Goal: Transaction & Acquisition: Purchase product/service

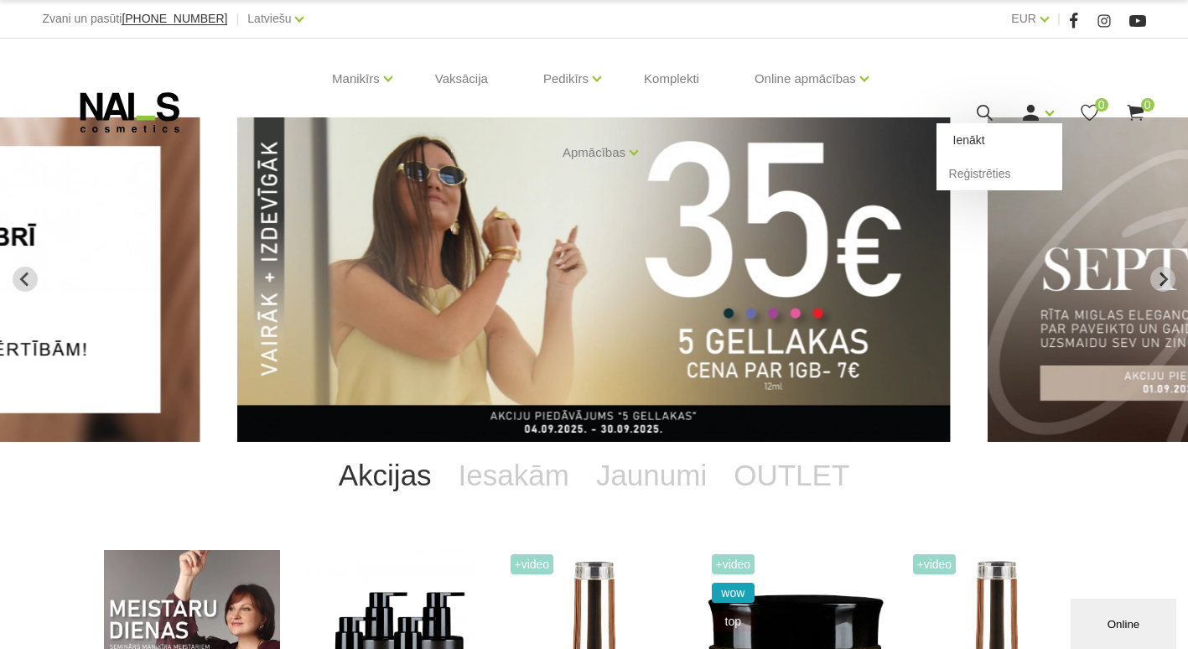
click at [983, 140] on link "Ienākt" at bounding box center [1000, 140] width 126 height 34
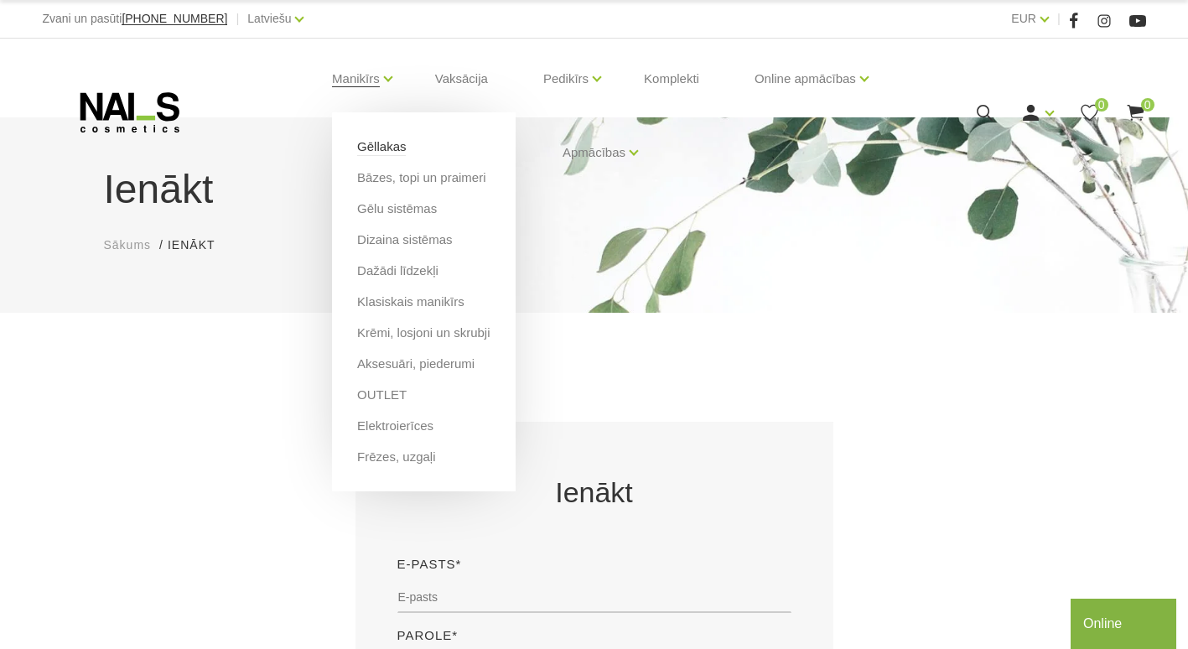
click at [384, 149] on link "Gēllakas" at bounding box center [381, 147] width 49 height 18
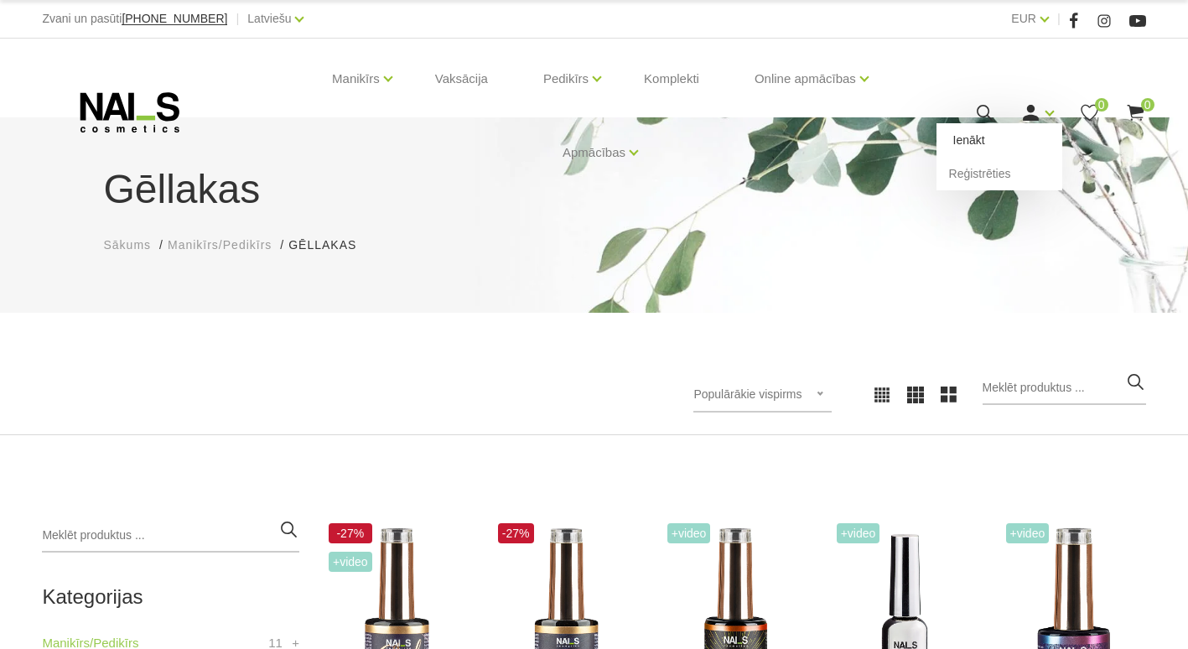
click at [979, 134] on link "Ienākt" at bounding box center [1000, 140] width 126 height 34
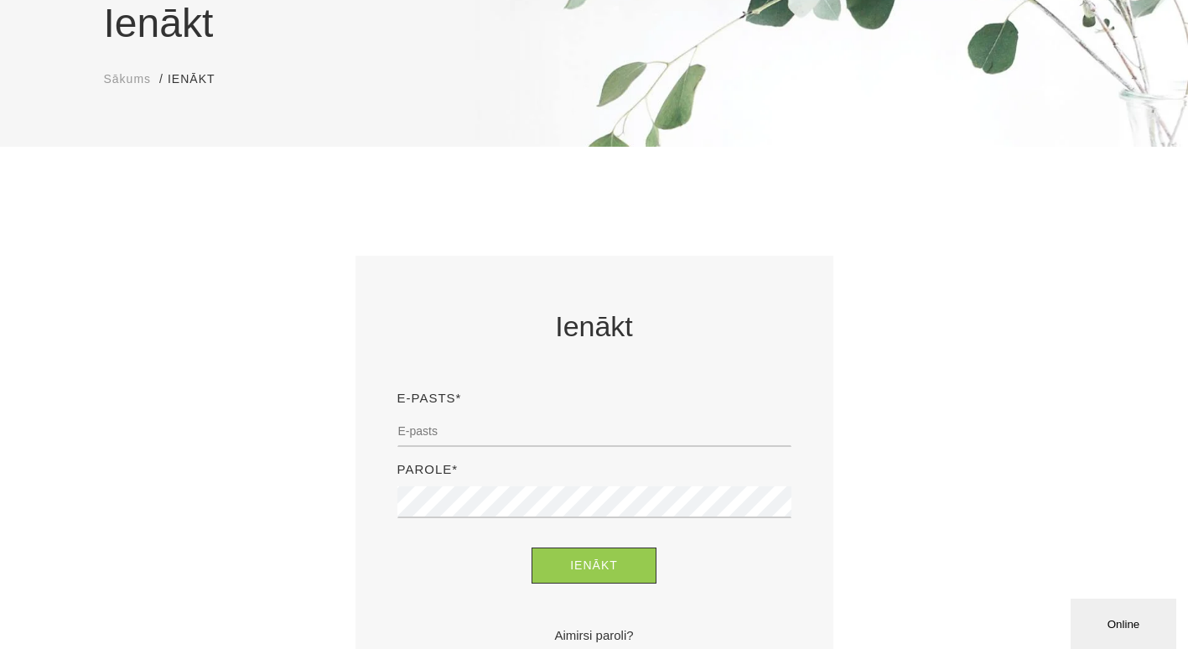
scroll to position [195, 0]
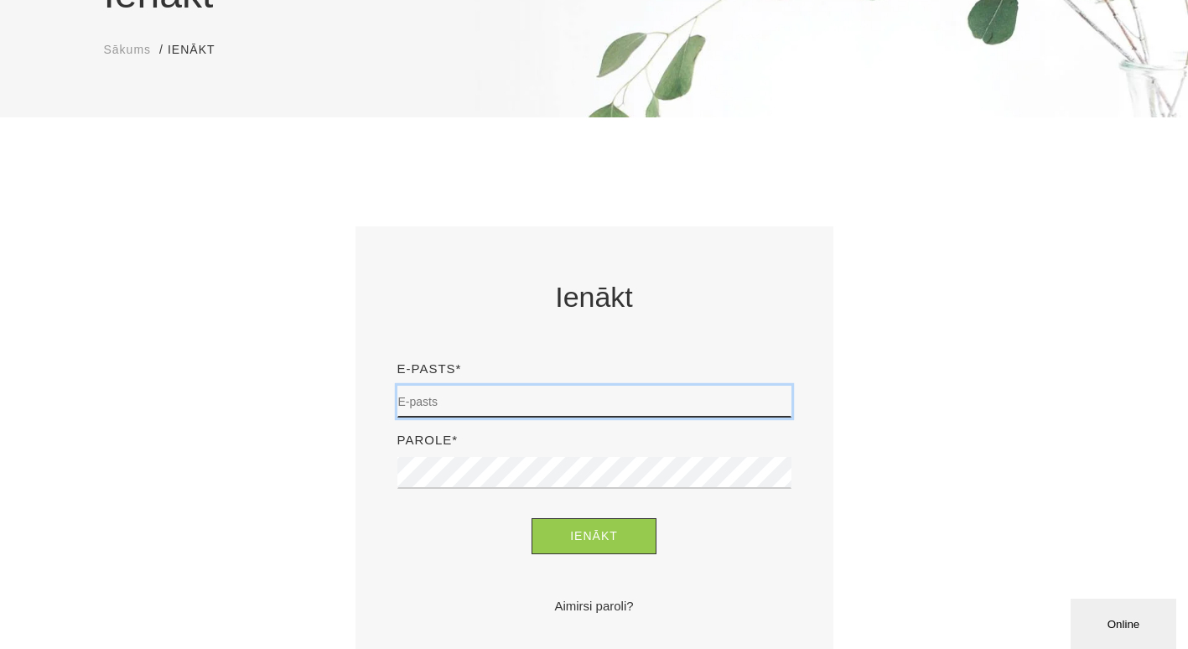
click at [549, 391] on input "email" at bounding box center [594, 402] width 394 height 32
type input "amandazandersone123@gmail.com"
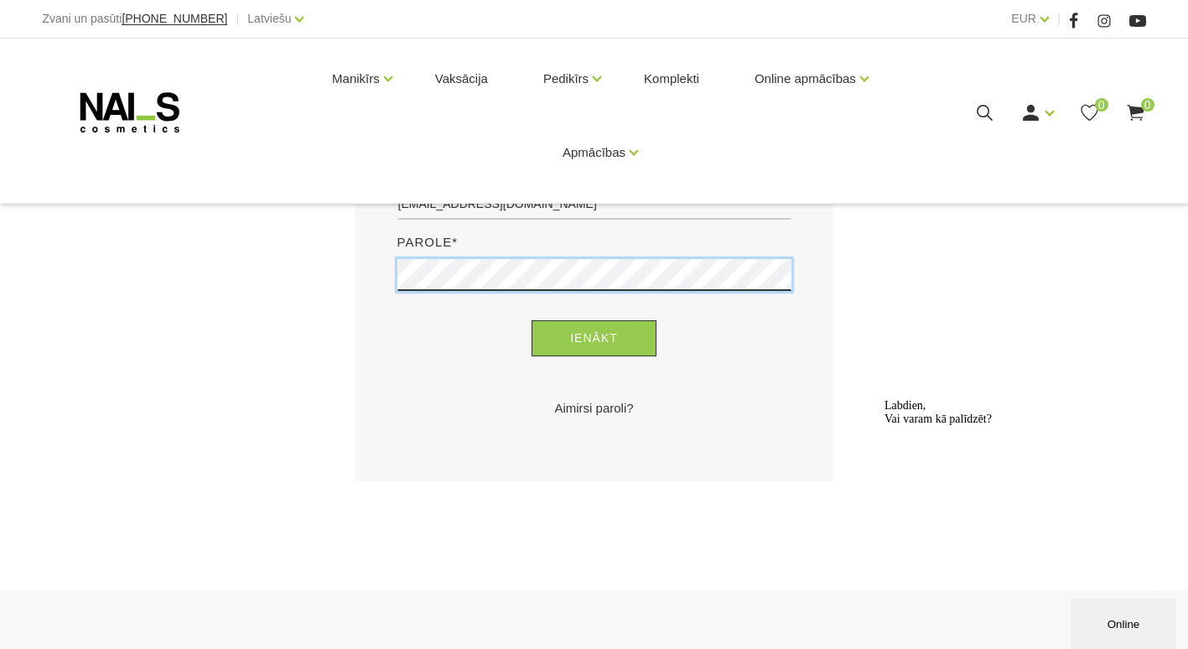
scroll to position [475, 0]
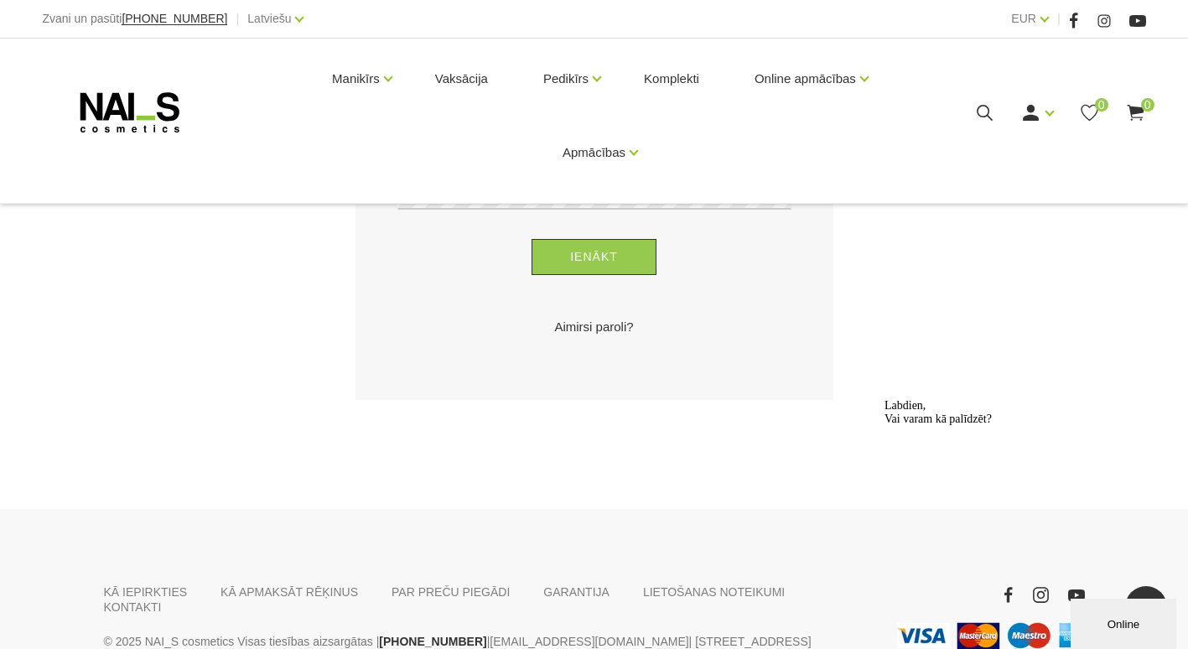
click at [885, 399] on icon "Logrīka uzmanības tvērējs" at bounding box center [885, 399] width 0 height 0
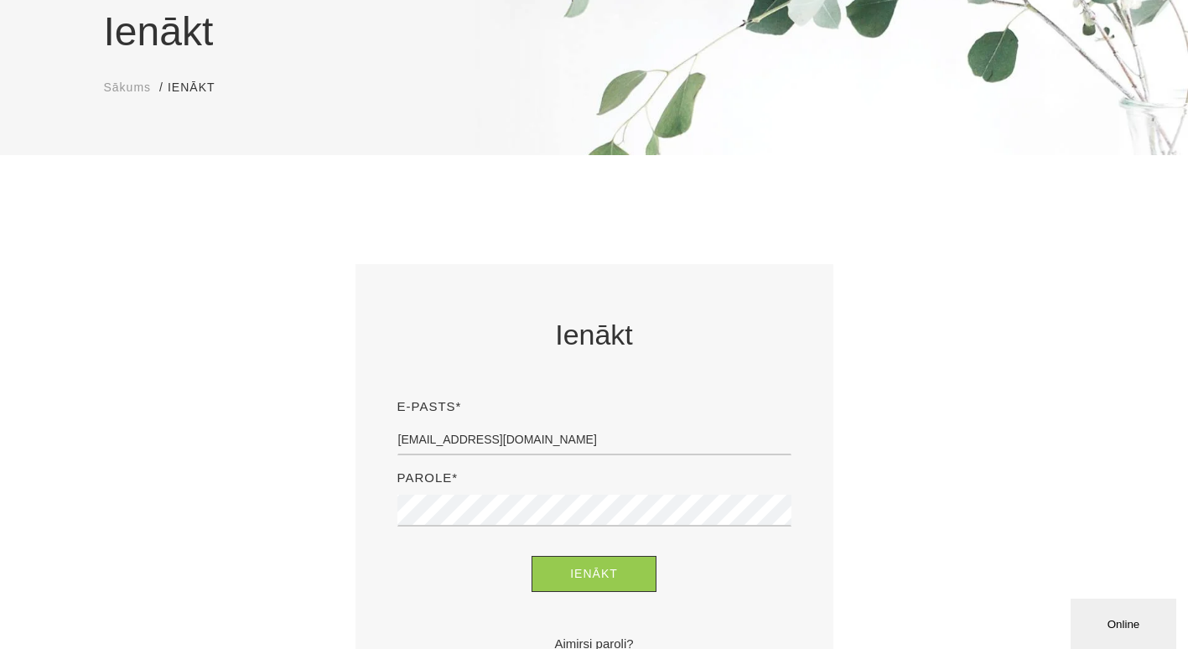
scroll to position [165, 0]
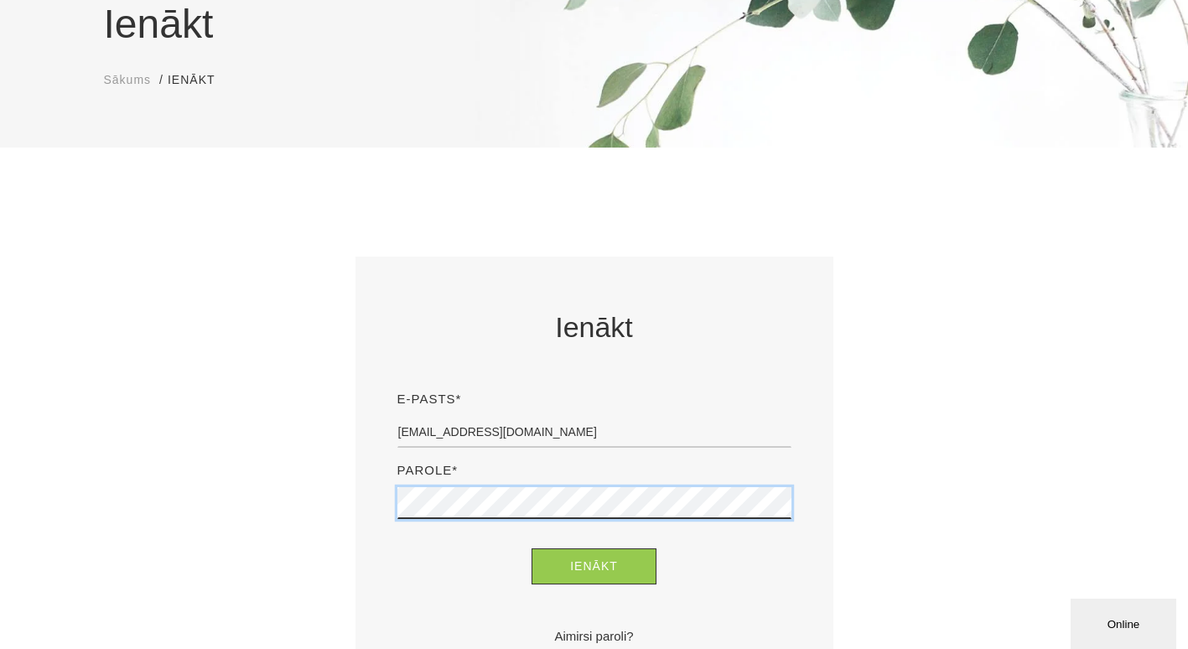
click at [532, 548] on button "Ienākt" at bounding box center [594, 566] width 125 height 36
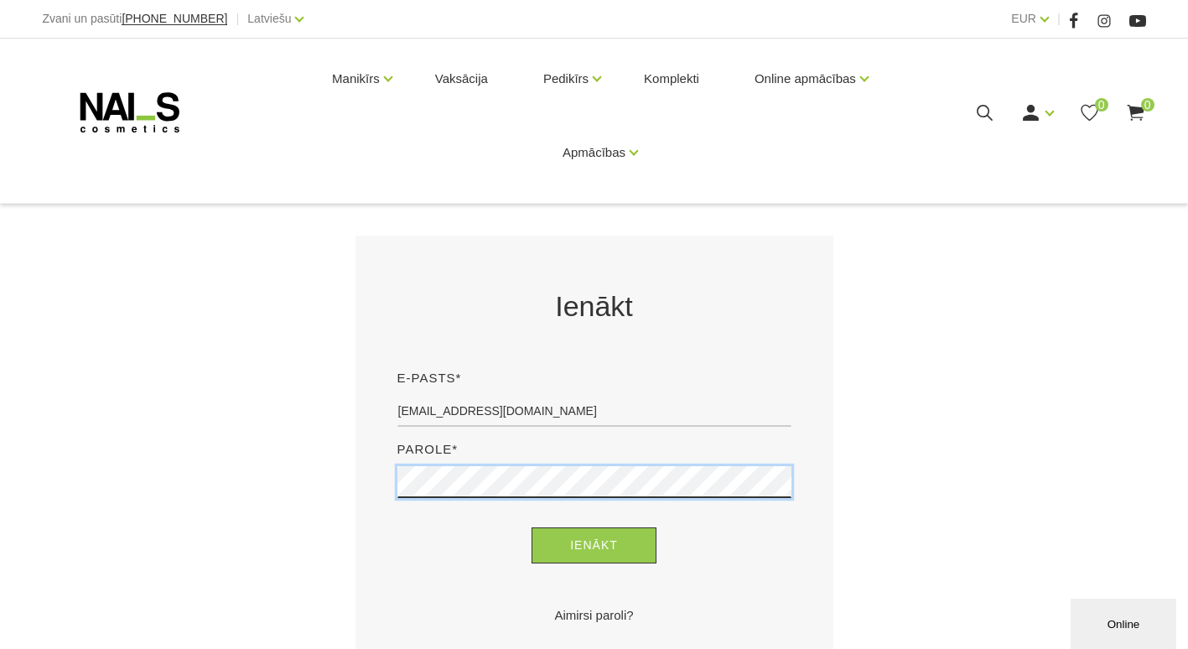
scroll to position [304, 0]
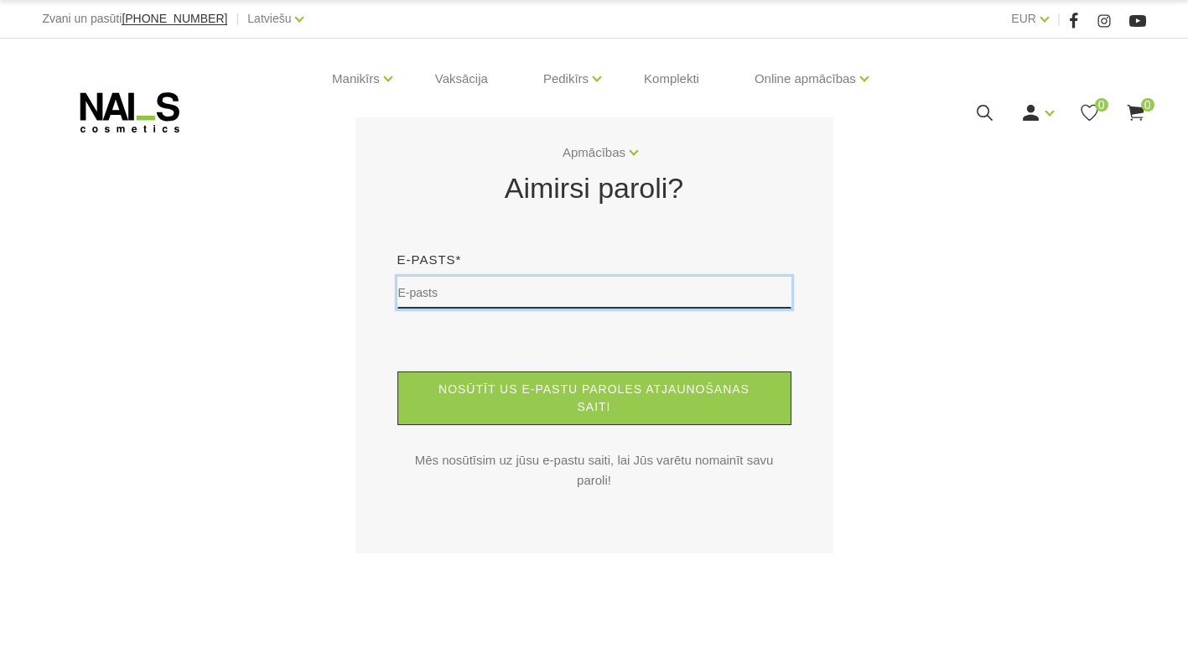
click at [563, 302] on input "text" at bounding box center [594, 293] width 394 height 32
type input "amandazandersone123@gmail.com"
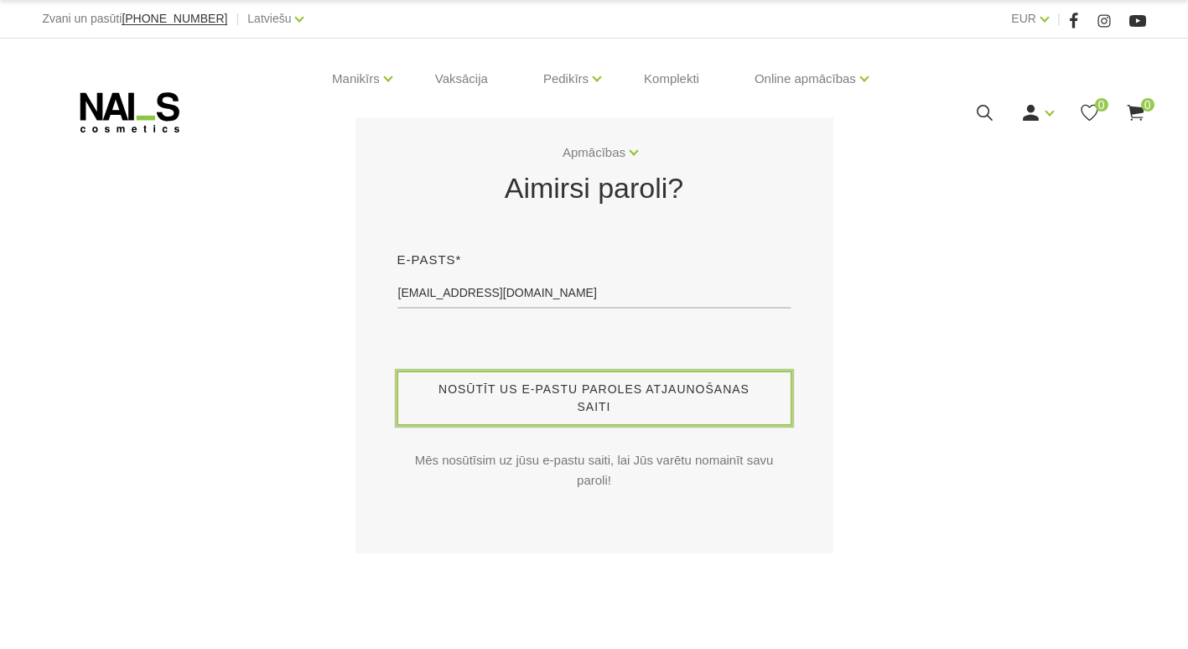
click at [532, 406] on button "Nosūtīt us e-pastu paroles atjaunošanas saiti" at bounding box center [594, 398] width 394 height 54
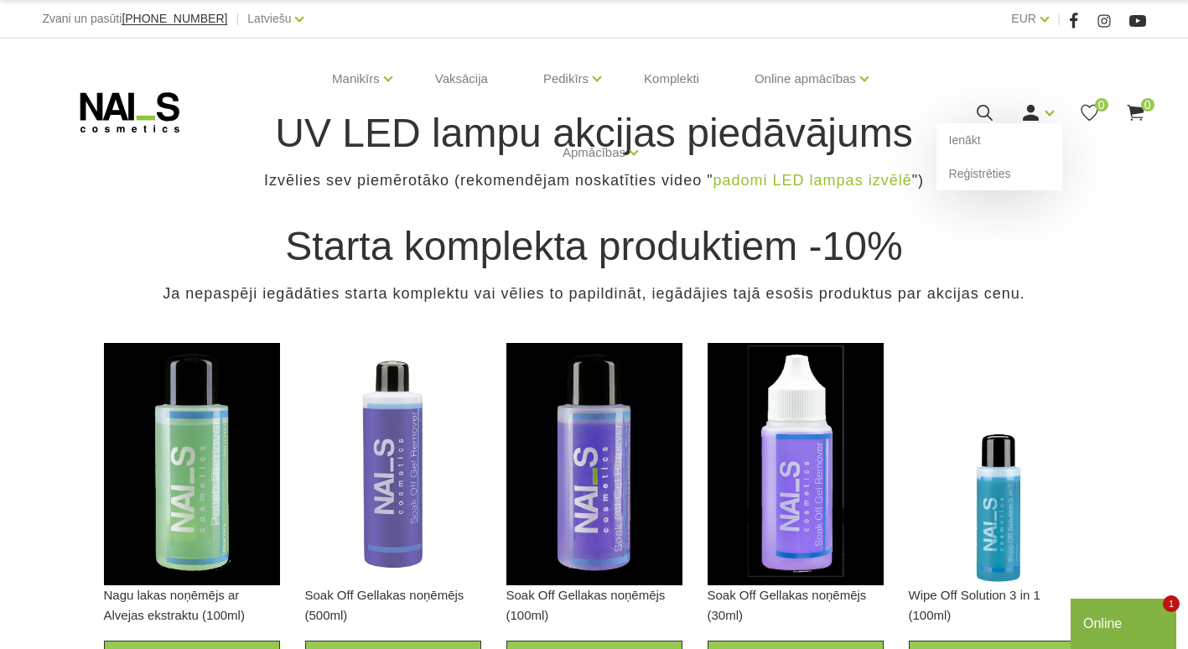
click at [1034, 111] on icon at bounding box center [1030, 112] width 21 height 21
click at [983, 110] on icon at bounding box center [984, 112] width 21 height 21
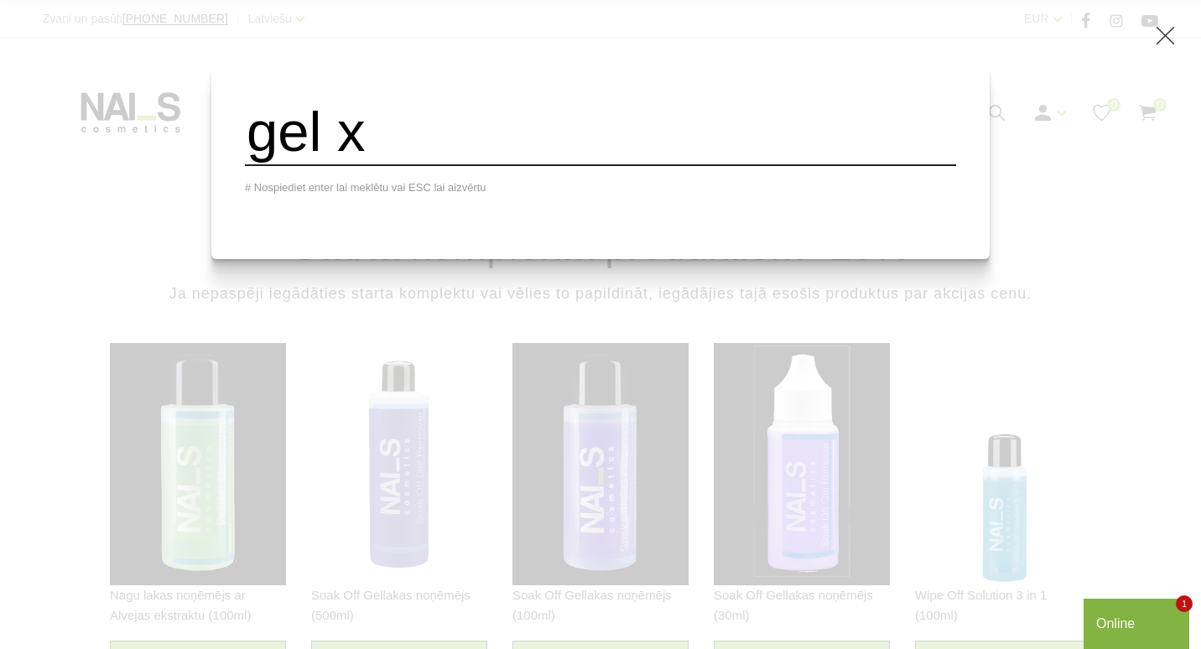
type input "gel x"
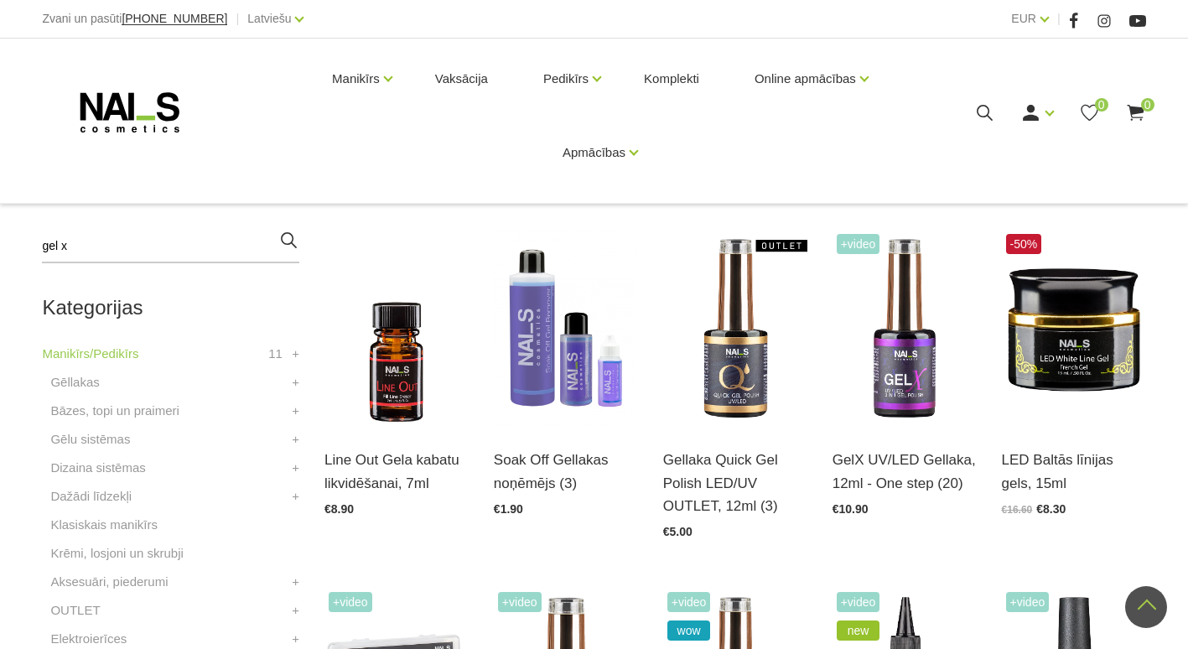
scroll to position [307, 0]
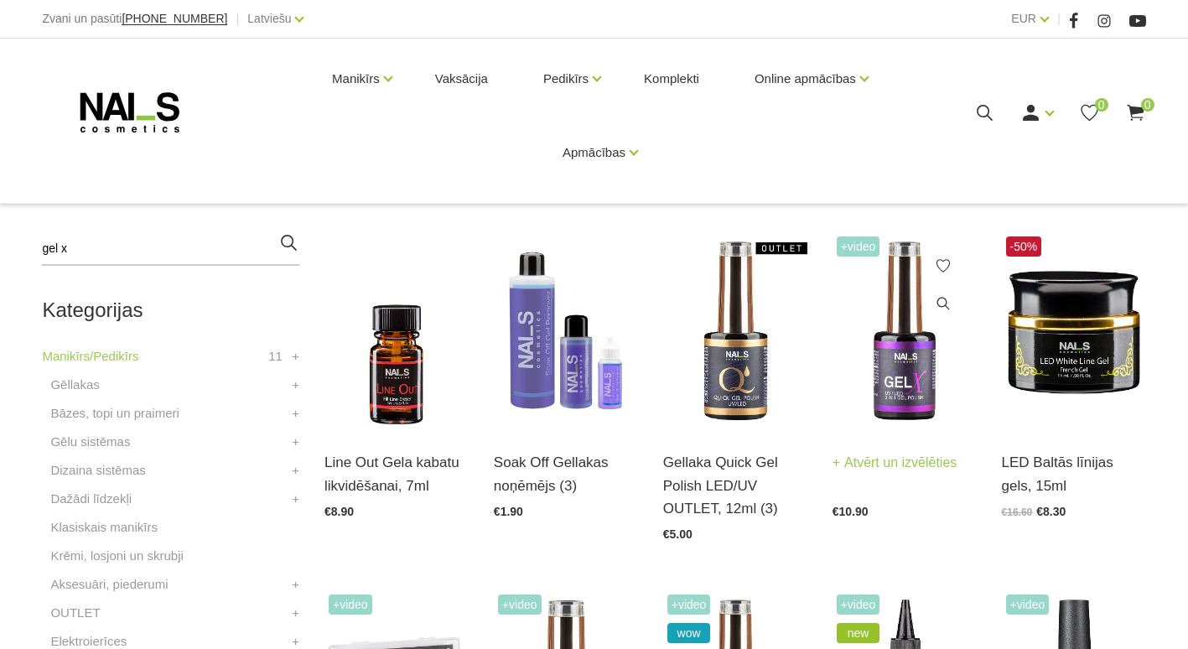
click at [896, 454] on link "Atvērt un izvēlēties" at bounding box center [895, 462] width 125 height 23
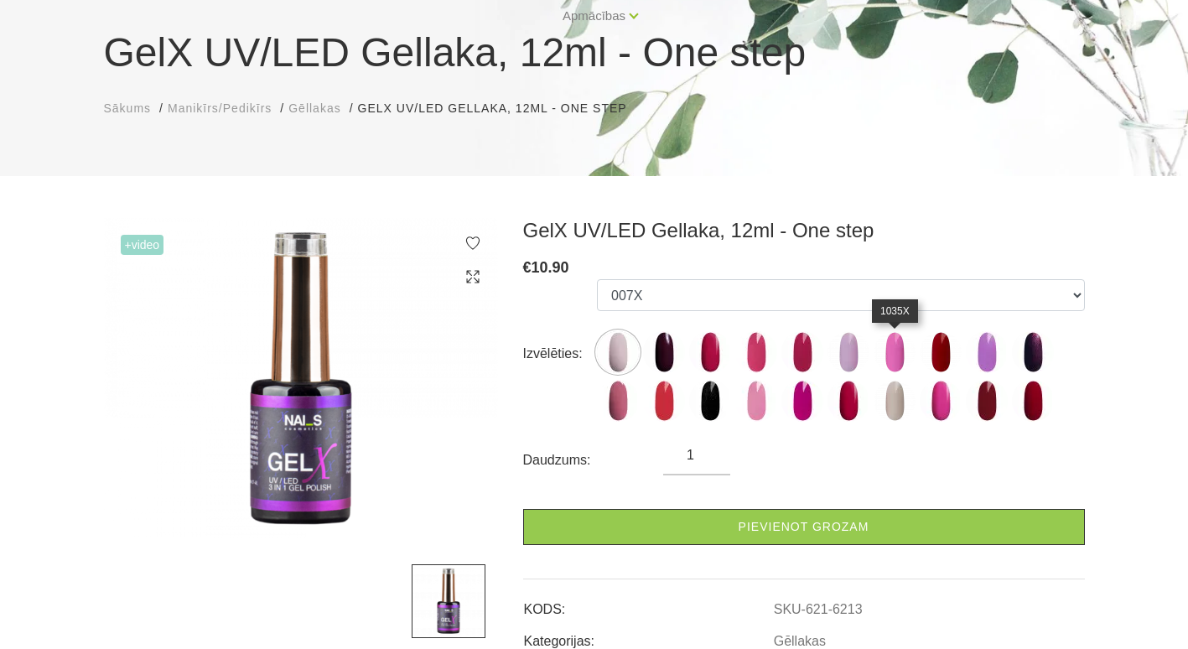
scroll to position [168, 0]
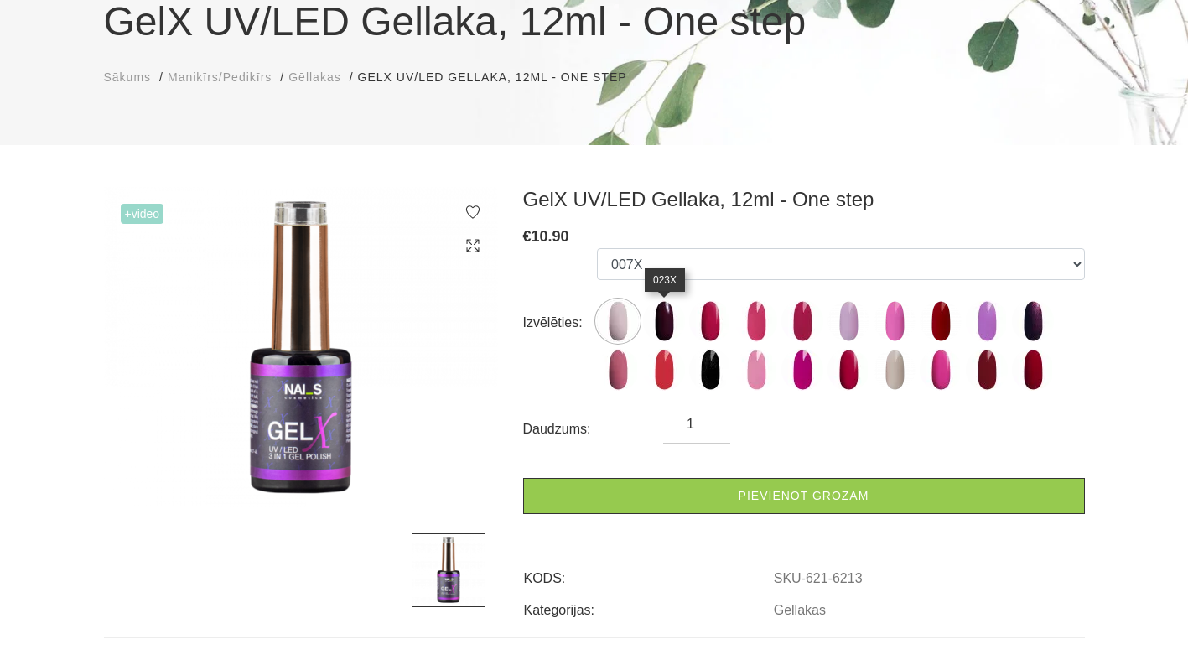
click at [673, 325] on img at bounding box center [664, 321] width 42 height 42
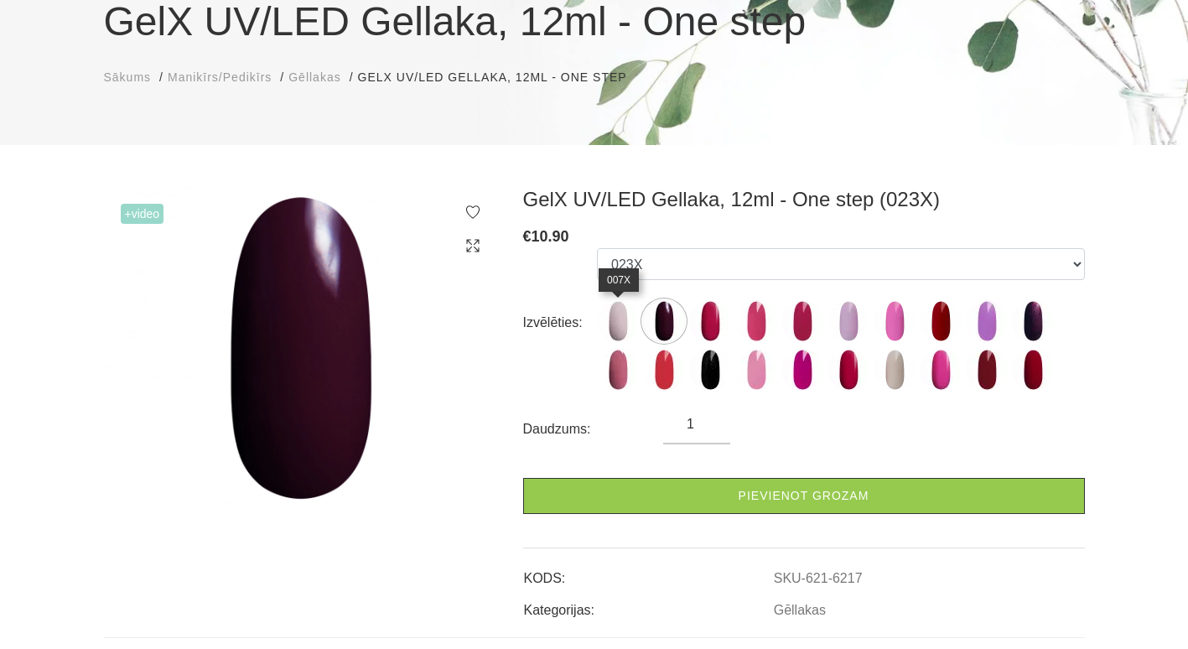
click at [627, 319] on img at bounding box center [618, 321] width 42 height 42
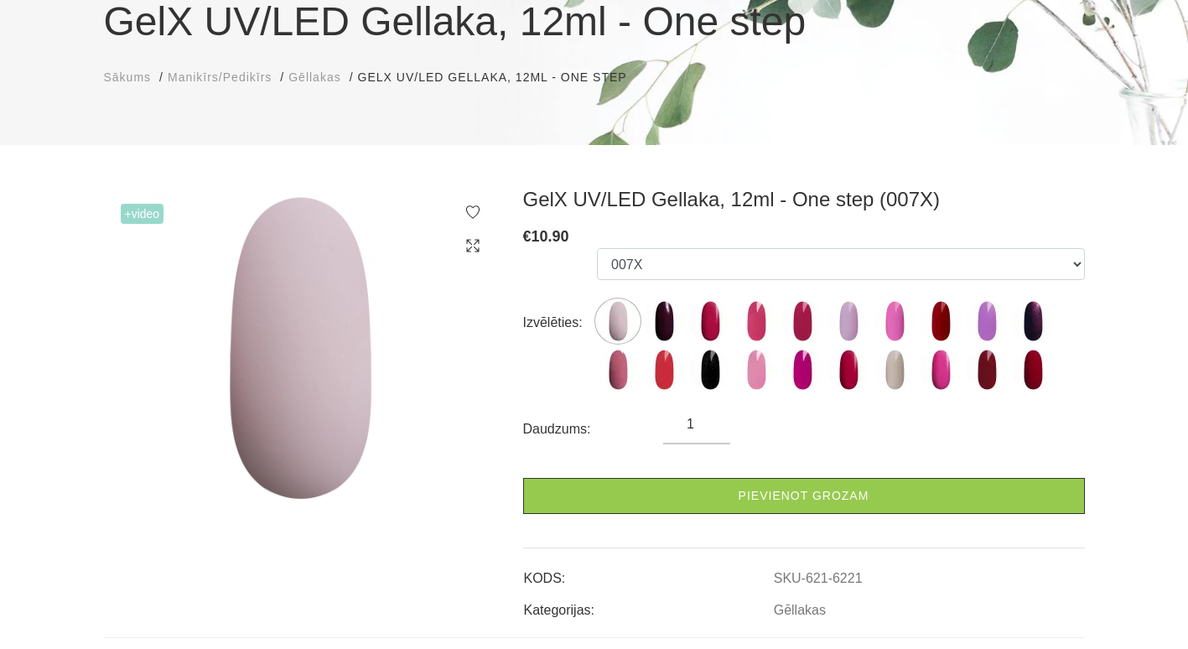
click at [606, 324] on img at bounding box center [618, 321] width 42 height 42
click at [623, 319] on img at bounding box center [618, 321] width 42 height 42
click at [674, 309] on img at bounding box center [664, 321] width 42 height 42
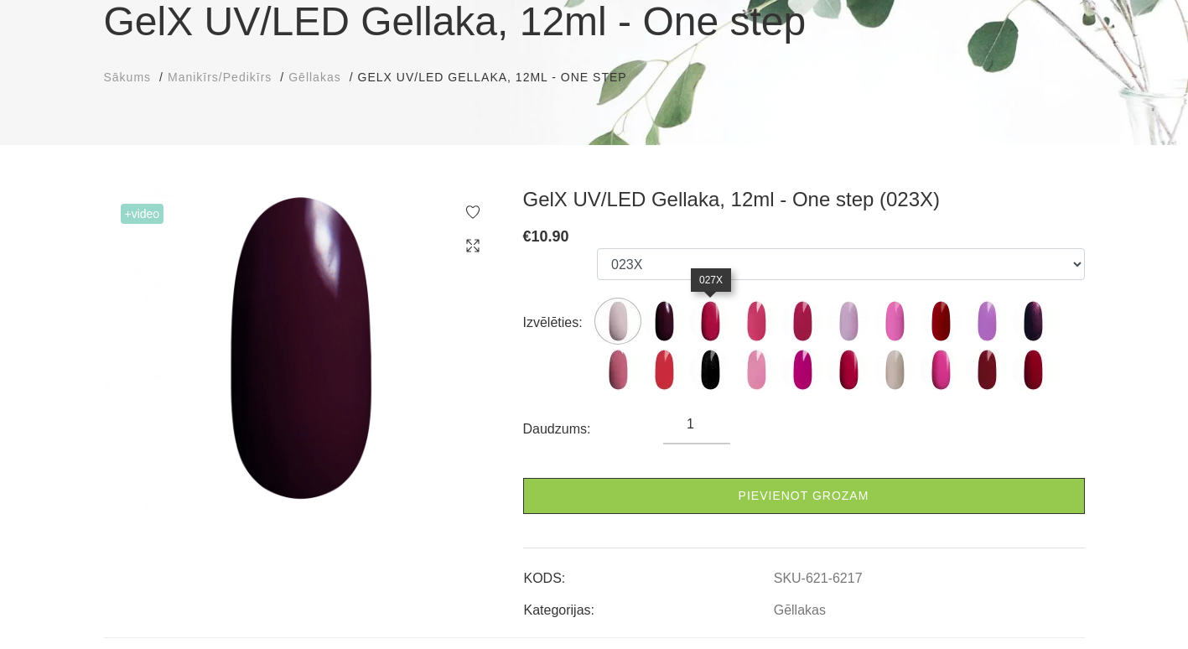
click at [708, 312] on img at bounding box center [710, 321] width 42 height 42
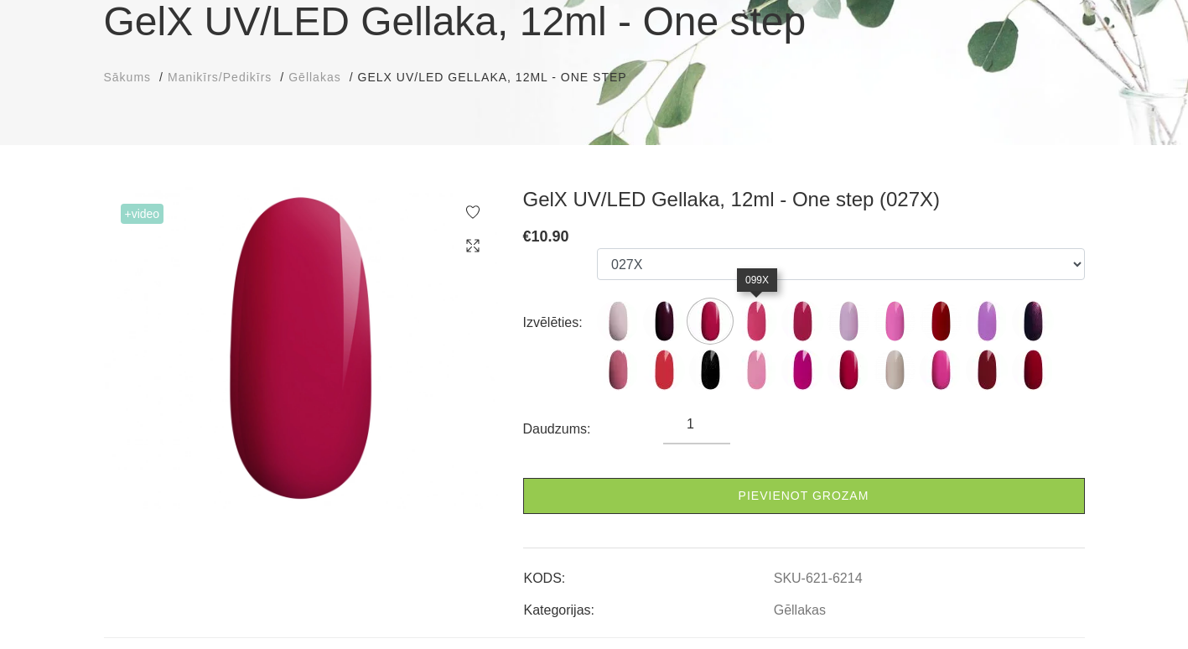
click at [745, 313] on img at bounding box center [756, 321] width 42 height 42
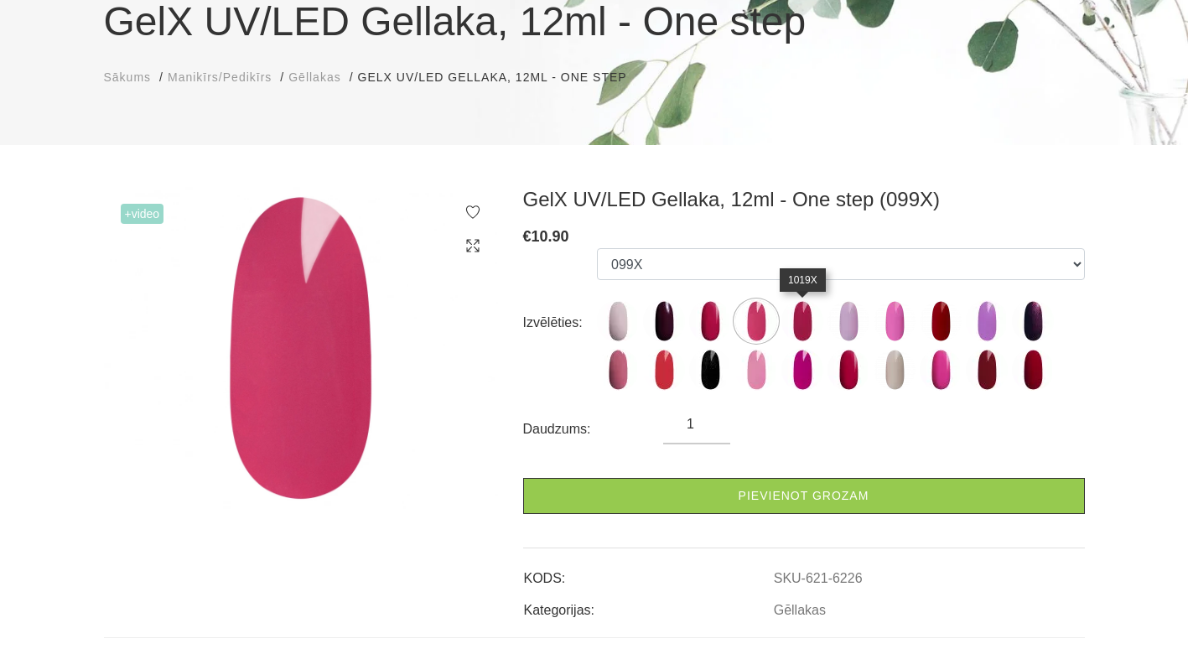
click at [816, 322] on img at bounding box center [802, 321] width 42 height 42
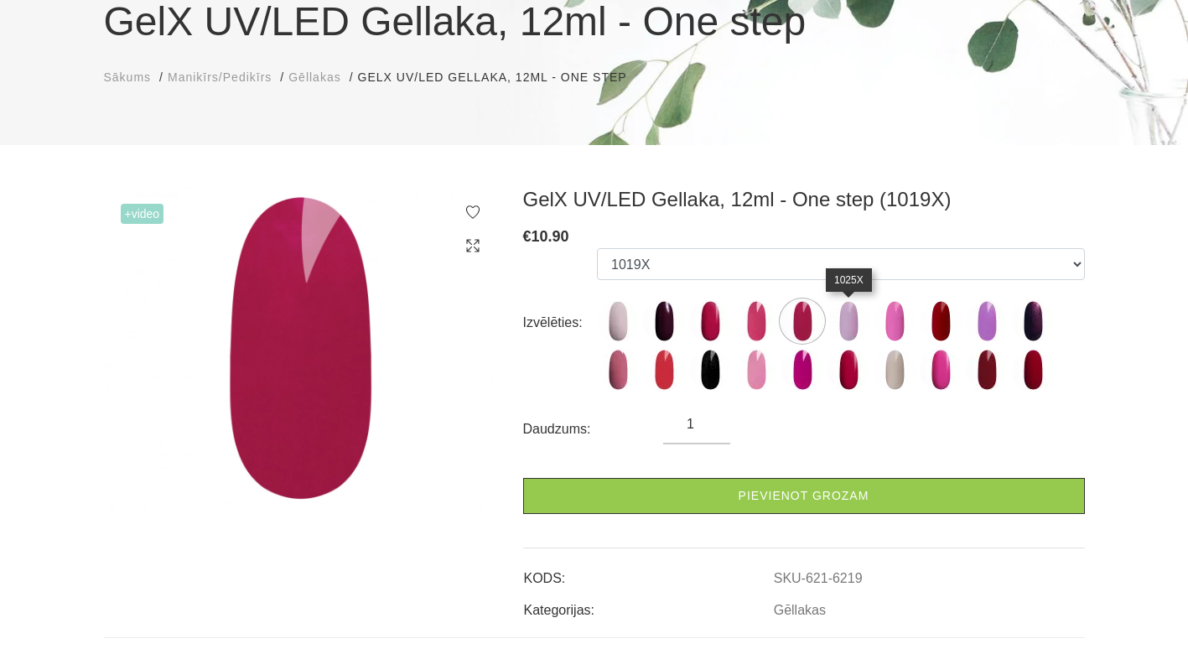
click at [847, 314] on img at bounding box center [849, 321] width 42 height 42
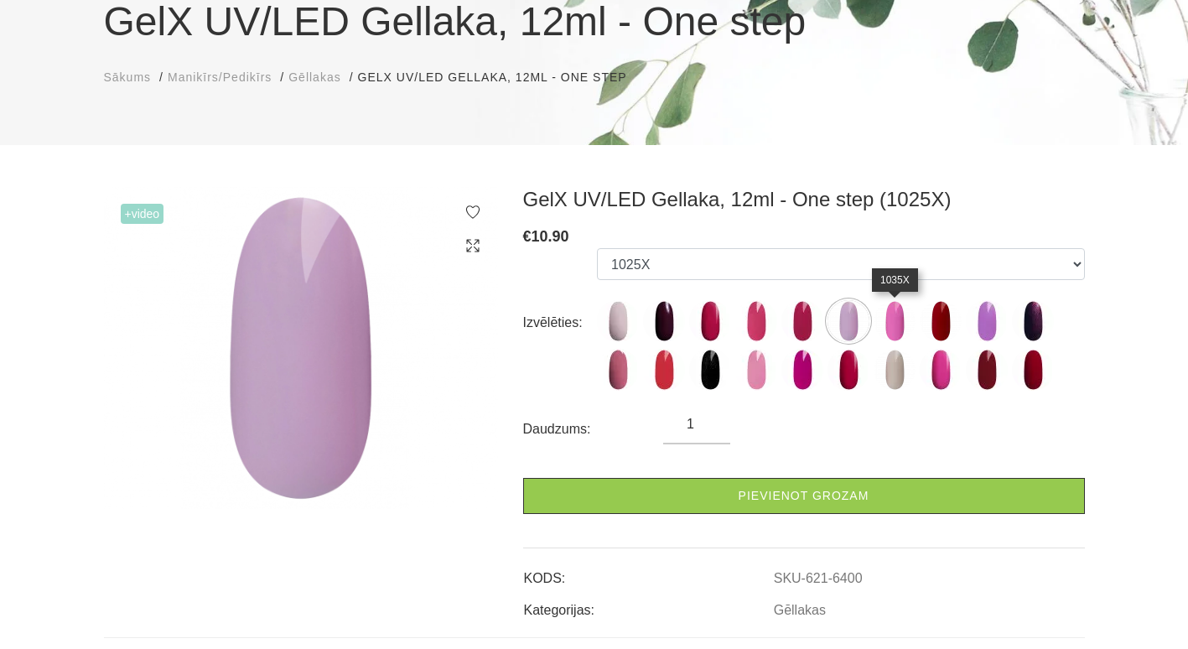
click at [887, 314] on img at bounding box center [895, 321] width 42 height 42
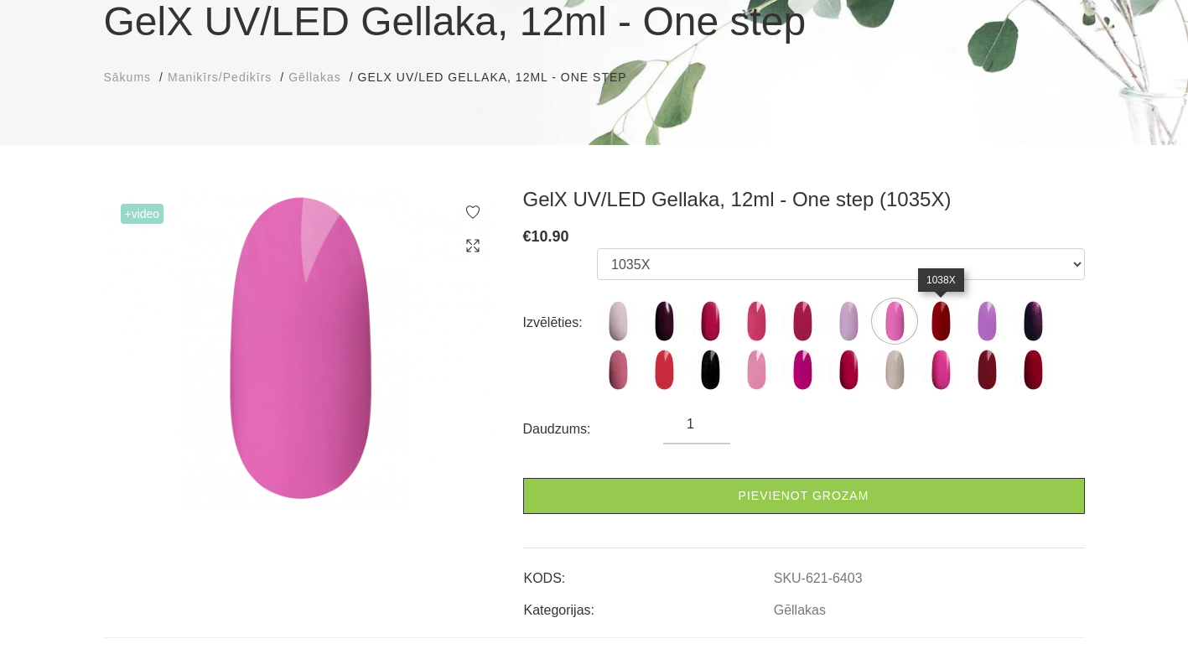
click at [942, 329] on img at bounding box center [941, 321] width 42 height 42
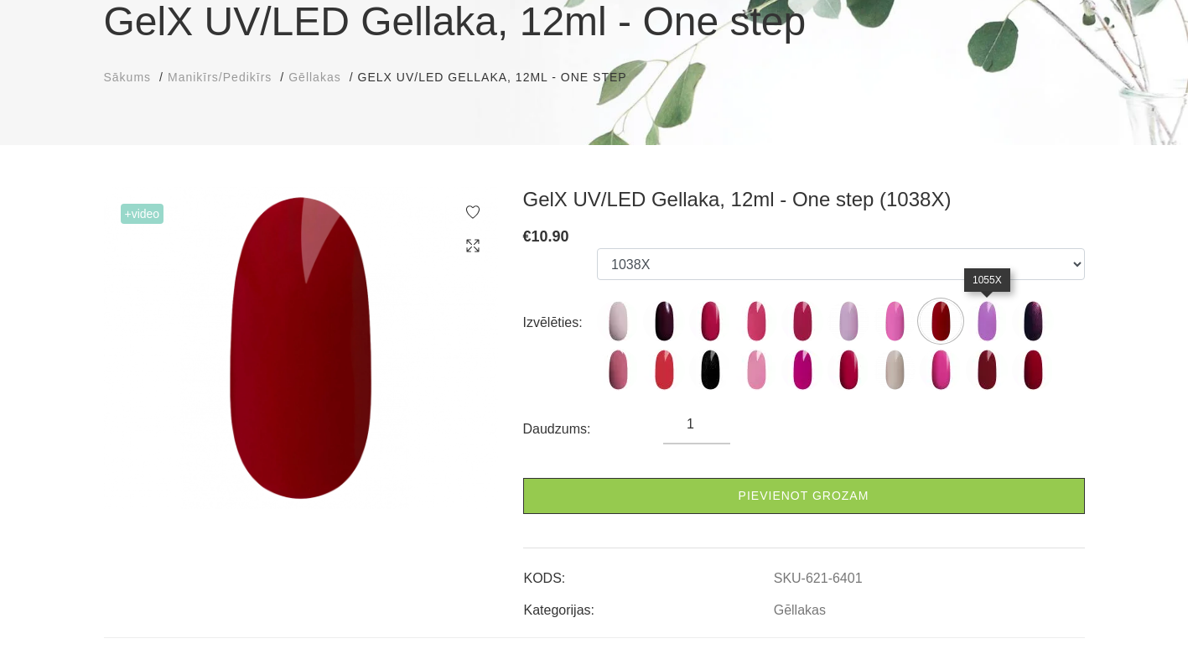
click at [989, 317] on img at bounding box center [987, 321] width 42 height 42
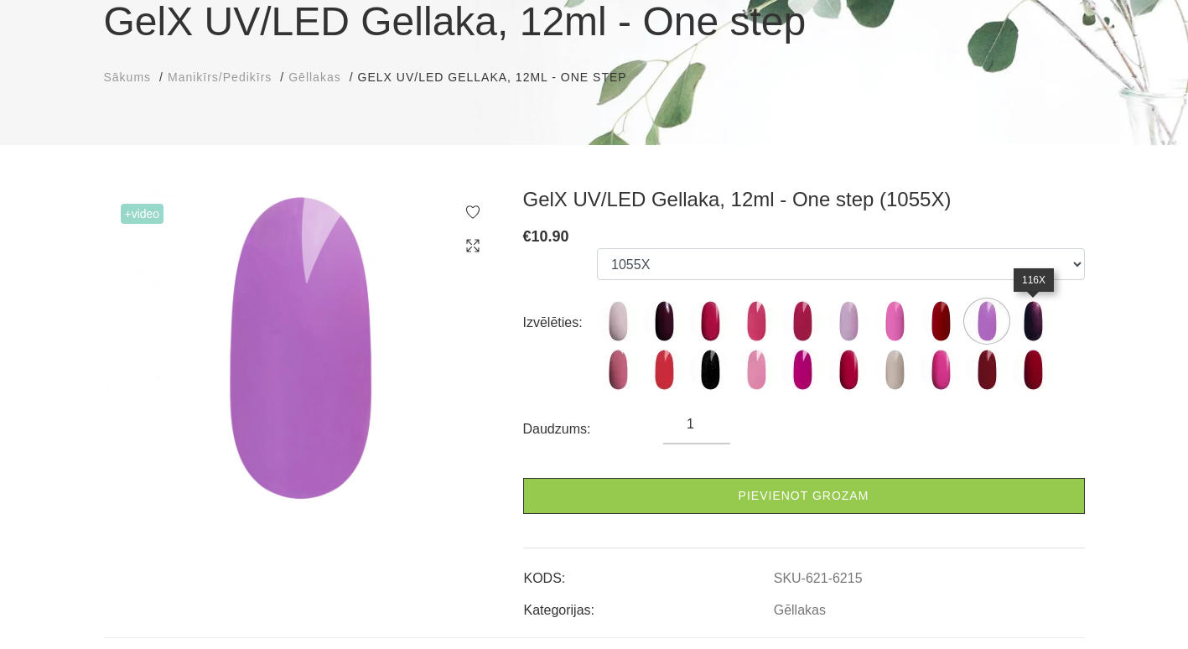
click at [1050, 309] on img at bounding box center [1033, 321] width 42 height 42
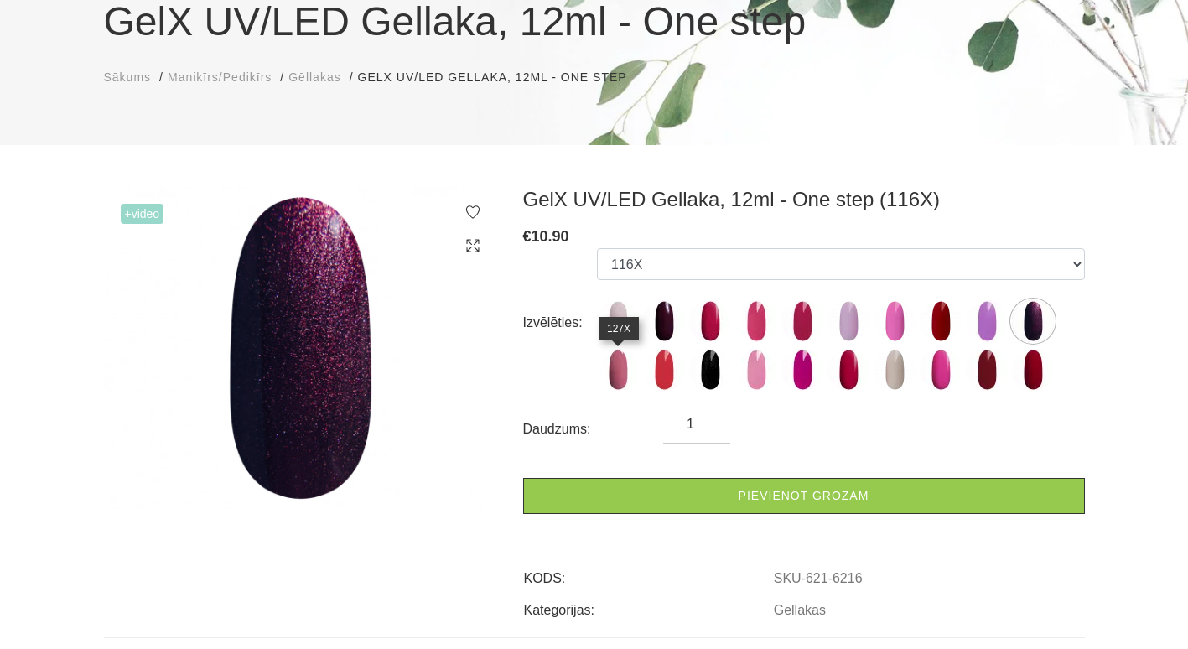
click at [604, 367] on img at bounding box center [618, 370] width 42 height 42
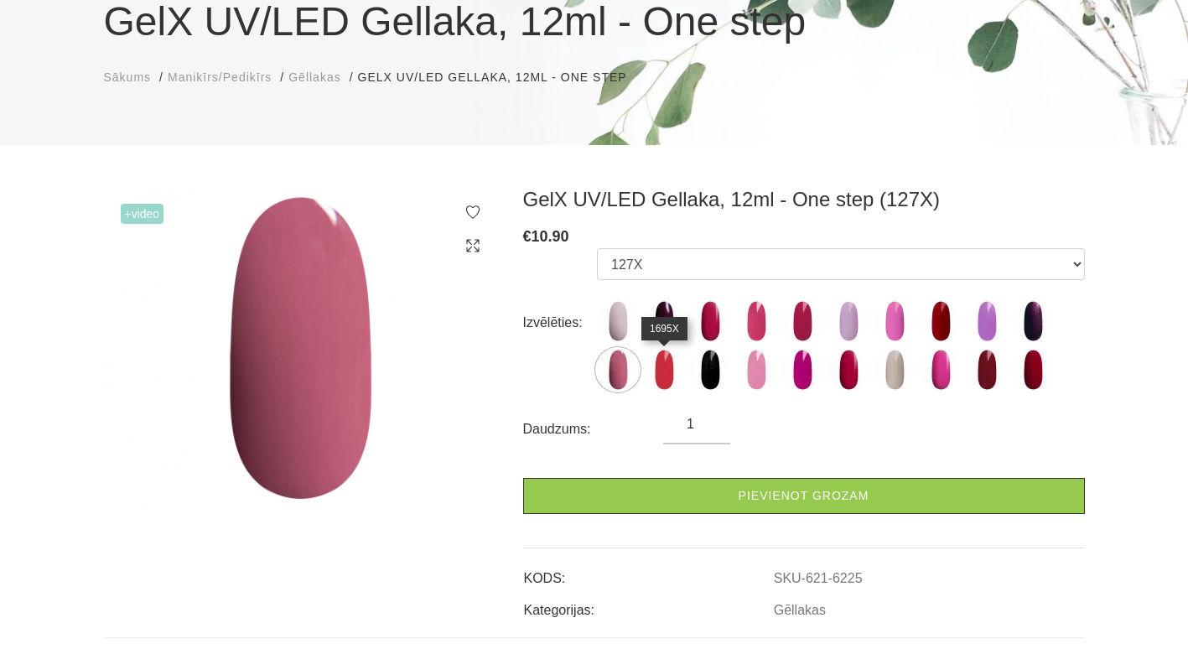
click at [662, 363] on img at bounding box center [664, 370] width 42 height 42
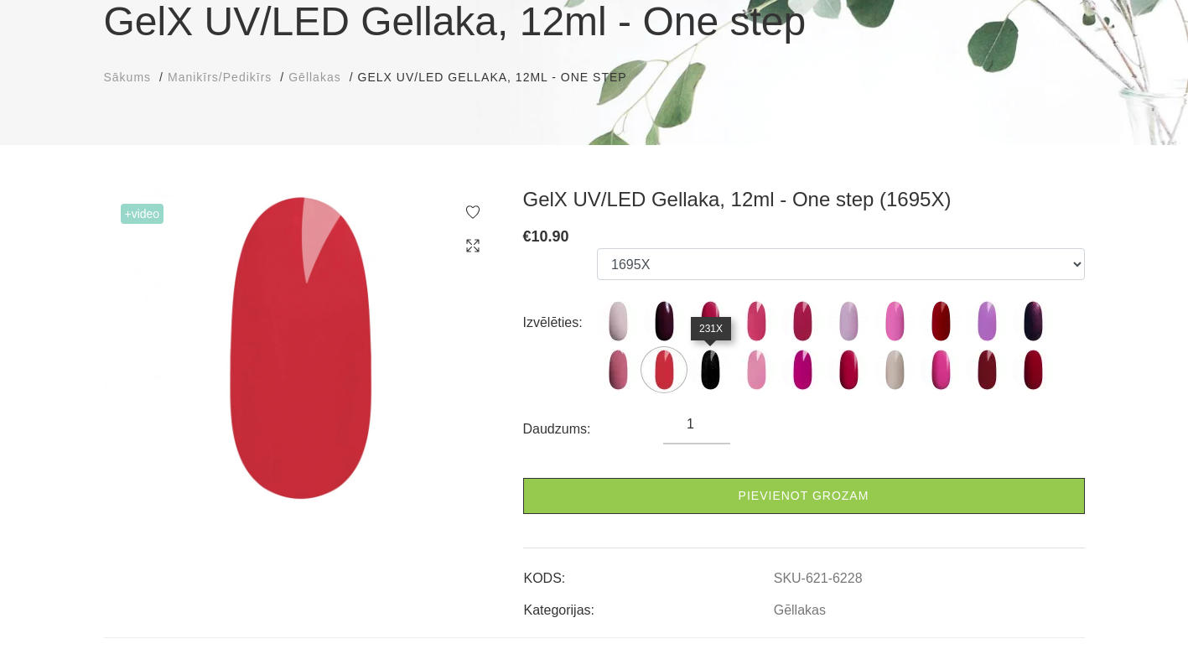
click at [710, 360] on img at bounding box center [710, 370] width 42 height 42
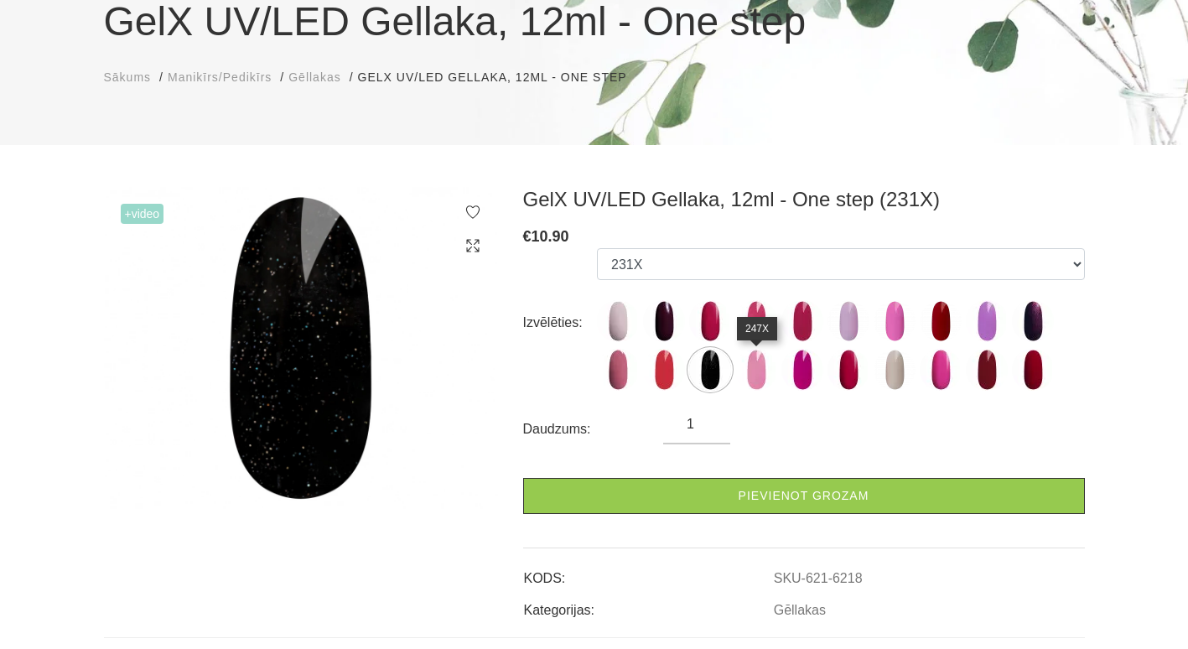
click at [755, 366] on img at bounding box center [756, 370] width 42 height 42
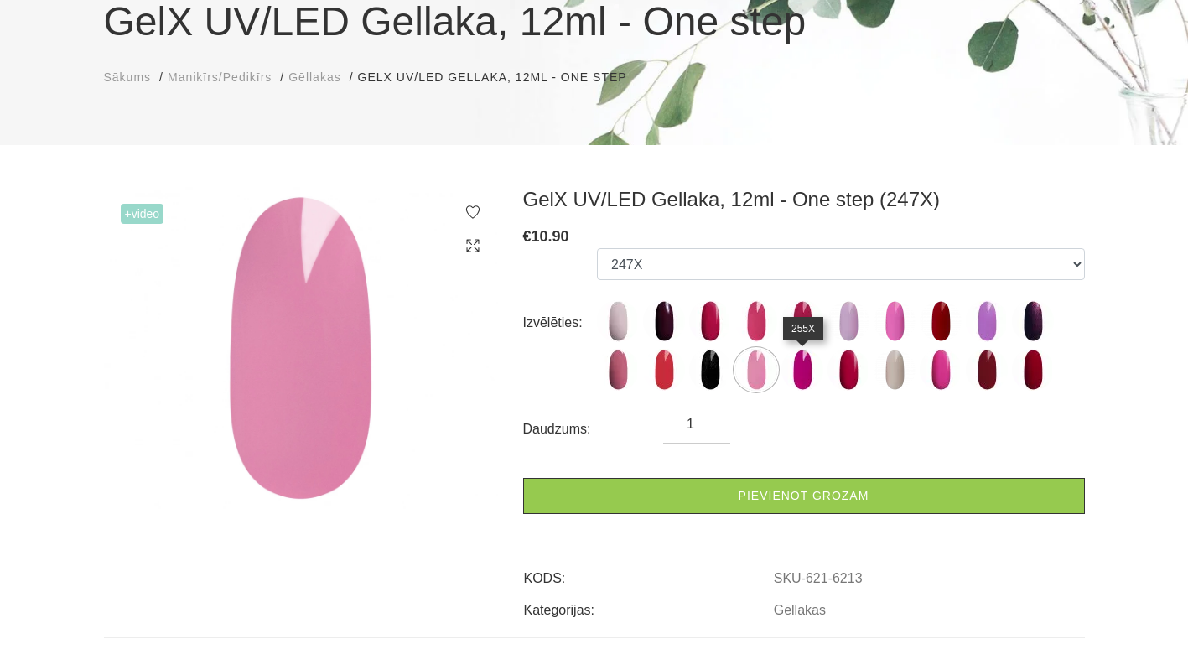
click at [795, 369] on img at bounding box center [802, 370] width 42 height 42
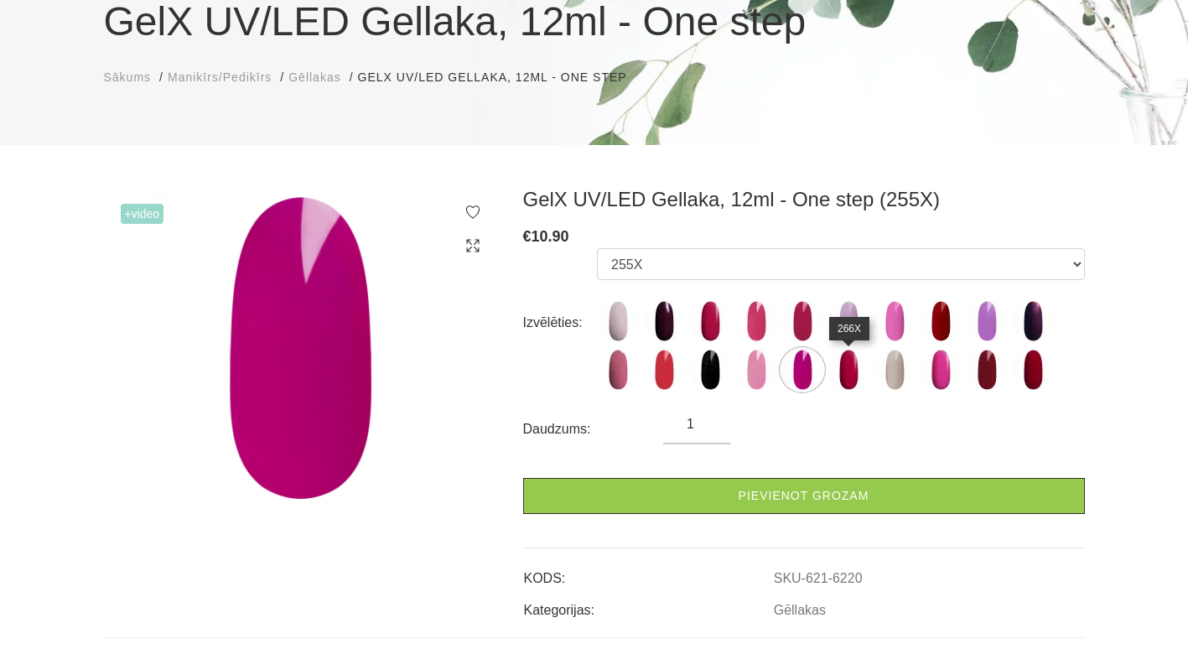
click at [854, 382] on img at bounding box center [849, 370] width 42 height 42
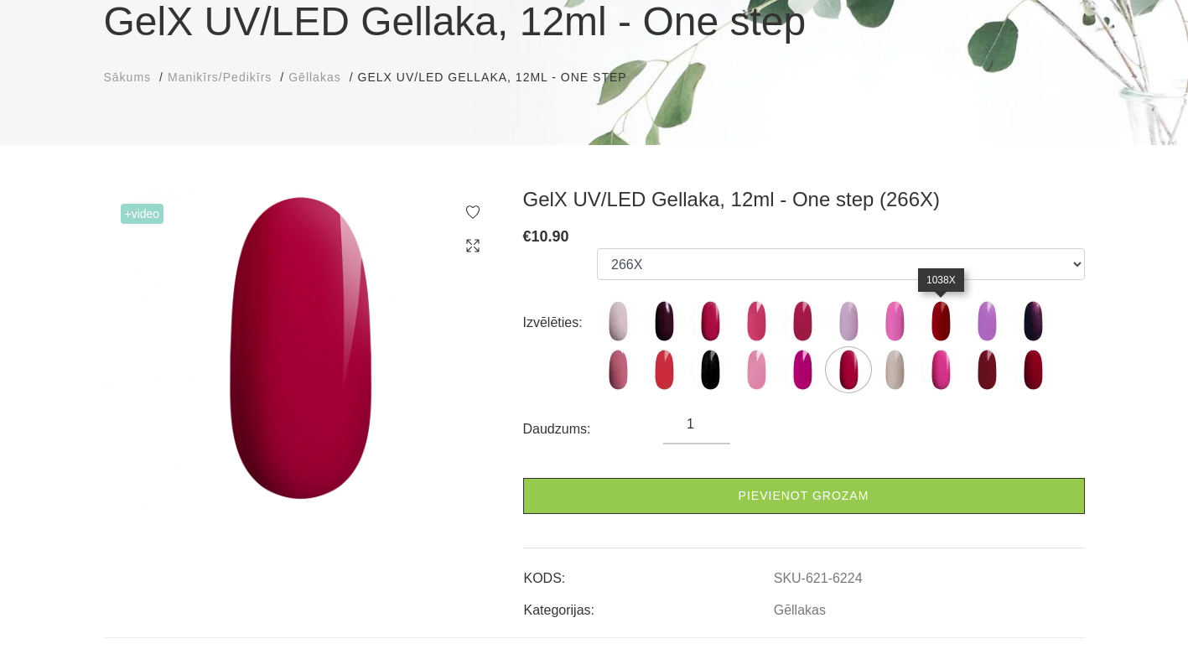
click at [945, 323] on img at bounding box center [941, 321] width 42 height 42
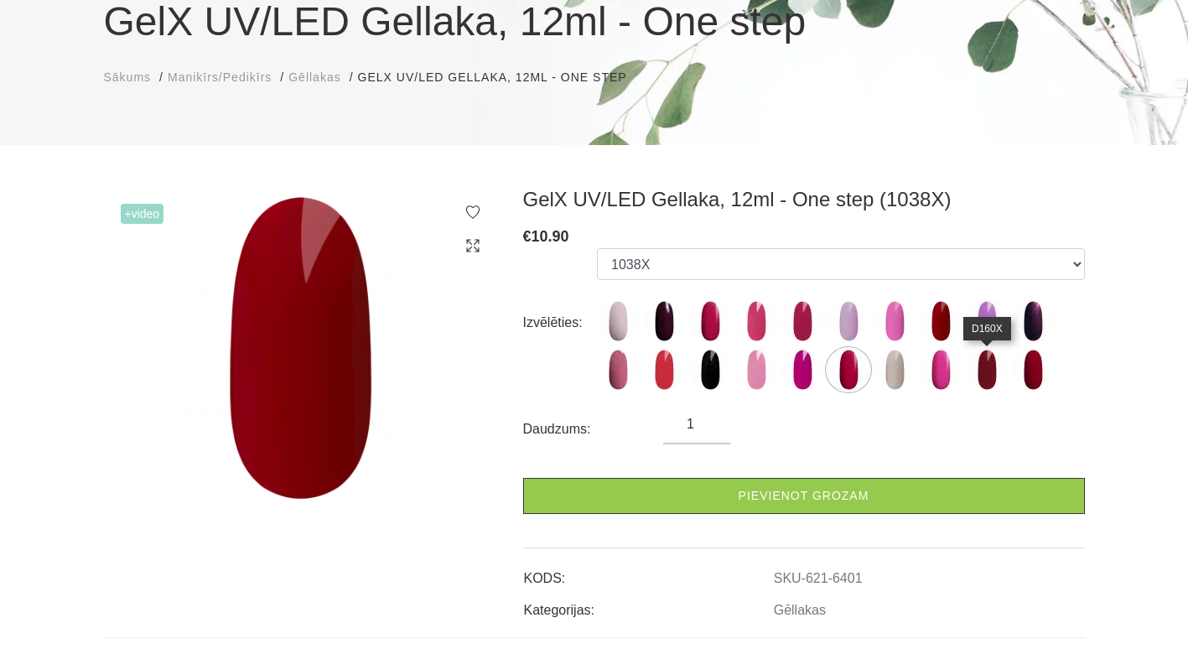
click at [987, 378] on img at bounding box center [987, 370] width 42 height 42
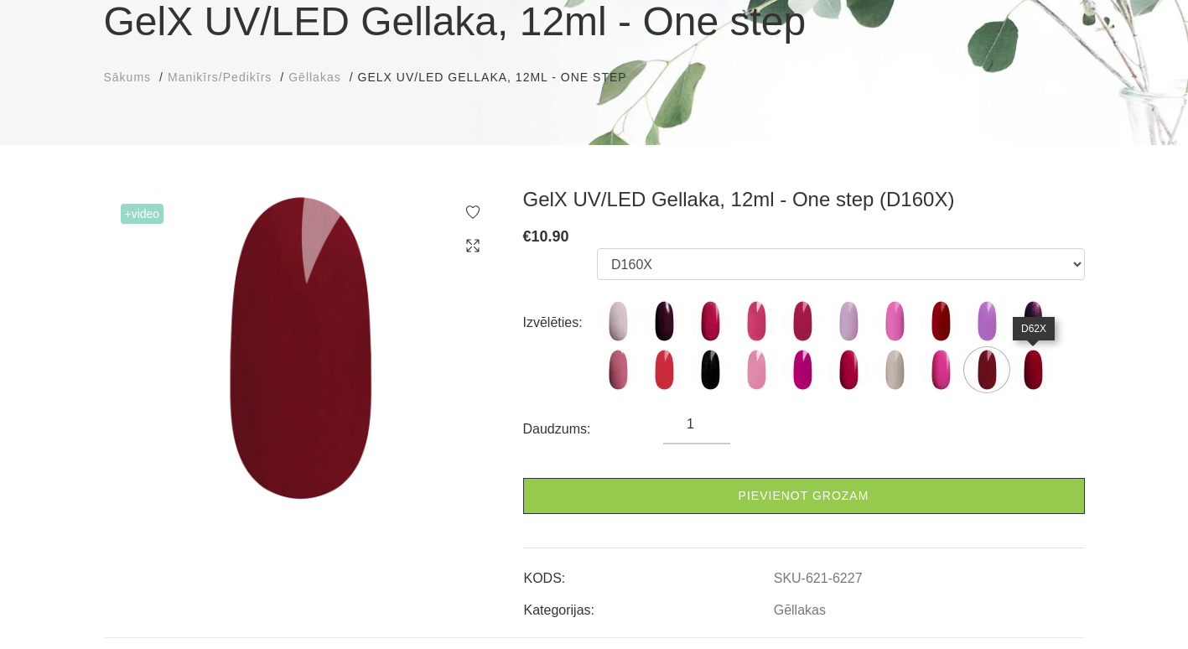
click at [1031, 366] on img at bounding box center [1033, 370] width 42 height 42
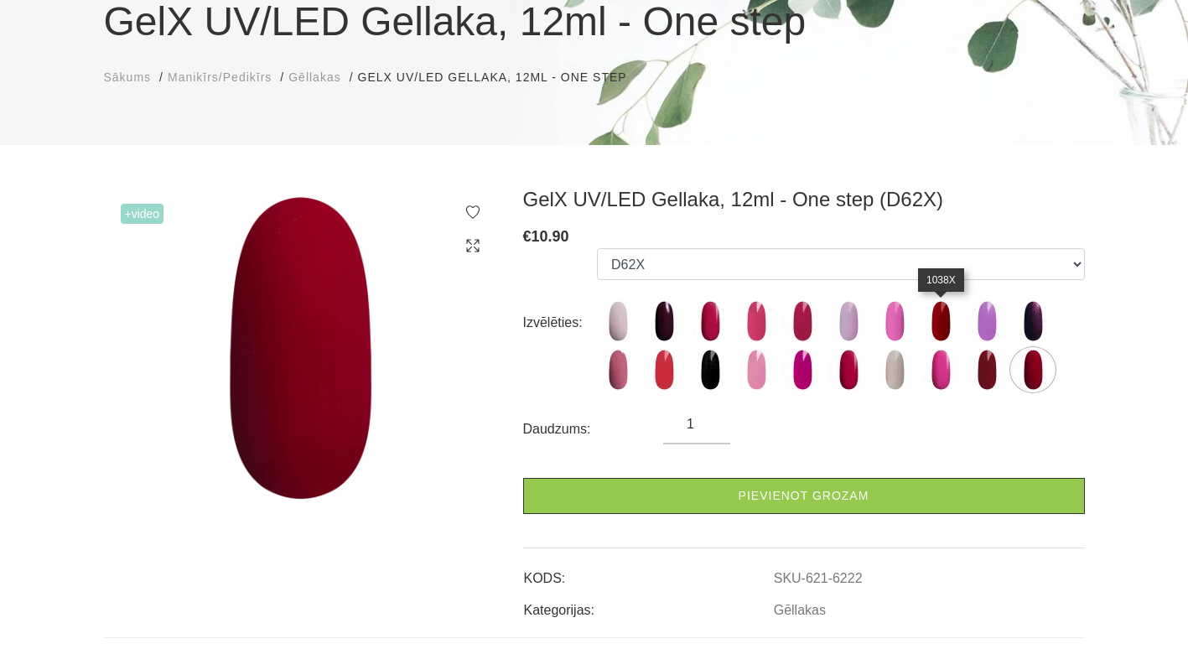
click at [942, 322] on img at bounding box center [941, 321] width 42 height 42
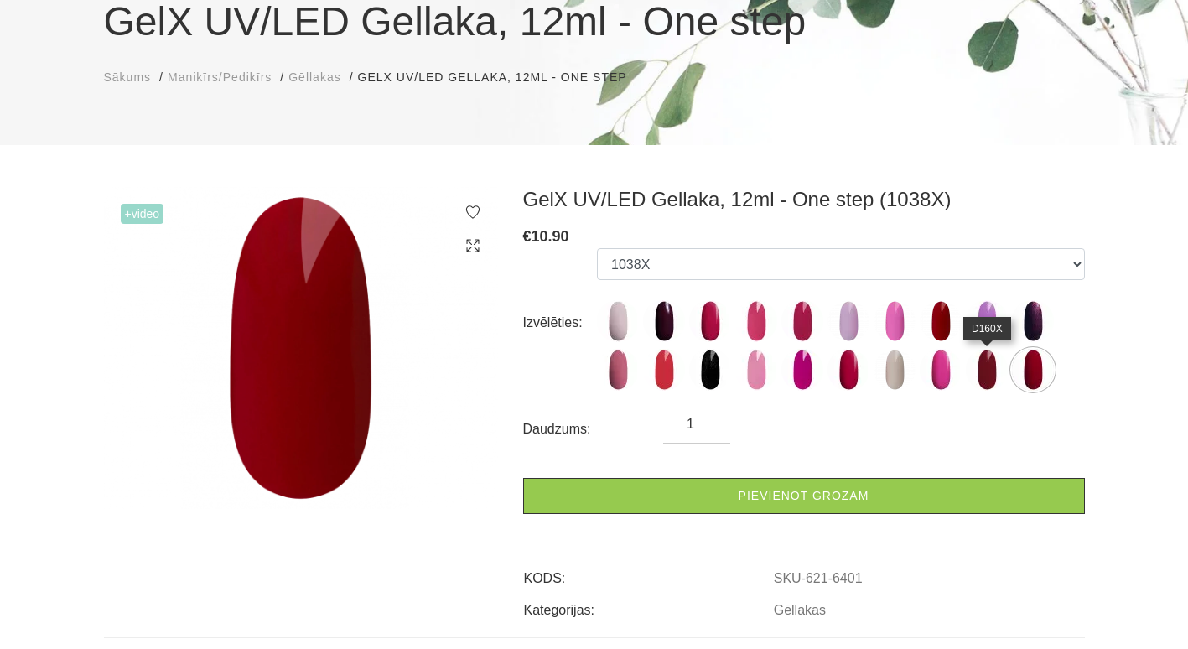
click at [989, 369] on img at bounding box center [987, 370] width 42 height 42
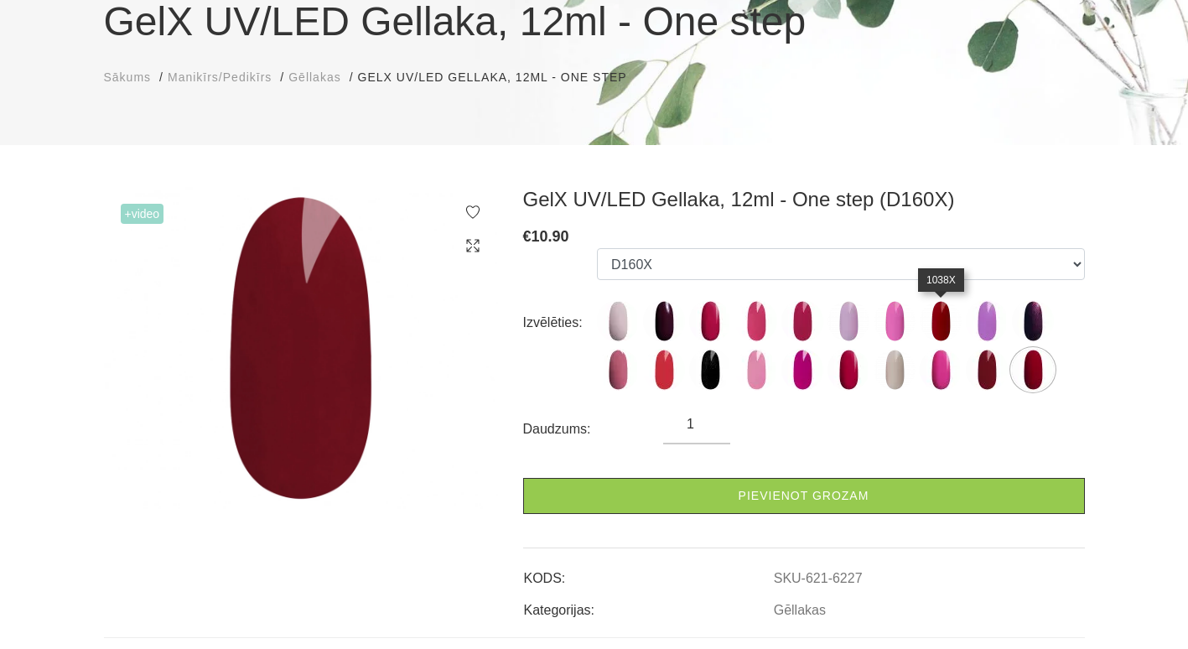
click at [943, 324] on img at bounding box center [941, 321] width 42 height 42
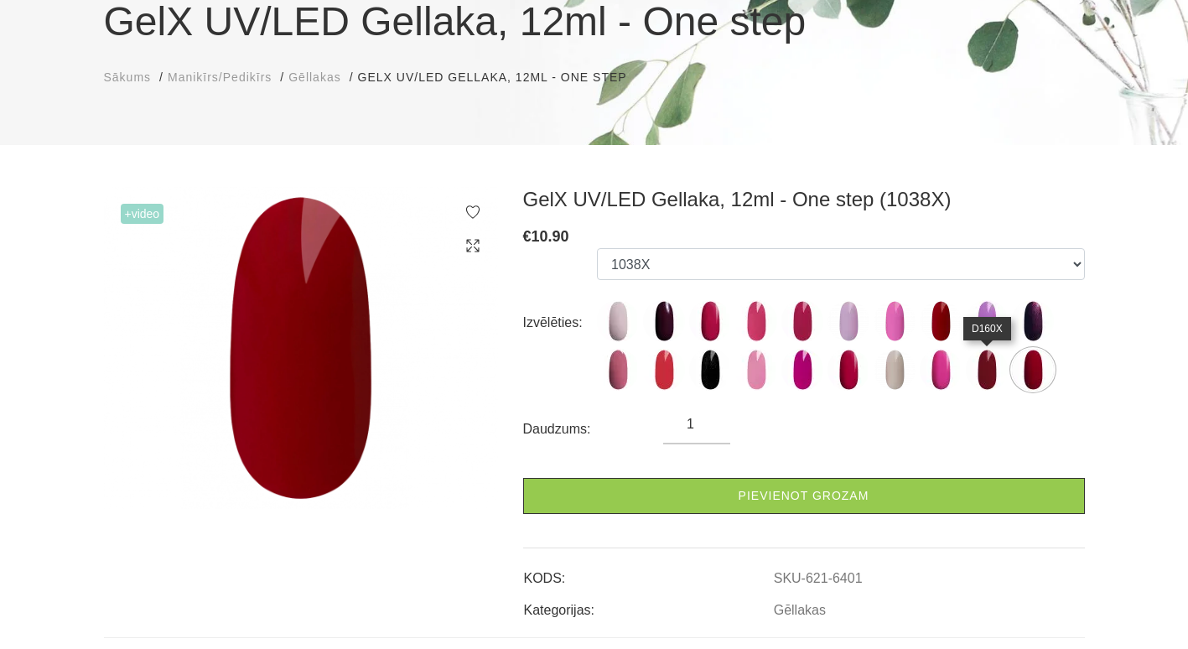
click at [983, 360] on img at bounding box center [987, 370] width 42 height 42
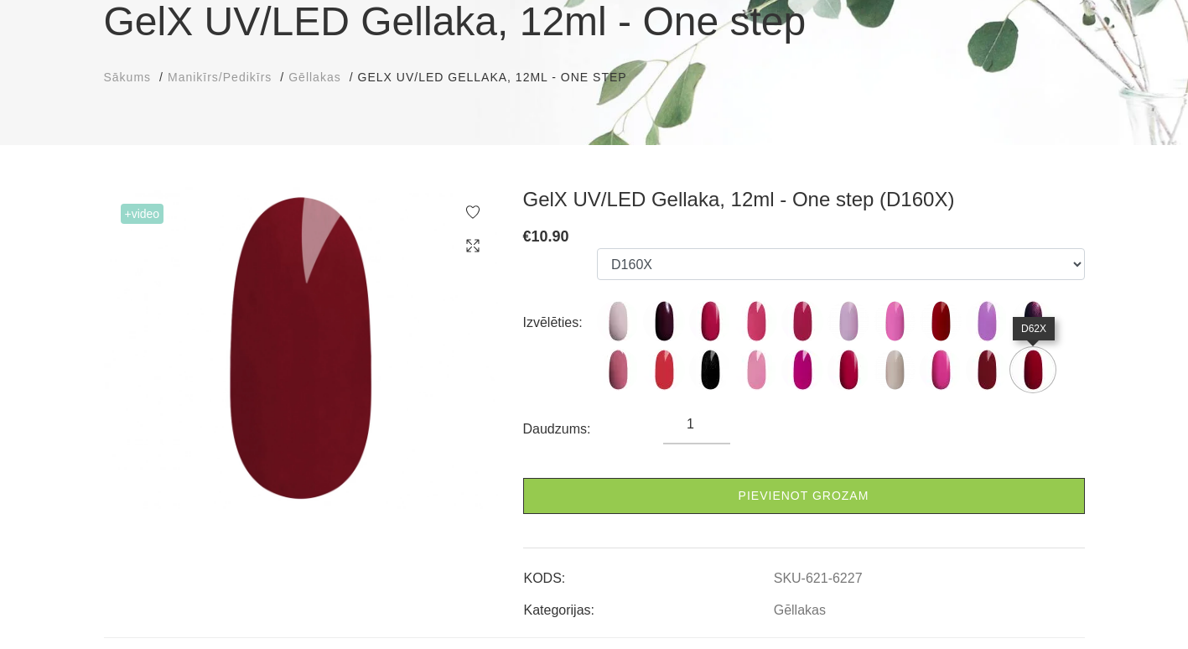
click at [1016, 367] on img at bounding box center [1033, 370] width 42 height 42
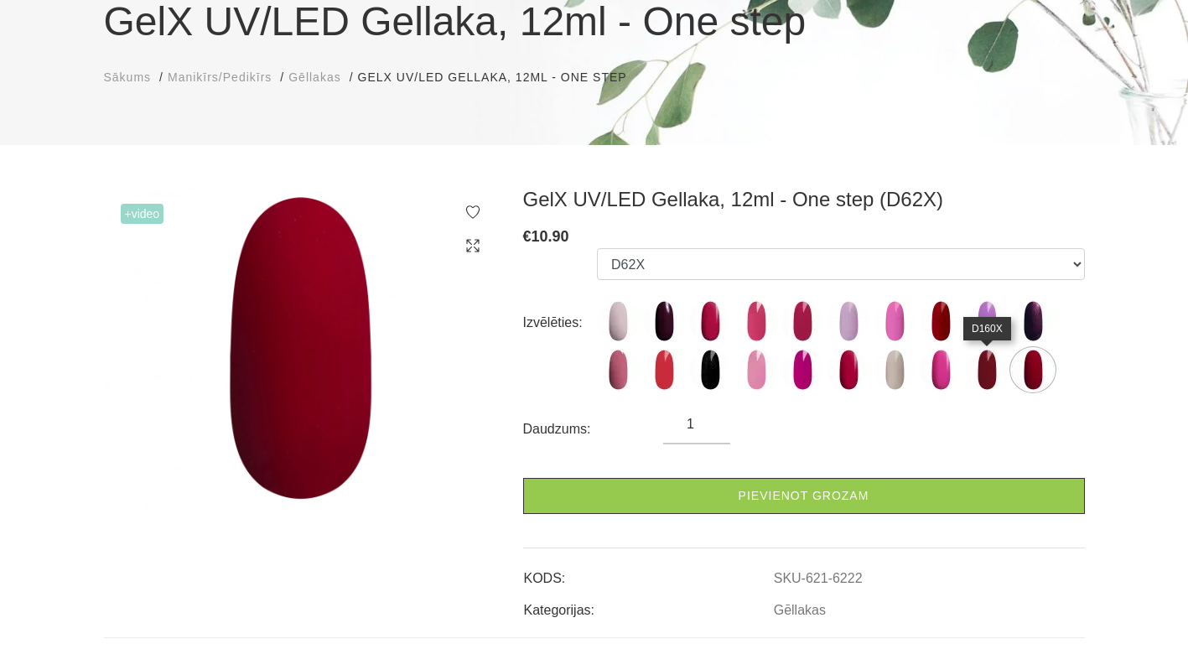
click at [970, 377] on img at bounding box center [987, 370] width 42 height 42
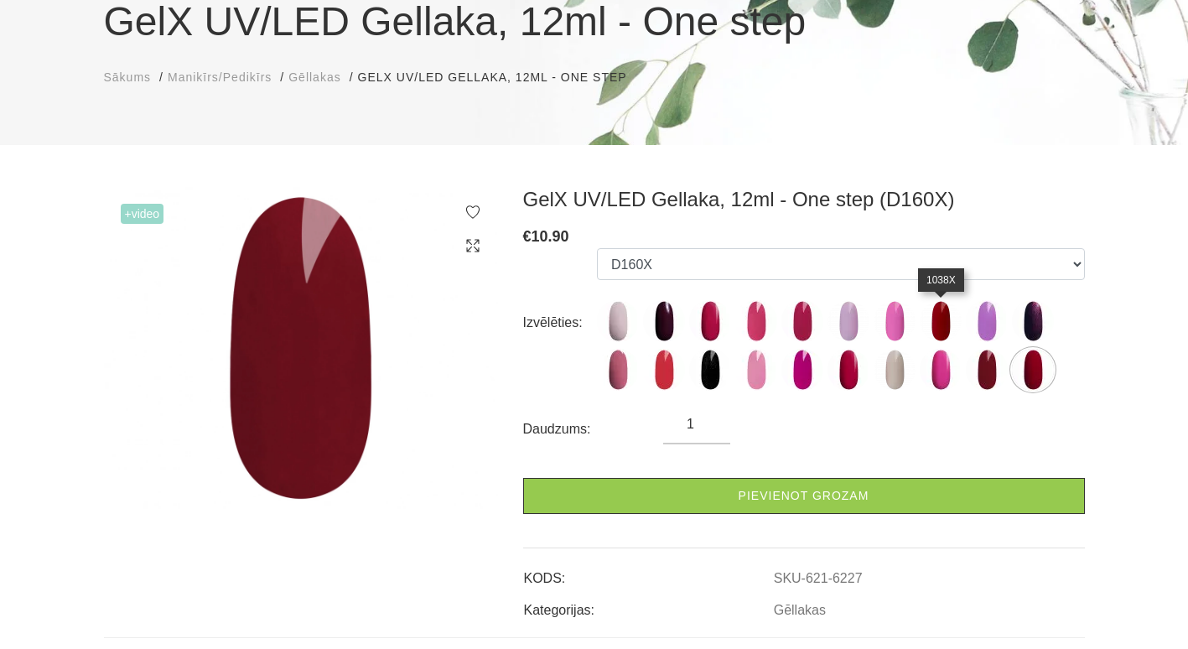
click at [936, 330] on img at bounding box center [941, 321] width 42 height 42
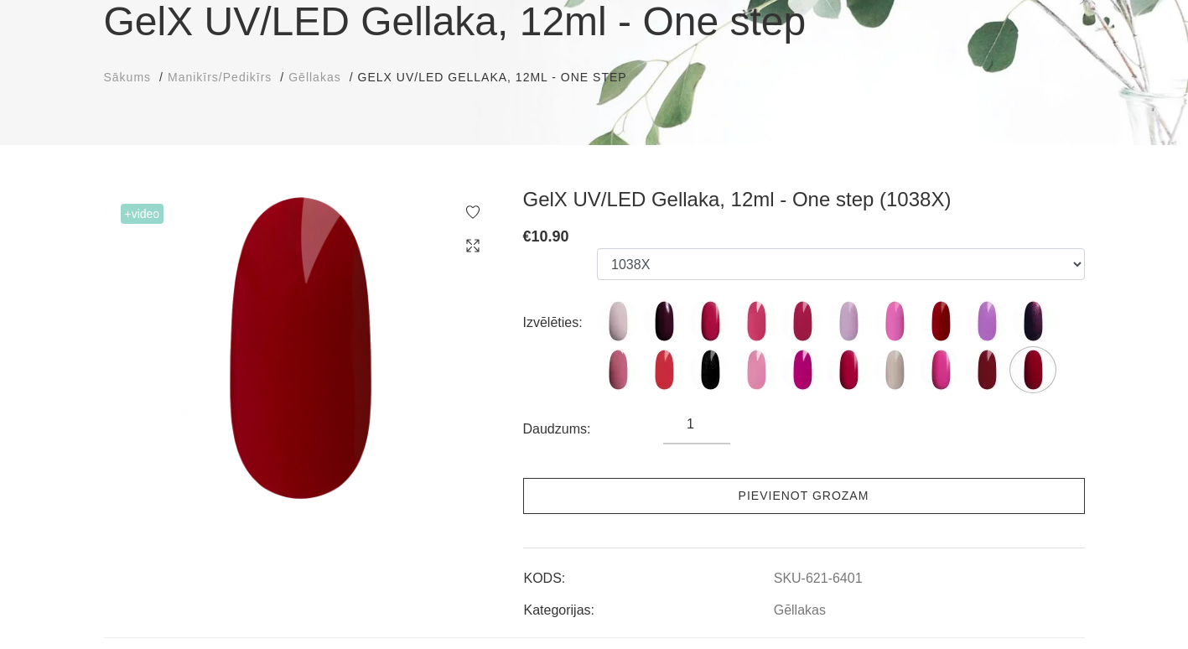
click at [823, 502] on link "Pievienot grozam" at bounding box center [804, 496] width 562 height 36
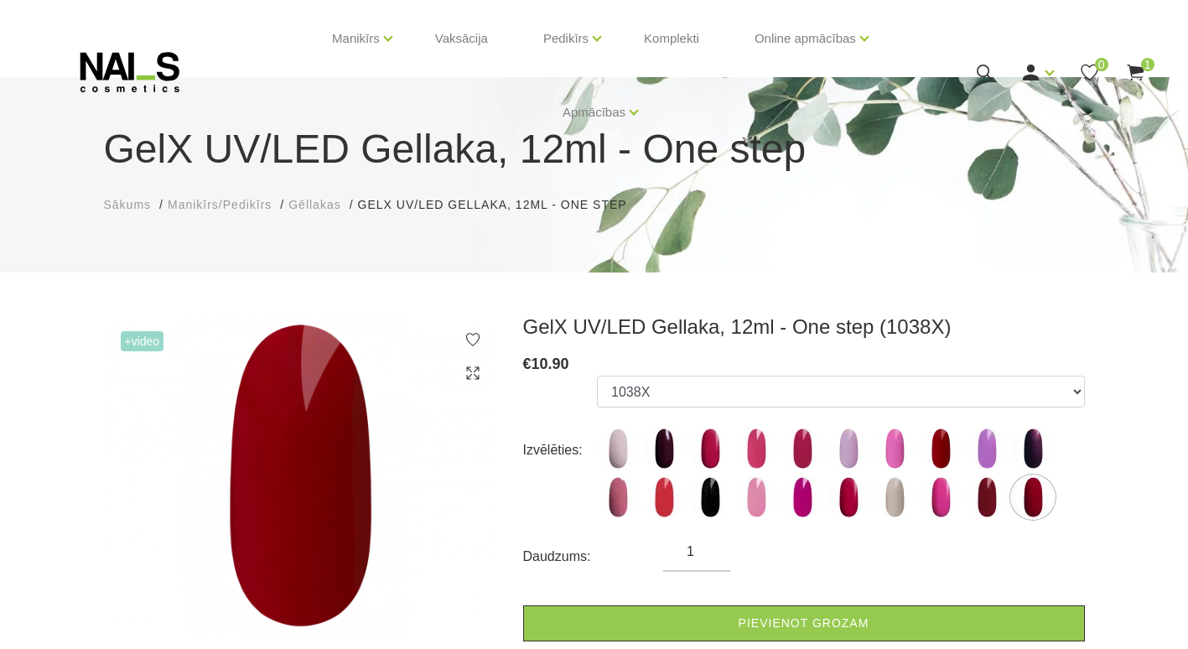
scroll to position [28, 0]
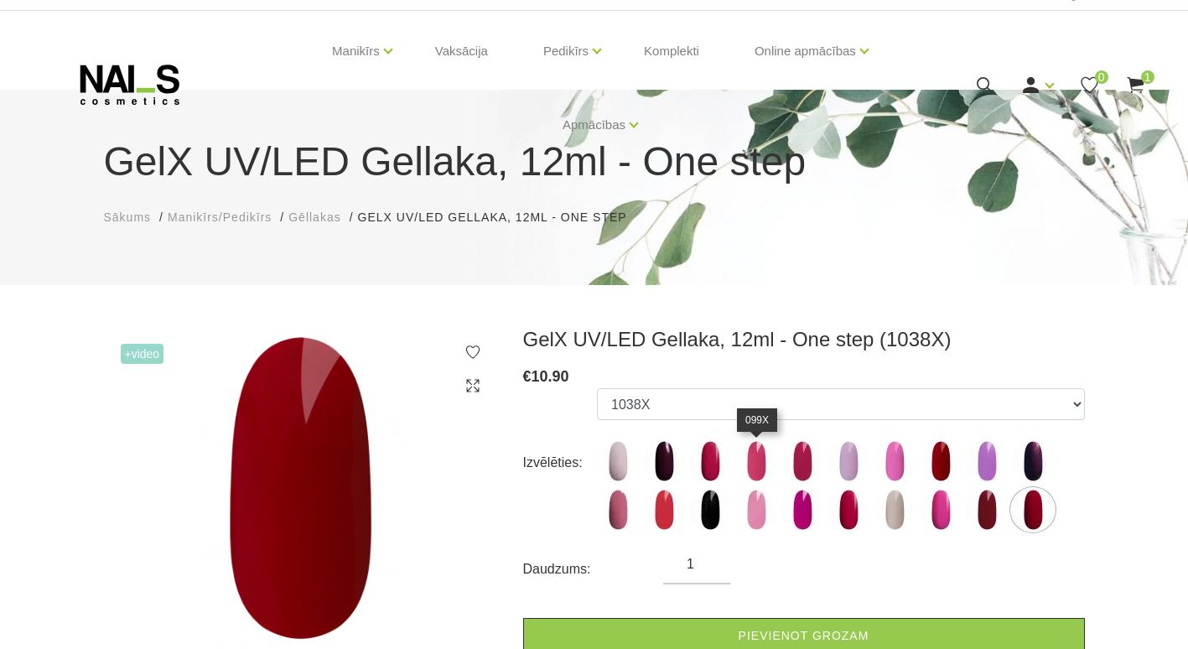
click at [764, 458] on img at bounding box center [756, 461] width 42 height 42
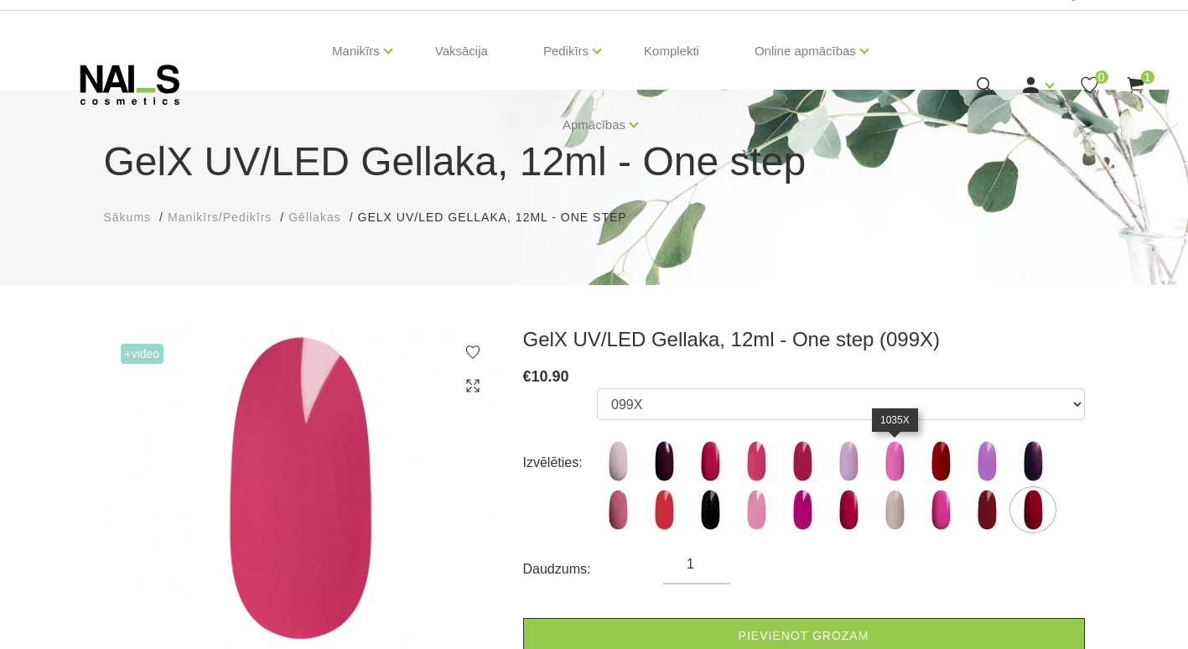
click at [889, 454] on img at bounding box center [895, 461] width 42 height 42
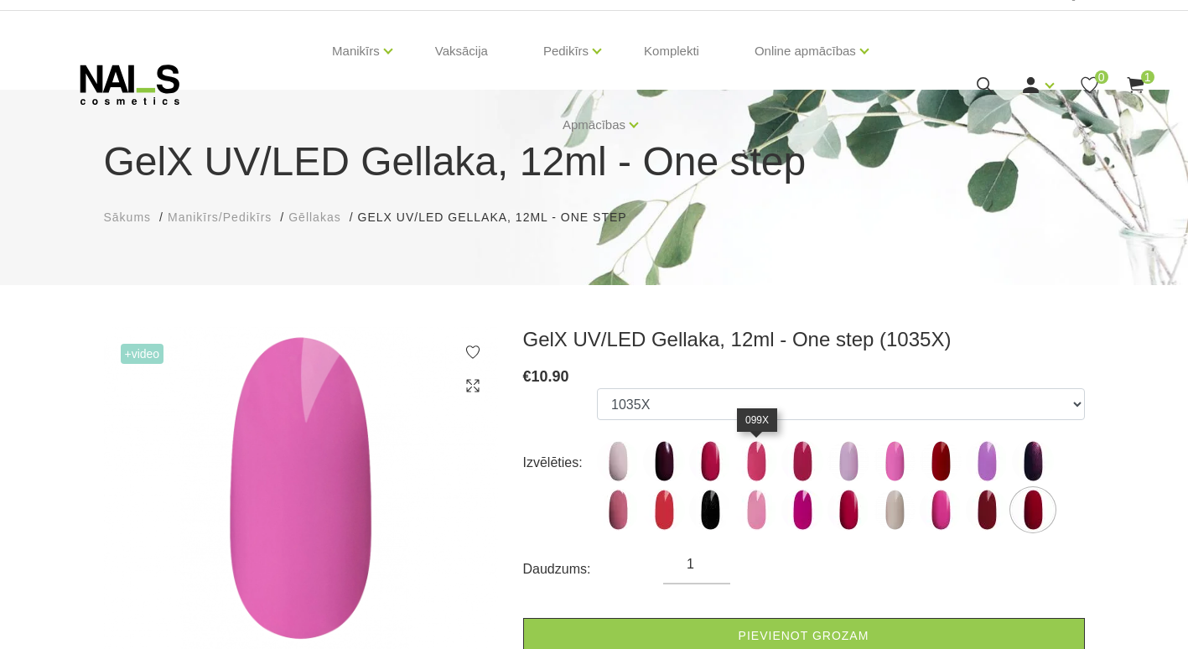
click at [758, 458] on img at bounding box center [756, 461] width 42 height 42
select select "6226"
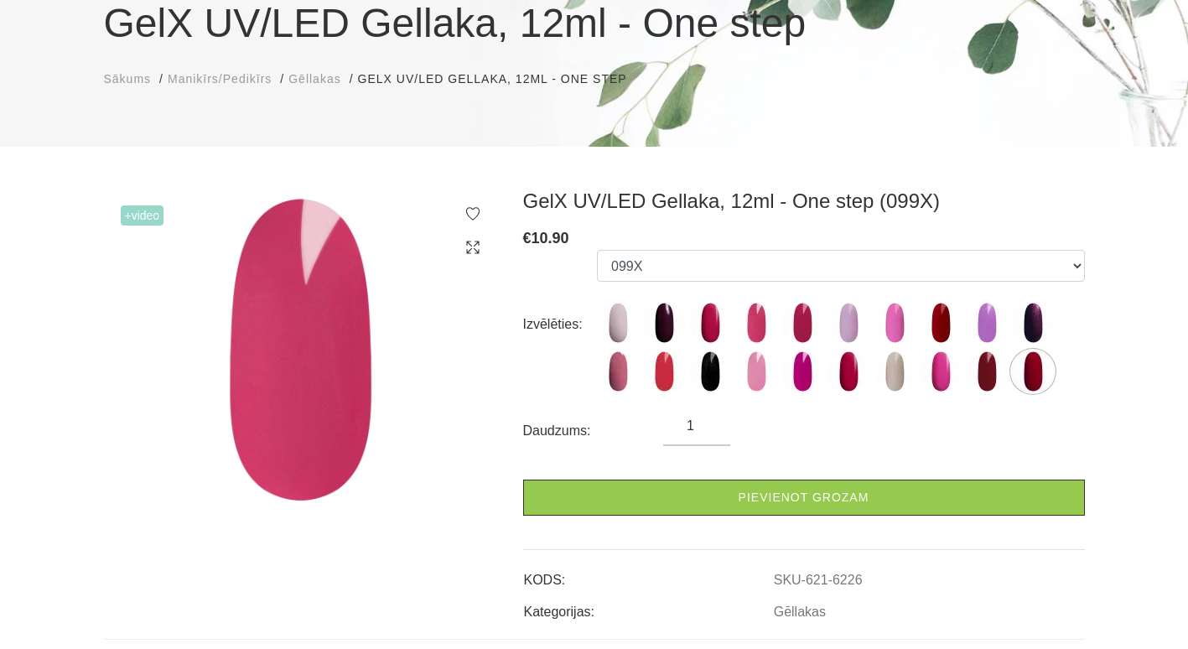
scroll to position [195, 0]
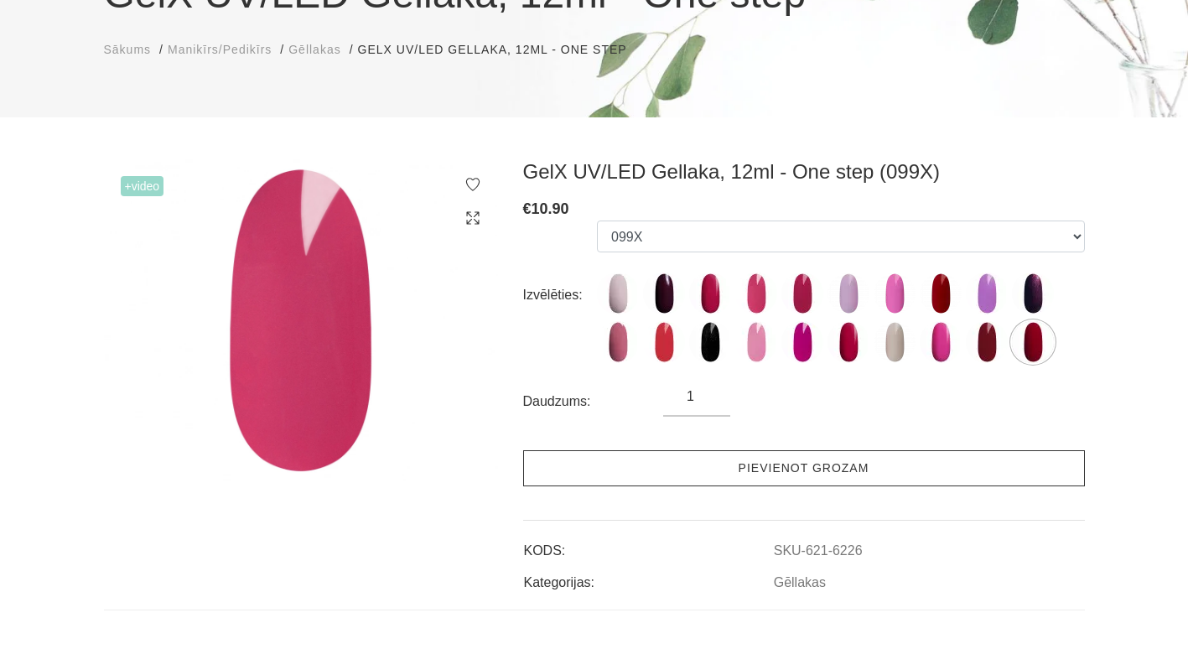
click at [751, 466] on link "Pievienot grozam" at bounding box center [804, 468] width 562 height 36
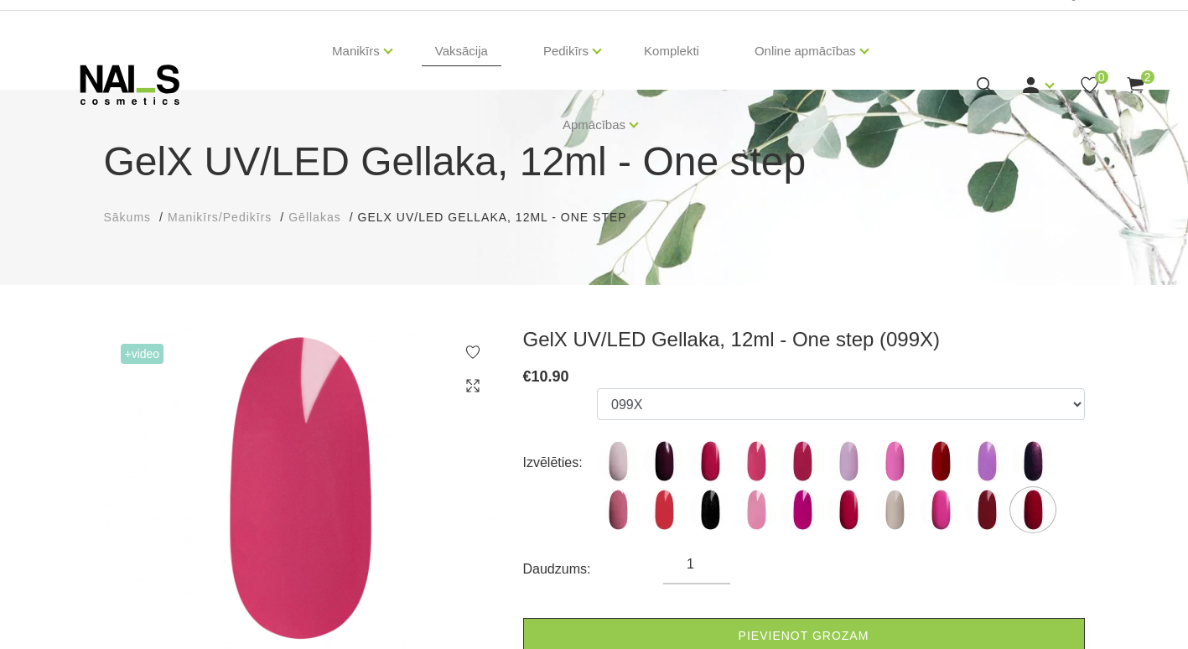
scroll to position [0, 0]
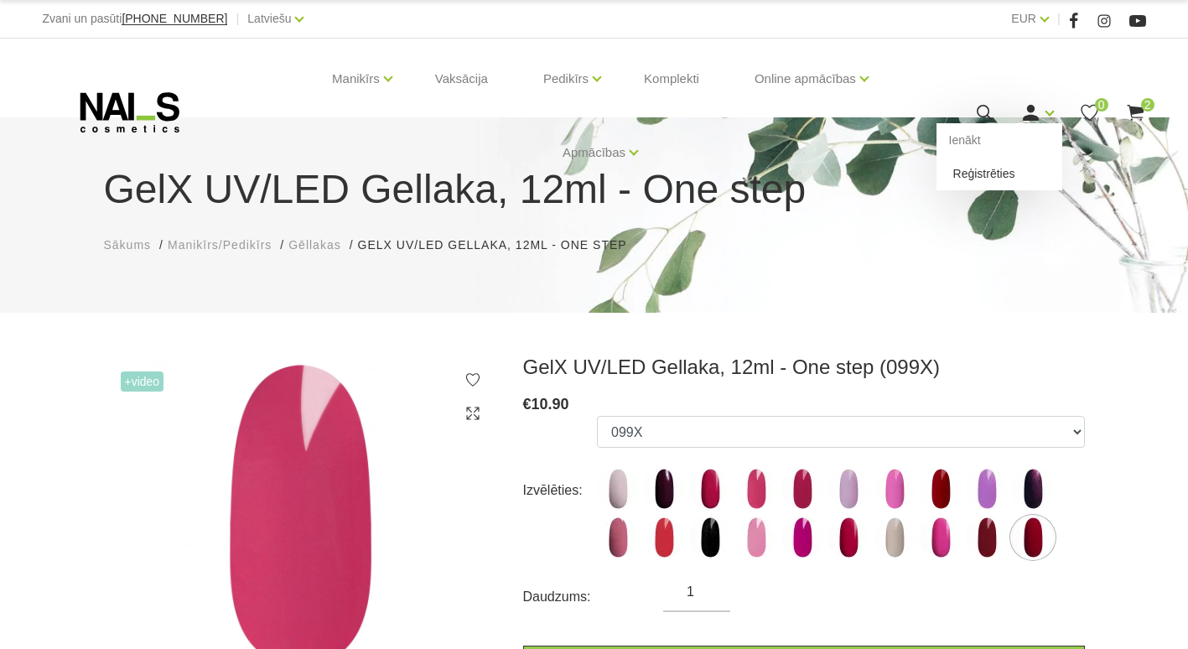
click at [998, 172] on link "Reģistrēties" at bounding box center [1000, 174] width 126 height 34
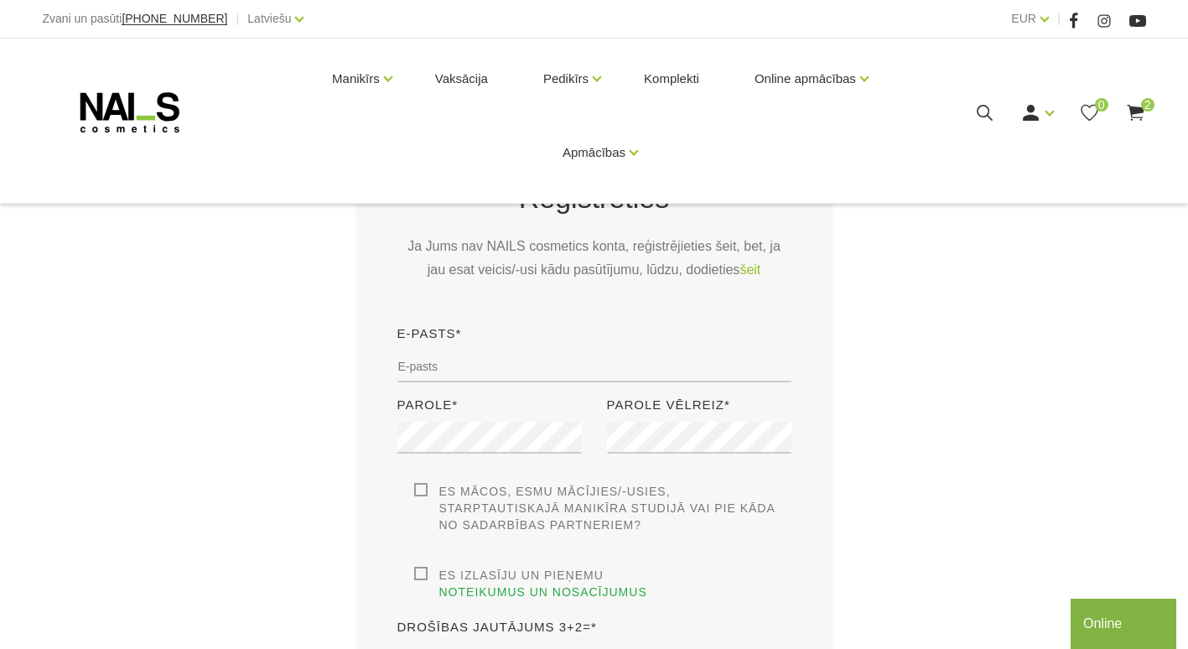
scroll to position [307, 0]
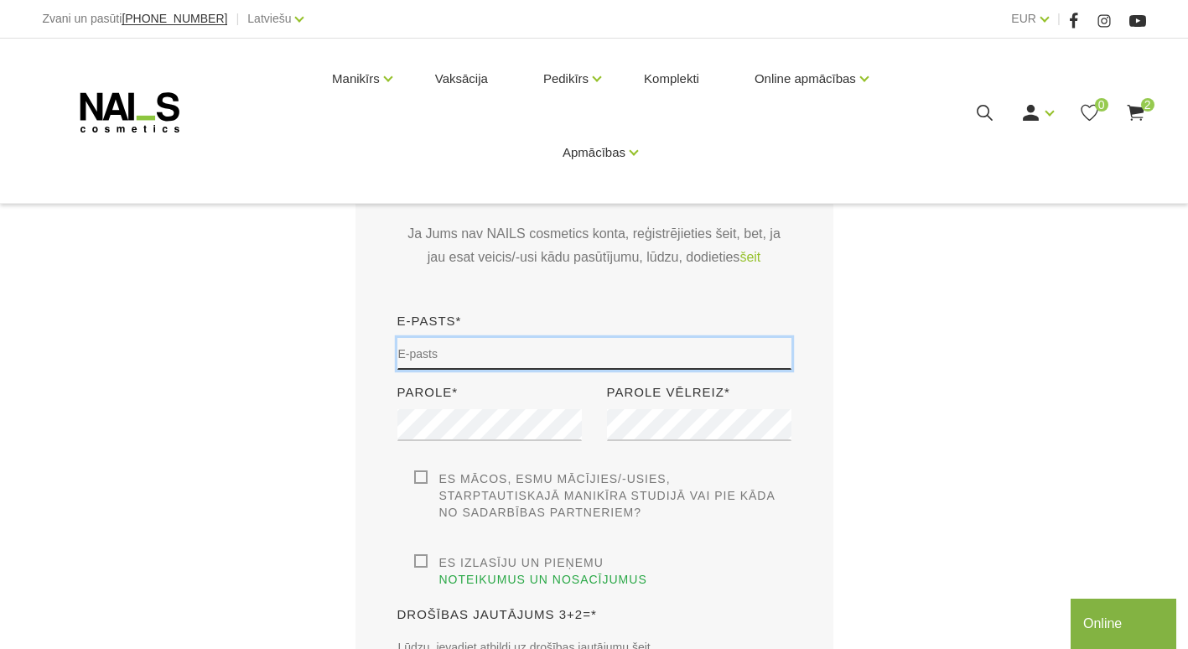
click at [601, 343] on input "email" at bounding box center [594, 354] width 394 height 32
type input "amandazandersone123@gmail.com"
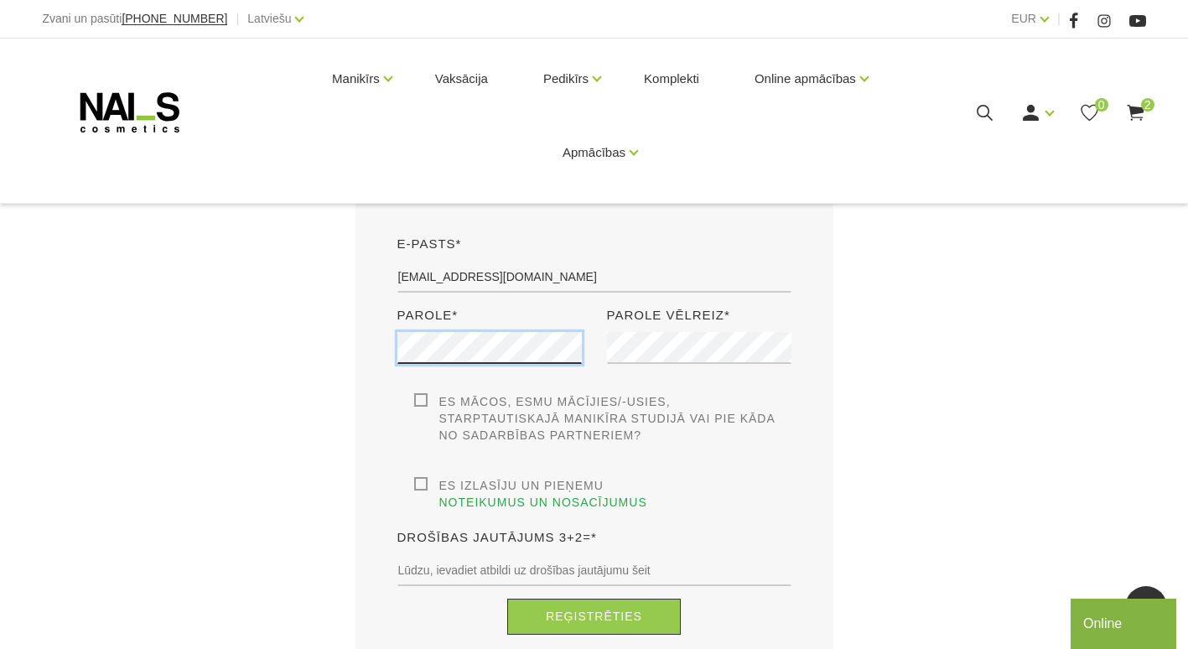
scroll to position [363, 0]
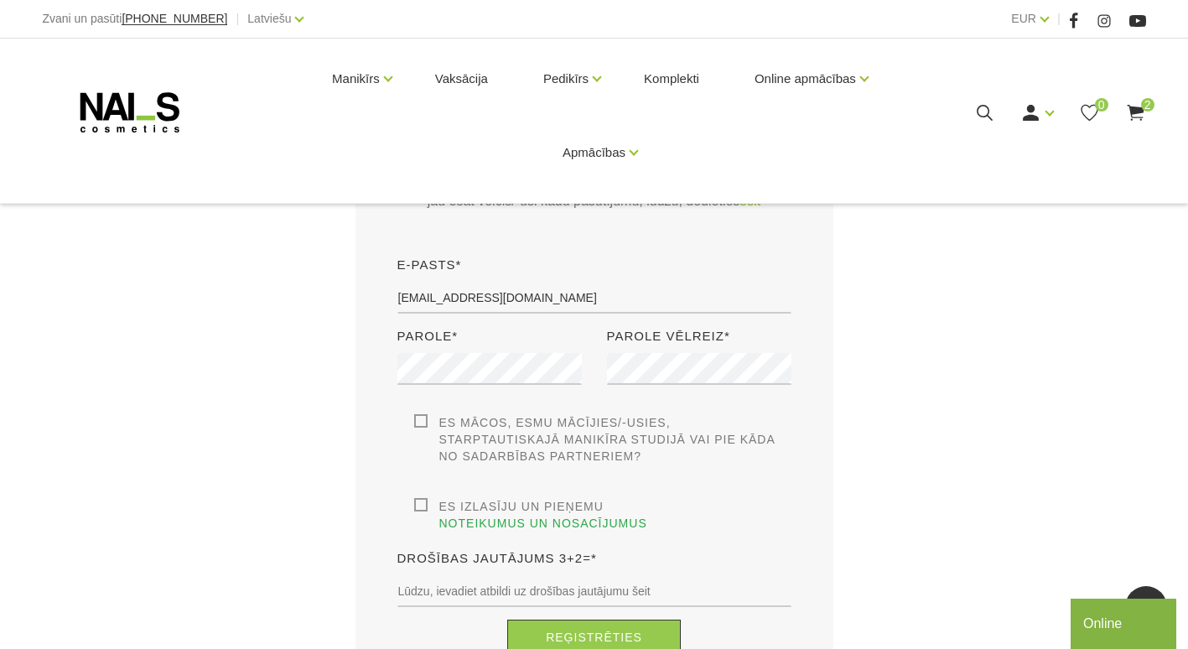
click at [473, 352] on div "Parole*" at bounding box center [490, 370] width 210 height 88
click at [421, 422] on label "Es mācos, esmu mācījies/-usies, Starptautiskajā Manikīra studijā vai pie kāda n…" at bounding box center [602, 439] width 377 height 50
click at [0, 0] on input "Es mācos, esmu mācījies/-usies, Starptautiskajā Manikīra studijā vai pie kāda n…" at bounding box center [0, 0] width 0 height 0
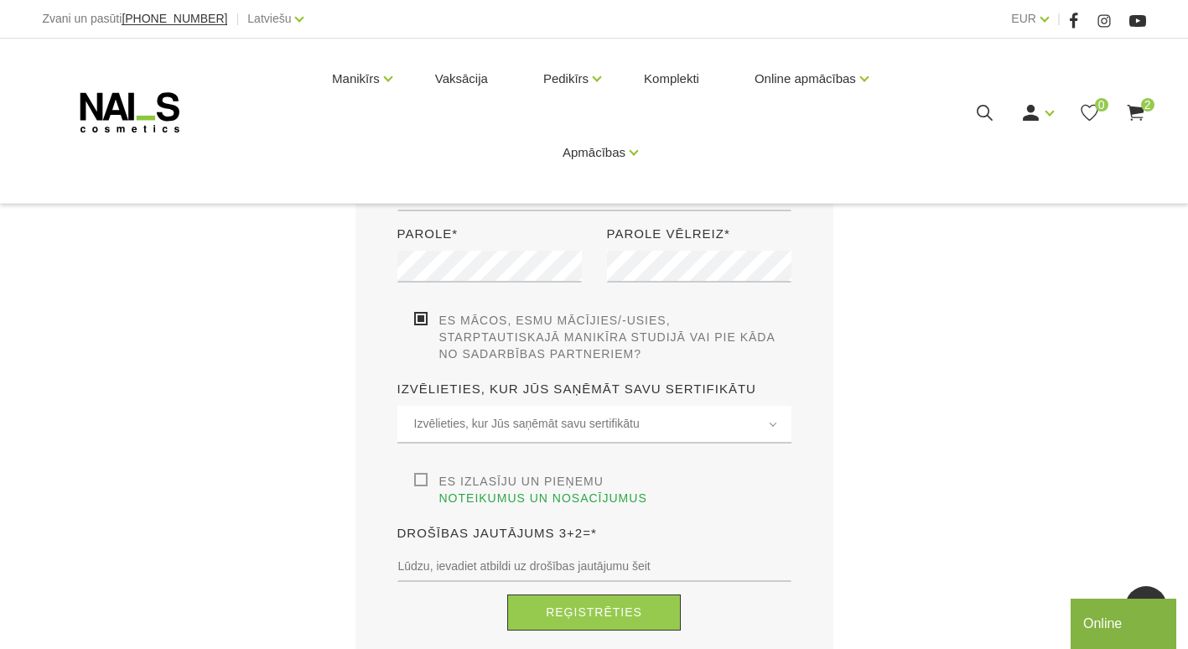
scroll to position [475, 0]
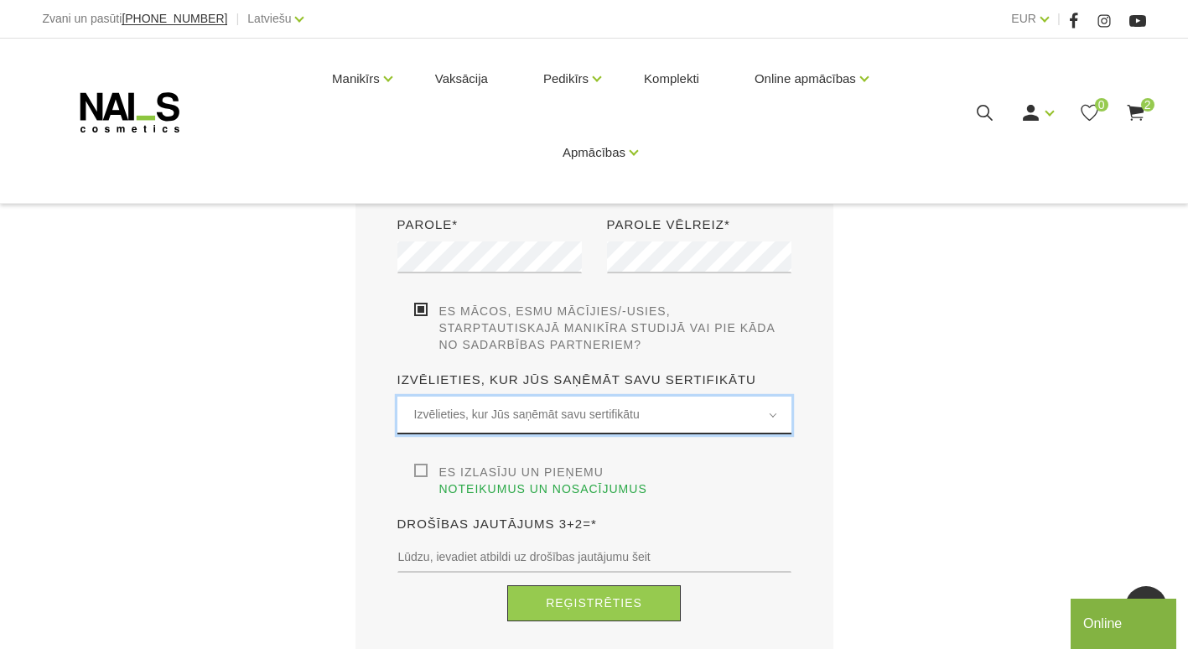
click at [578, 418] on span "Izvēlieties, kur Jūs saņēmāt savu sertifikātu" at bounding box center [594, 414] width 361 height 19
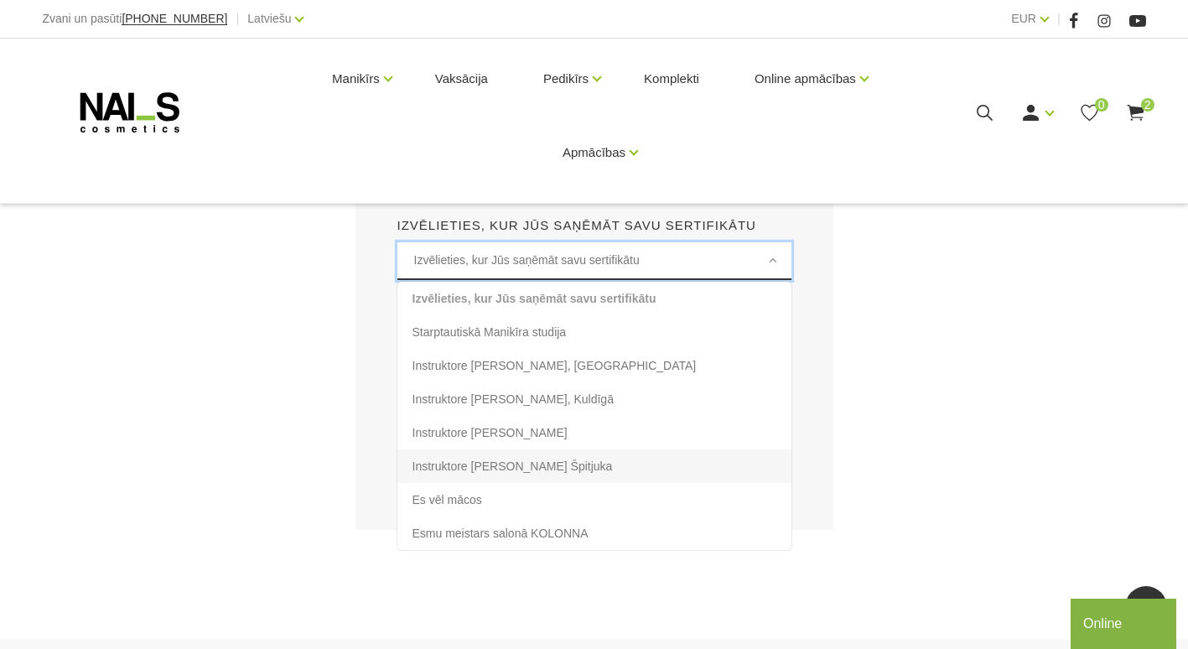
scroll to position [615, 0]
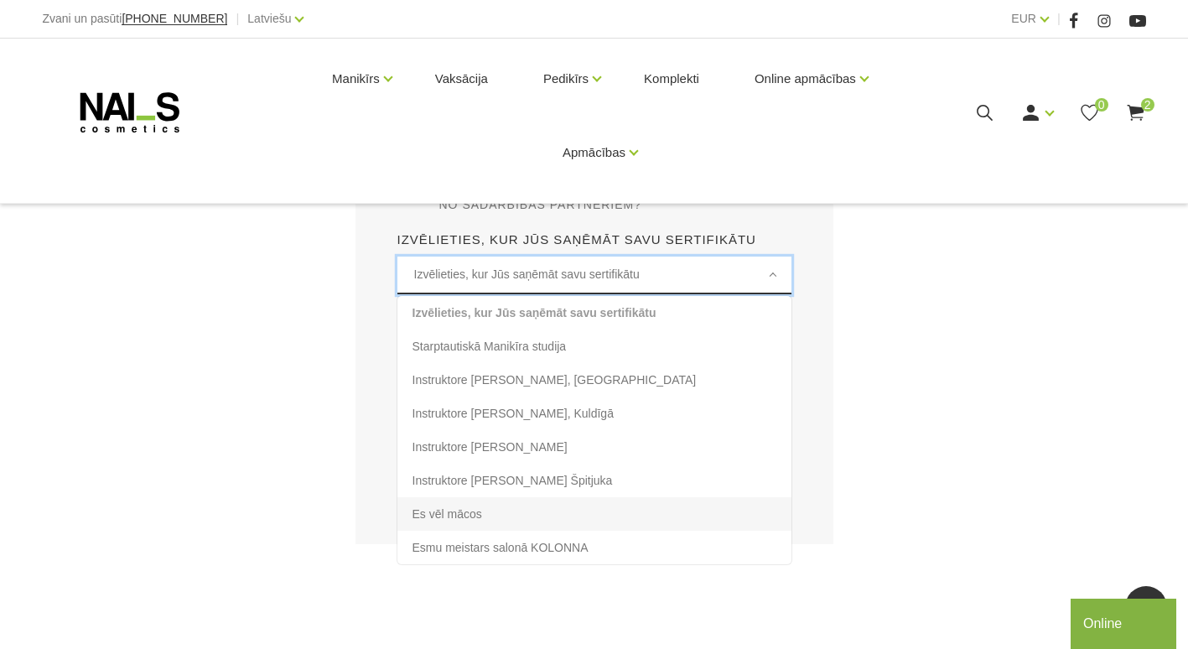
click at [517, 514] on li "Es vēl mācos" at bounding box center [594, 514] width 394 height 34
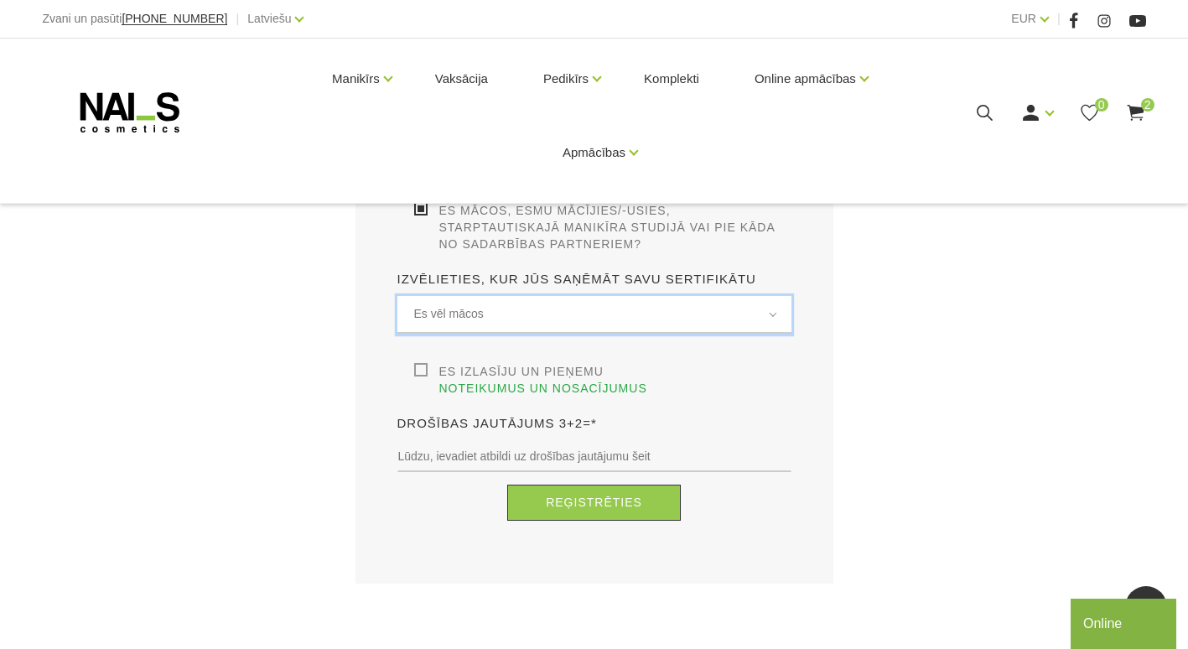
scroll to position [531, 0]
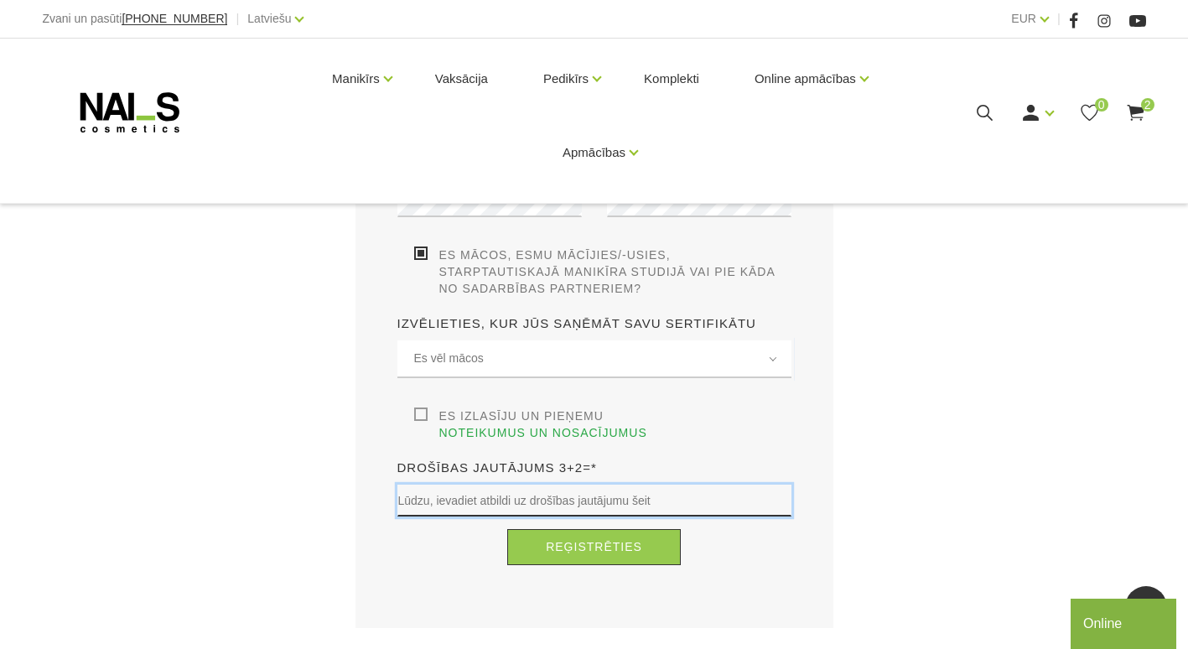
click at [703, 485] on input "text" at bounding box center [594, 501] width 394 height 32
click at [426, 408] on label "Es izlasīju un pieņemu noteikumus un nosacījumus" at bounding box center [602, 425] width 377 height 34
click at [0, 0] on input "Es izlasīju un pieņemu noteikumus un nosacījumus" at bounding box center [0, 0] width 0 height 0
click at [428, 485] on input "text" at bounding box center [594, 501] width 394 height 32
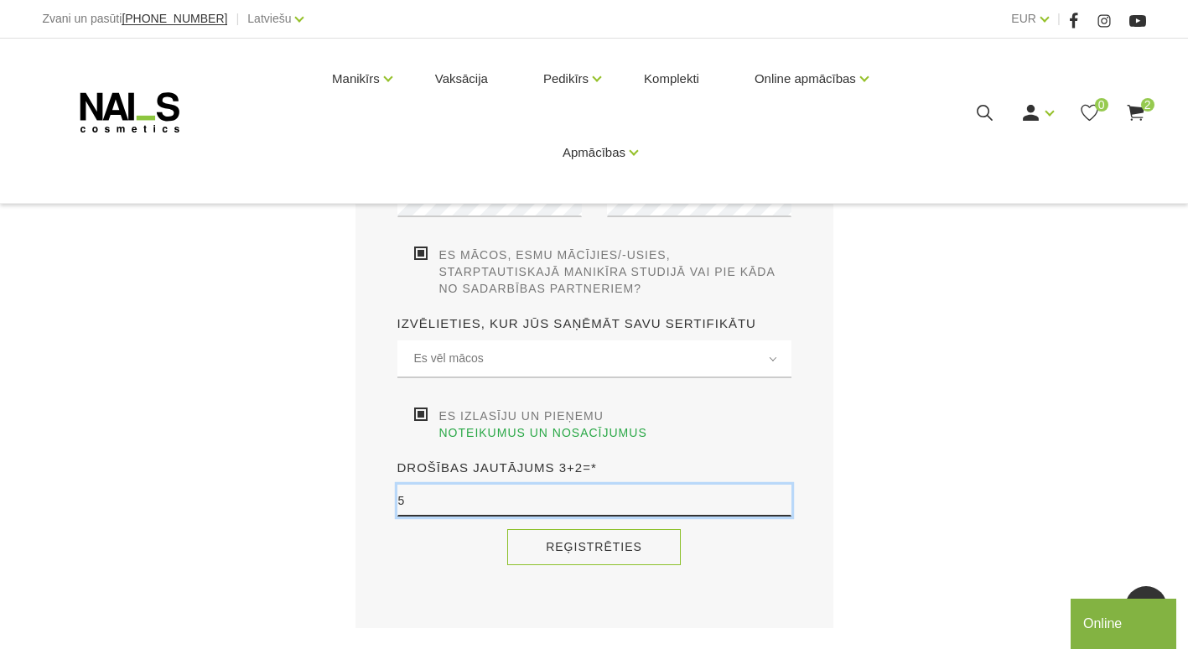
type input "5"
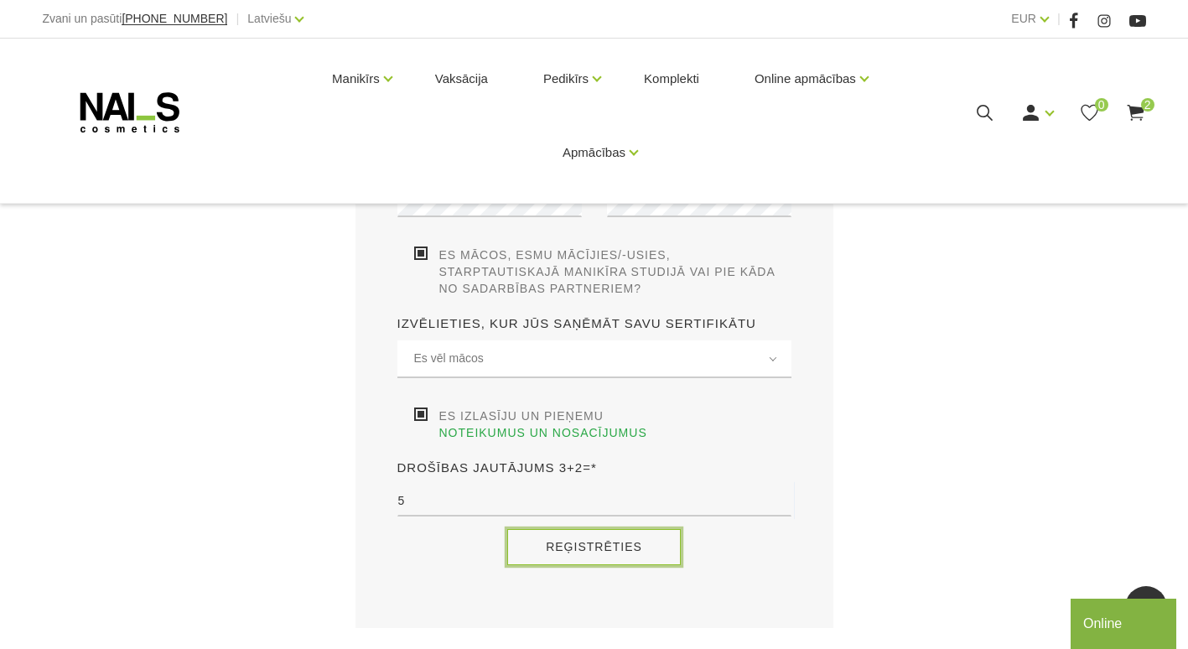
click at [562, 529] on button "Reģistrēties" at bounding box center [594, 547] width 174 height 36
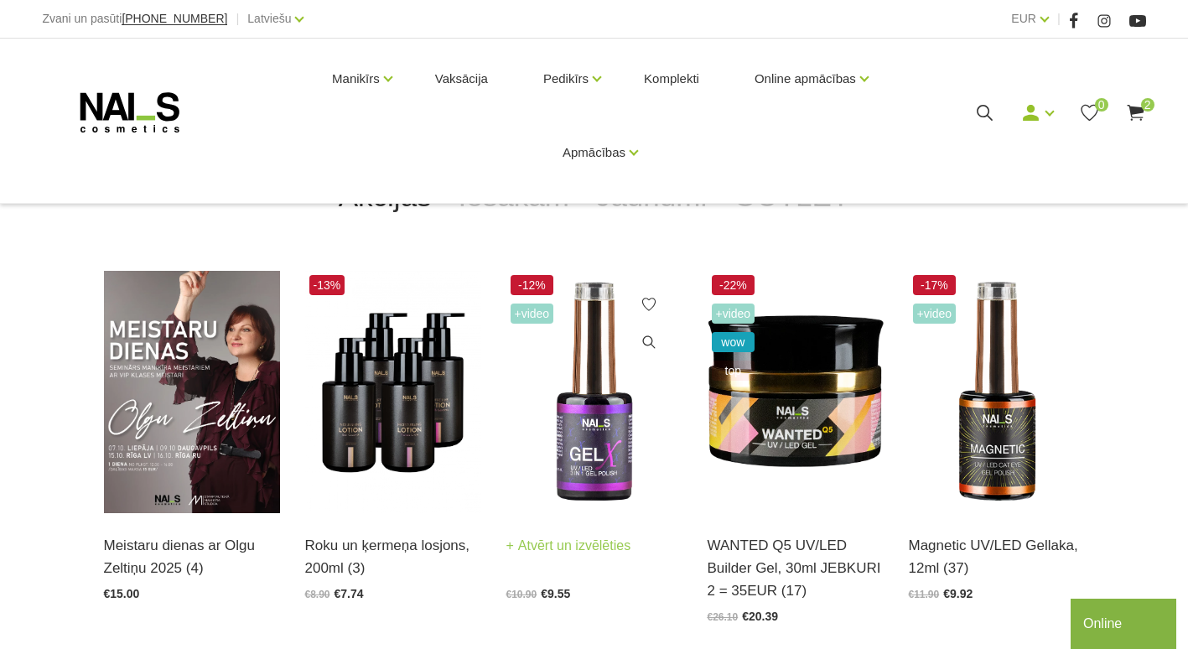
scroll to position [307, 0]
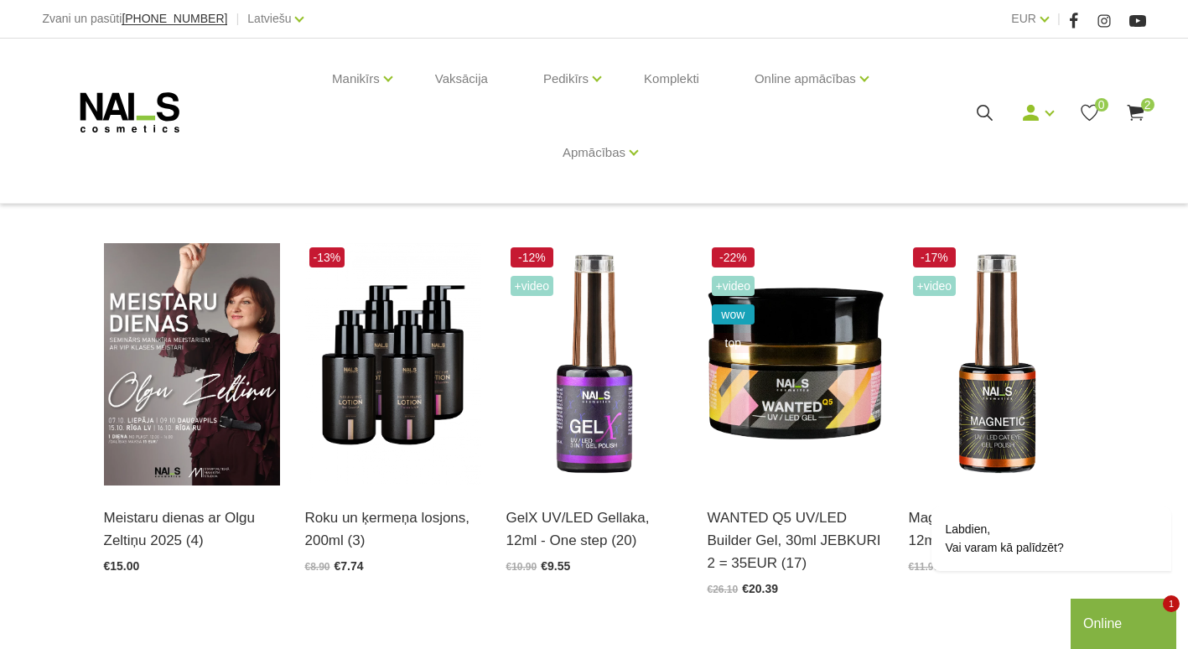
click at [1138, 122] on icon at bounding box center [1135, 112] width 21 height 21
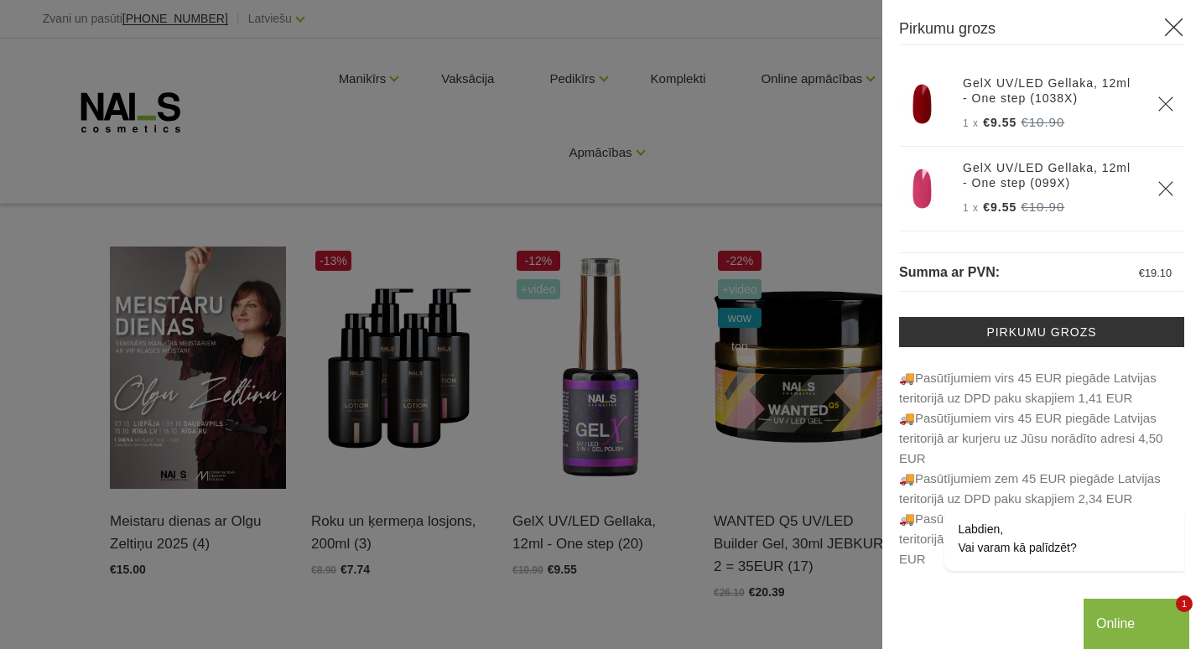
click at [1184, 16] on div "Pirkumu grozs GelX UV/LED Gellaka, 12ml - One step (1038X) 1 x €9.55 €10.90" at bounding box center [1041, 324] width 319 height 649
click at [1178, 25] on icon at bounding box center [1173, 27] width 21 height 21
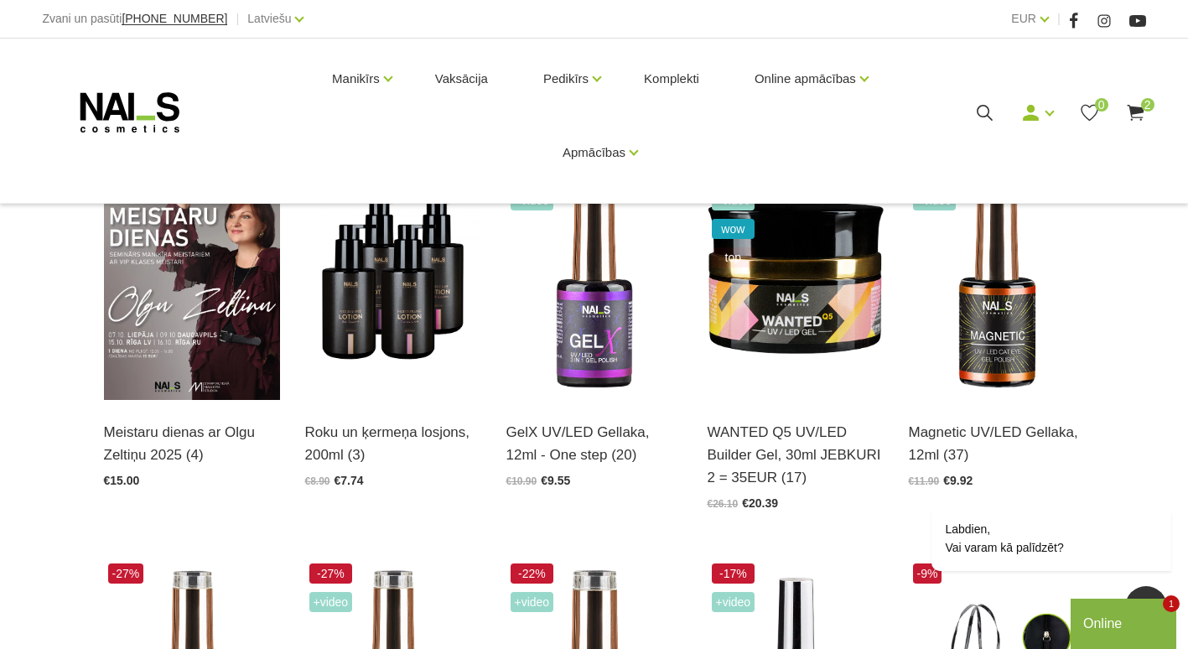
scroll to position [419, 0]
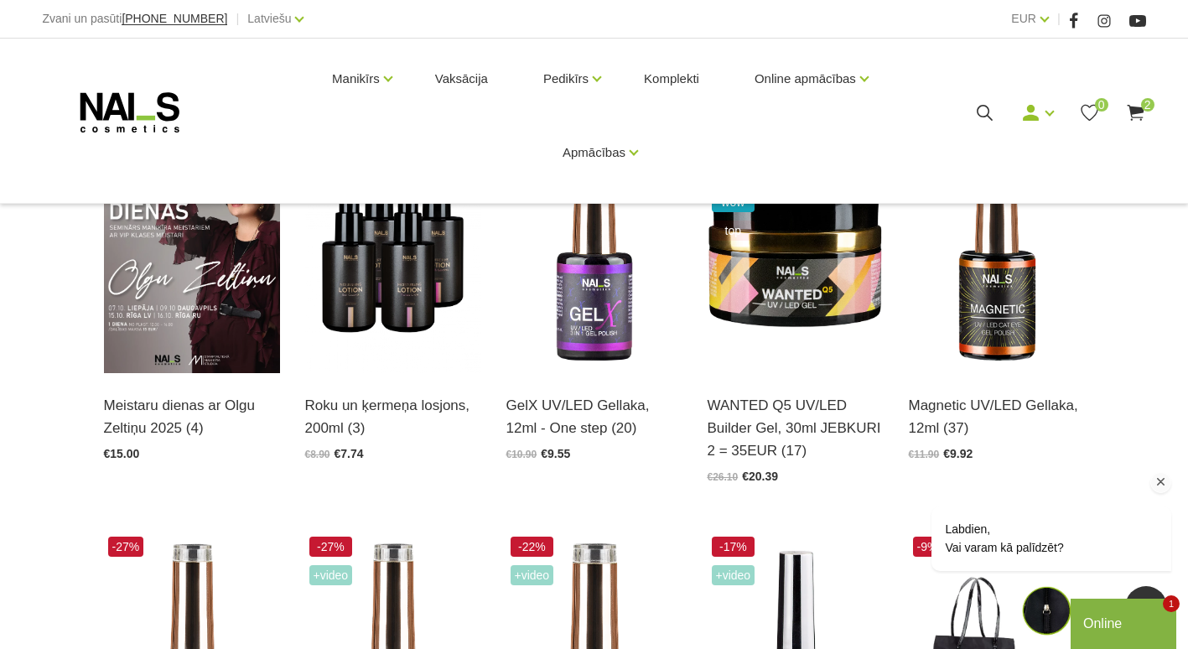
click at [1166, 481] on icon "Logrīka uzmanības tvērējs" at bounding box center [1161, 482] width 15 height 15
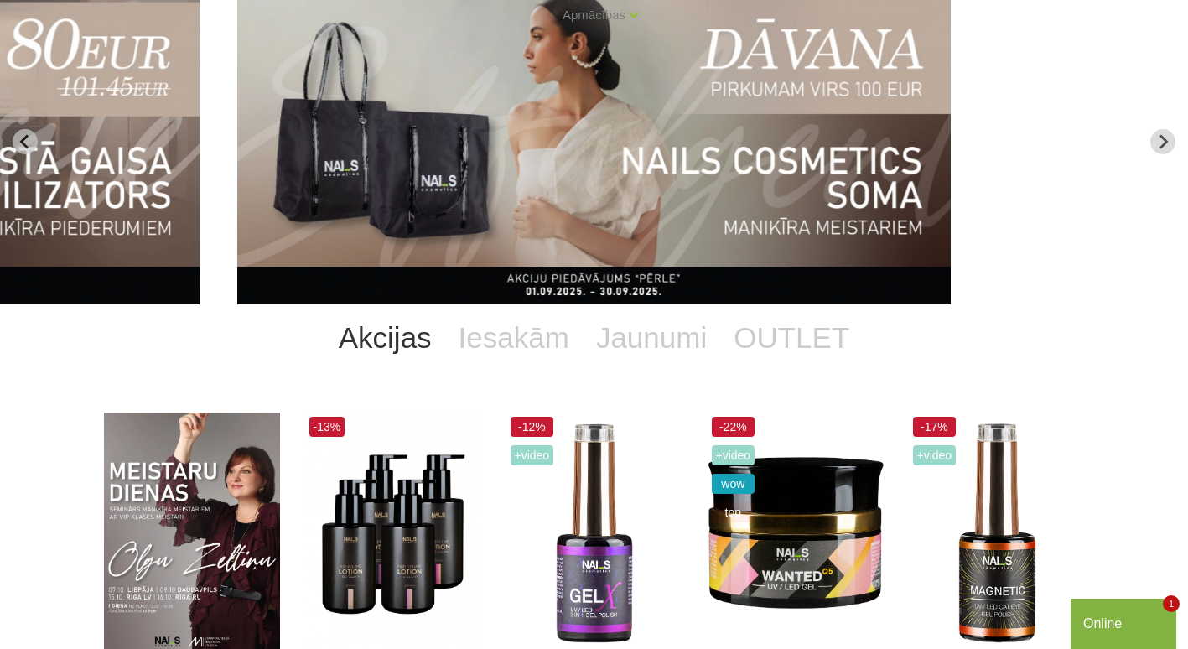
scroll to position [139, 0]
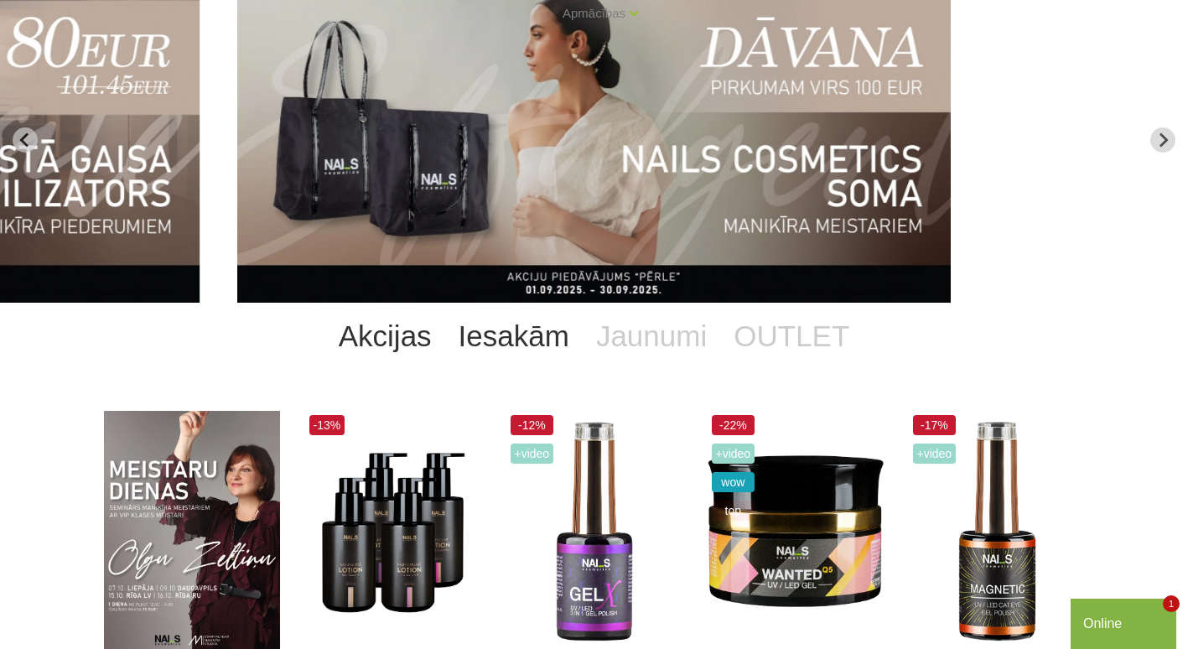
click at [501, 344] on link "Iesakām" at bounding box center [514, 336] width 138 height 67
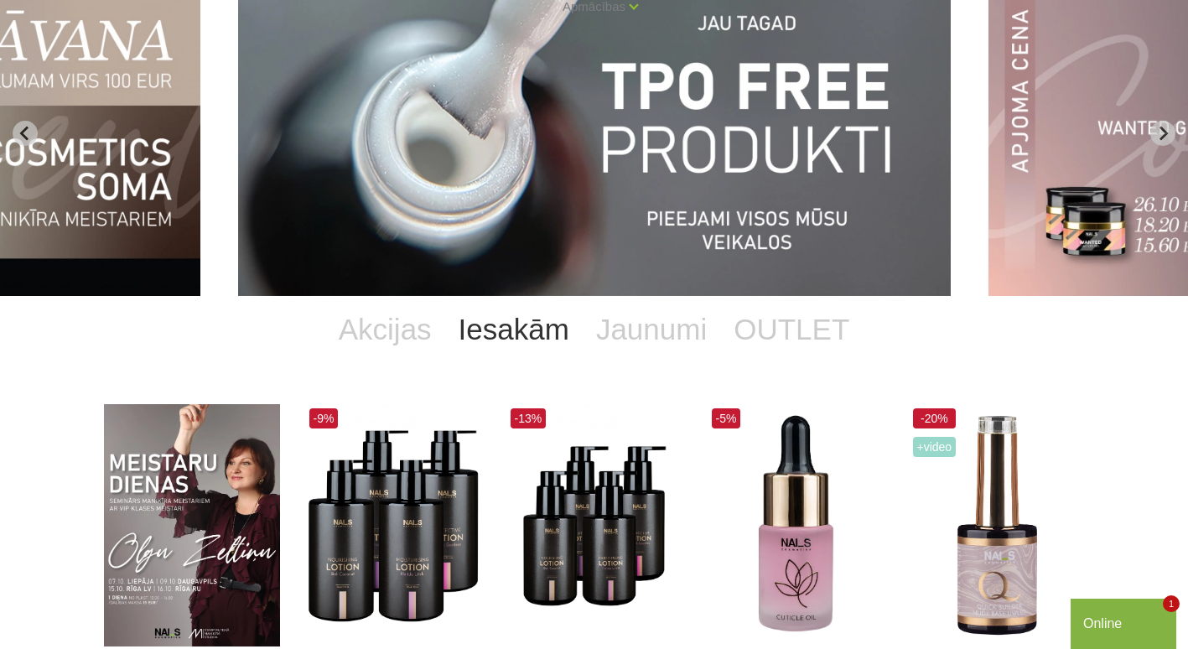
scroll to position [84, 0]
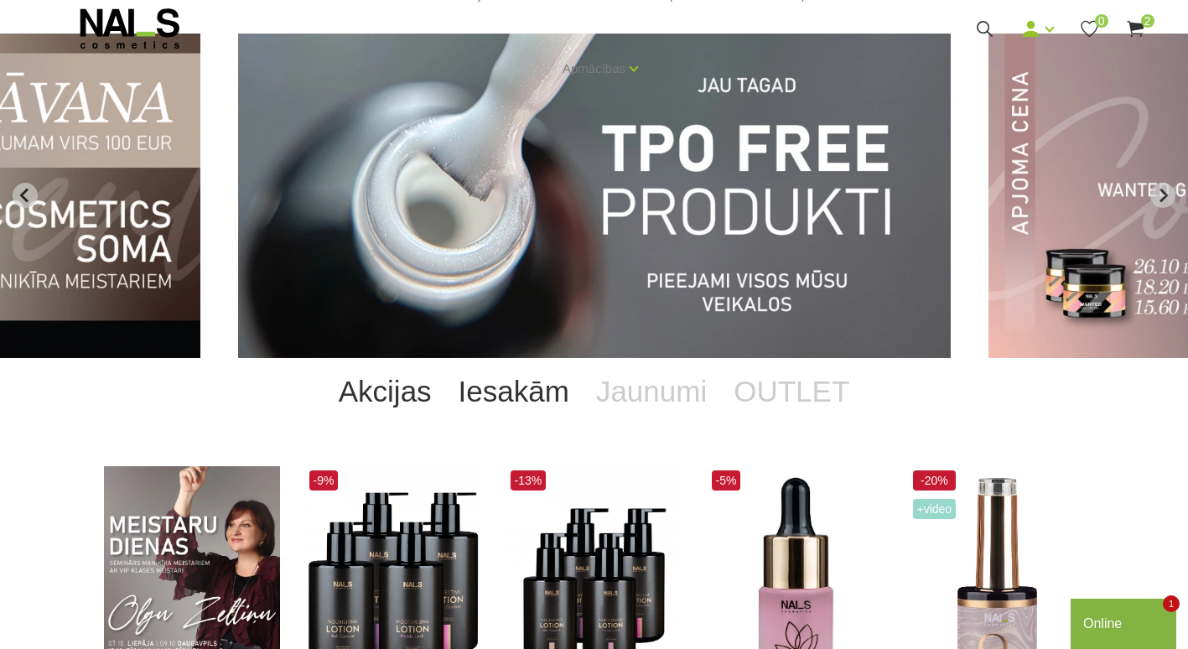
click at [408, 379] on link "Akcijas" at bounding box center [385, 391] width 120 height 67
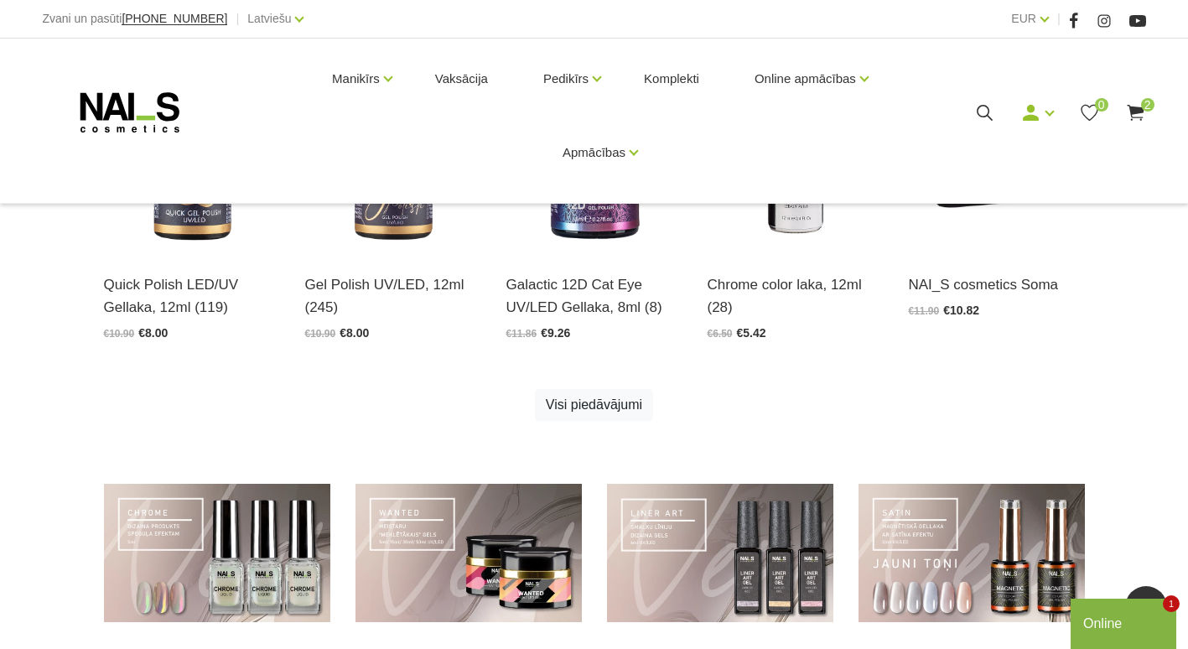
scroll to position [978, 0]
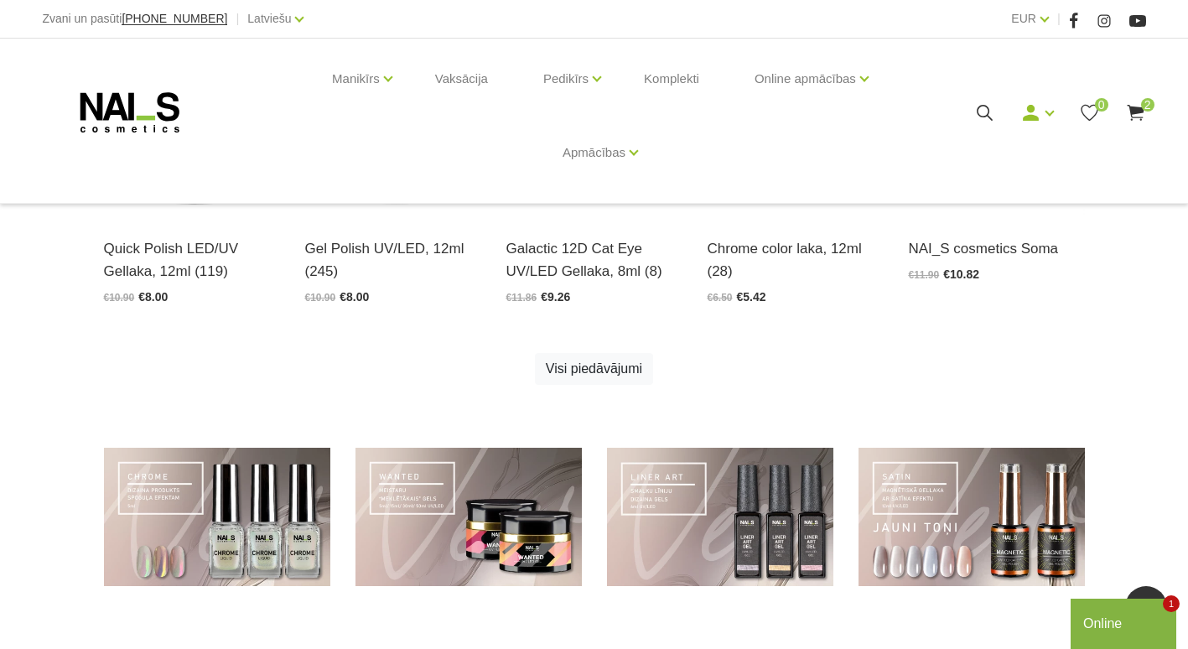
click at [1136, 112] on use at bounding box center [1135, 113] width 17 height 16
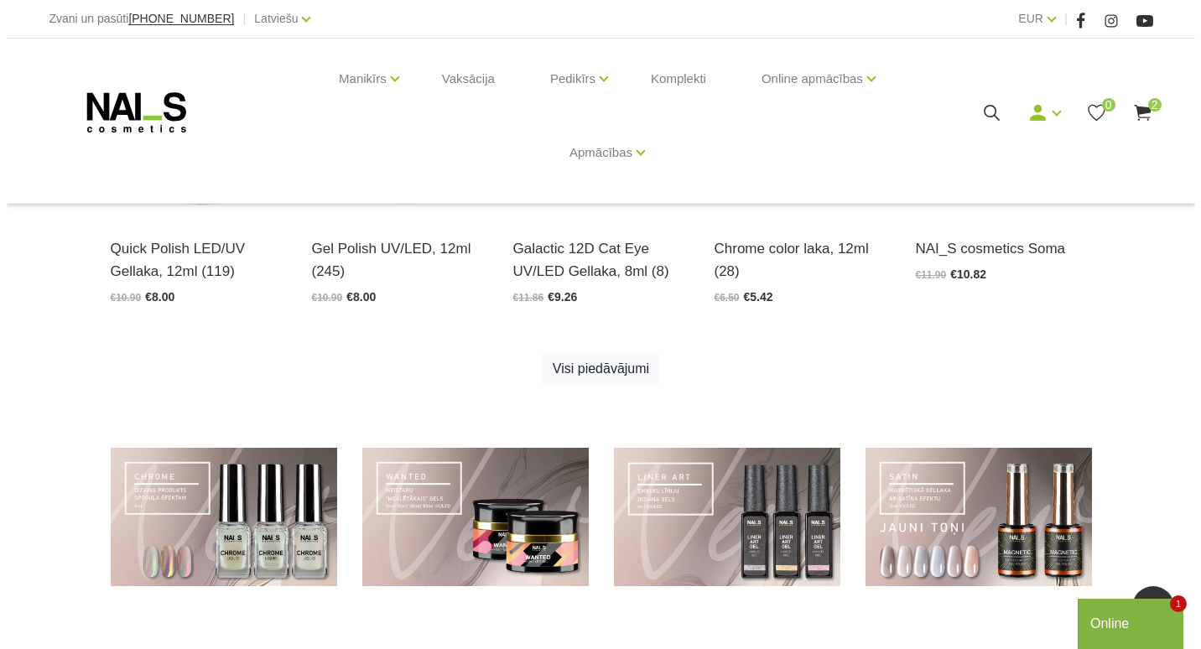
scroll to position [982, 0]
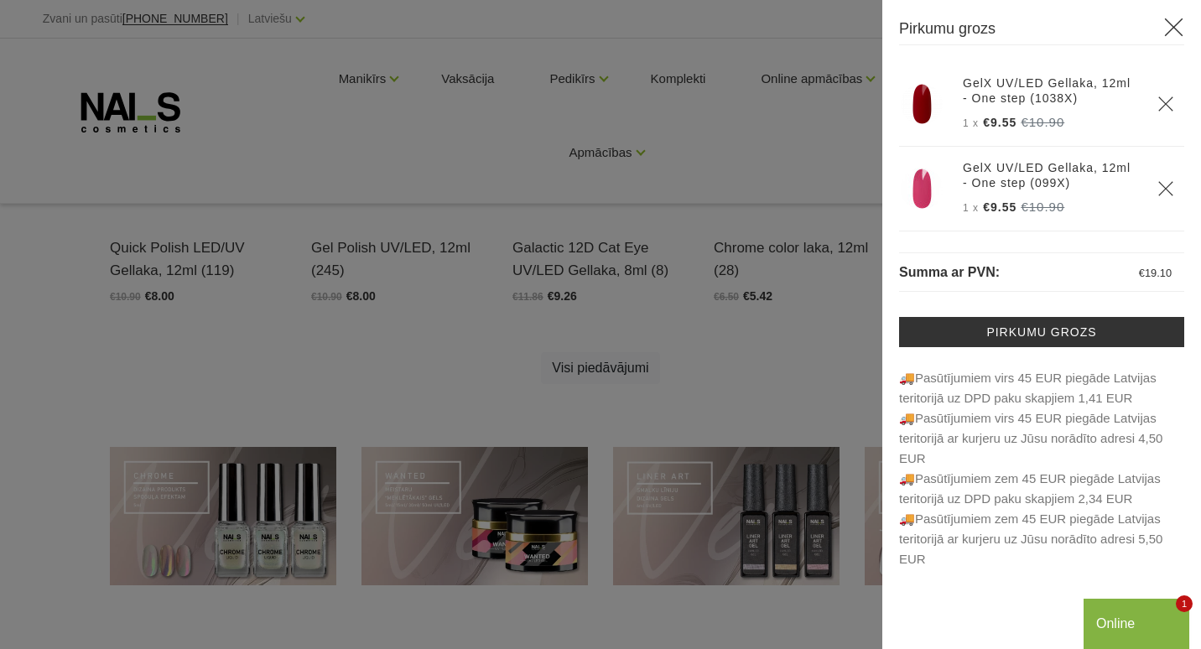
click at [1171, 28] on icon at bounding box center [1173, 27] width 21 height 21
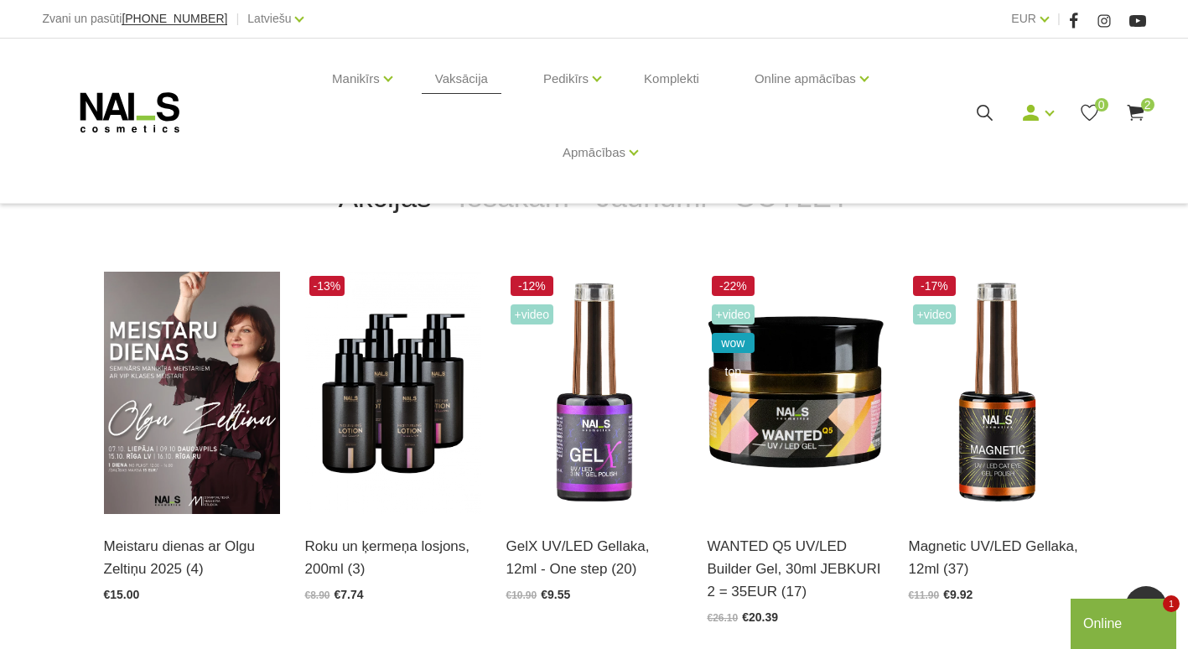
scroll to position [242, 0]
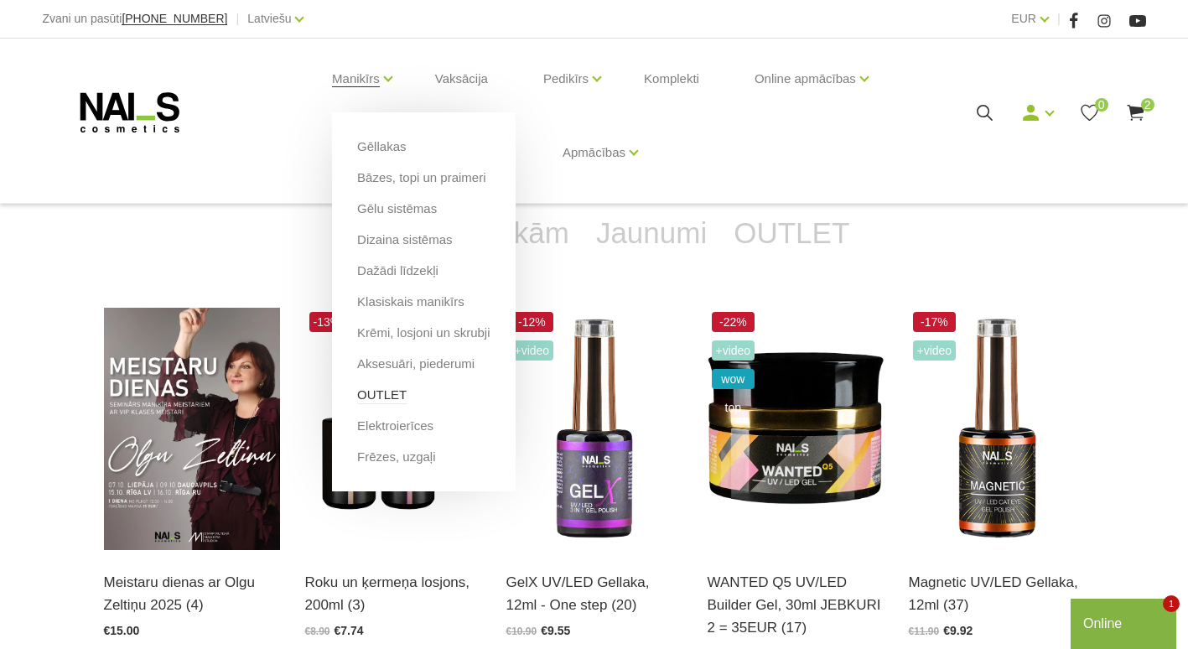
click at [386, 398] on link "OUTLET" at bounding box center [381, 395] width 49 height 18
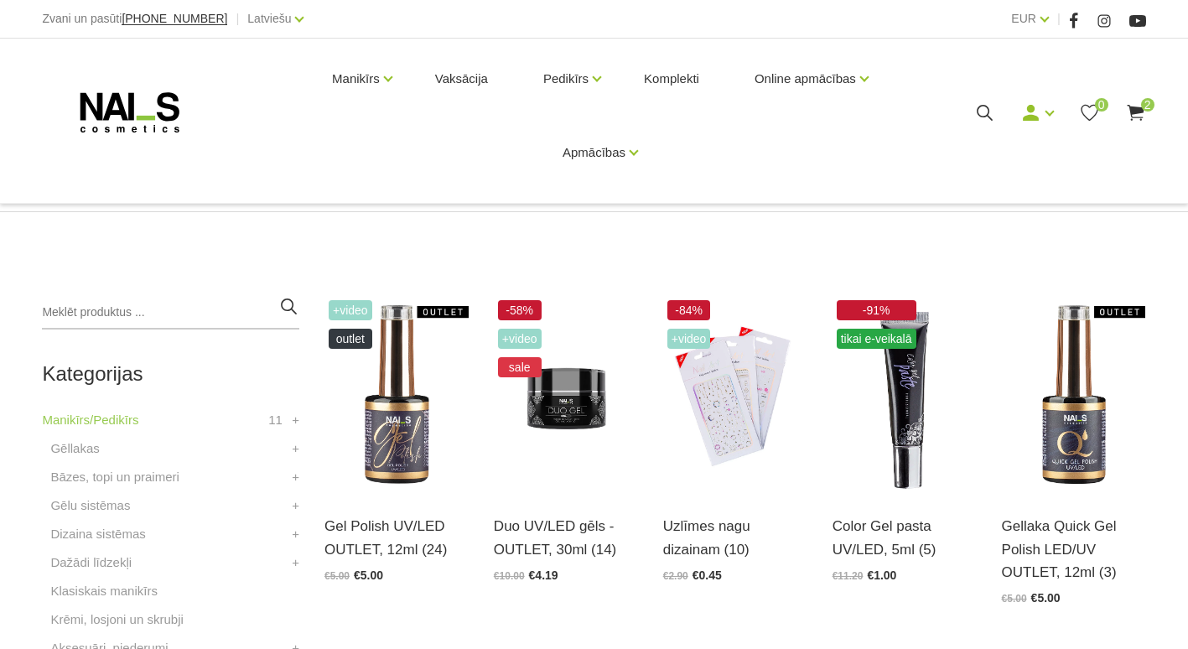
scroll to position [252, 0]
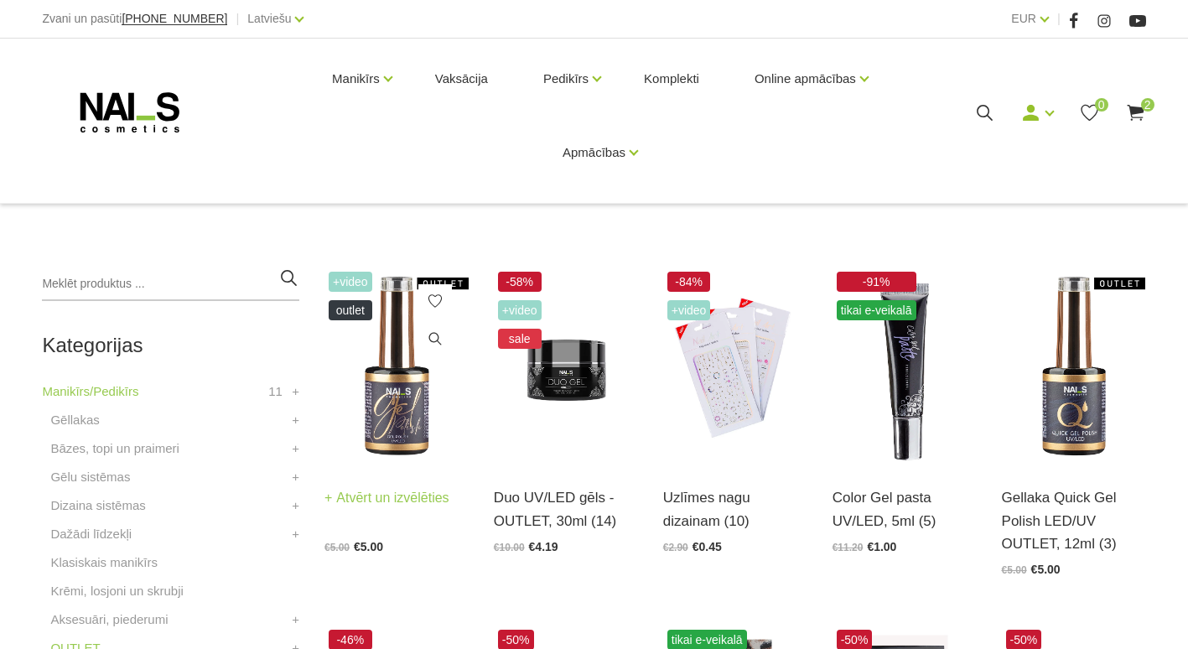
click at [372, 384] on img at bounding box center [396, 366] width 144 height 198
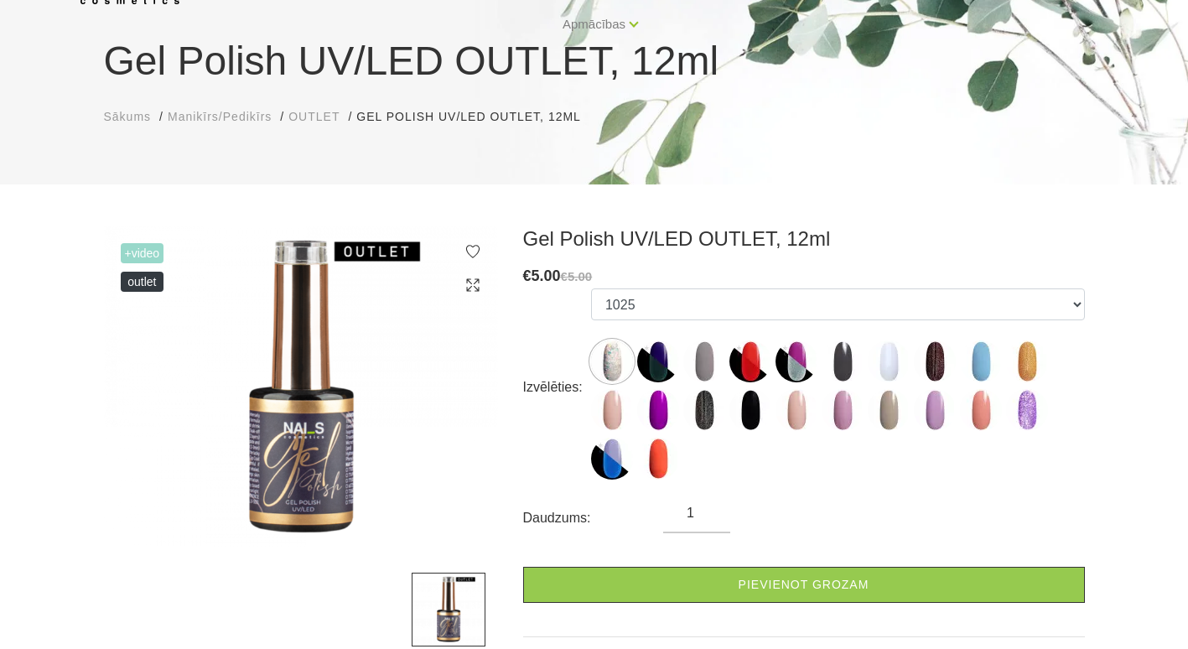
scroll to position [139, 0]
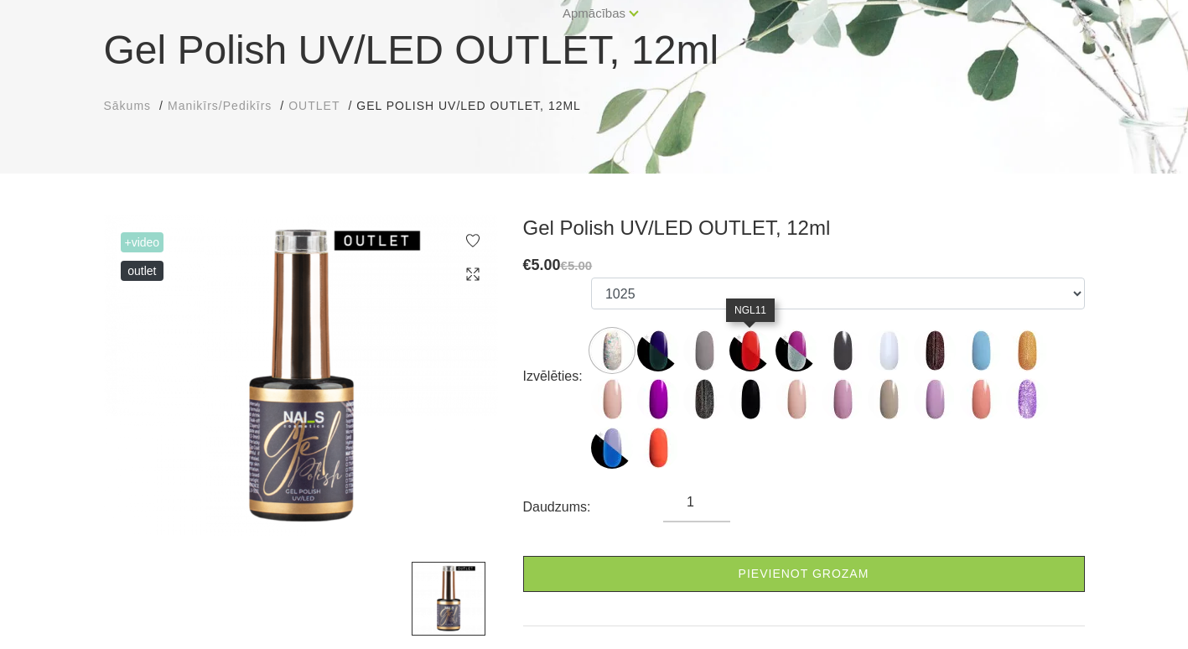
click at [742, 348] on img at bounding box center [750, 351] width 42 height 42
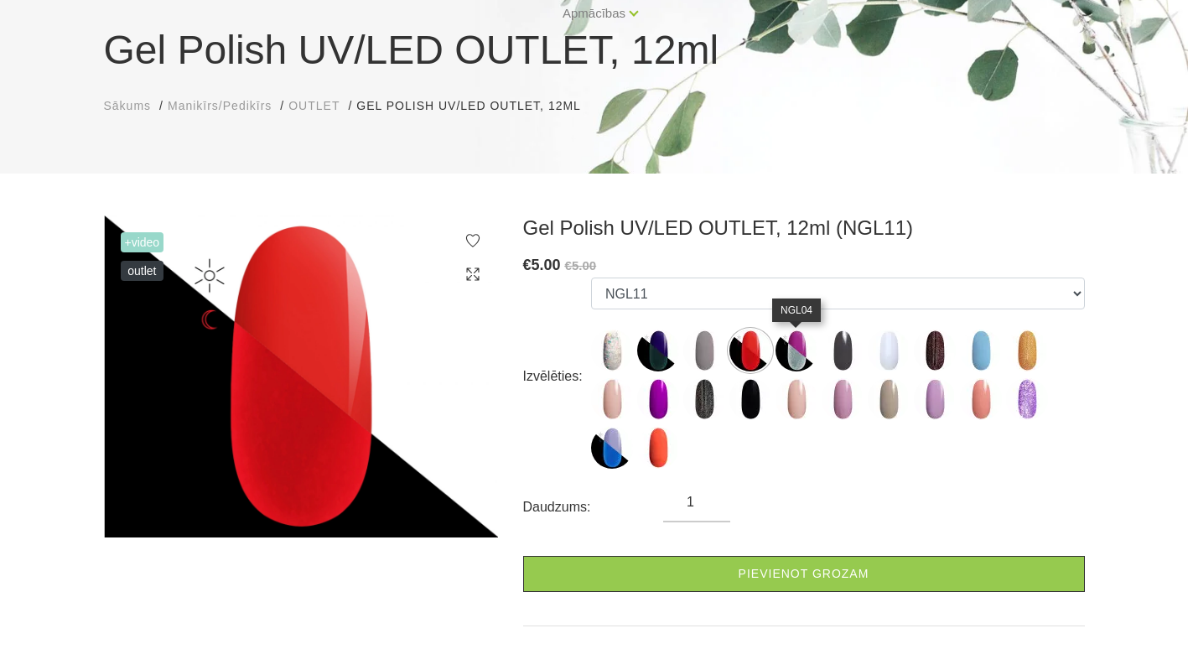
click at [797, 345] on img at bounding box center [797, 351] width 42 height 42
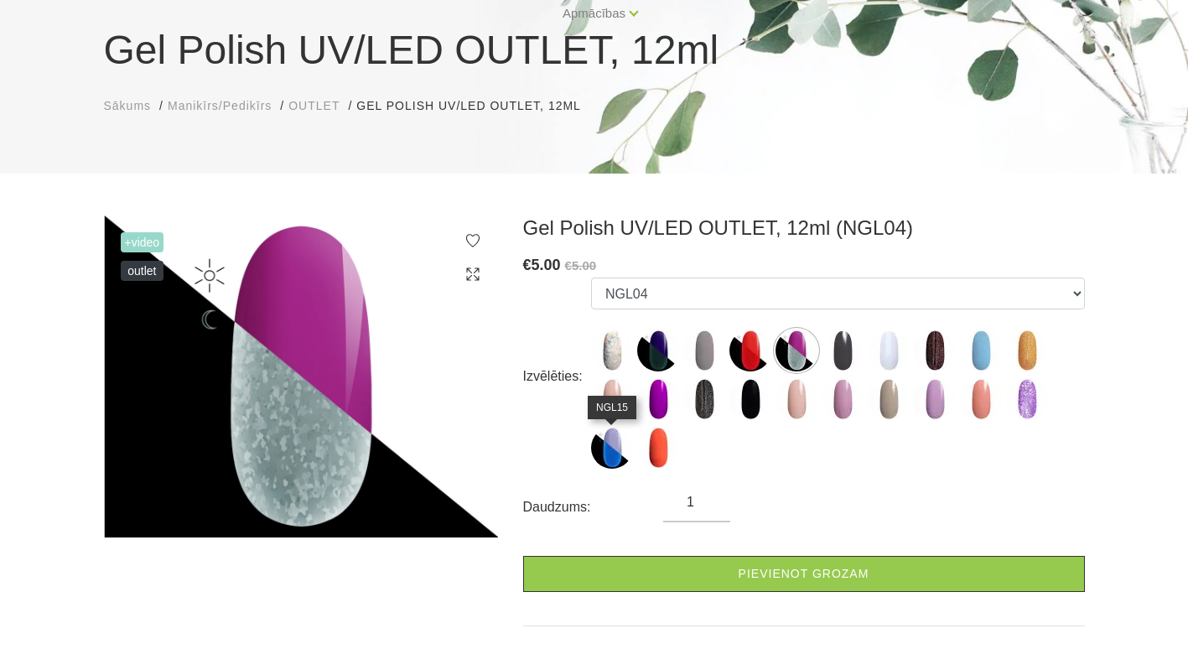
click at [597, 438] on img at bounding box center [612, 448] width 42 height 42
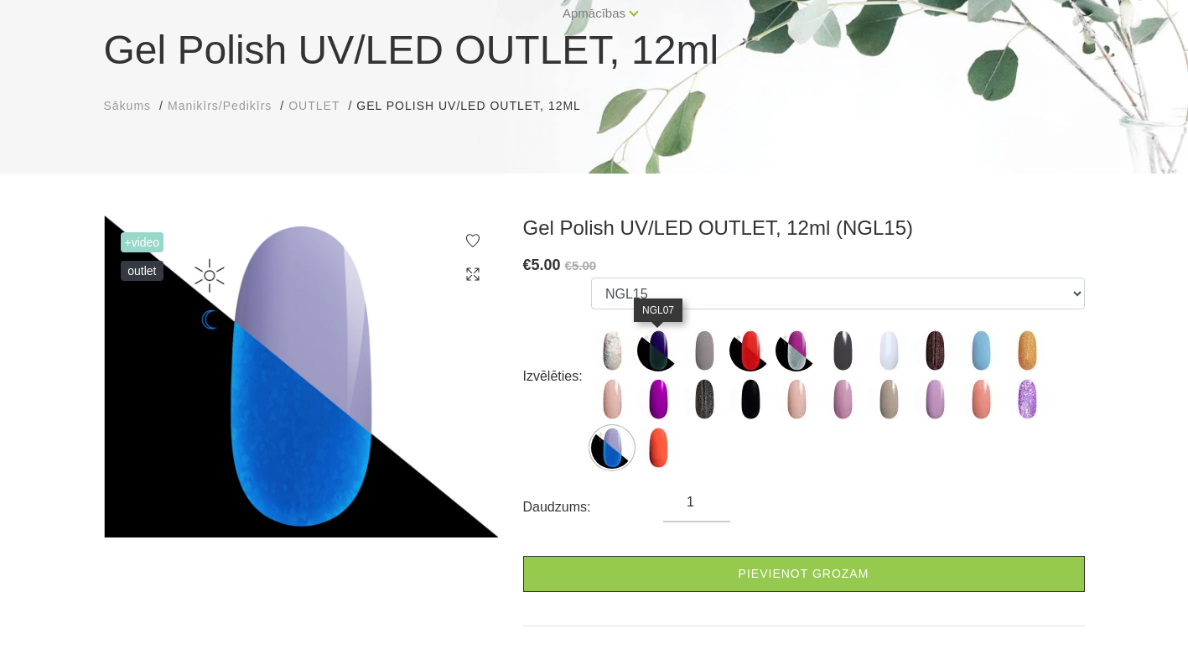
click at [663, 349] on img at bounding box center [658, 351] width 42 height 42
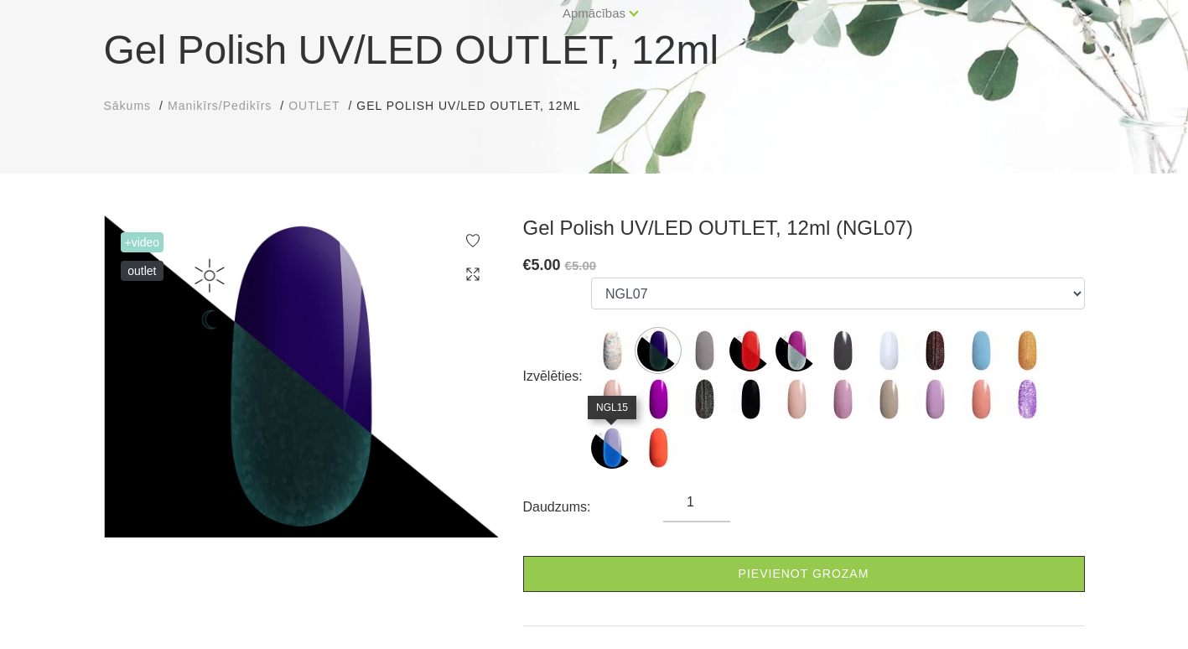
click at [611, 455] on img at bounding box center [612, 448] width 42 height 42
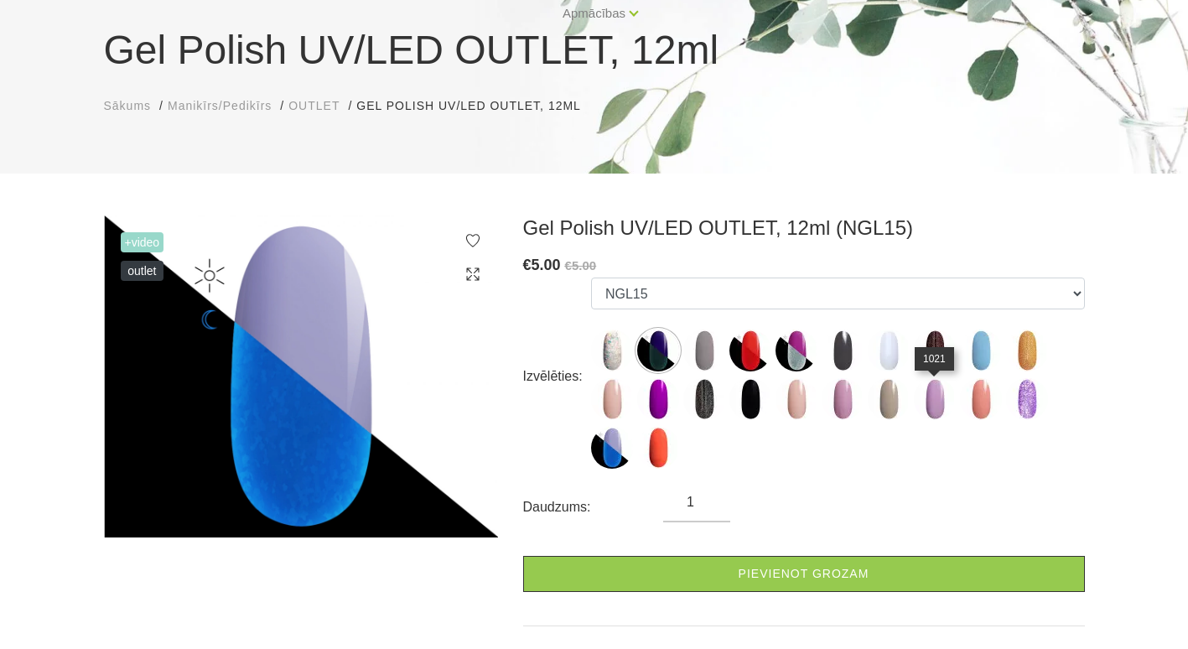
click at [933, 402] on img at bounding box center [935, 399] width 42 height 42
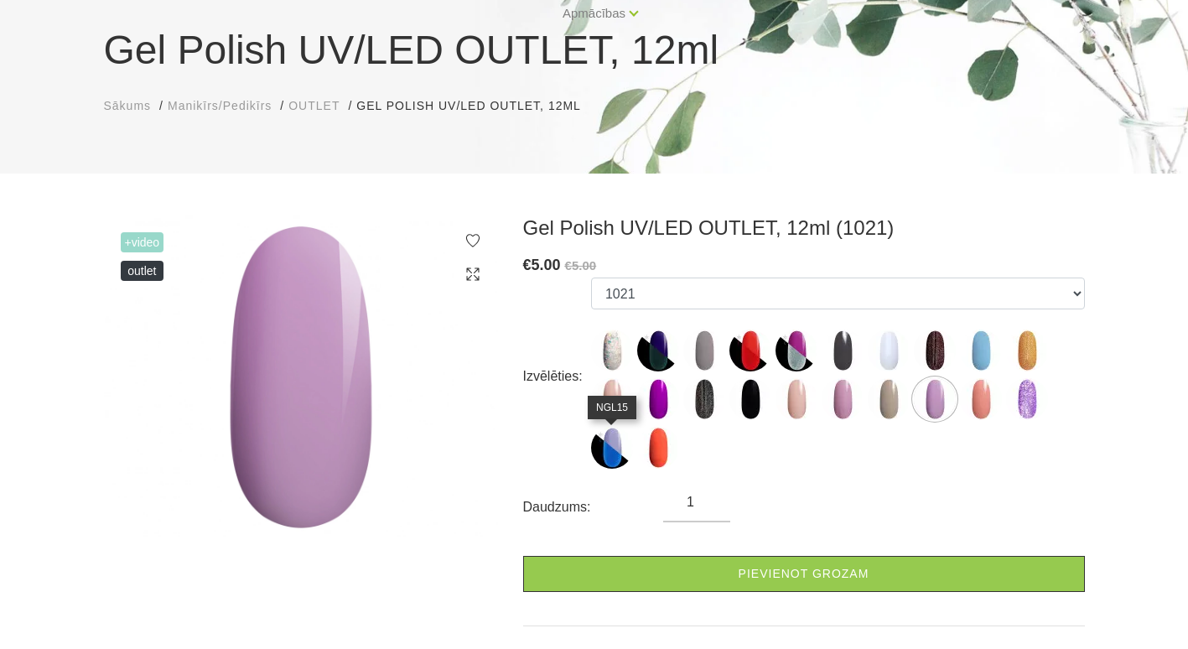
click at [611, 447] on img at bounding box center [612, 448] width 42 height 42
select select "6489"
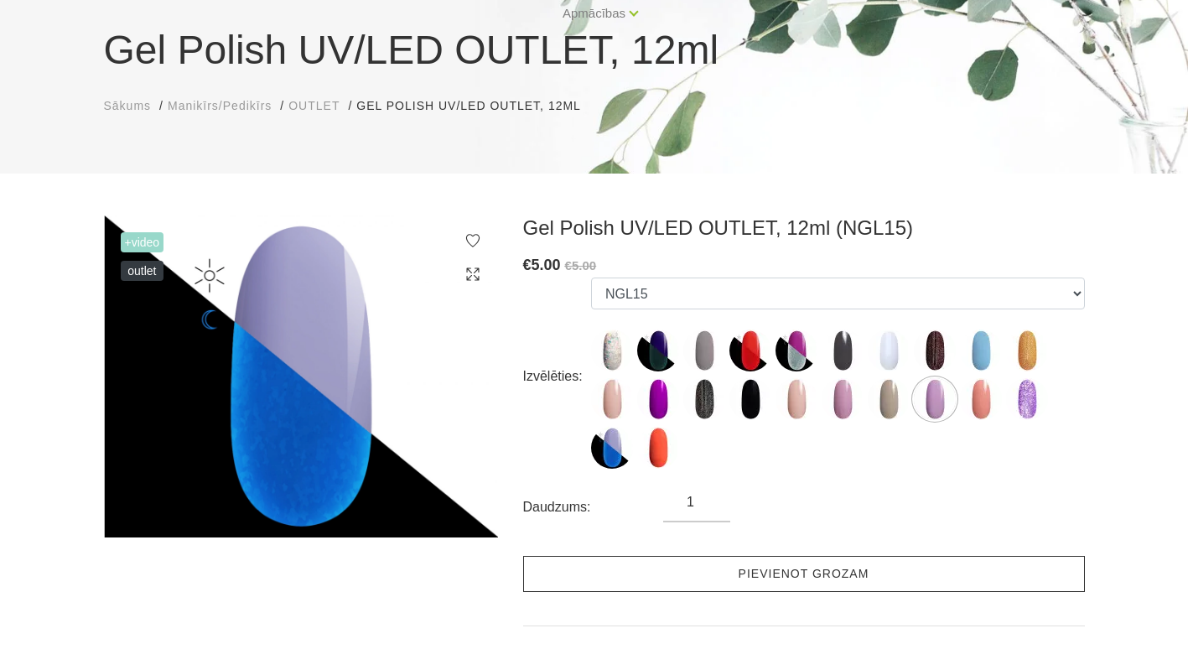
click at [645, 573] on link "Pievienot grozam" at bounding box center [804, 574] width 562 height 36
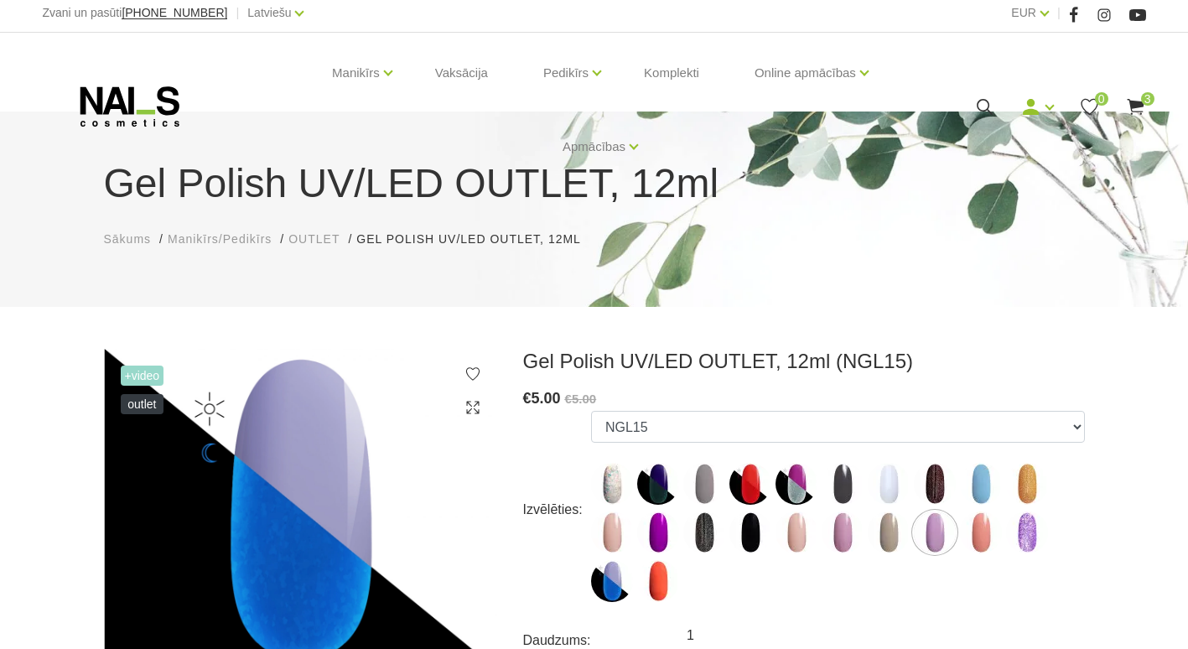
scroll to position [0, 0]
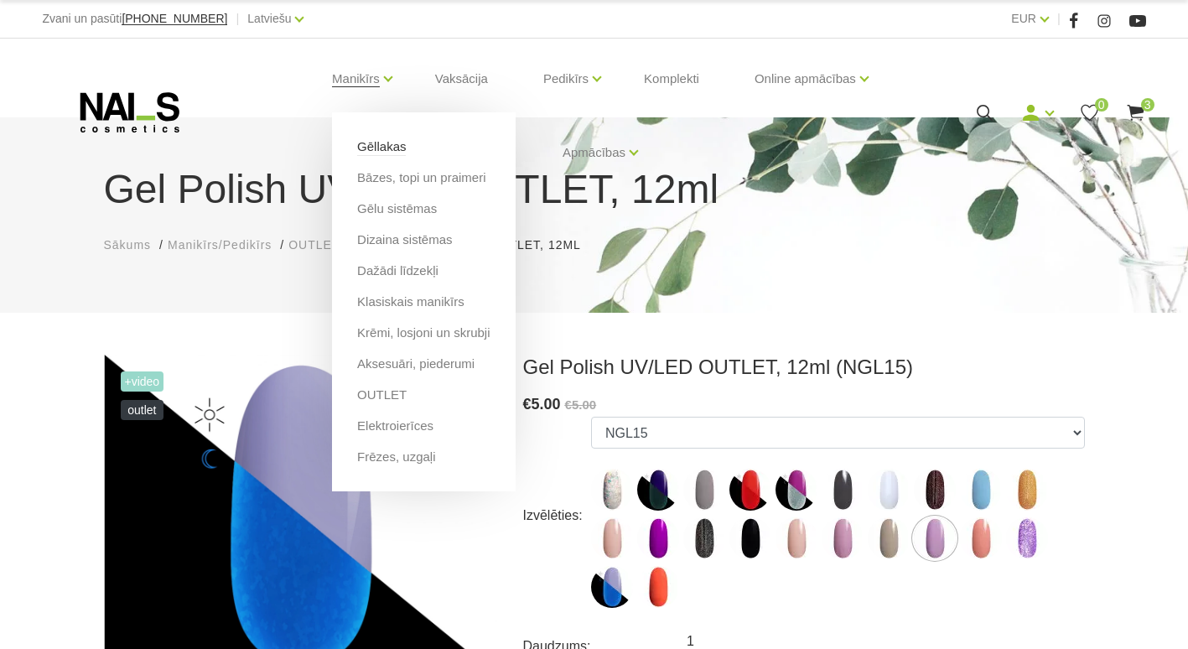
click at [386, 144] on link "Gēllakas" at bounding box center [381, 147] width 49 height 18
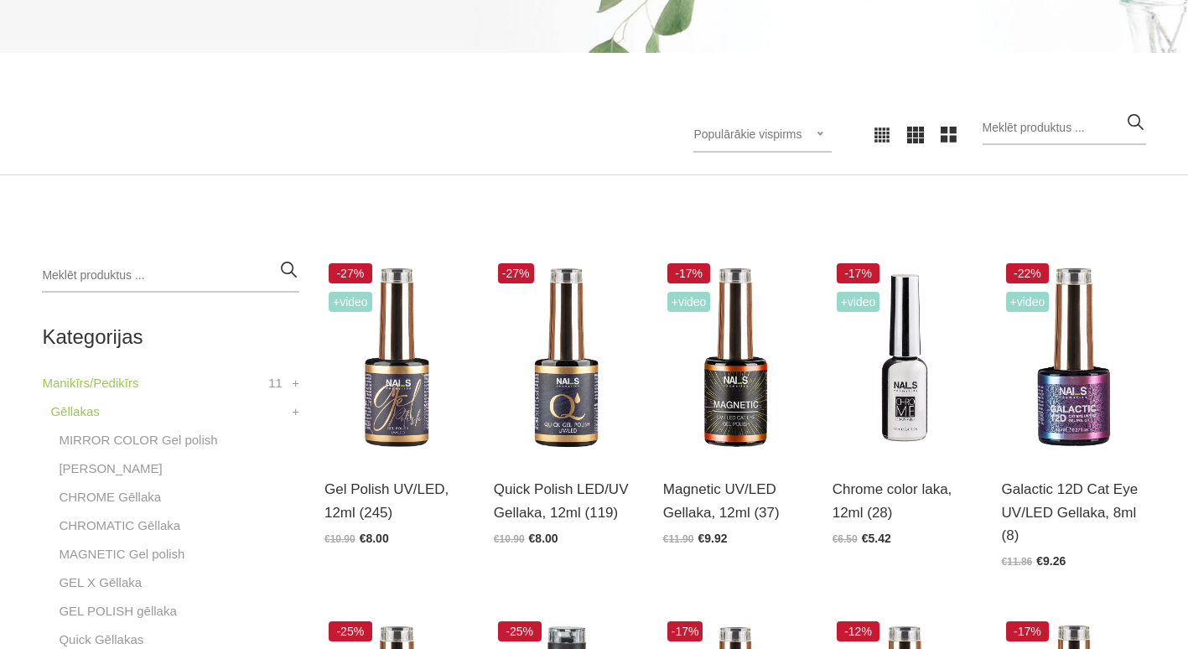
scroll to position [279, 0]
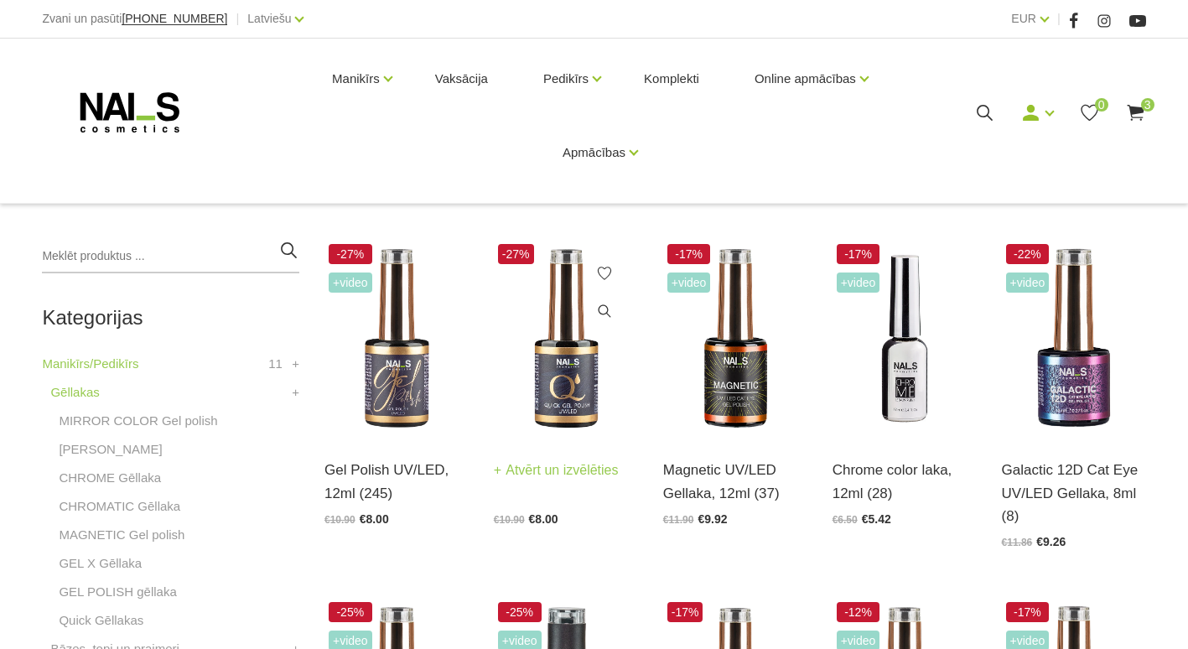
click at [557, 325] on img at bounding box center [566, 339] width 144 height 198
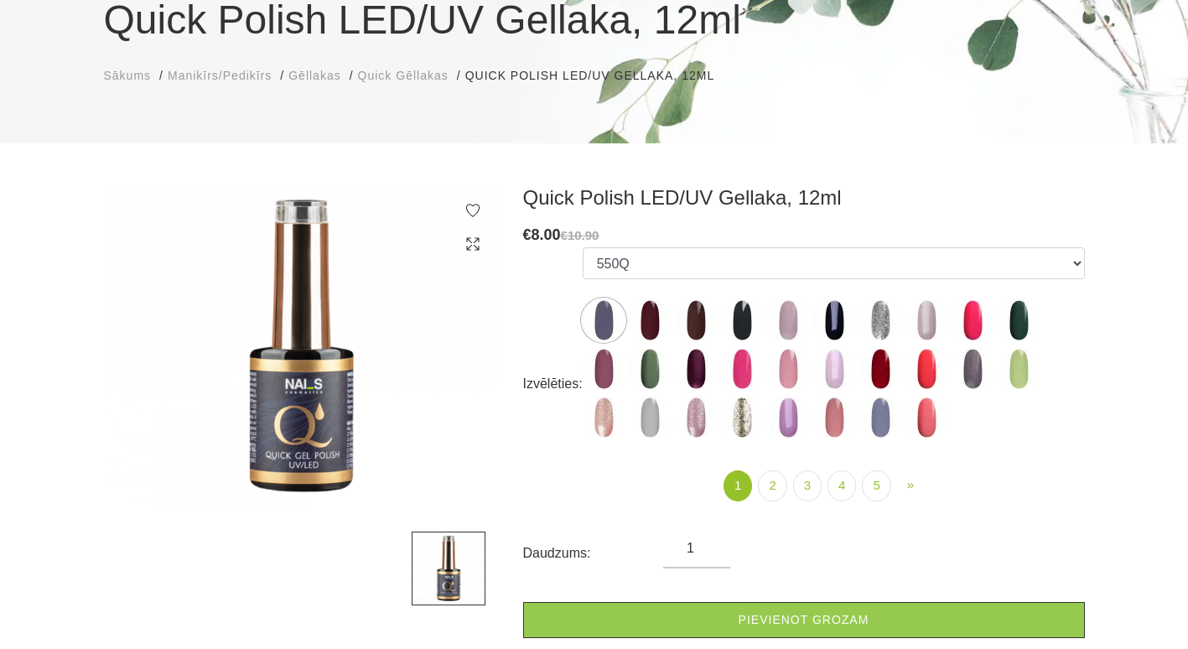
scroll to position [168, 0]
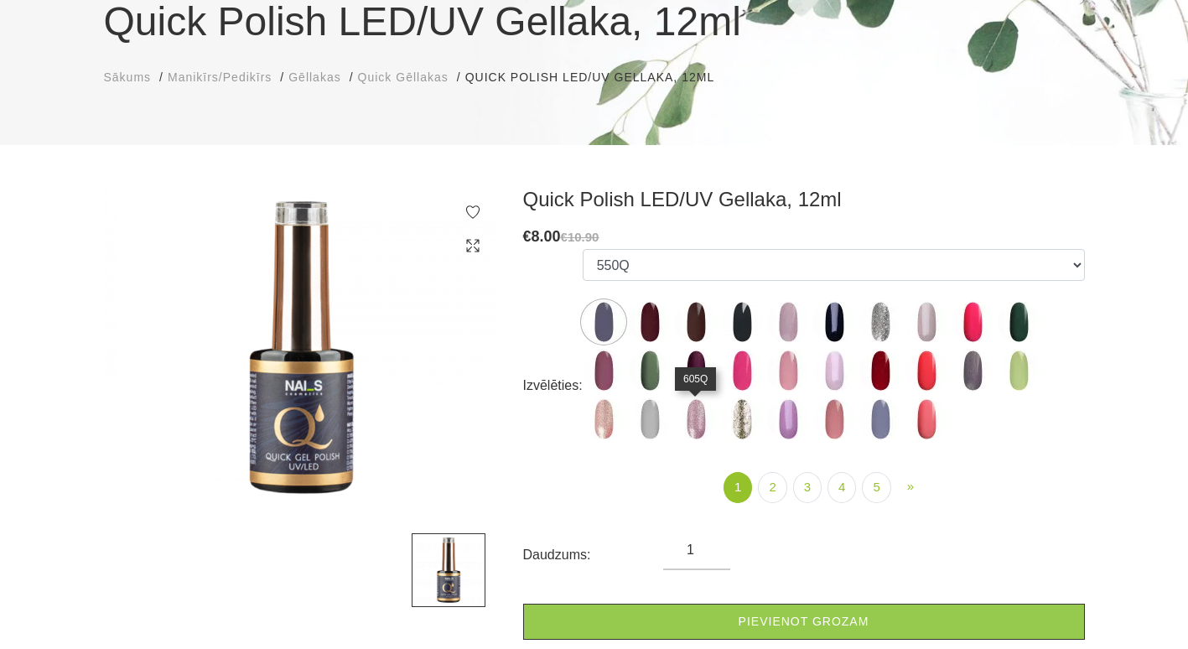
click at [684, 431] on img at bounding box center [696, 419] width 42 height 42
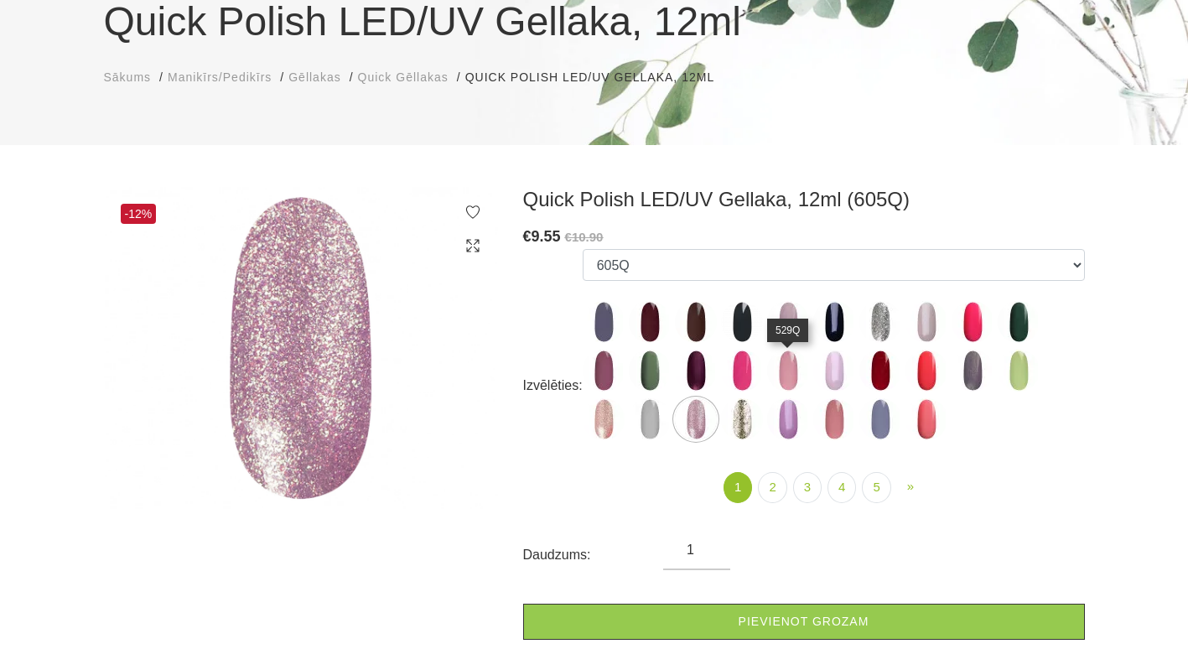
click at [801, 380] on img at bounding box center [788, 371] width 42 height 42
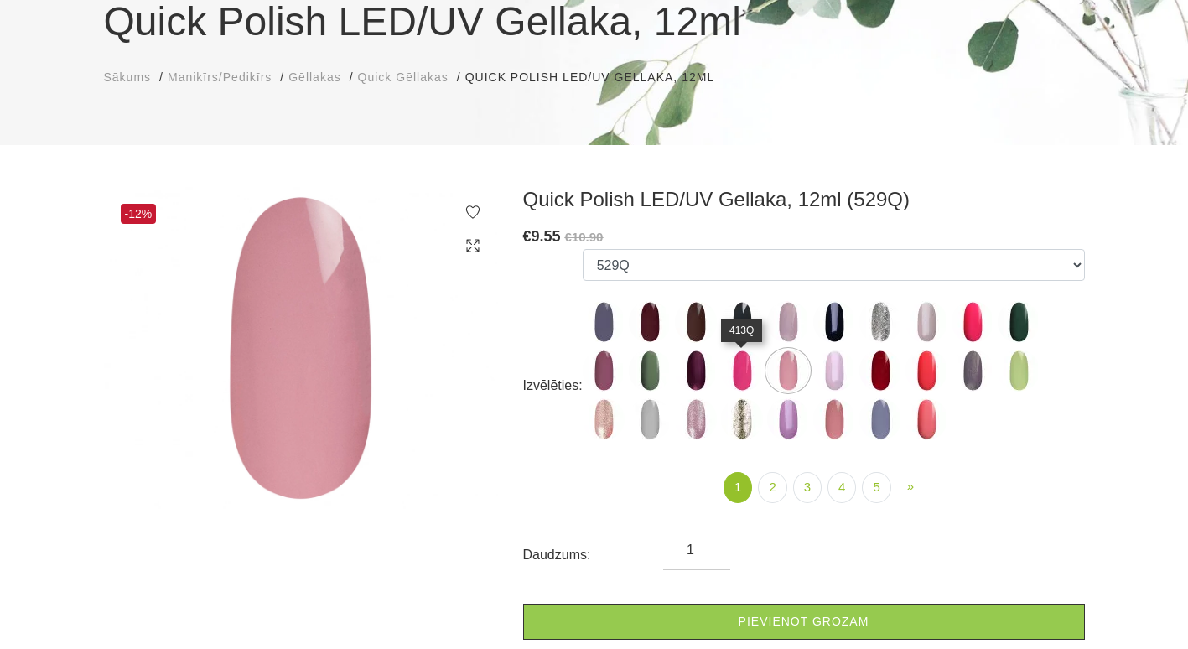
click at [754, 378] on img at bounding box center [742, 371] width 42 height 42
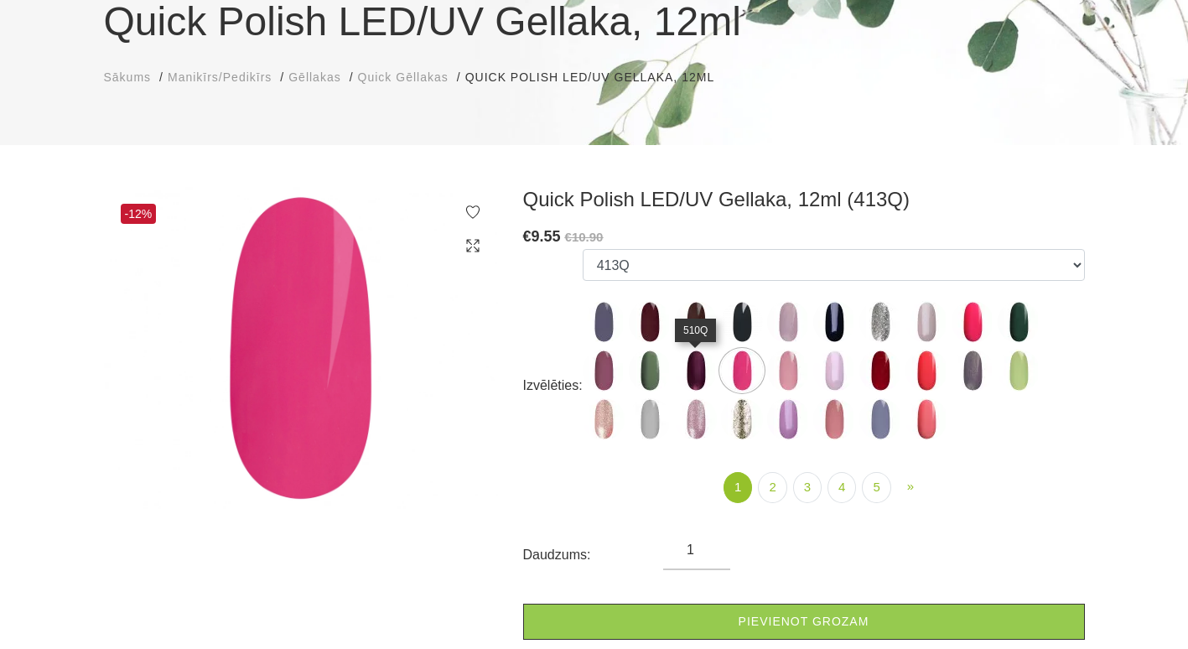
click at [698, 371] on img at bounding box center [696, 371] width 42 height 42
select select "4337"
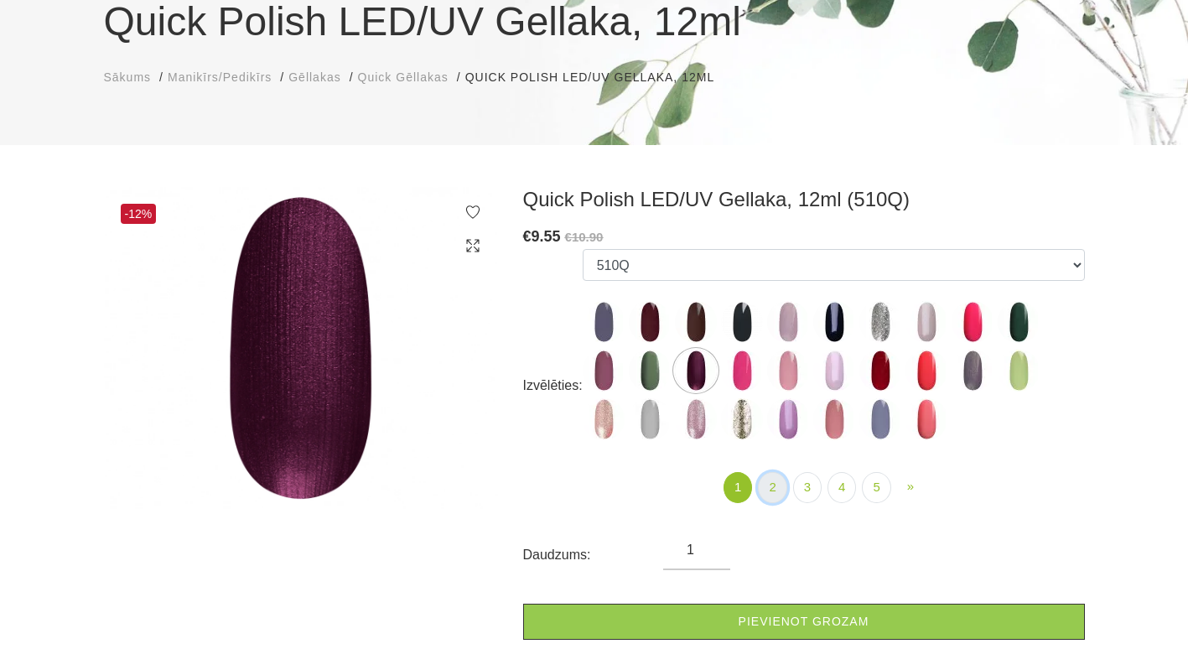
click at [768, 490] on link "2" at bounding box center [772, 487] width 29 height 31
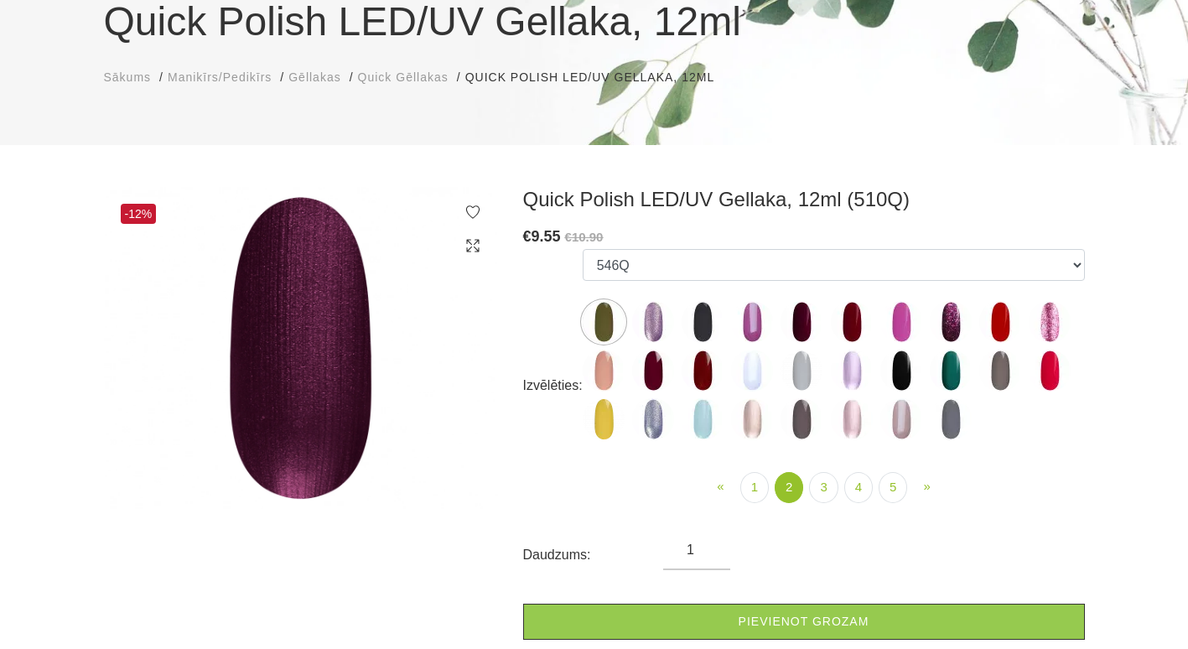
click at [762, 324] on img at bounding box center [752, 322] width 42 height 42
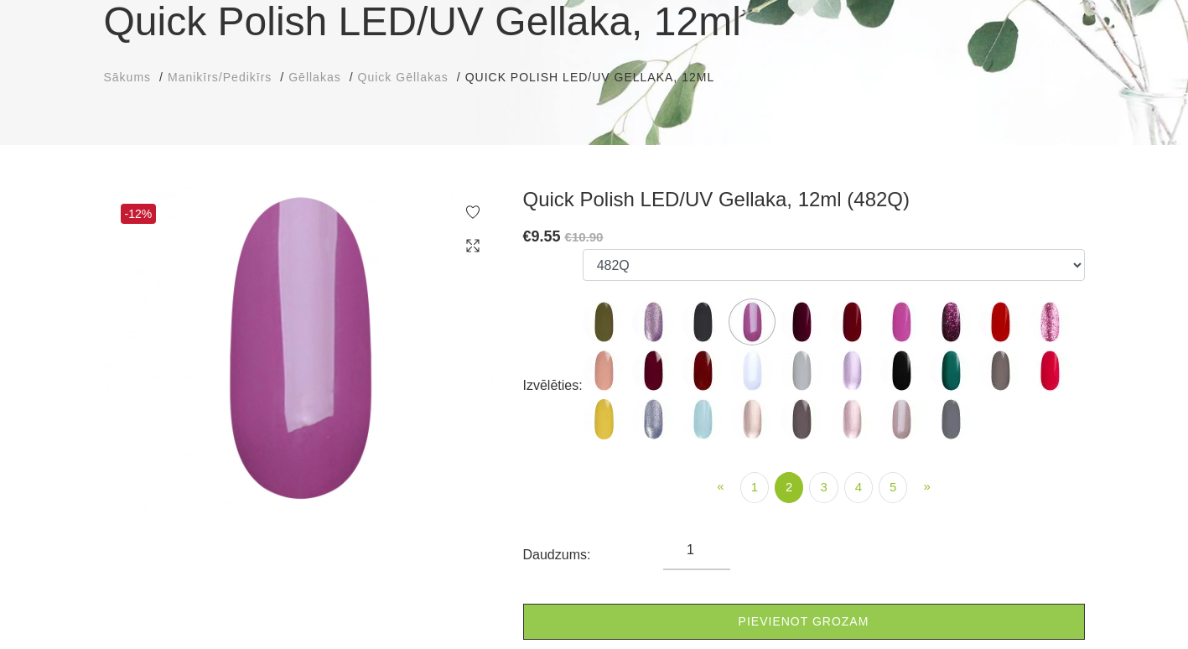
click at [842, 309] on img at bounding box center [852, 322] width 42 height 42
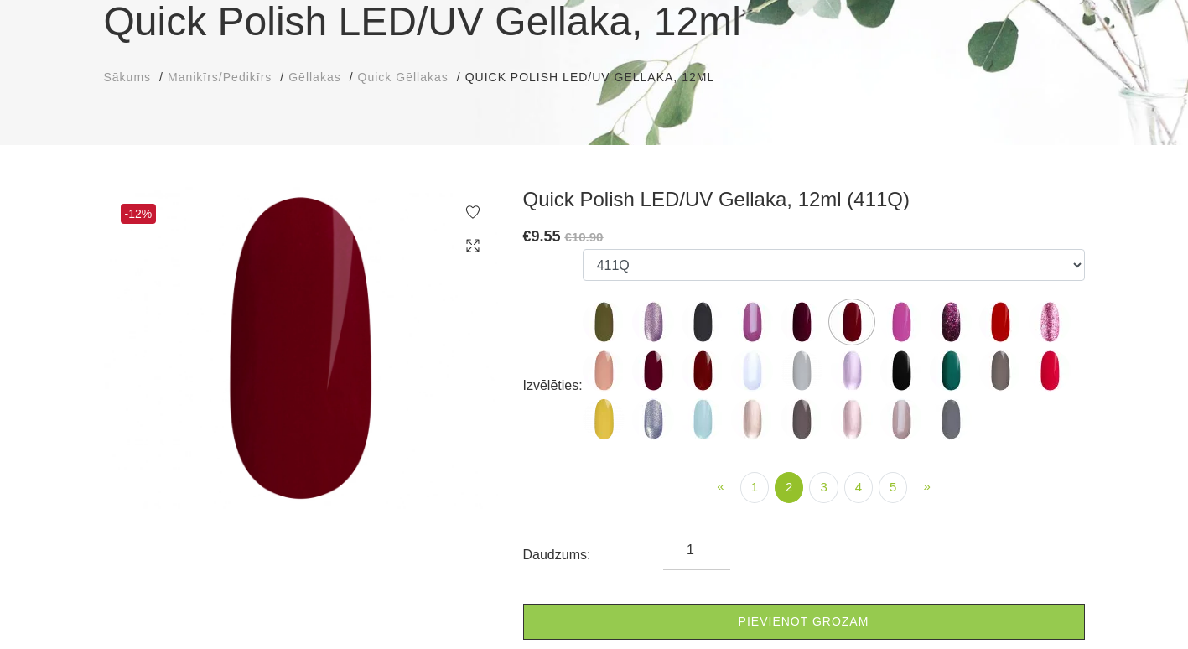
click at [909, 372] on img at bounding box center [901, 371] width 42 height 42
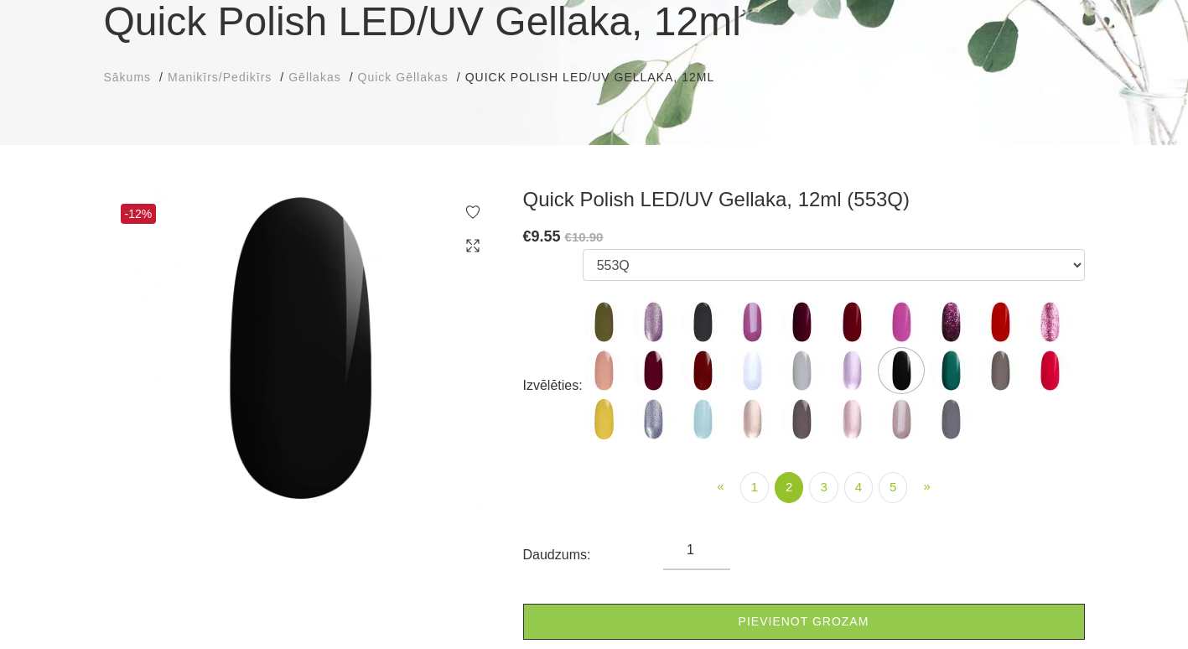
click at [975, 361] on ul "550Q 551Q 807Q 813Q 462Q 401Q 443Q 445Q 569Q 560Q 552Q 568Q 510Q 413Q 529Q 484Q…" at bounding box center [834, 348] width 502 height 198
click at [1048, 312] on img at bounding box center [1050, 322] width 42 height 42
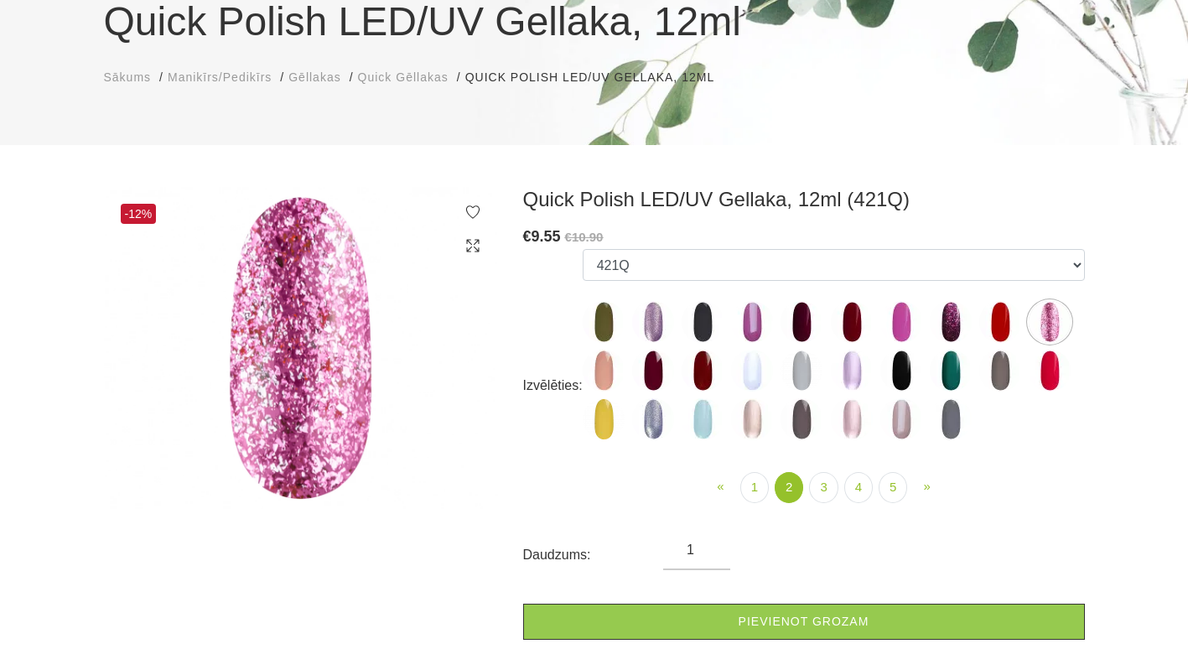
click at [693, 403] on img at bounding box center [703, 419] width 42 height 42
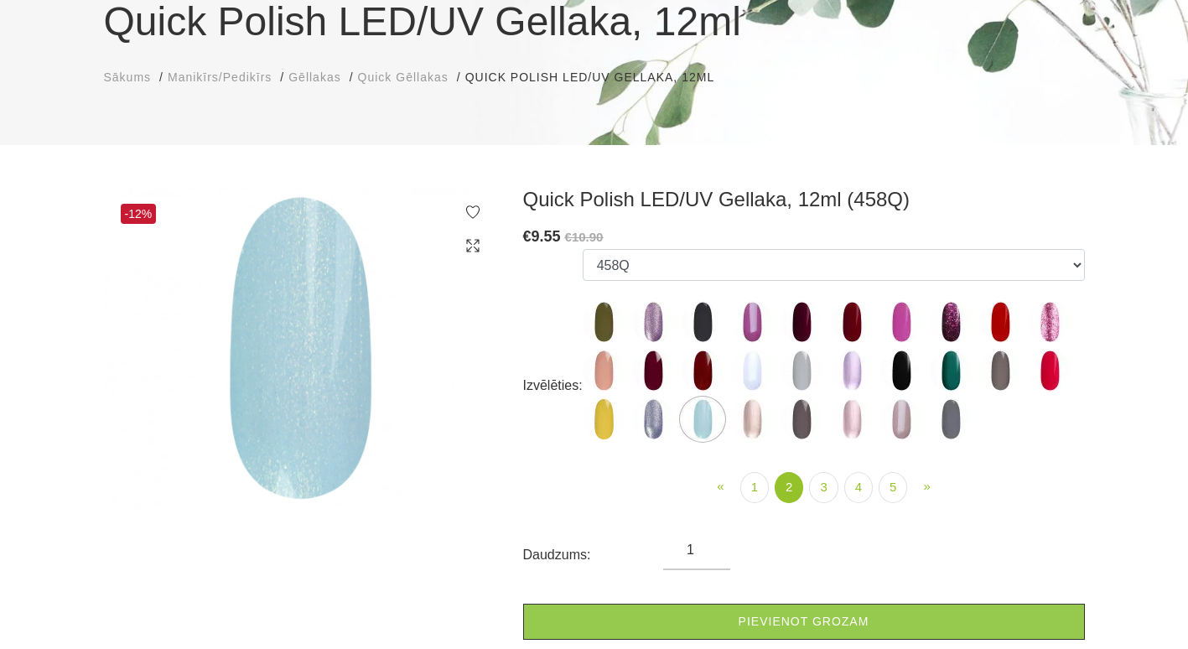
click at [616, 416] on img at bounding box center [604, 419] width 42 height 42
select select "4402"
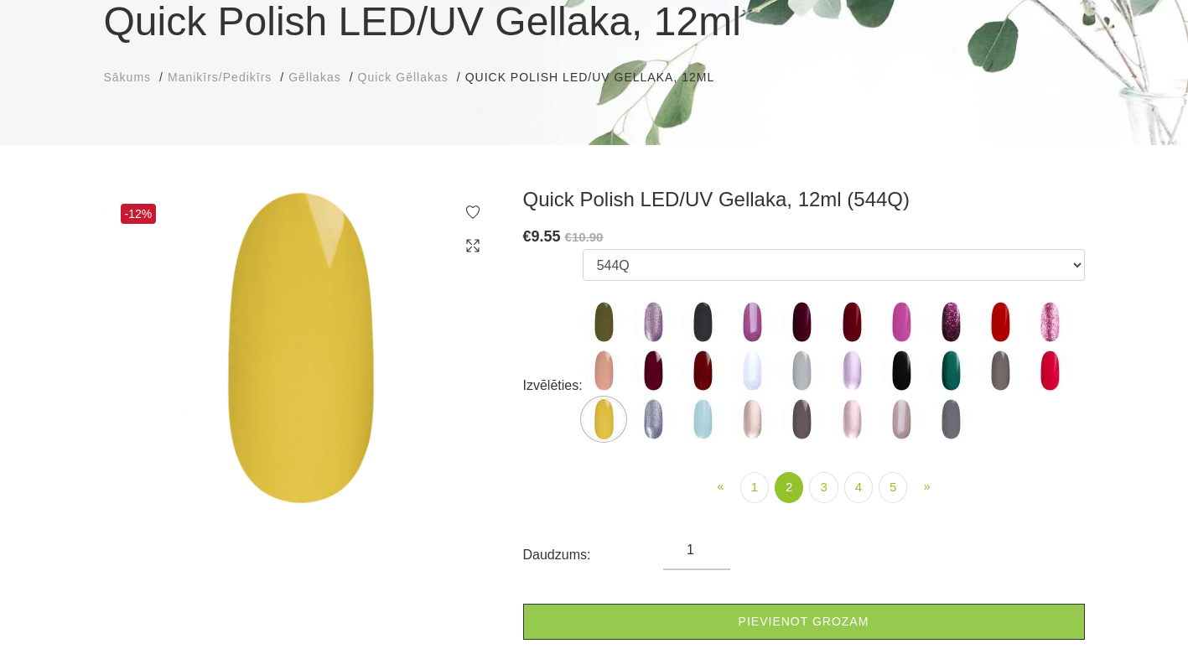
click at [602, 420] on img at bounding box center [604, 419] width 42 height 42
click at [840, 491] on ul "« Prev 1 2 (current) 3 4 5 » Next" at bounding box center [834, 487] width 502 height 31
click at [822, 494] on link "3" at bounding box center [823, 487] width 29 height 31
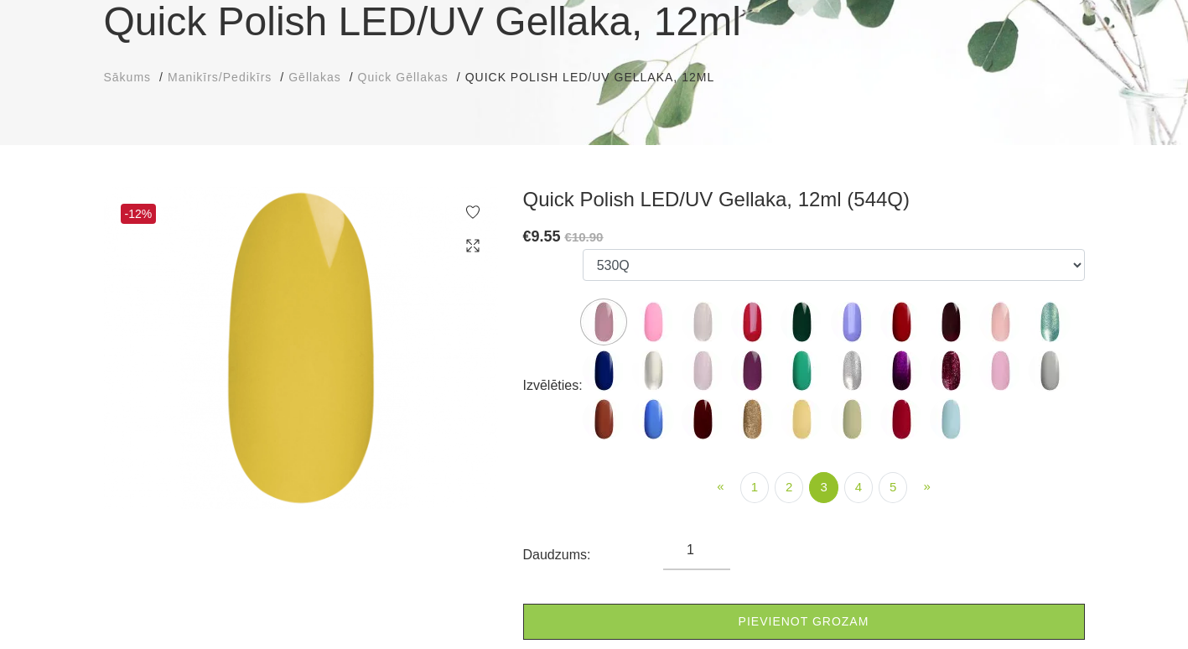
click at [654, 328] on img at bounding box center [653, 322] width 42 height 42
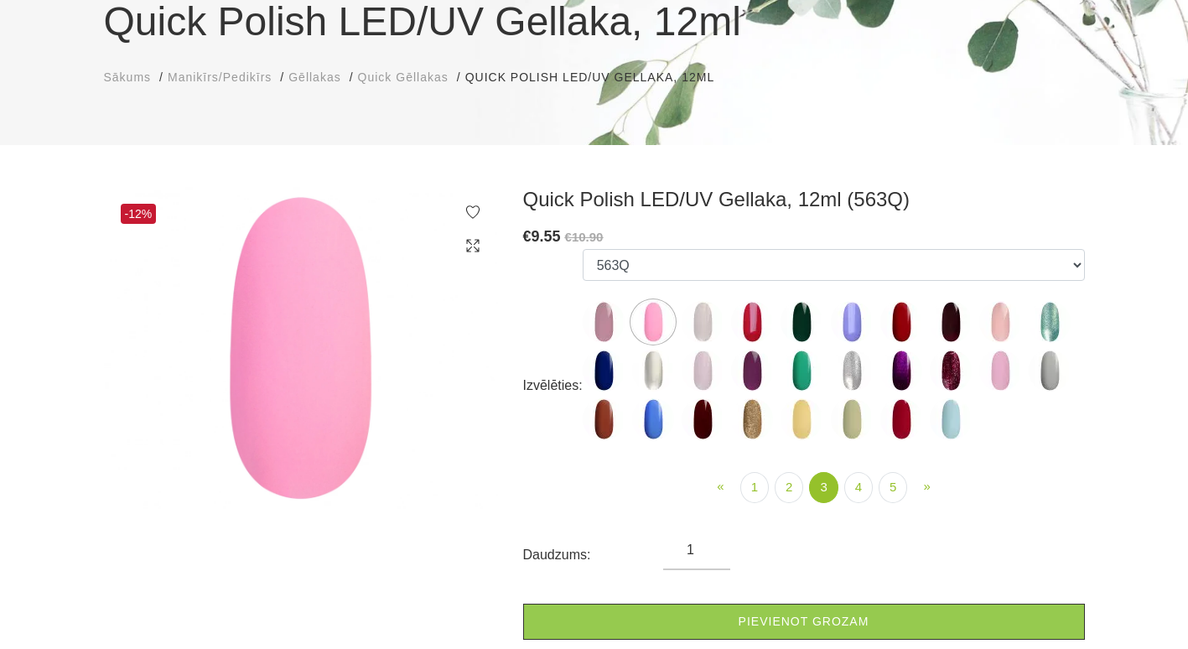
click at [764, 329] on img at bounding box center [752, 322] width 42 height 42
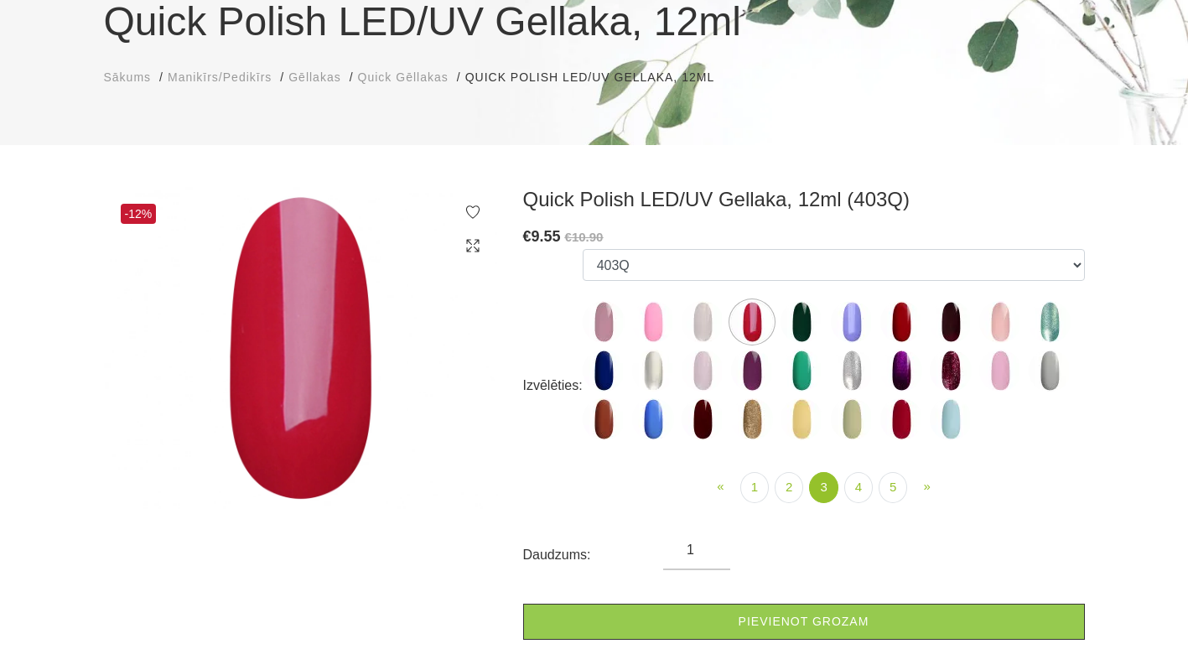
click at [874, 324] on ul "550Q 551Q 807Q 813Q 462Q 401Q 443Q 445Q 569Q 560Q 552Q 568Q 510Q 413Q 529Q 484Q…" at bounding box center [834, 348] width 502 height 198
click at [826, 324] on ul "550Q 551Q 807Q 813Q 462Q 401Q 443Q 445Q 569Q 560Q 552Q 568Q 510Q 413Q 529Q 484Q…" at bounding box center [834, 348] width 502 height 198
click at [798, 330] on img at bounding box center [802, 322] width 42 height 42
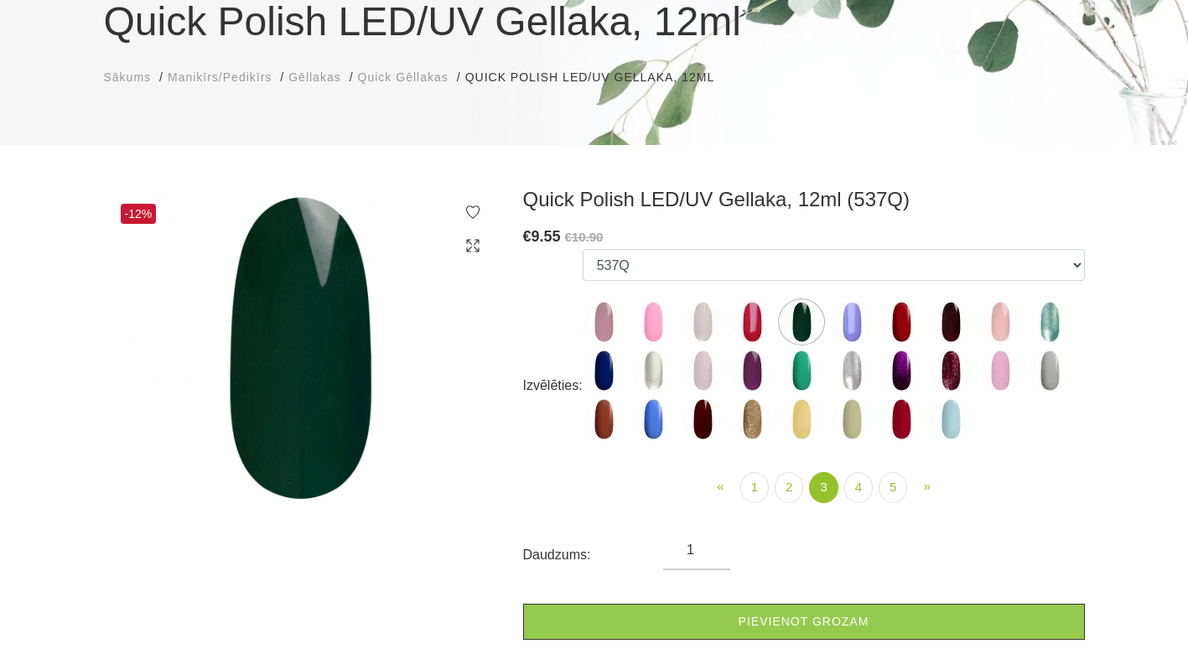
click at [899, 364] on img at bounding box center [901, 371] width 42 height 42
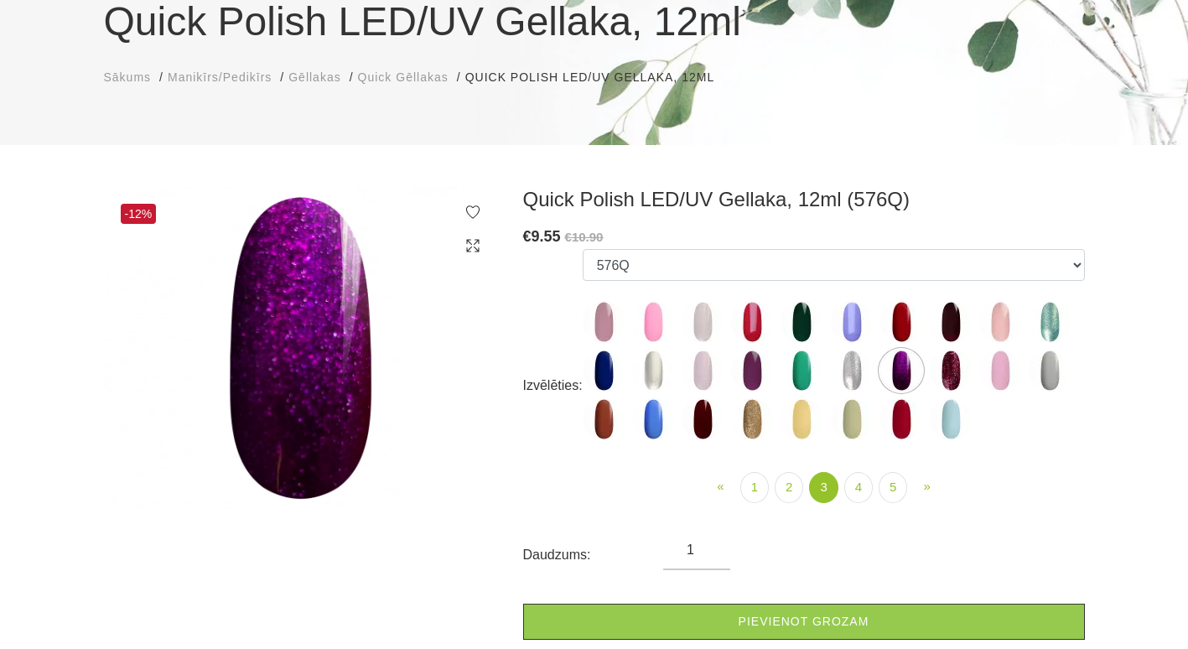
click at [948, 375] on img at bounding box center [951, 371] width 42 height 42
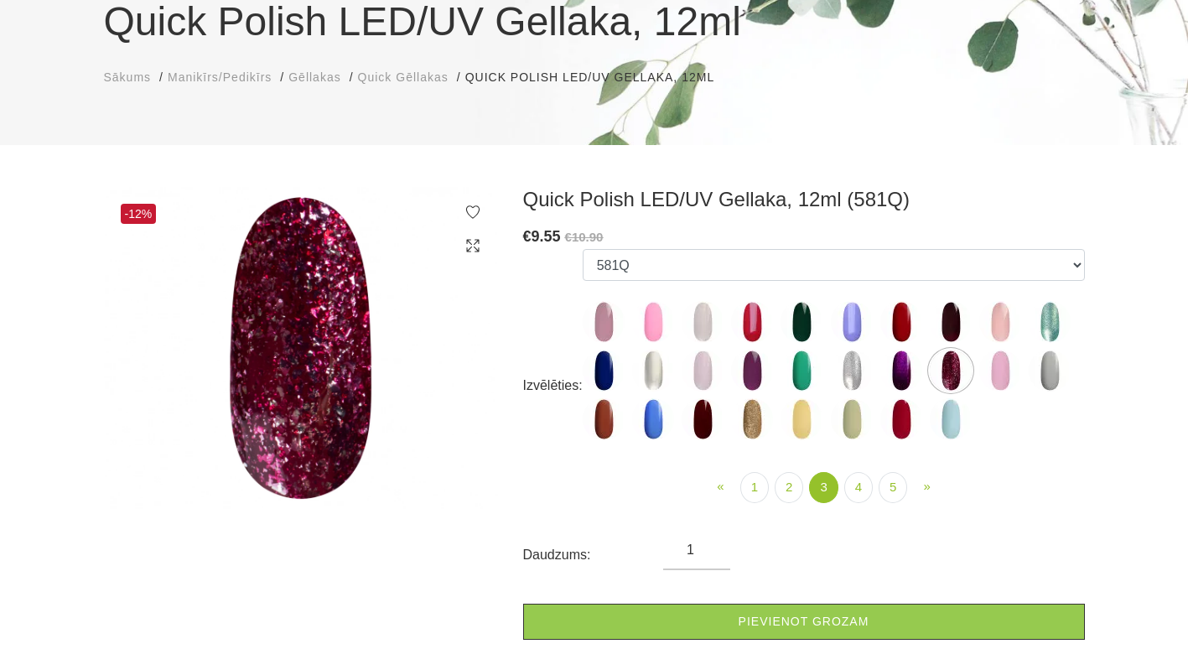
click at [1000, 377] on img at bounding box center [1000, 371] width 42 height 42
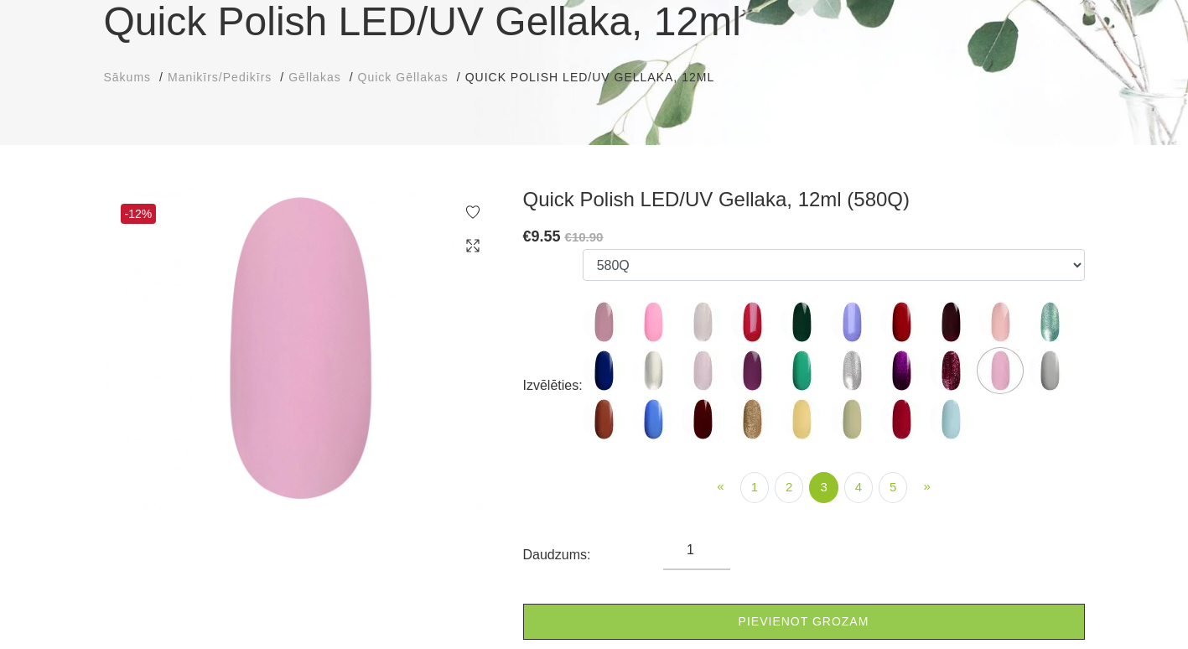
click at [771, 430] on label at bounding box center [752, 419] width 42 height 42
select select "5192"
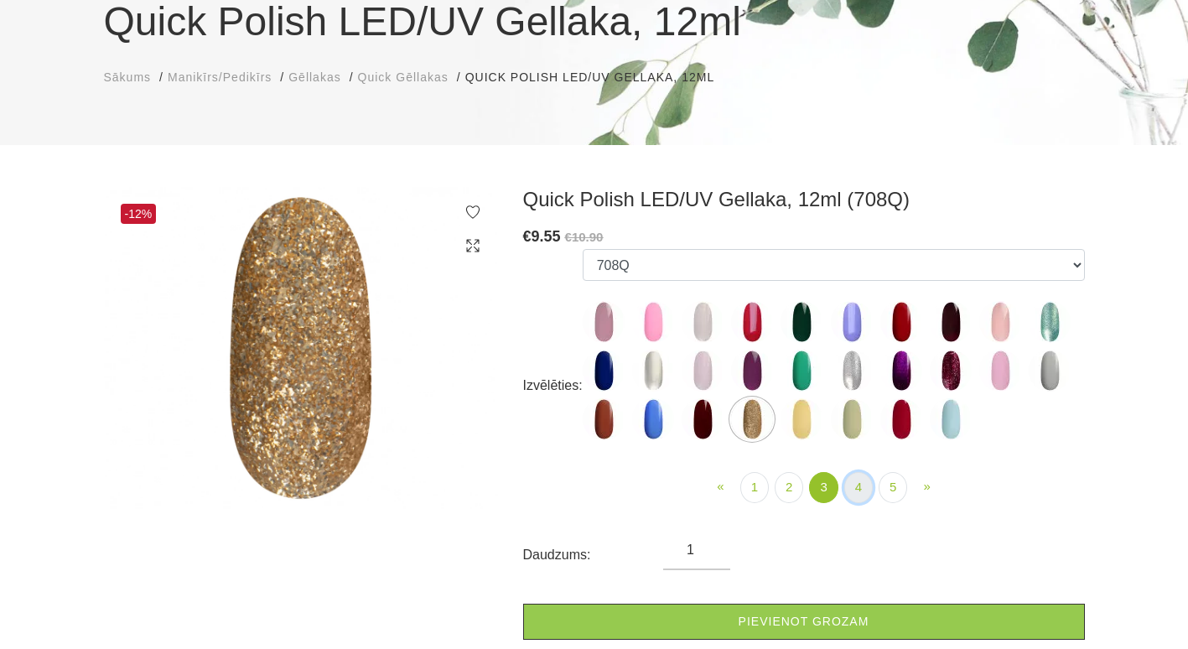
click at [849, 479] on link "4" at bounding box center [858, 487] width 29 height 31
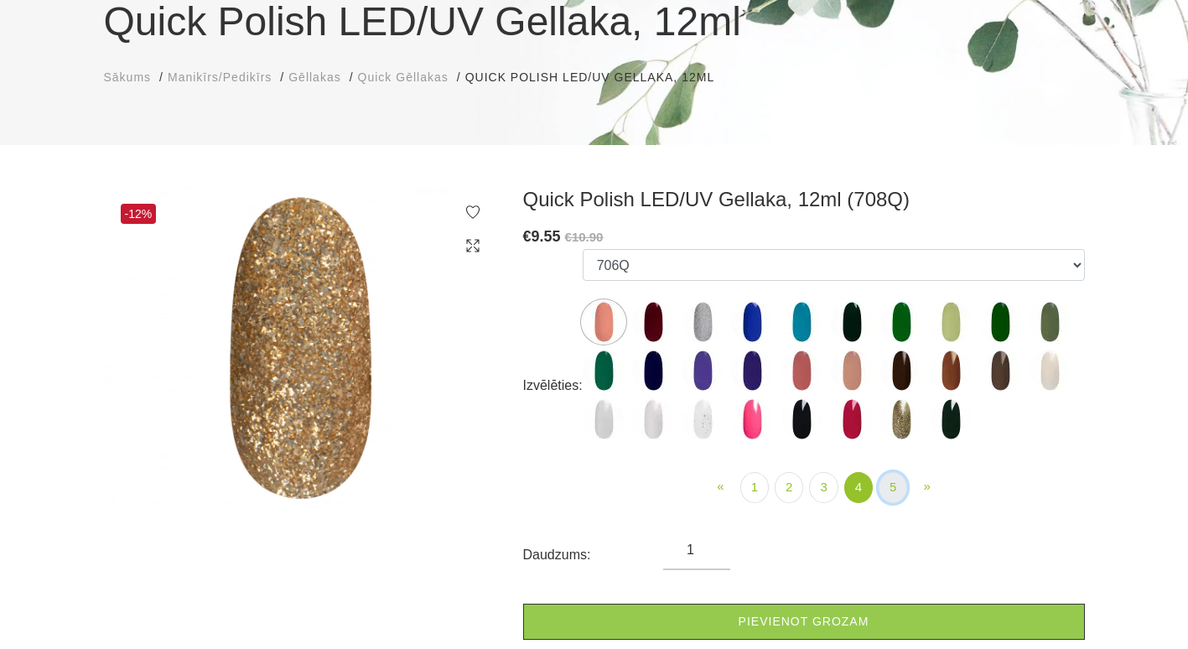
click at [890, 489] on link "5" at bounding box center [893, 487] width 29 height 31
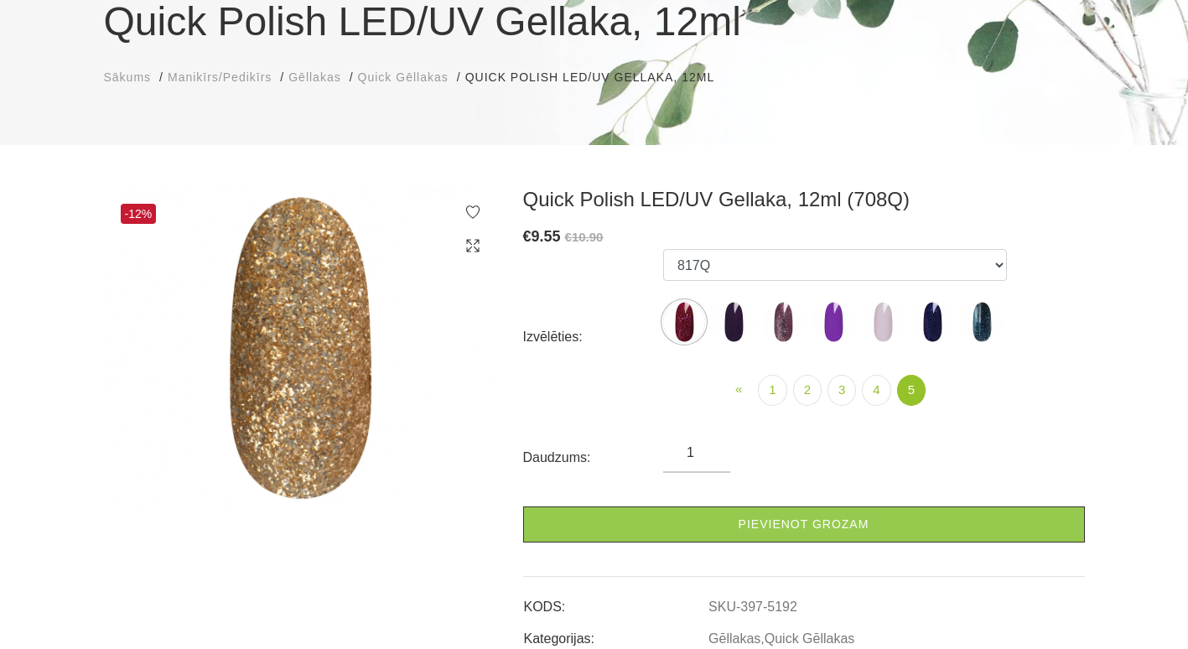
click at [716, 321] on img at bounding box center [734, 322] width 42 height 42
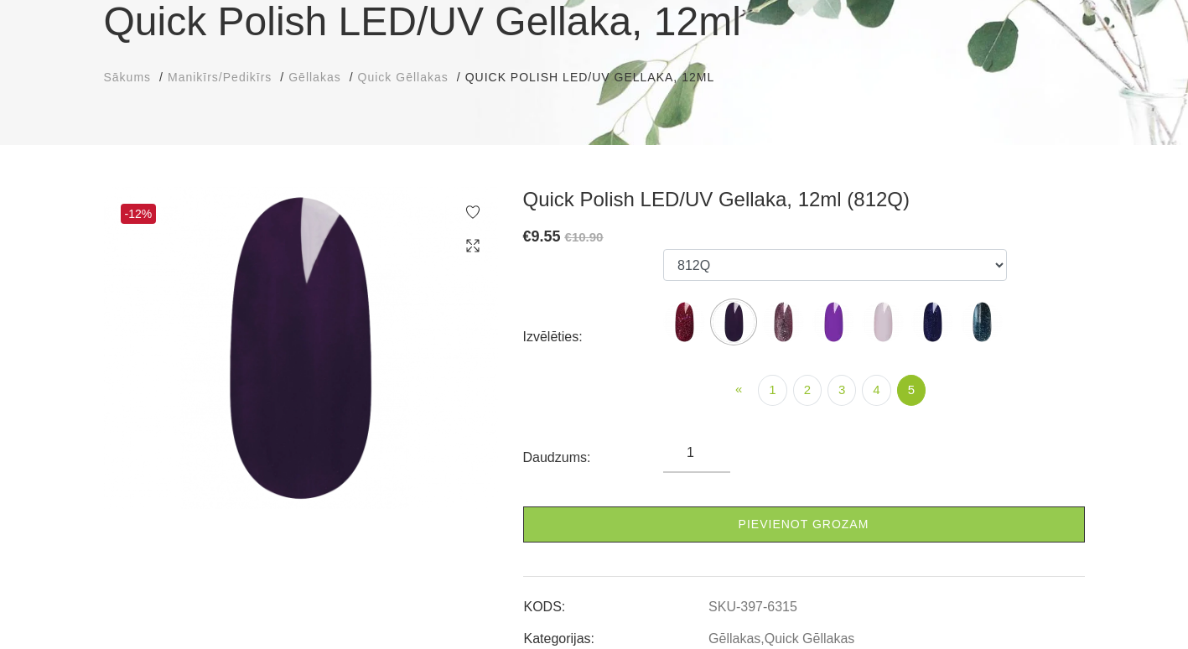
click at [780, 323] on img at bounding box center [783, 322] width 42 height 42
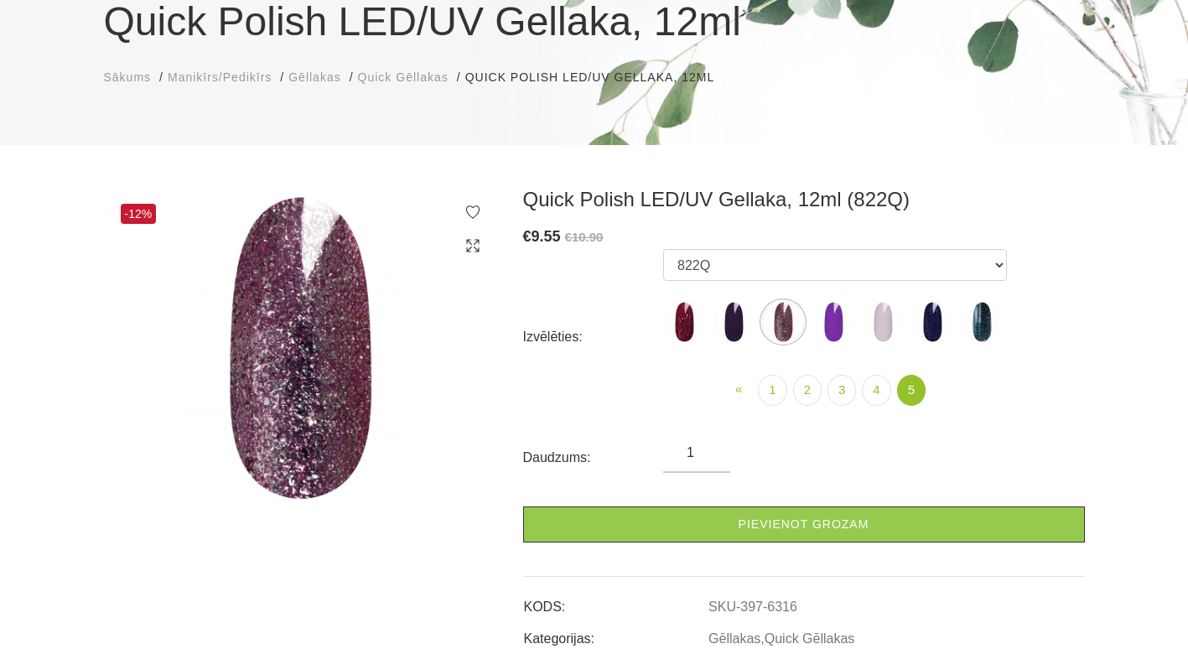
click at [833, 320] on img at bounding box center [834, 322] width 42 height 42
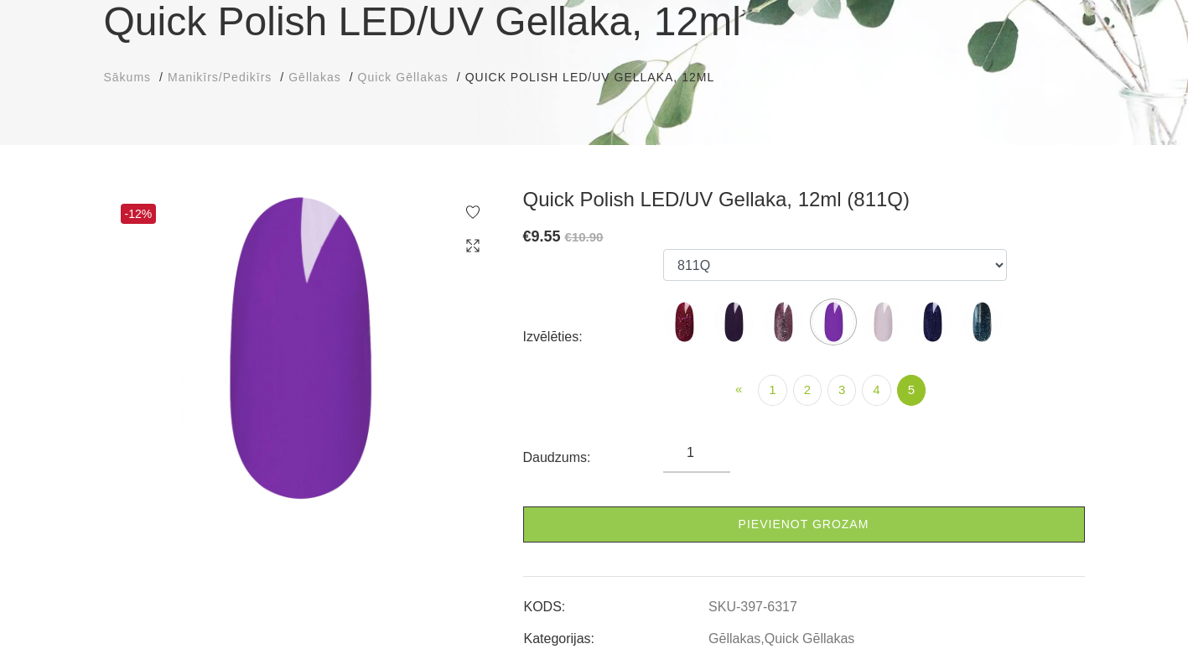
click at [886, 315] on img at bounding box center [883, 322] width 42 height 42
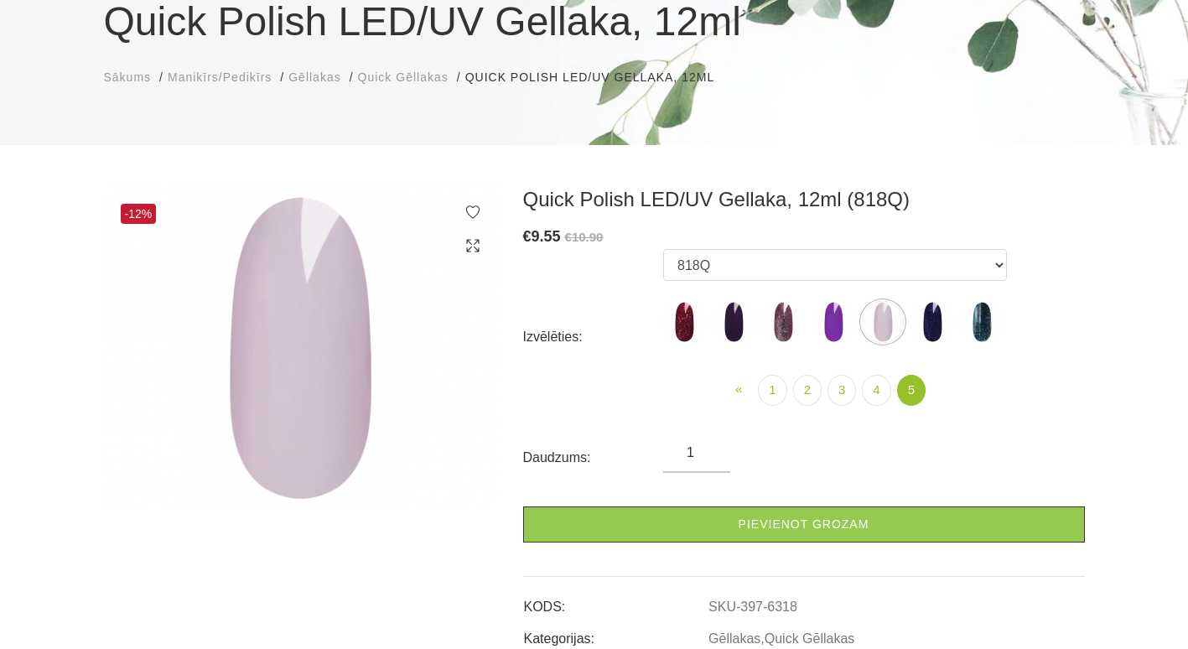
click at [932, 317] on img at bounding box center [932, 322] width 42 height 42
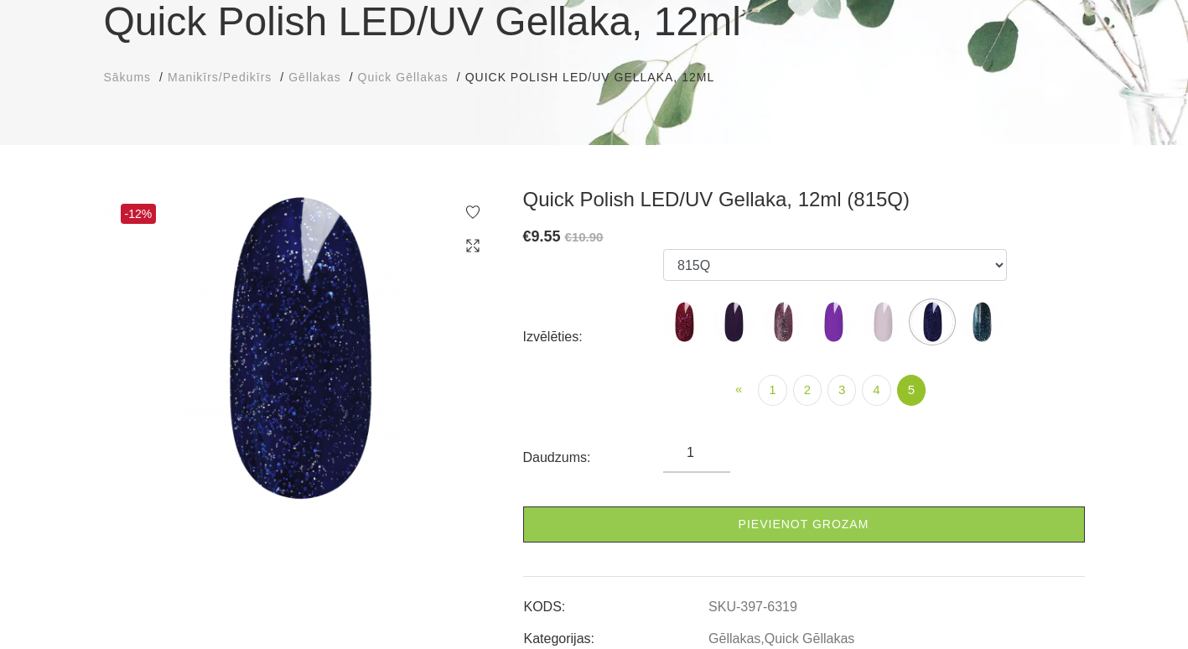
click at [994, 309] on img at bounding box center [982, 322] width 42 height 42
select select "6327"
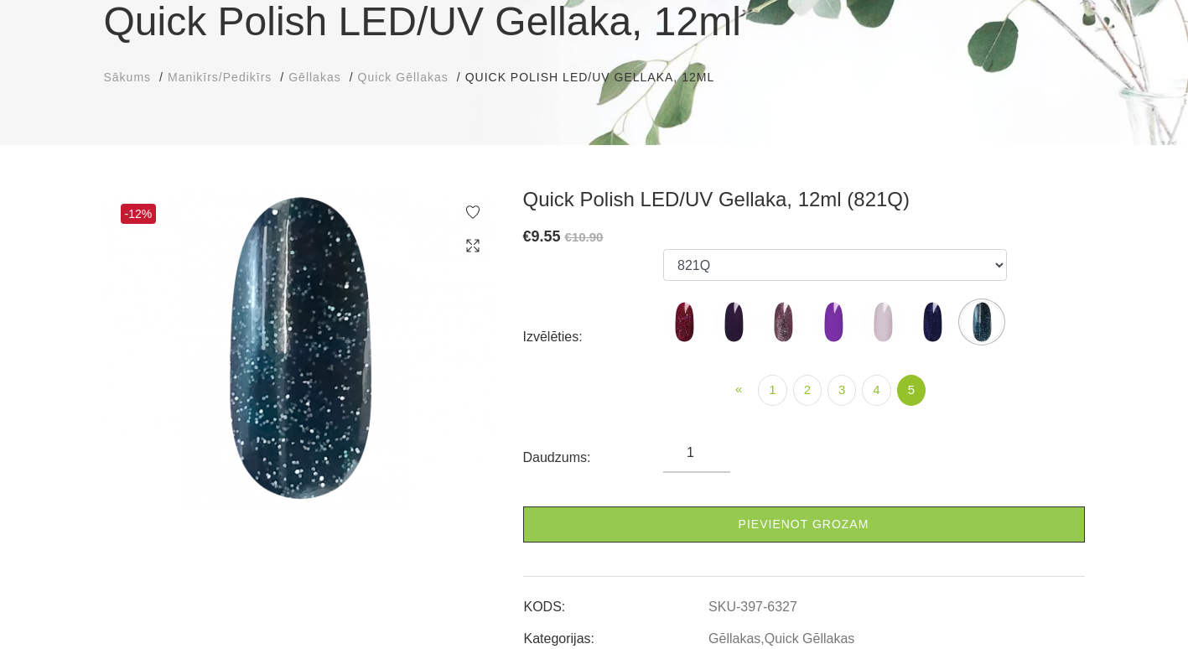
click at [982, 313] on img at bounding box center [982, 322] width 42 height 42
click at [761, 382] on link "1" at bounding box center [772, 390] width 29 height 31
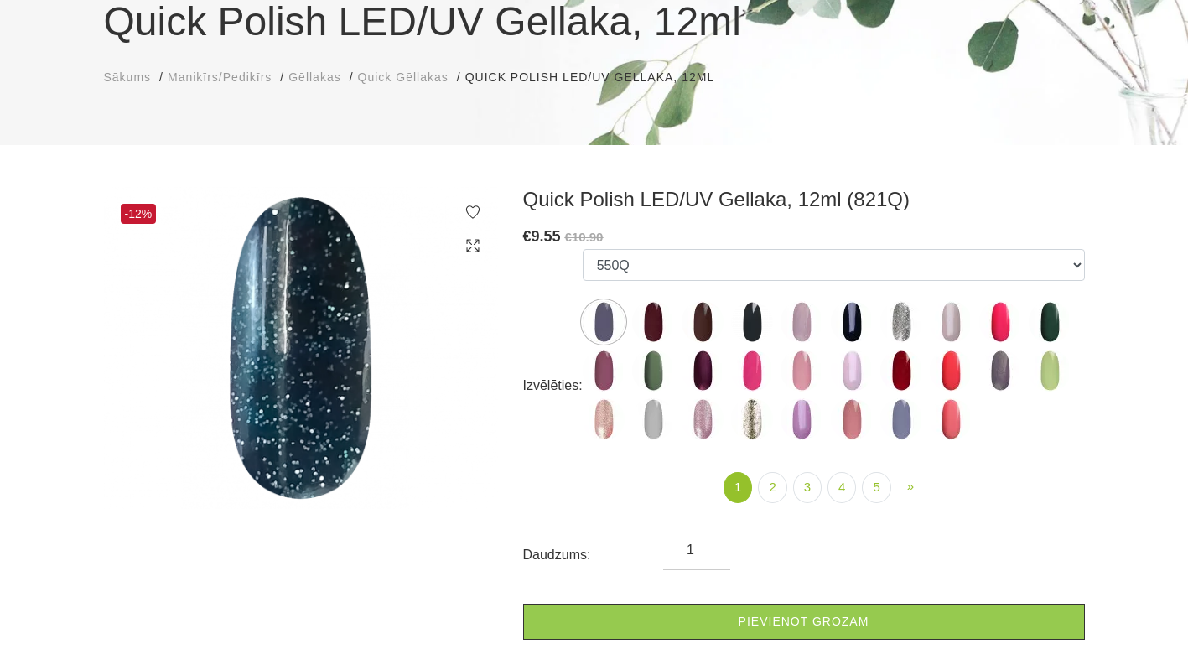
click at [653, 362] on img at bounding box center [653, 371] width 42 height 42
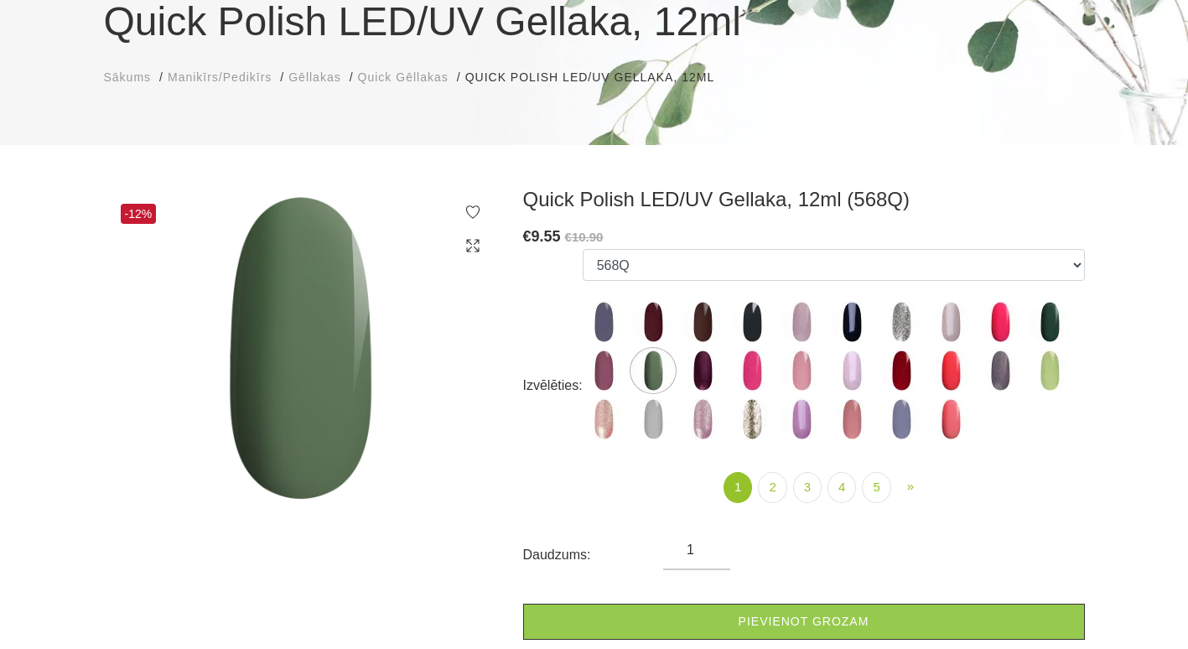
click at [610, 372] on img at bounding box center [604, 371] width 42 height 42
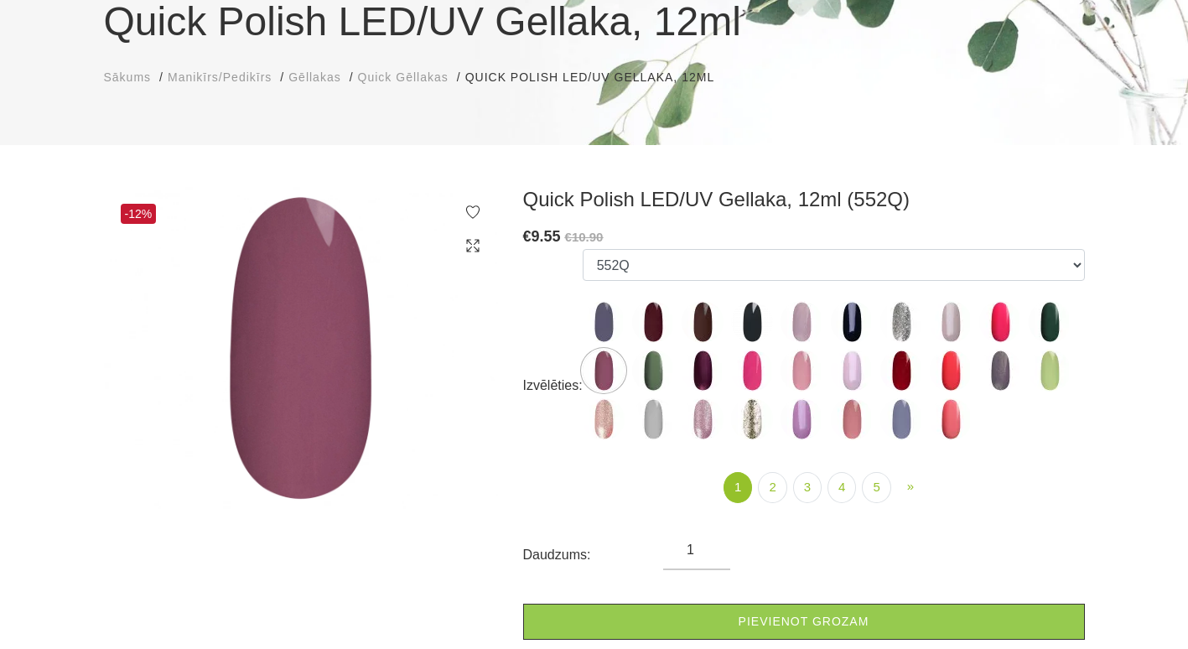
click at [755, 366] on img at bounding box center [752, 371] width 42 height 42
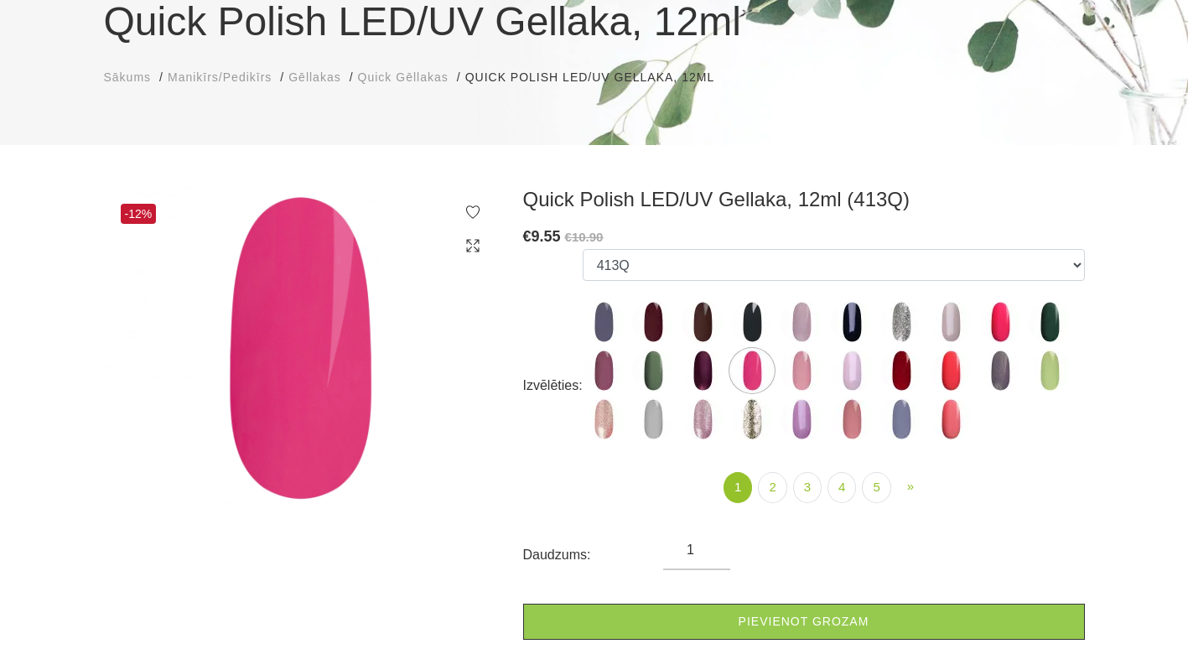
click at [801, 374] on img at bounding box center [802, 371] width 42 height 42
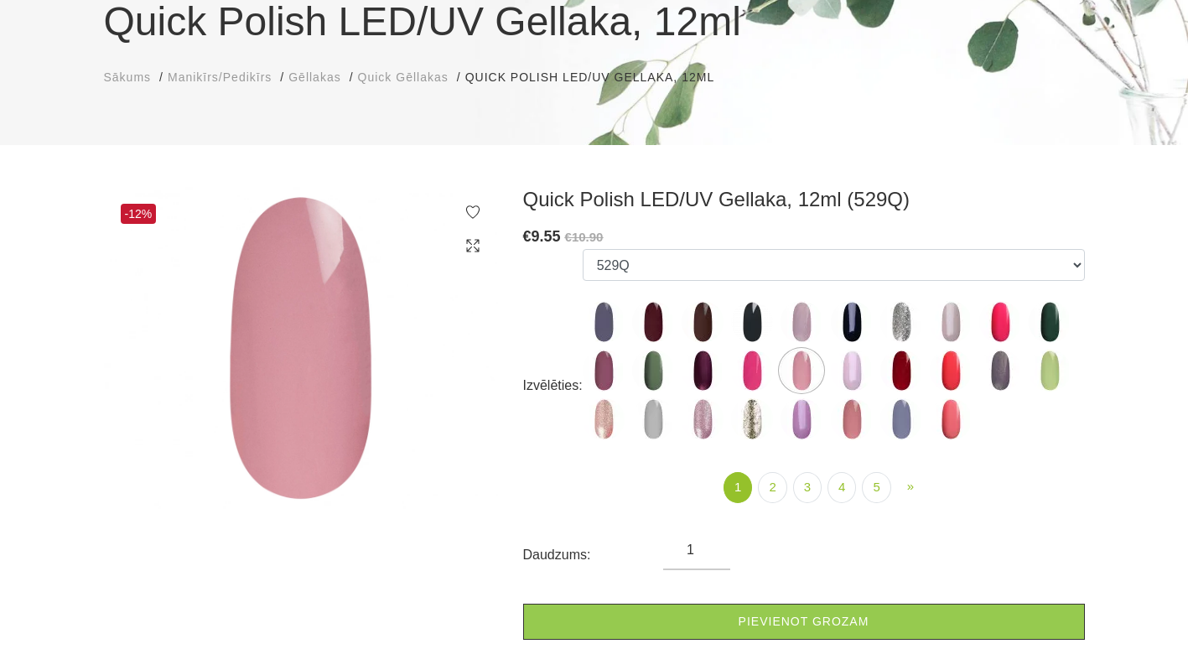
click at [842, 375] on img at bounding box center [852, 371] width 42 height 42
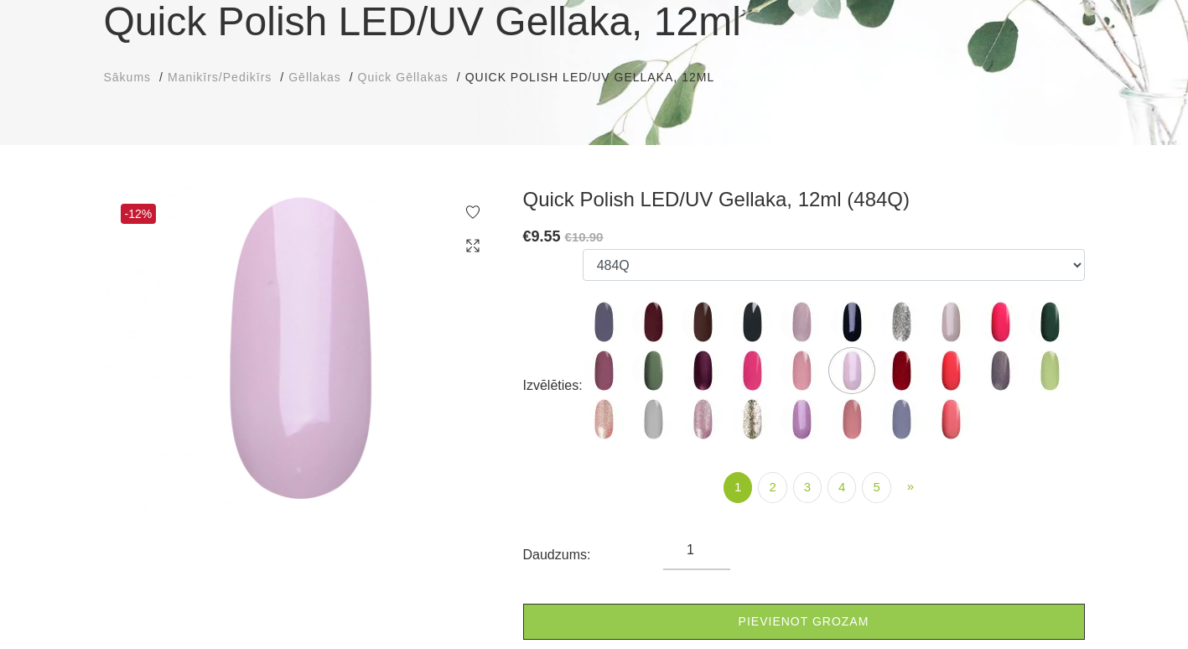
click at [888, 370] on img at bounding box center [901, 371] width 42 height 42
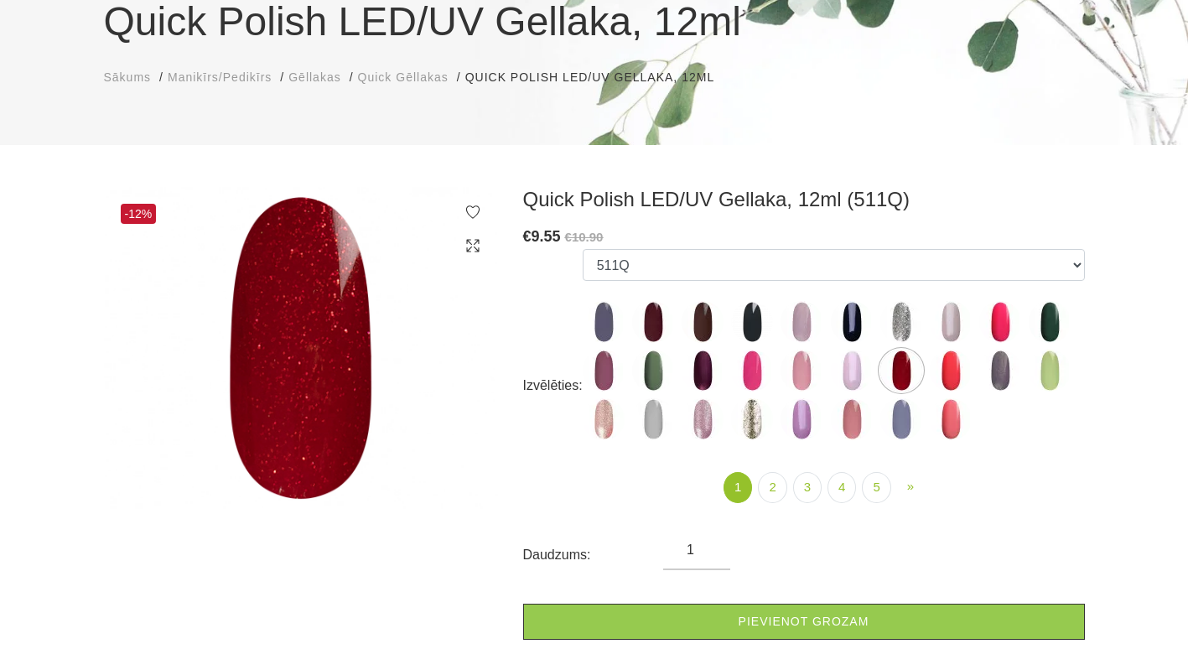
click at [940, 371] on img at bounding box center [951, 371] width 42 height 42
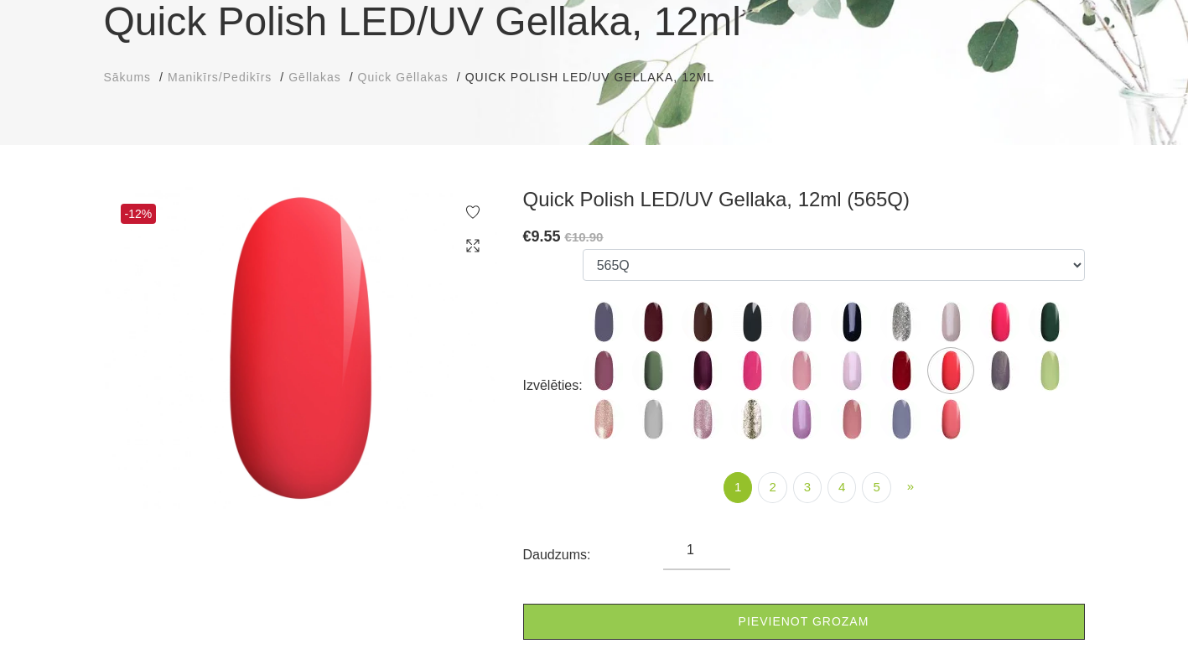
click at [1010, 373] on img at bounding box center [1000, 371] width 42 height 42
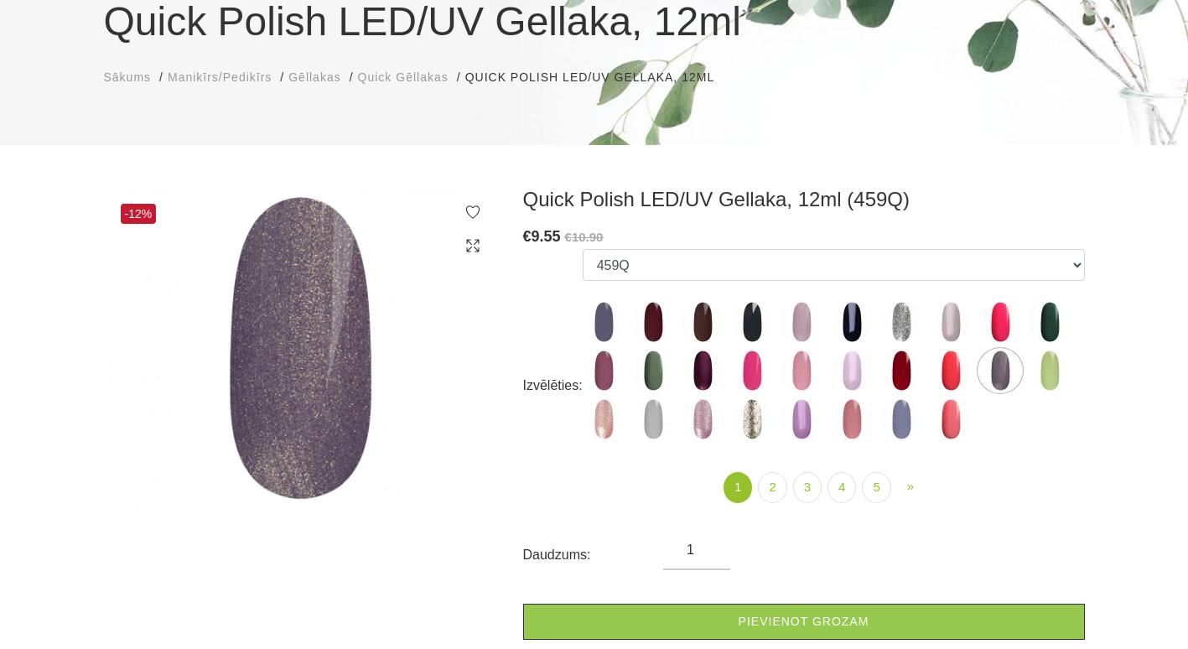
click at [1067, 363] on img at bounding box center [1050, 371] width 42 height 42
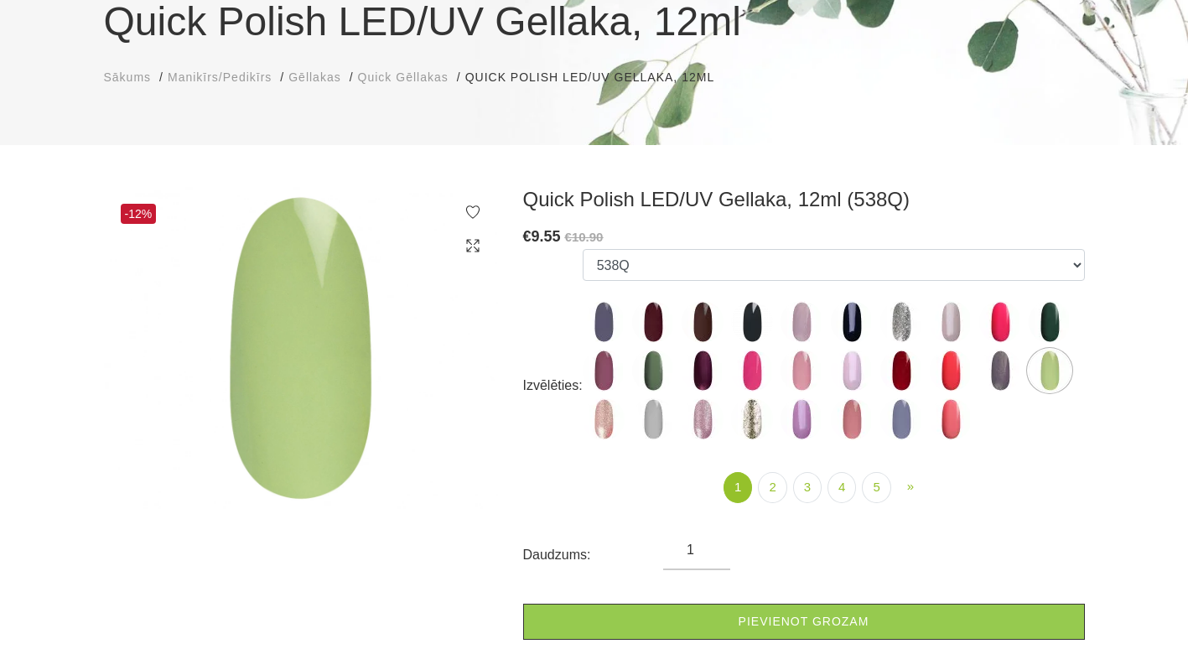
click at [595, 418] on img at bounding box center [604, 419] width 42 height 42
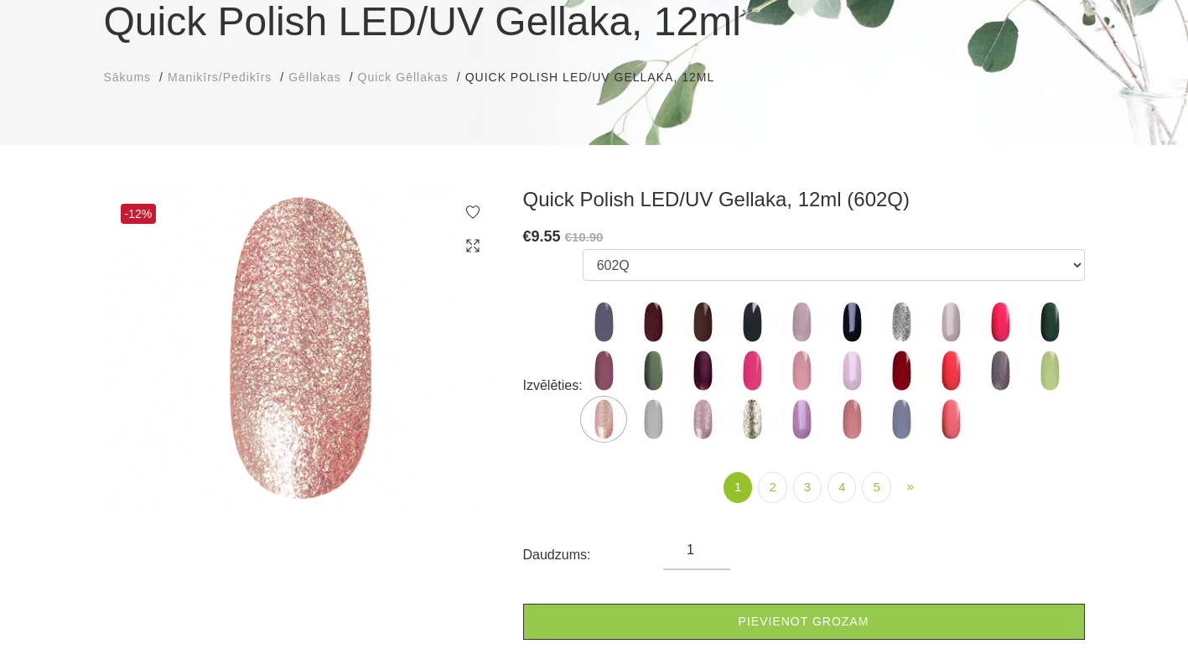
click at [648, 412] on img at bounding box center [653, 419] width 42 height 42
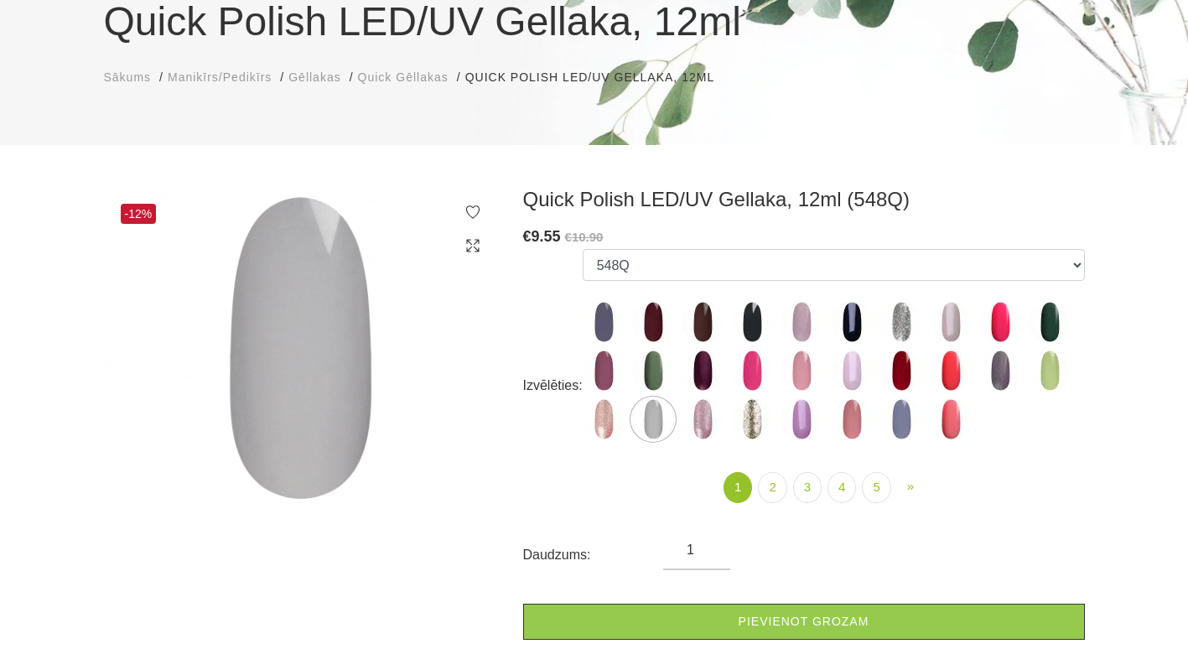
click at [709, 420] on img at bounding box center [703, 419] width 42 height 42
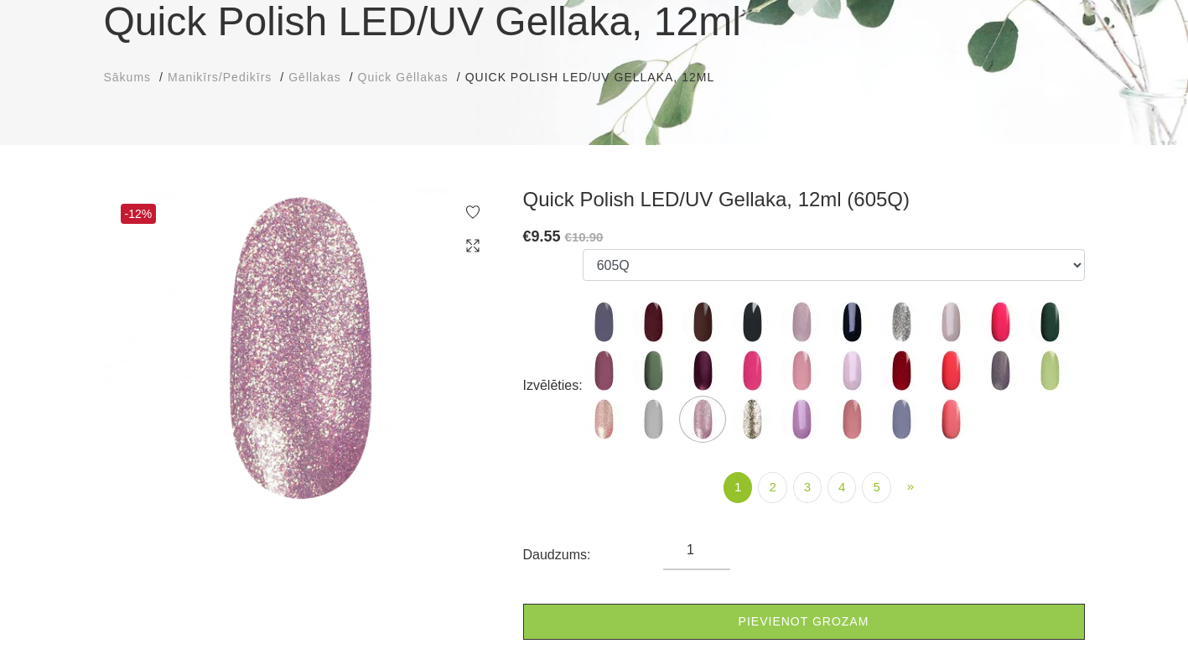
click at [748, 422] on img at bounding box center [752, 419] width 42 height 42
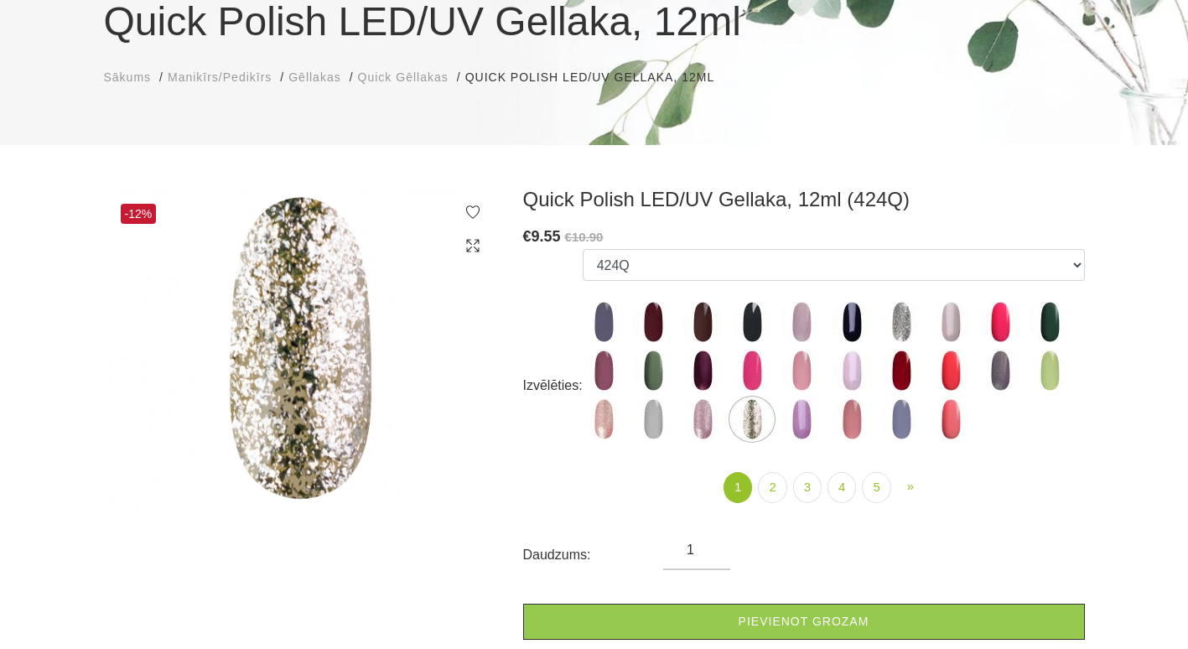
click at [807, 423] on img at bounding box center [802, 419] width 42 height 42
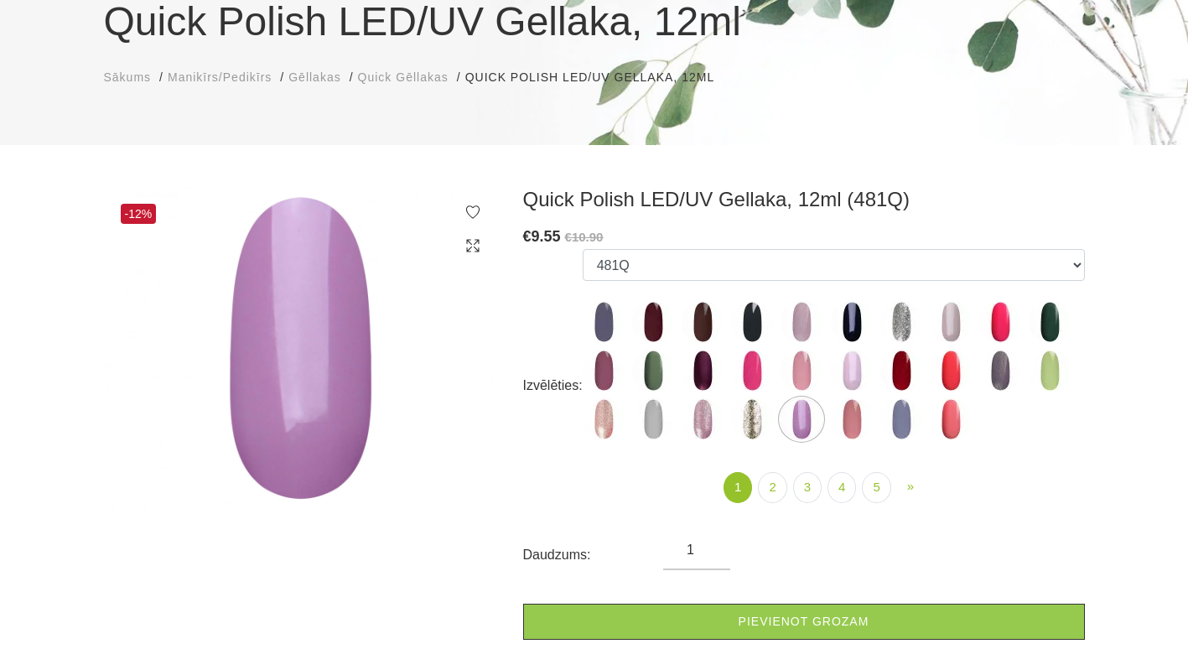
click at [837, 418] on img at bounding box center [852, 419] width 42 height 42
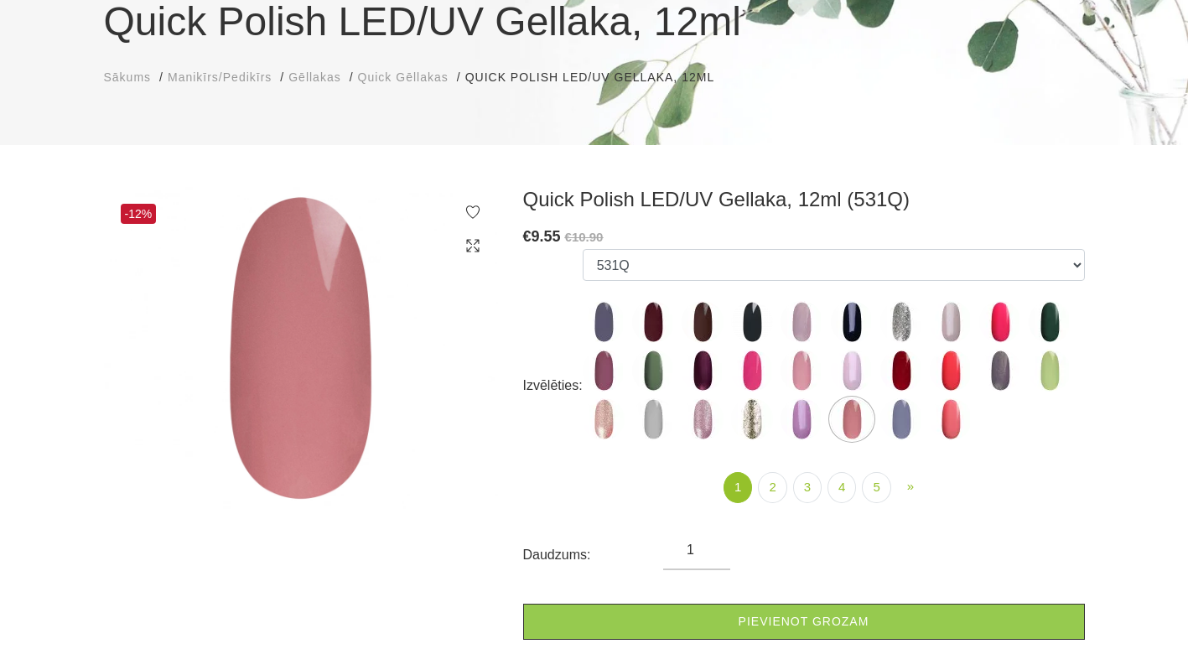
click at [889, 420] on img at bounding box center [901, 419] width 42 height 42
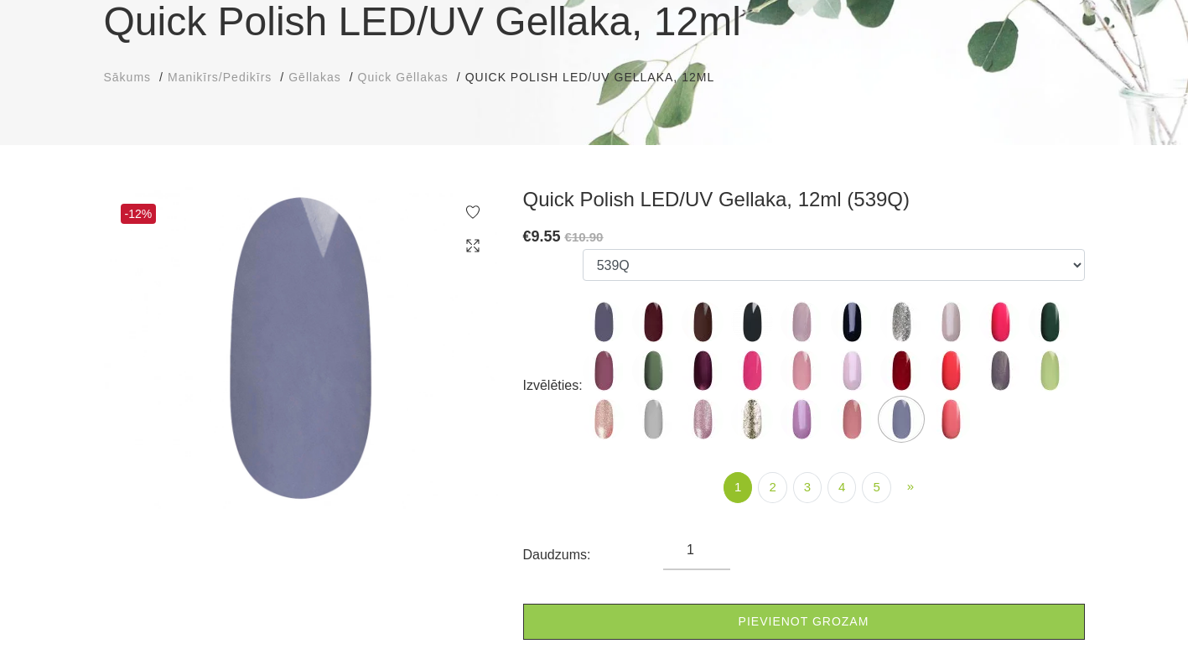
click at [957, 428] on img at bounding box center [951, 419] width 42 height 42
select select "4363"
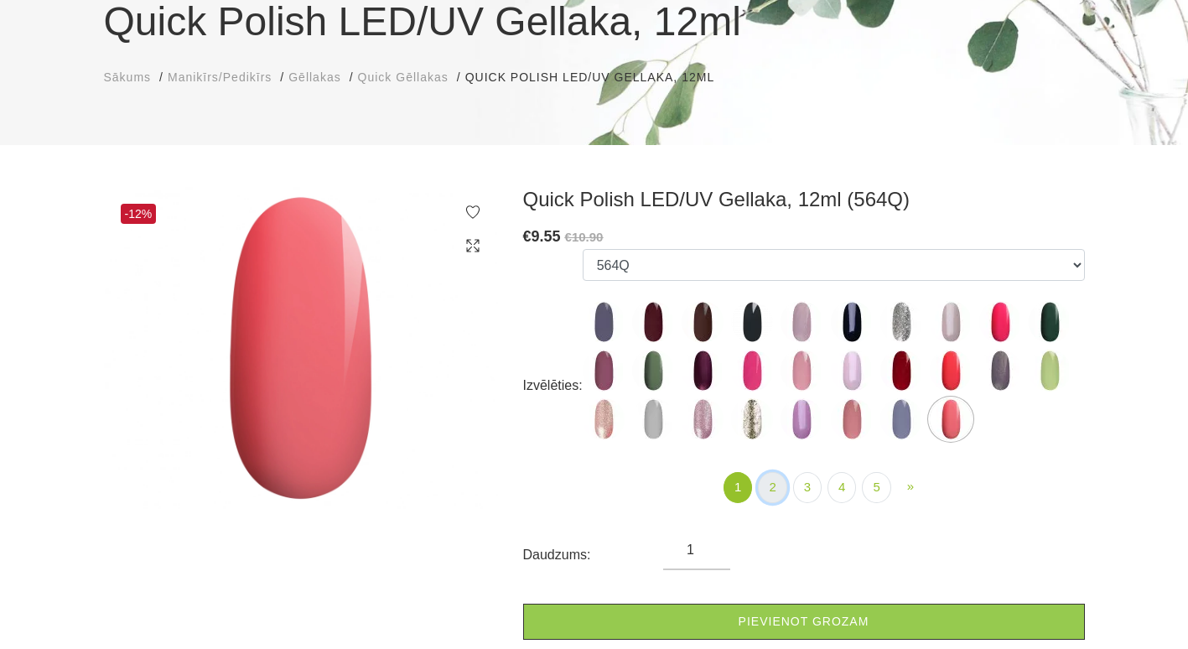
click at [771, 485] on link "2" at bounding box center [772, 487] width 29 height 31
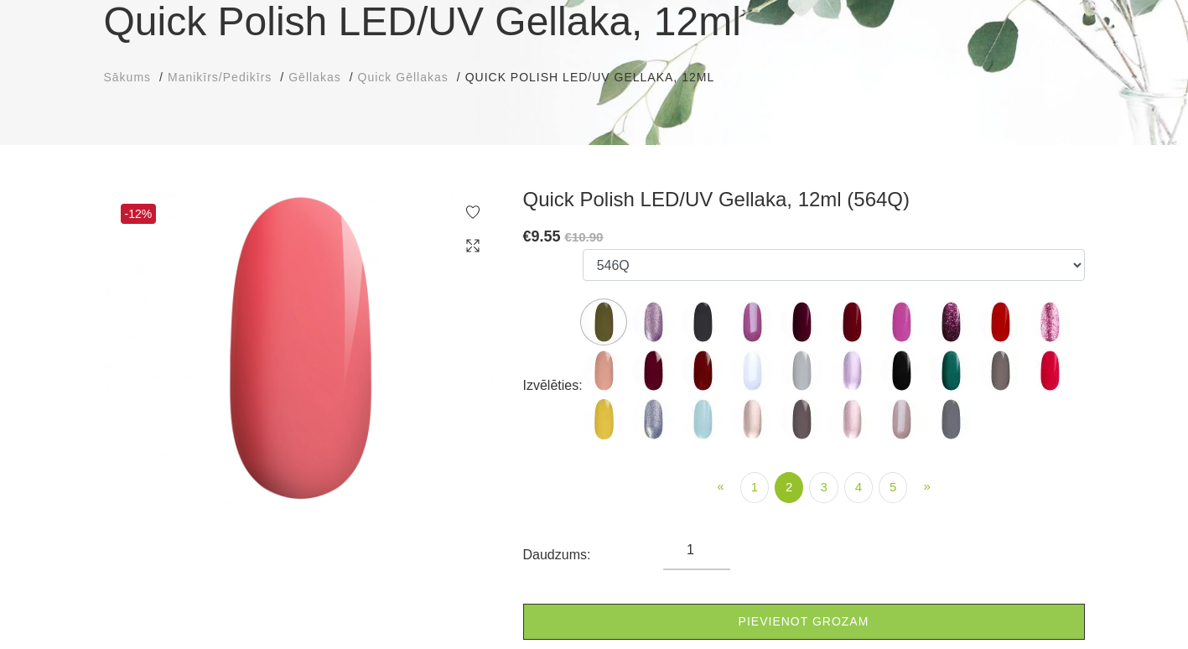
click at [656, 329] on img at bounding box center [653, 322] width 42 height 42
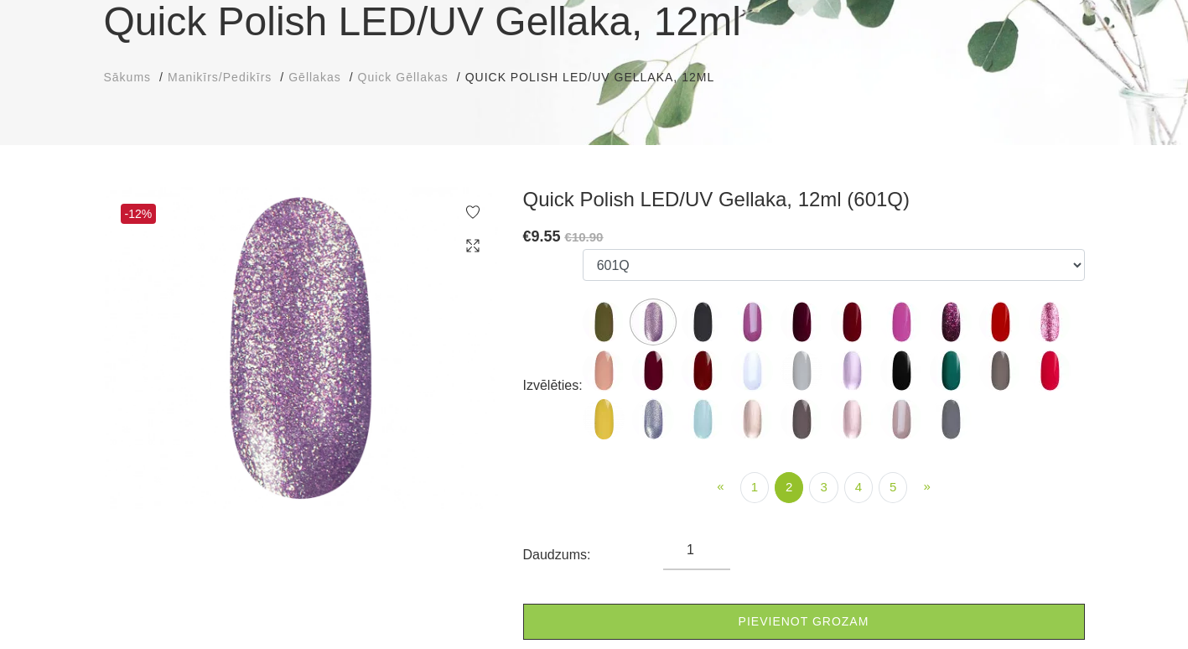
click at [710, 327] on img at bounding box center [703, 322] width 42 height 42
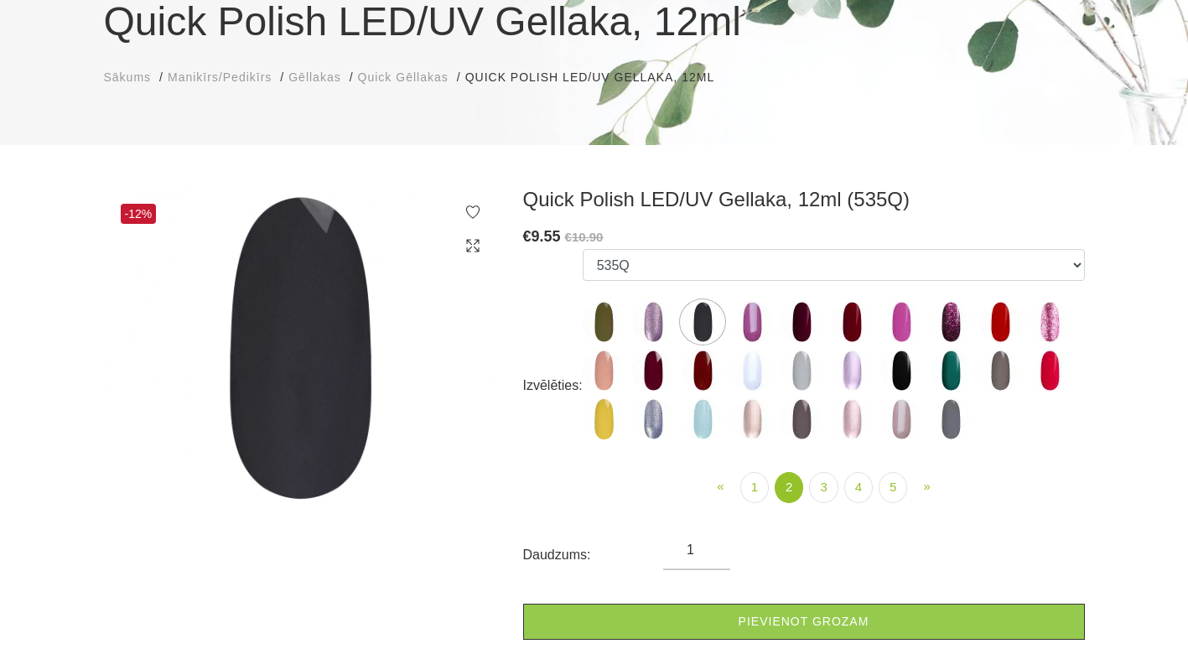
drag, startPoint x: 748, startPoint y: 322, endPoint x: 759, endPoint y: 324, distance: 11.0
click at [749, 322] on img at bounding box center [752, 322] width 42 height 42
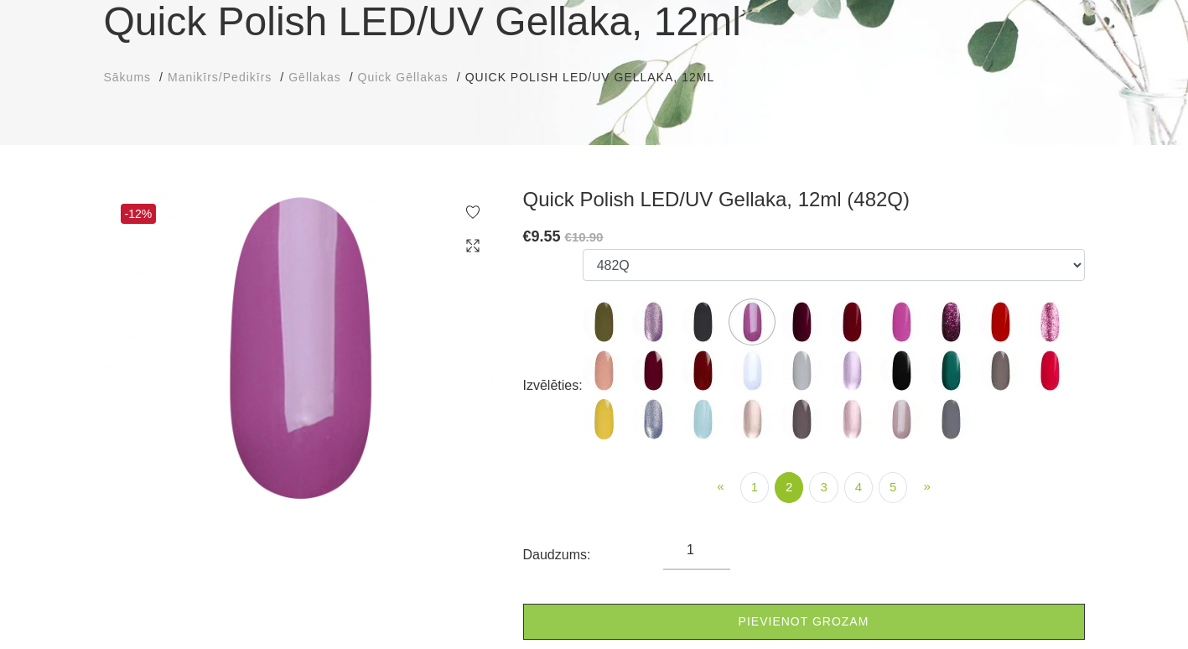
click at [810, 325] on img at bounding box center [802, 322] width 42 height 42
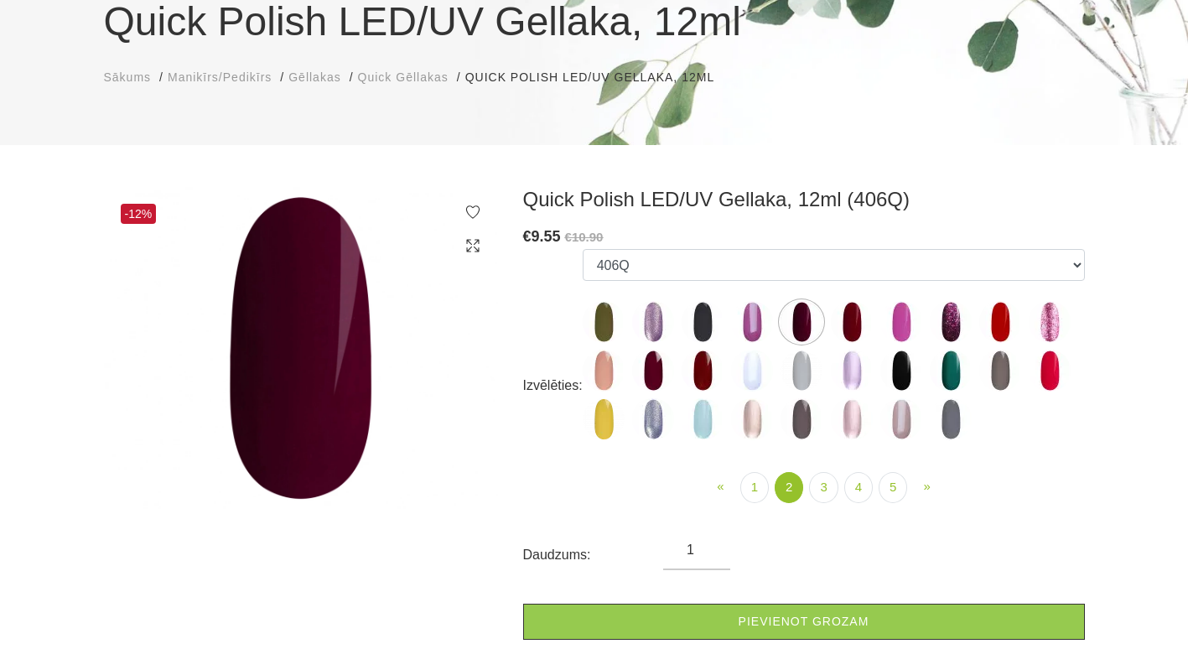
click at [856, 321] on img at bounding box center [852, 322] width 42 height 42
select select "4375"
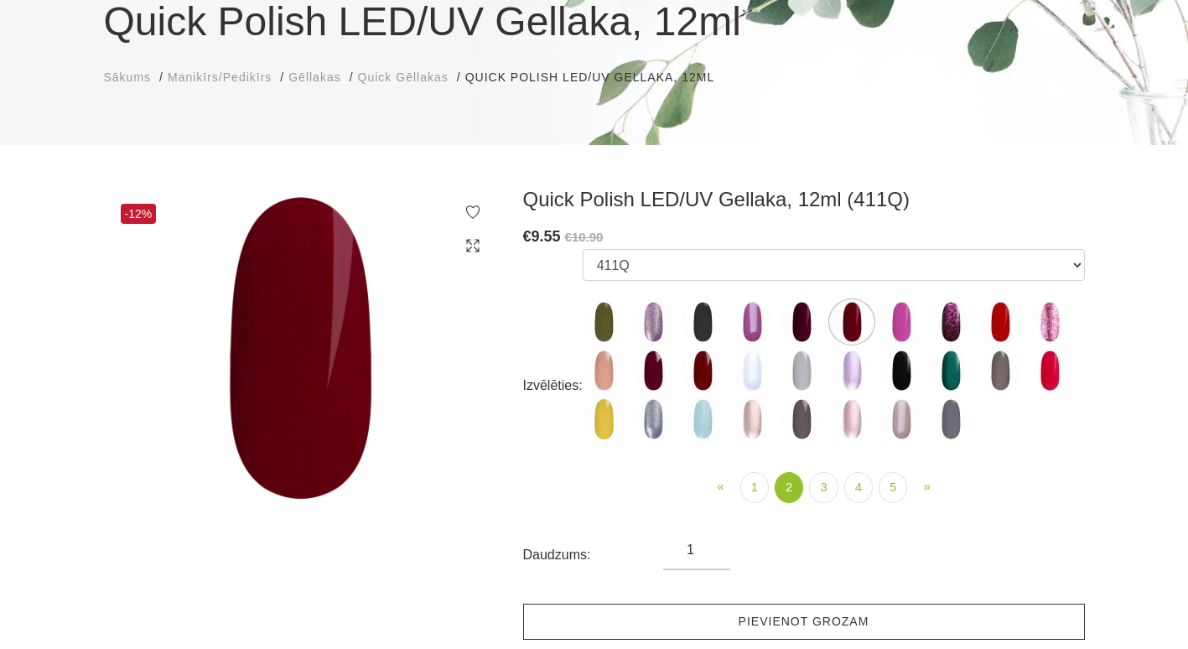
click at [715, 625] on link "Pievienot grozam" at bounding box center [804, 622] width 562 height 36
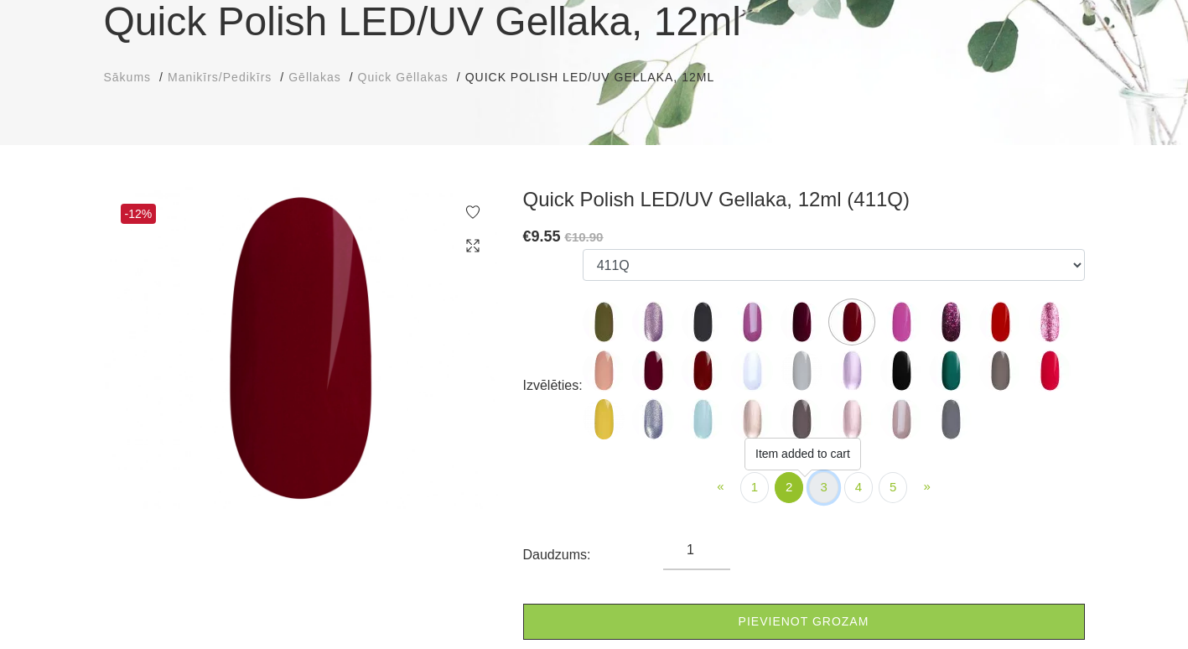
click at [818, 487] on link "3" at bounding box center [823, 487] width 29 height 31
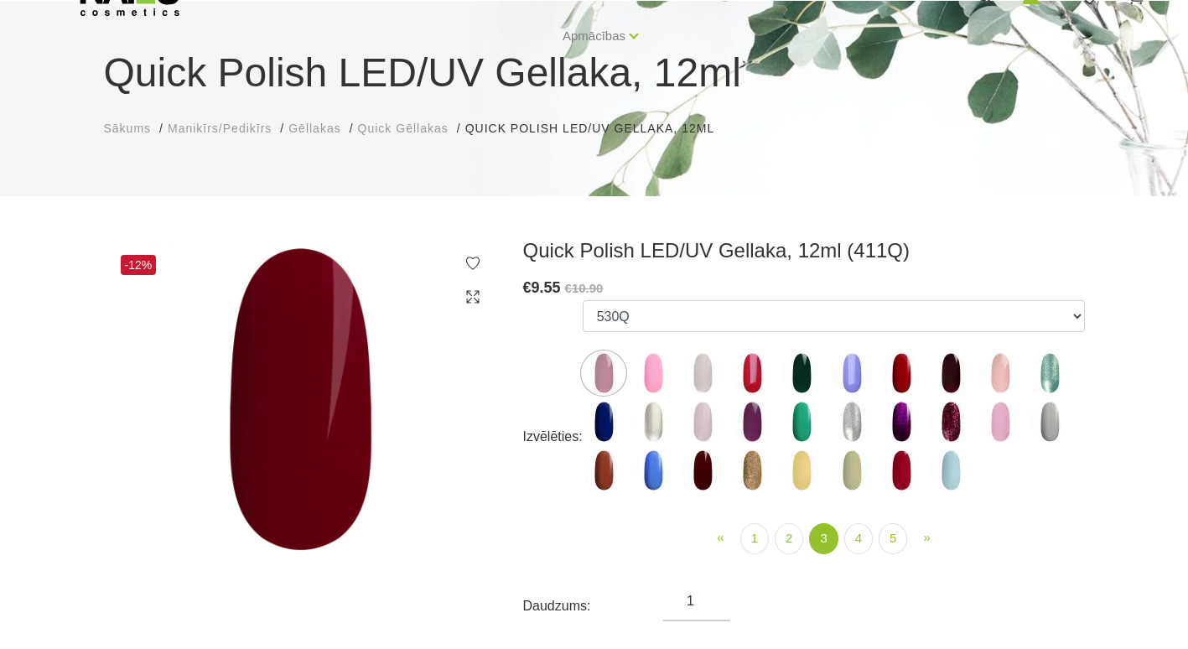
scroll to position [139, 0]
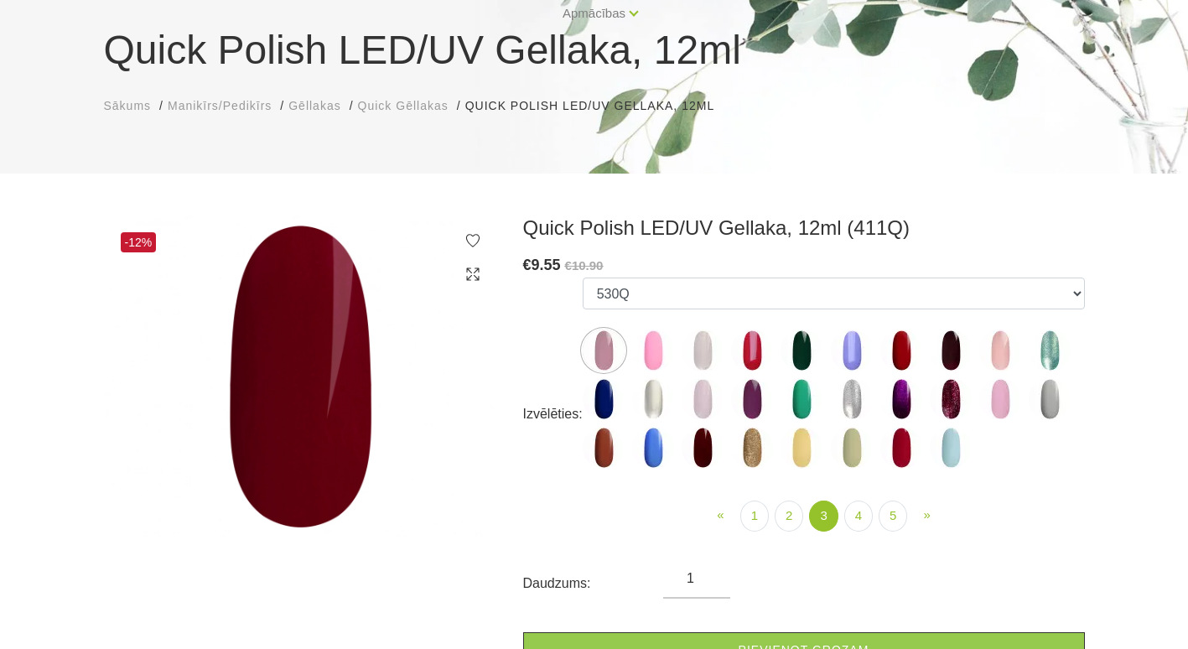
click at [607, 389] on img at bounding box center [604, 399] width 42 height 42
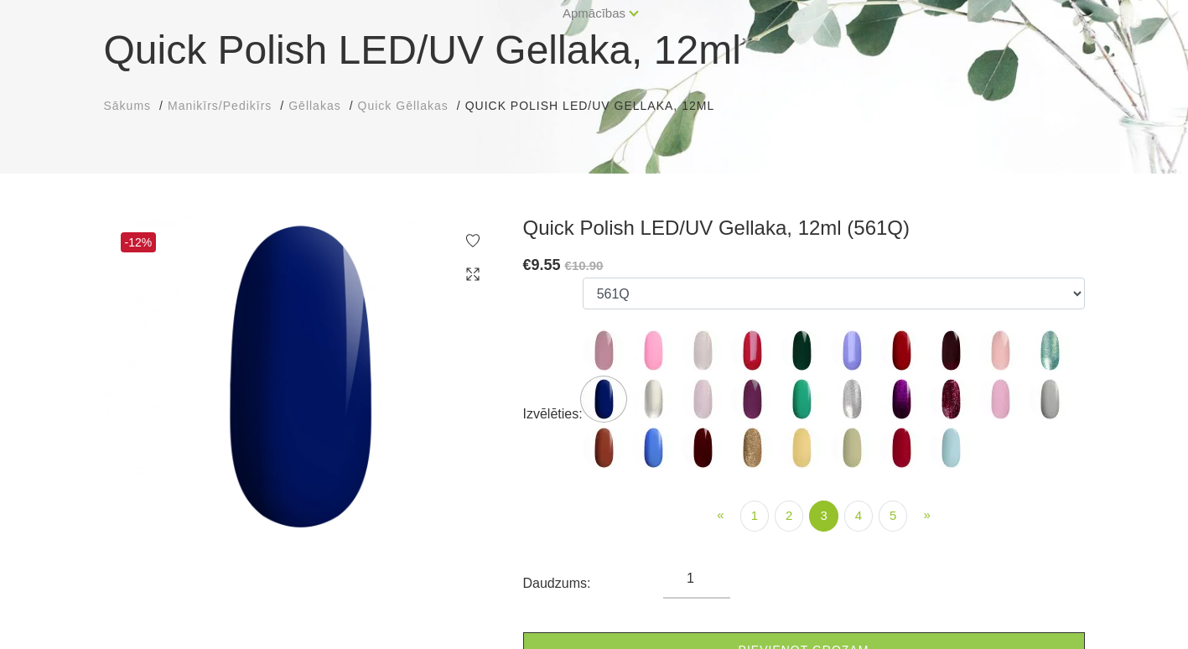
click at [812, 356] on img at bounding box center [802, 351] width 42 height 42
select select "4422"
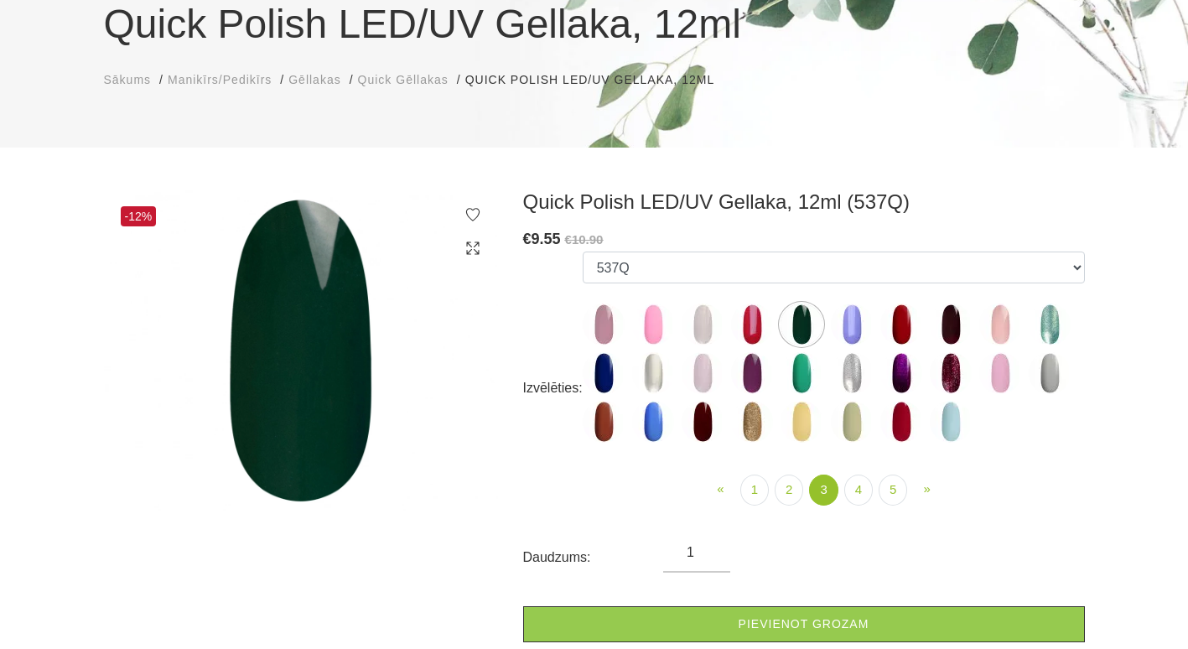
scroll to position [168, 0]
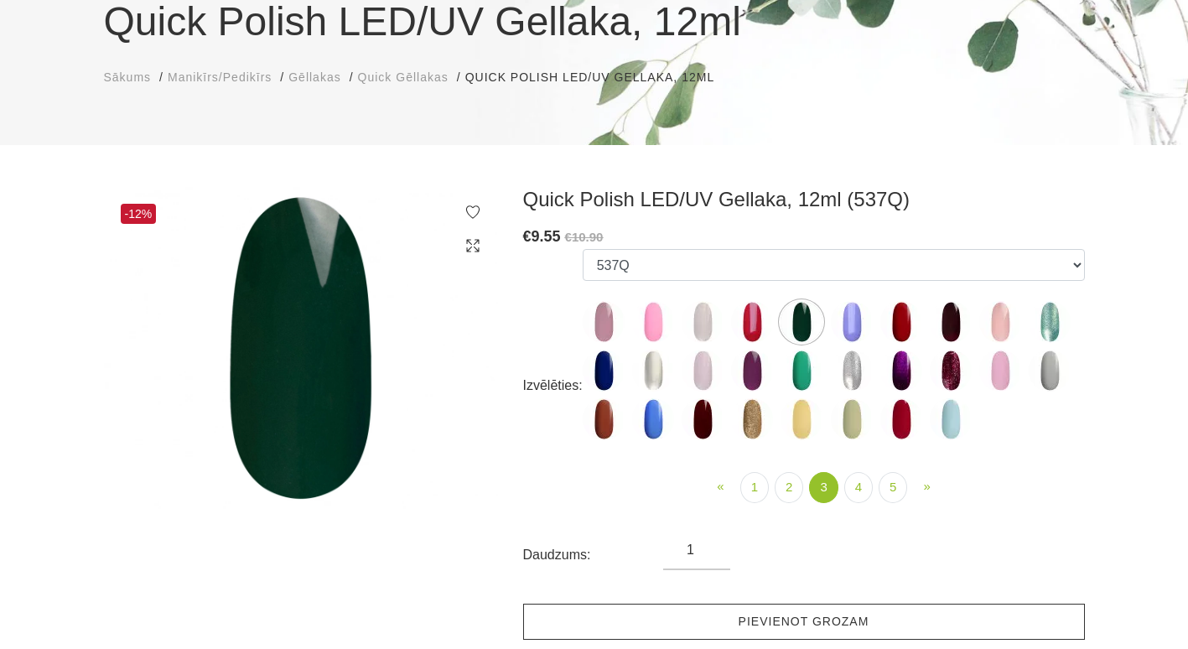
click at [767, 614] on link "Pievienot grozam" at bounding box center [804, 622] width 562 height 36
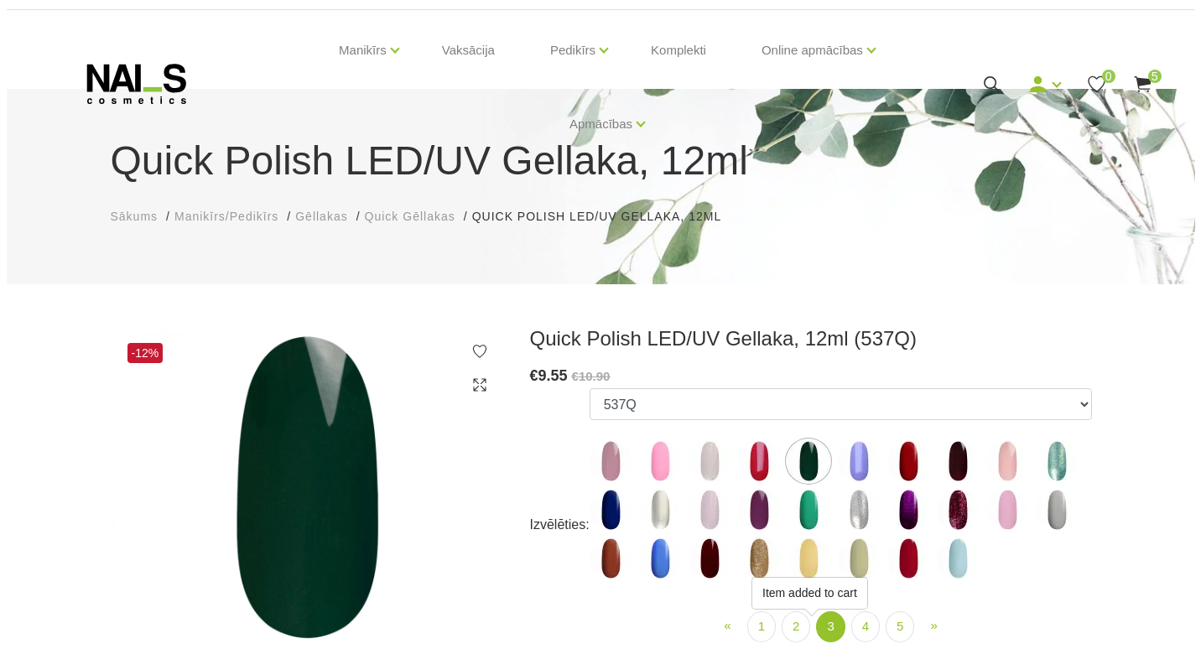
scroll to position [28, 0]
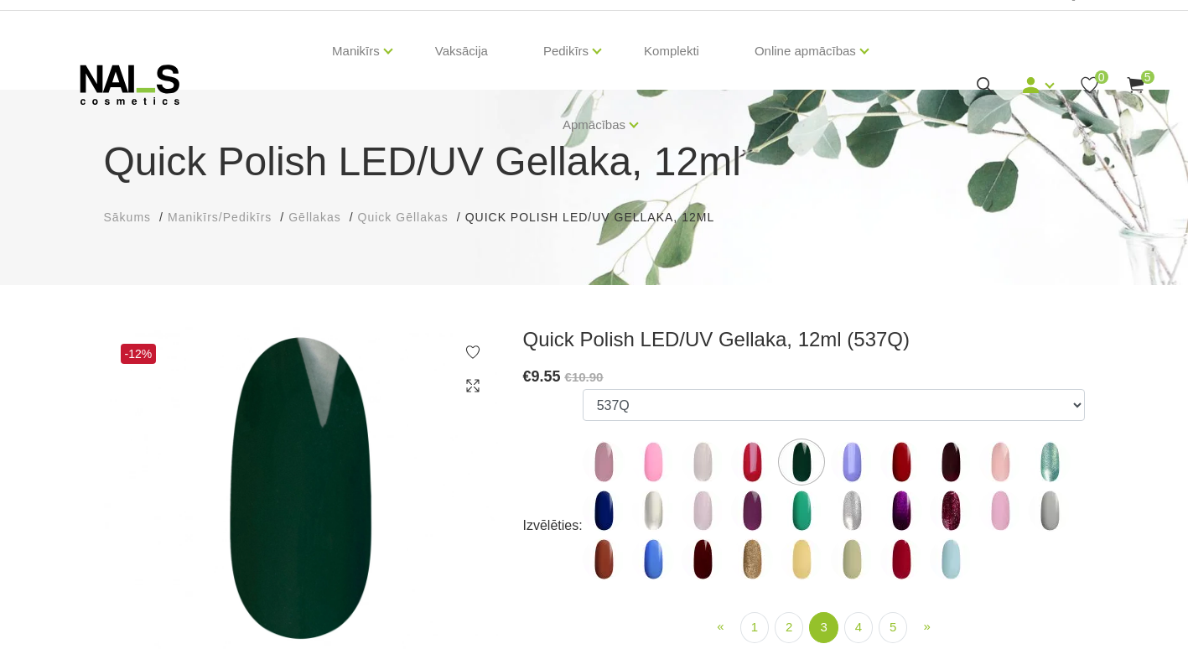
click at [1146, 76] on span "5" at bounding box center [1147, 76] width 13 height 13
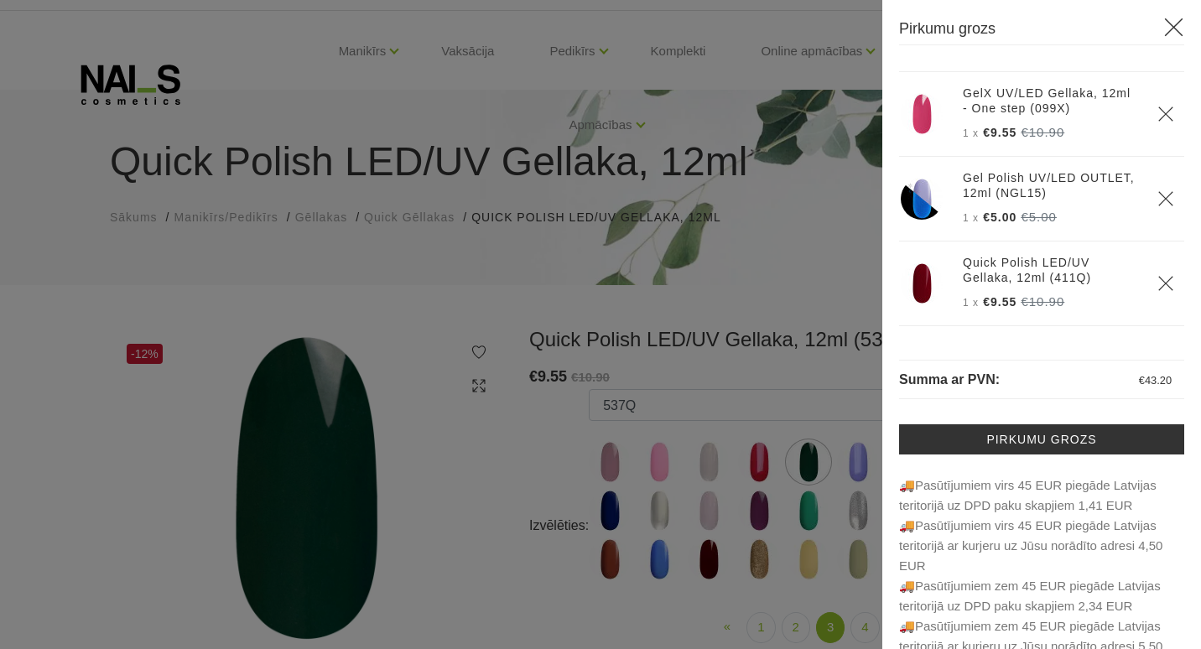
scroll to position [0, 0]
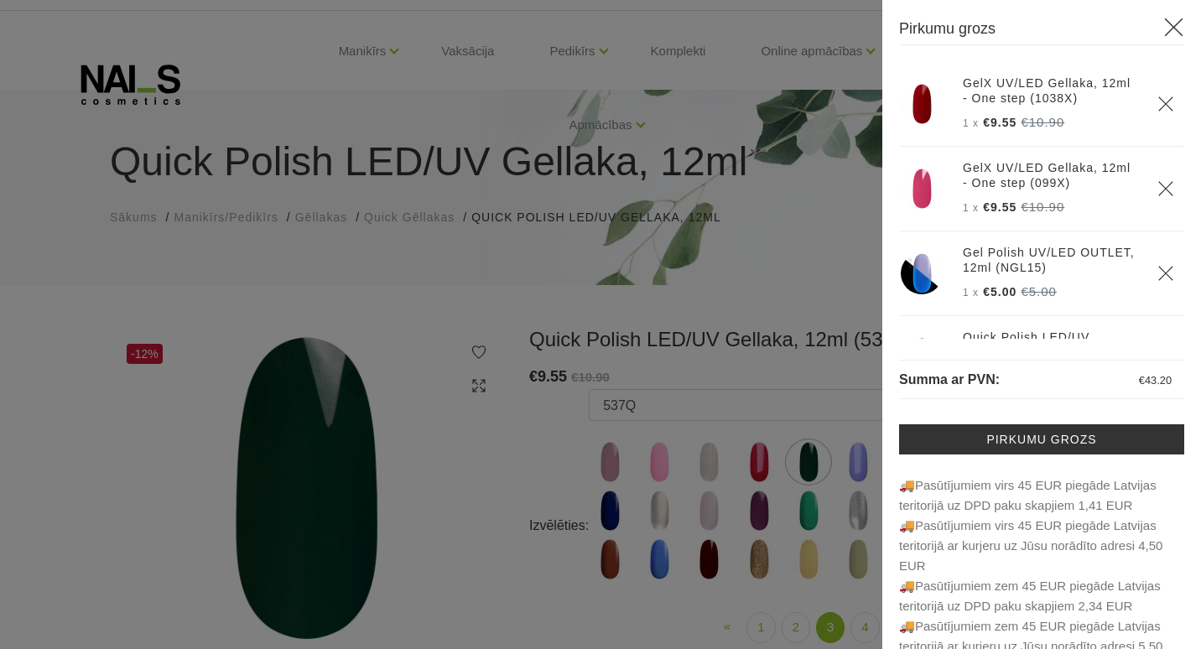
click at [925, 267] on img at bounding box center [922, 273] width 42 height 42
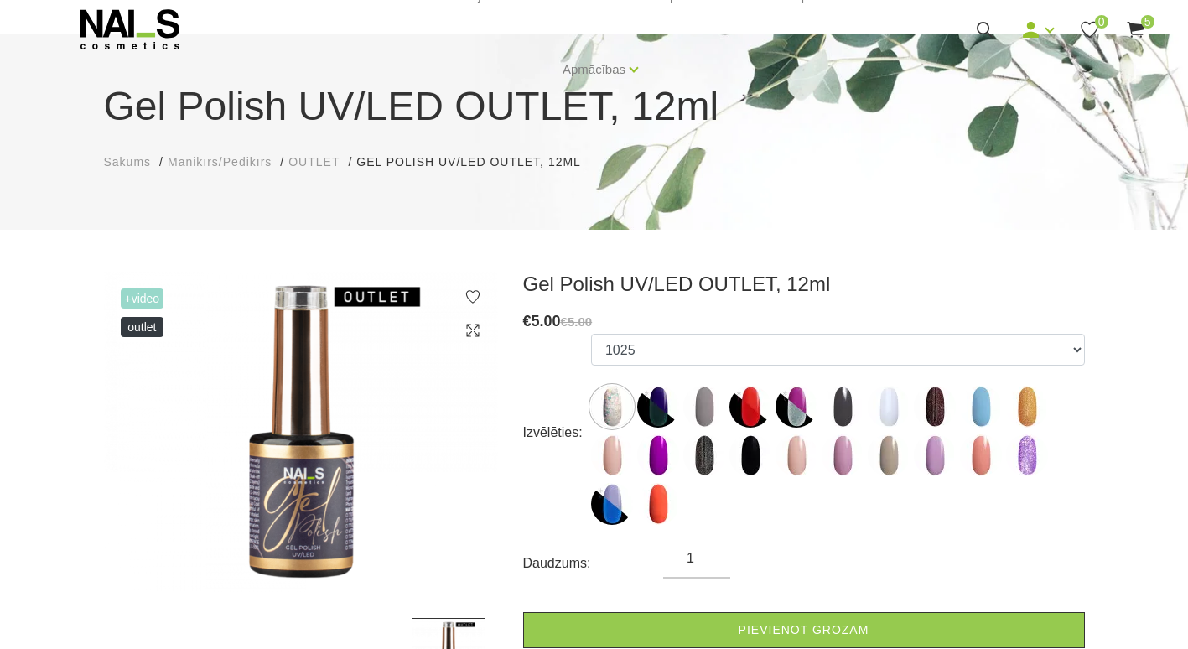
scroll to position [139, 0]
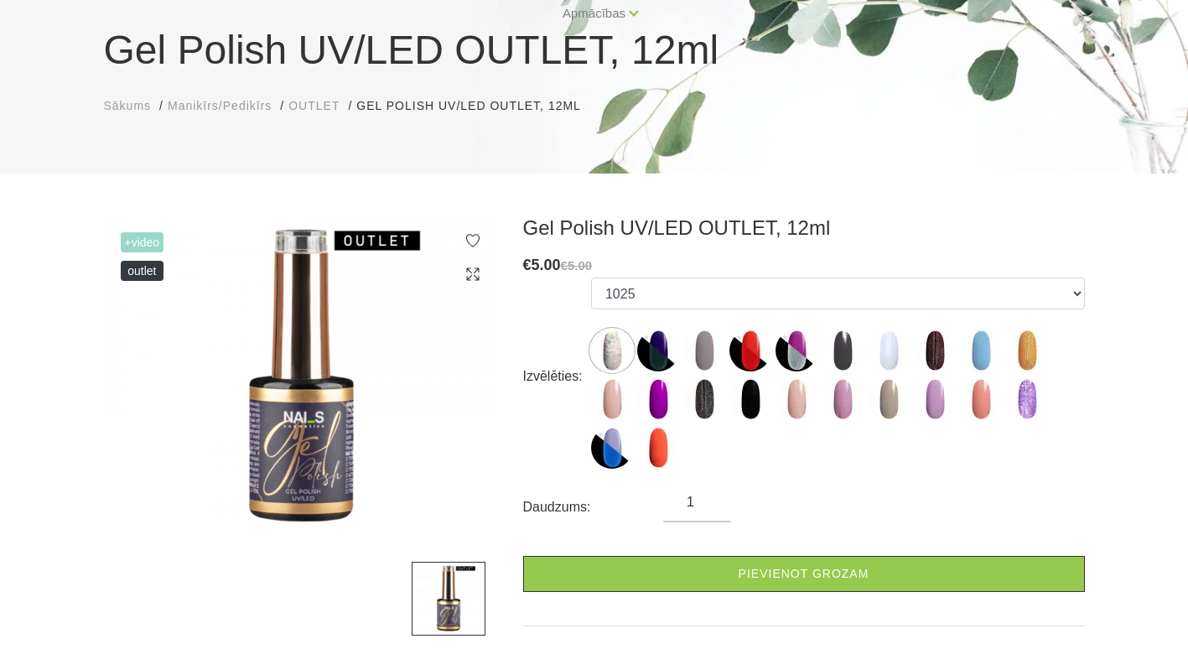
click at [614, 444] on img at bounding box center [612, 448] width 42 height 42
select select "6489"
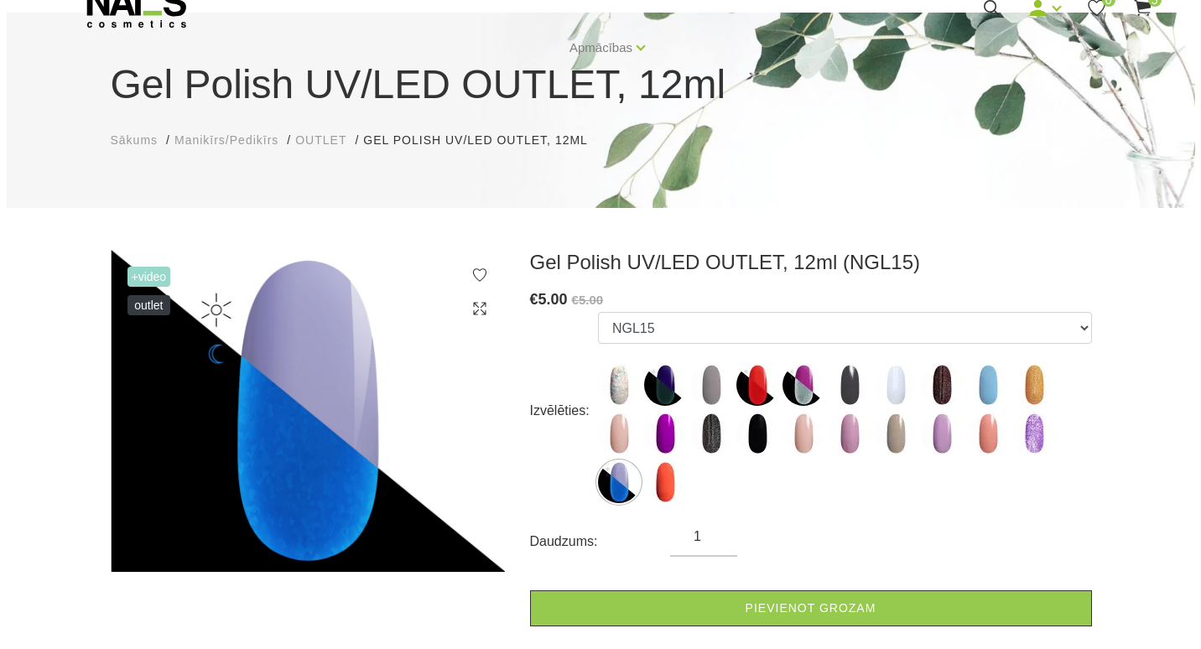
scroll to position [0, 0]
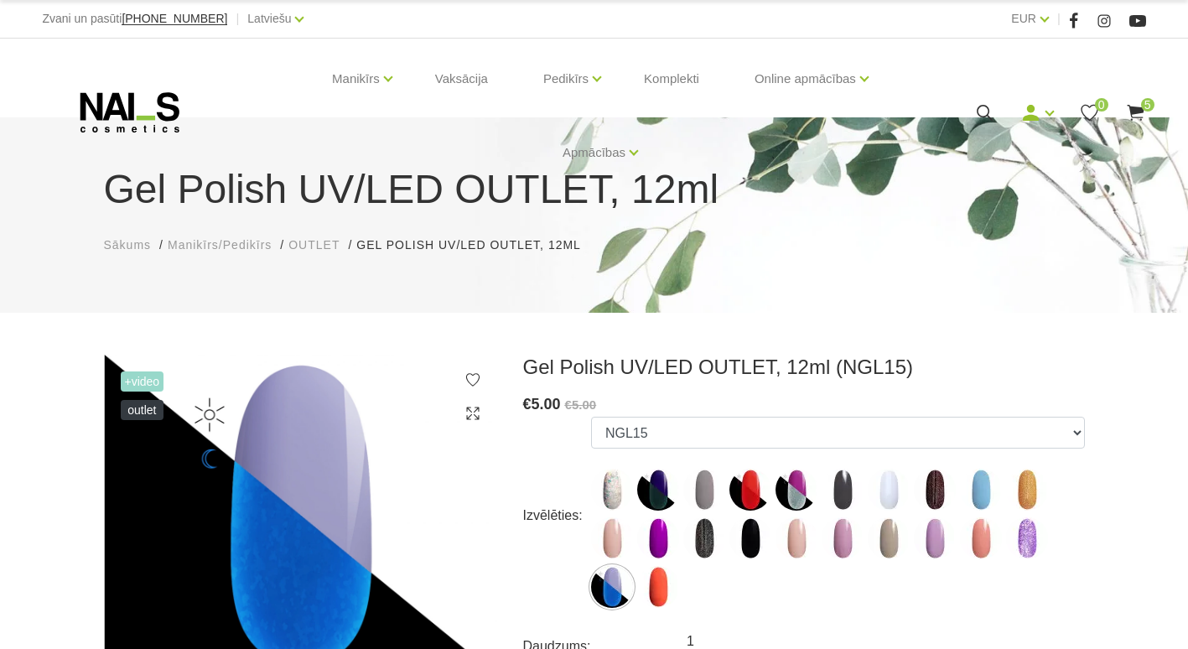
click at [1135, 109] on use at bounding box center [1135, 113] width 17 height 16
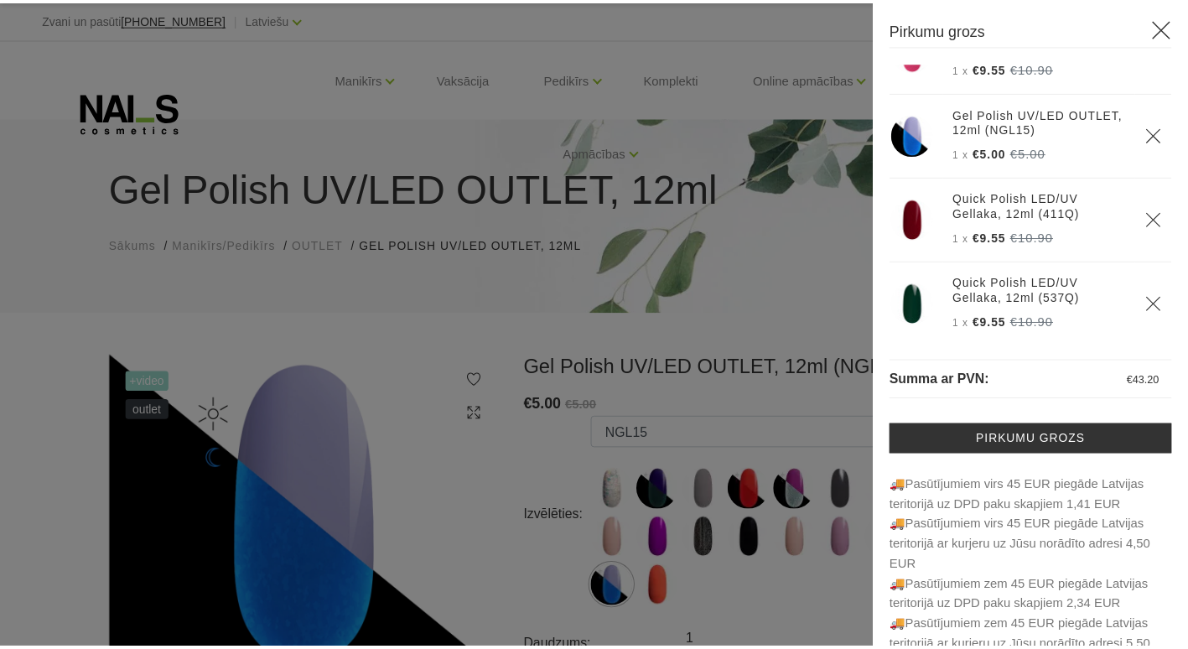
scroll to position [147, 0]
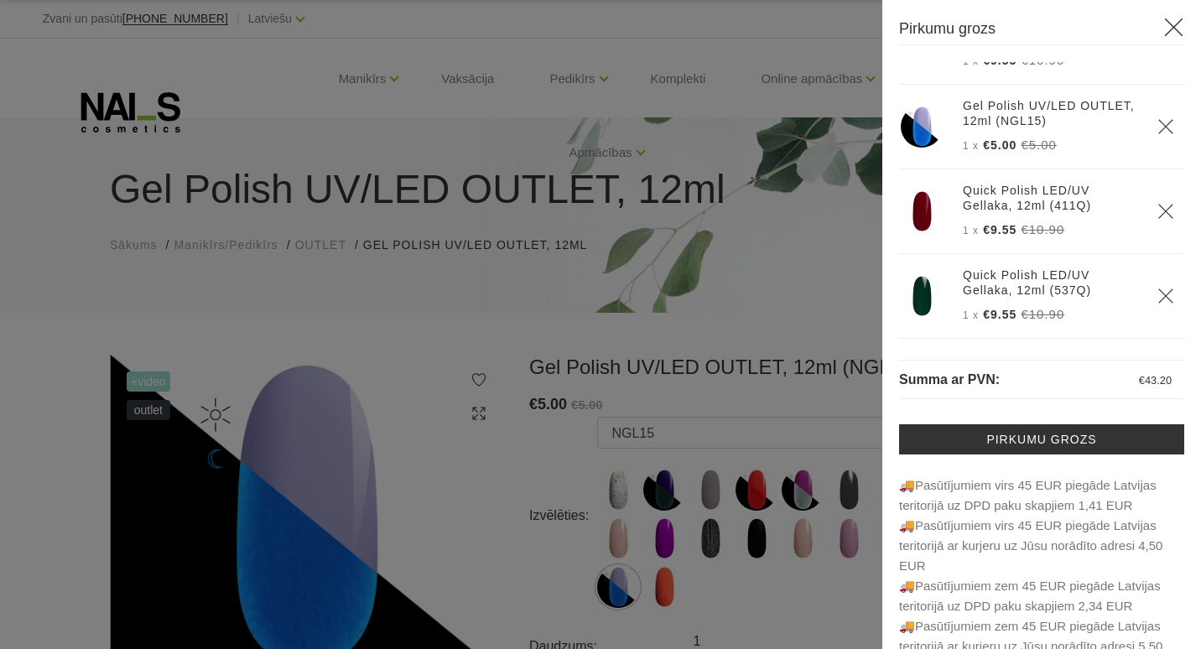
click at [1163, 22] on icon at bounding box center [1173, 27] width 21 height 21
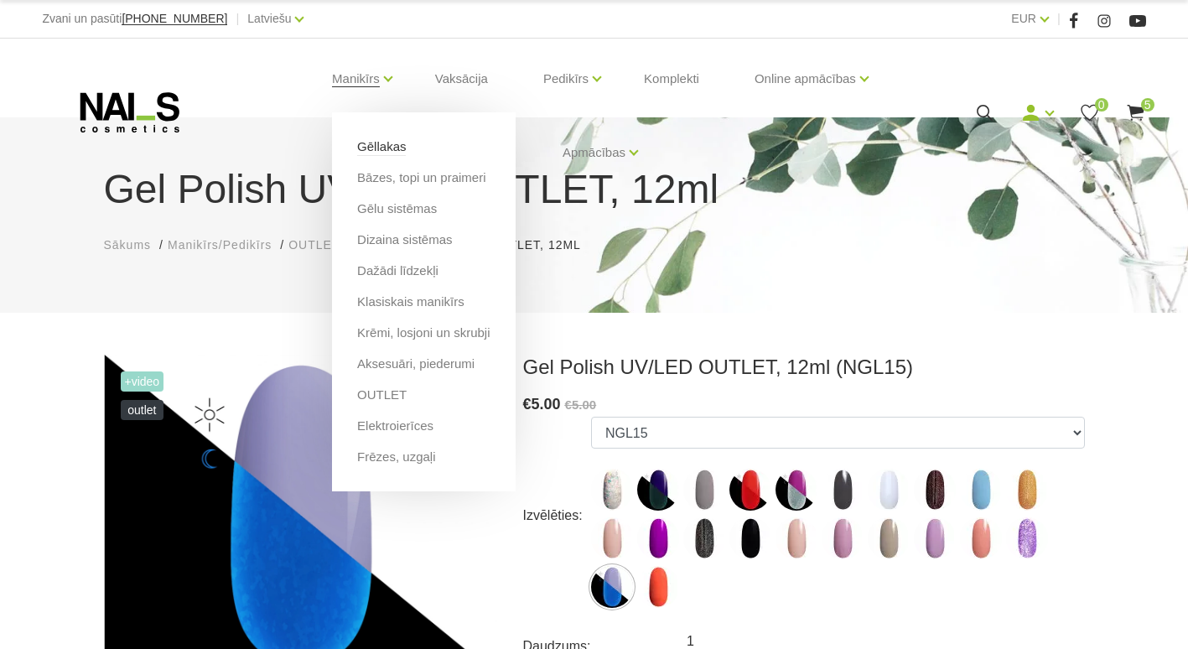
click at [379, 143] on link "Gēllakas" at bounding box center [381, 147] width 49 height 18
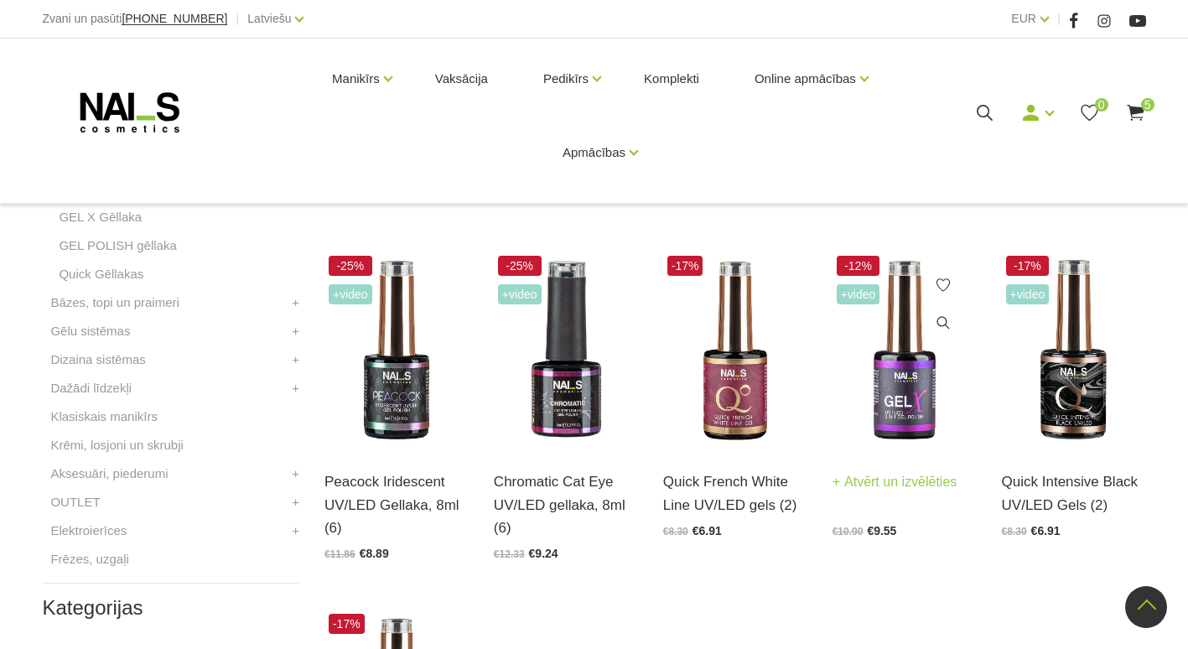
scroll to position [642, 0]
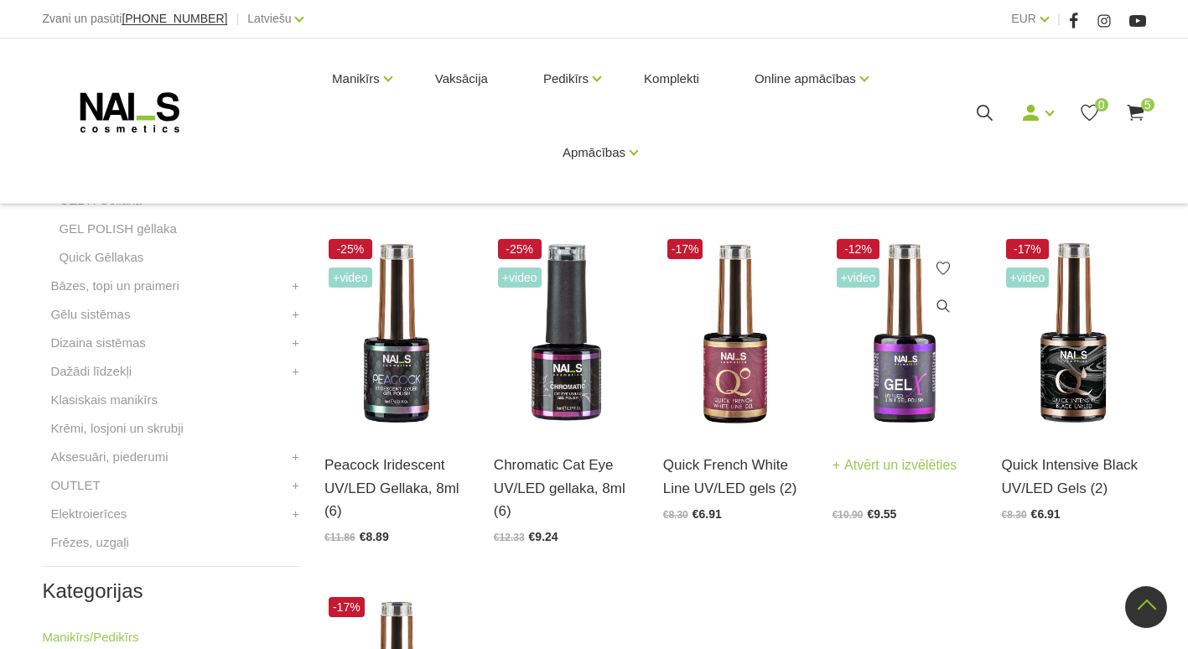
click at [923, 373] on img at bounding box center [905, 334] width 144 height 198
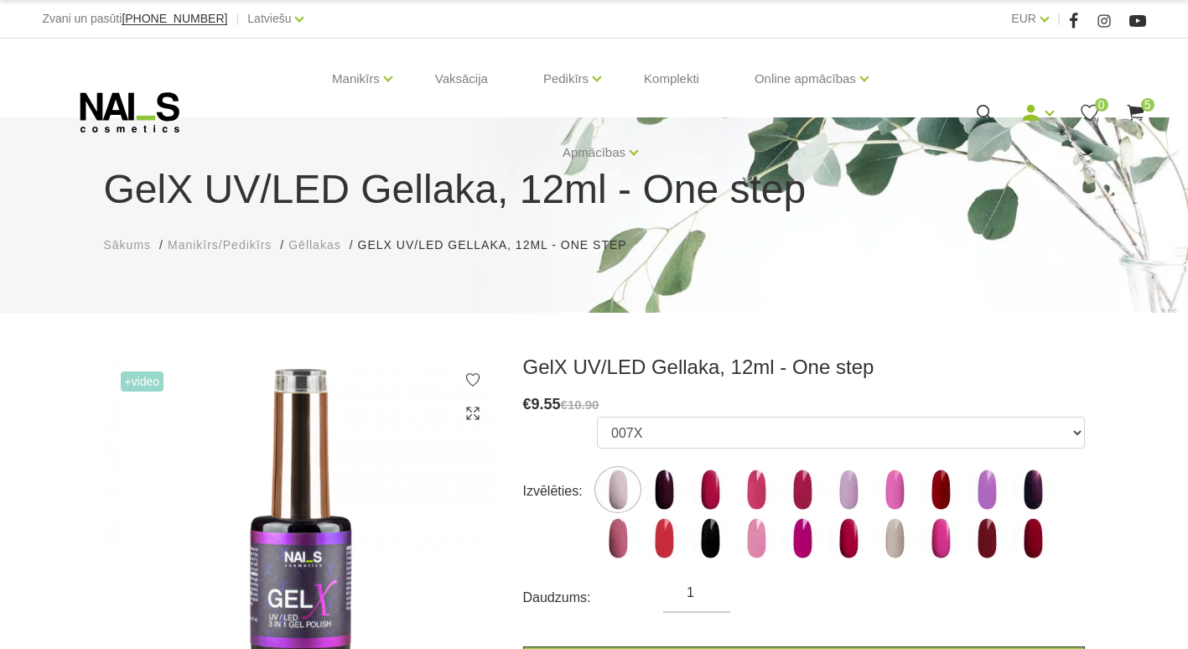
drag, startPoint x: 0, startPoint y: 0, endPoint x: 916, endPoint y: 377, distance: 991.1
drag, startPoint x: 916, startPoint y: 377, endPoint x: 807, endPoint y: 317, distance: 125.3
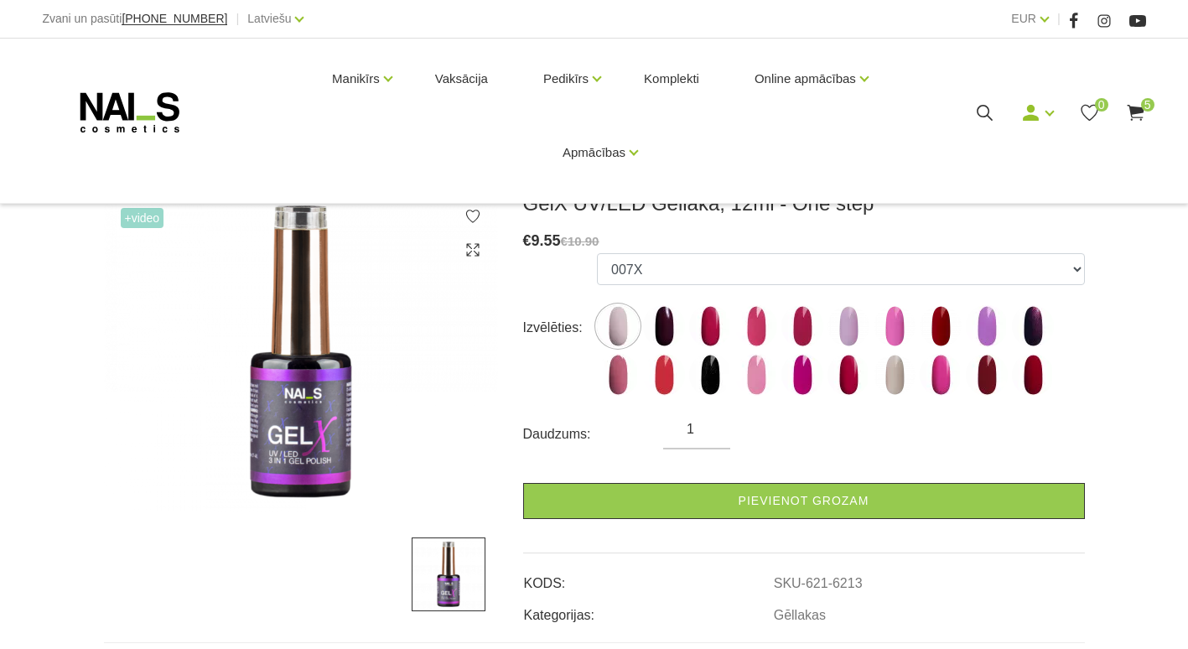
scroll to position [139, 0]
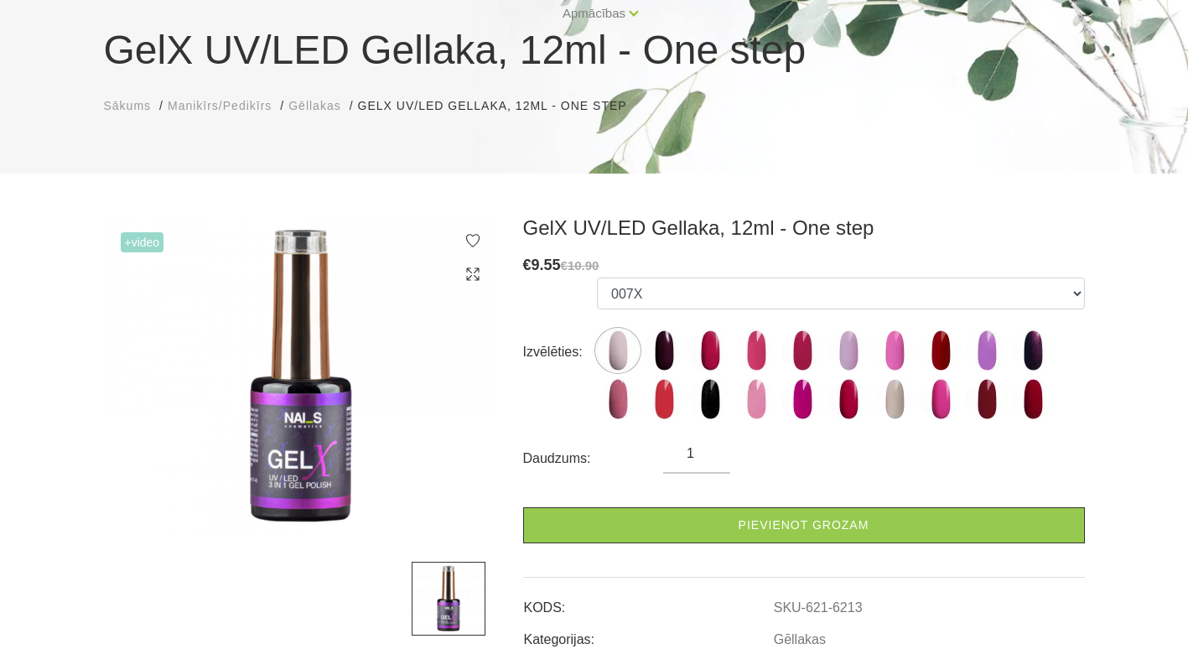
click at [600, 337] on label at bounding box center [618, 351] width 42 height 42
click at [615, 345] on img at bounding box center [618, 351] width 42 height 42
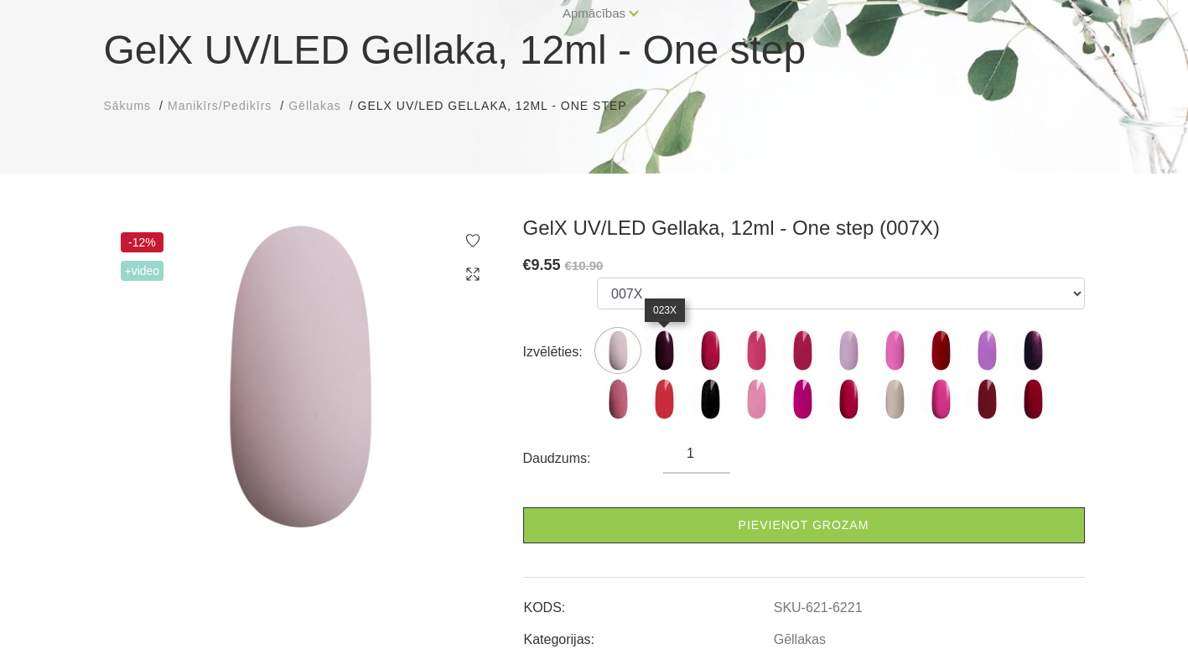
click at [662, 346] on img at bounding box center [664, 351] width 42 height 42
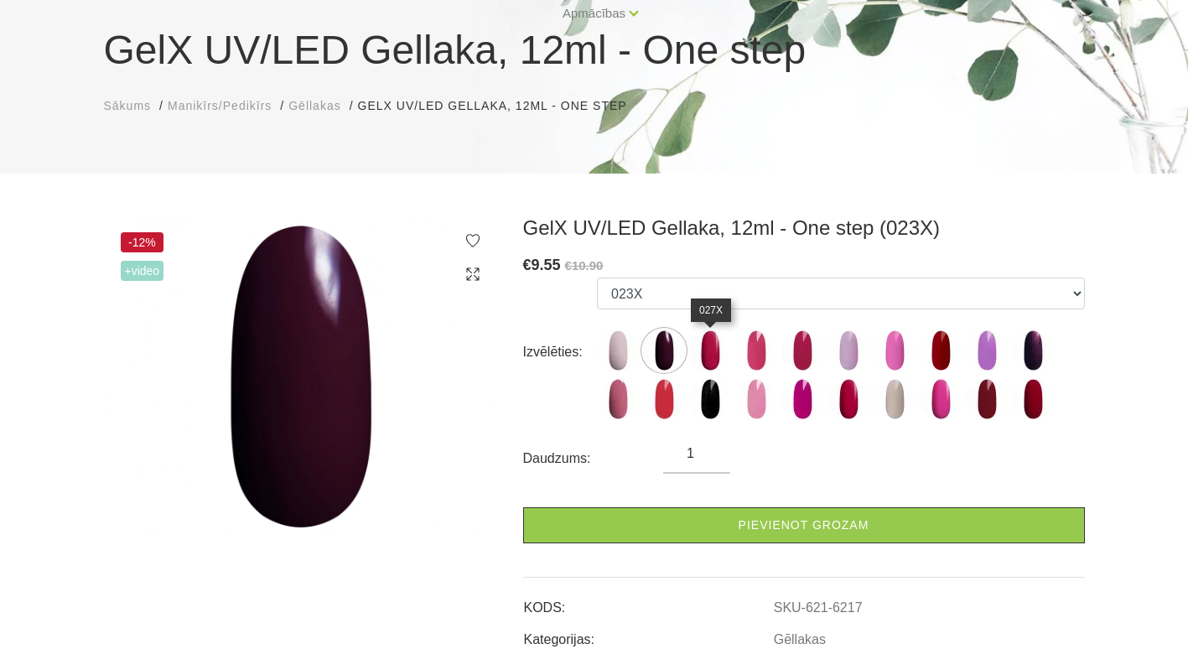
click at [705, 358] on img at bounding box center [710, 351] width 42 height 42
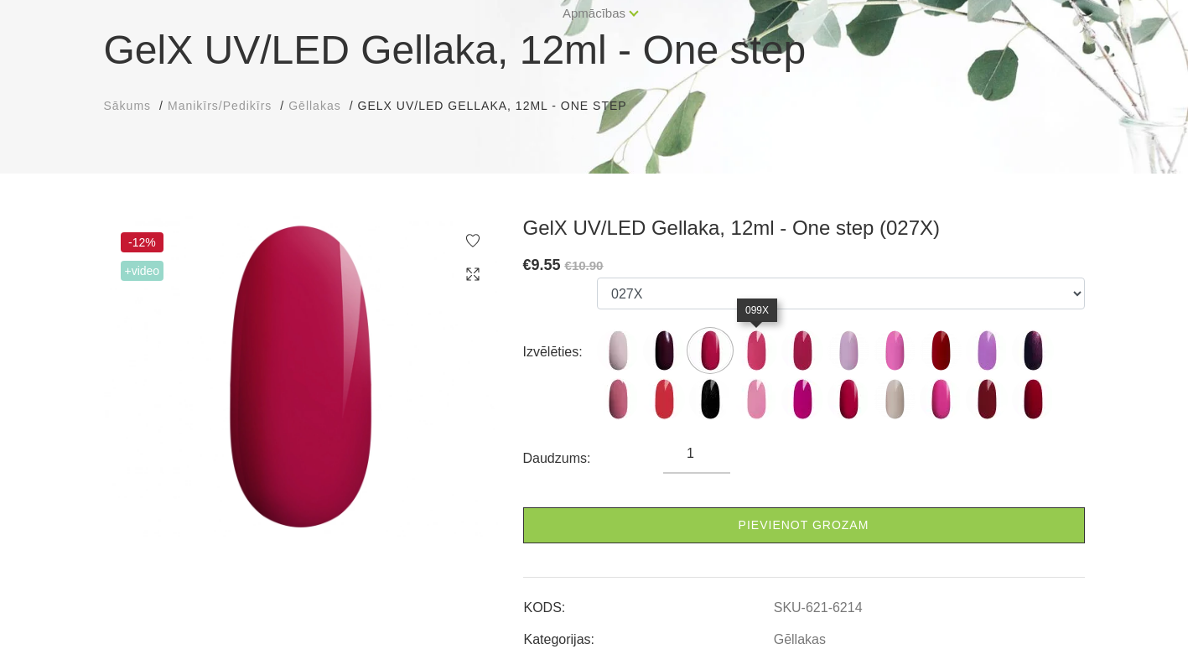
click at [747, 348] on img at bounding box center [756, 351] width 42 height 42
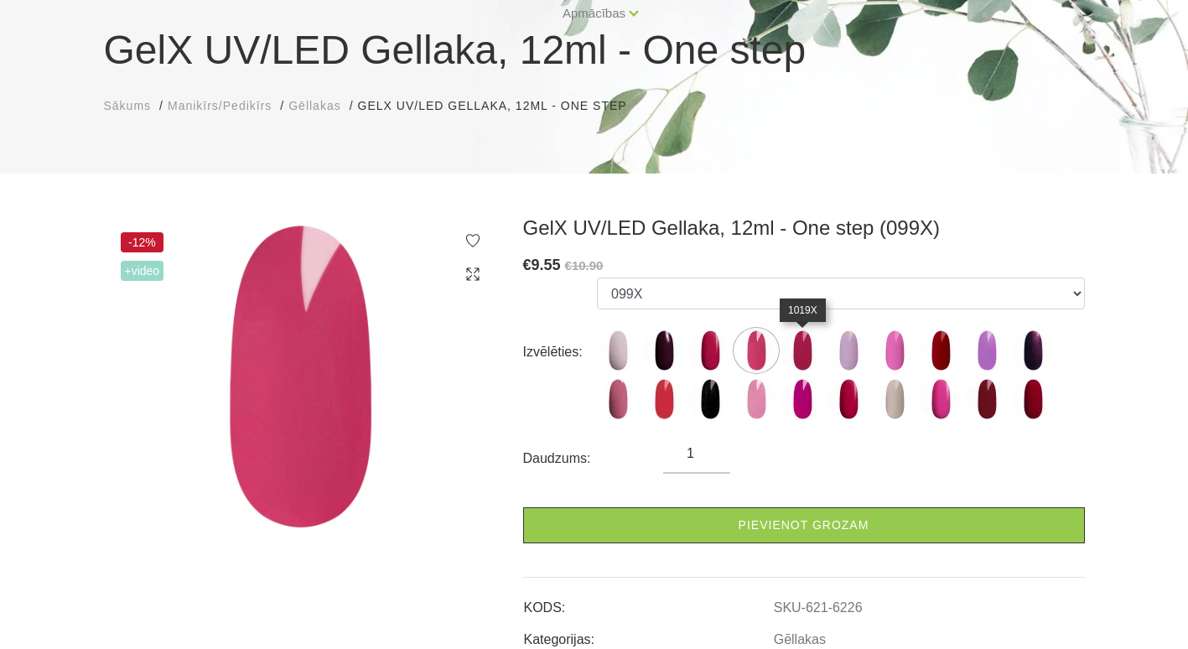
click at [805, 359] on img at bounding box center [802, 351] width 42 height 42
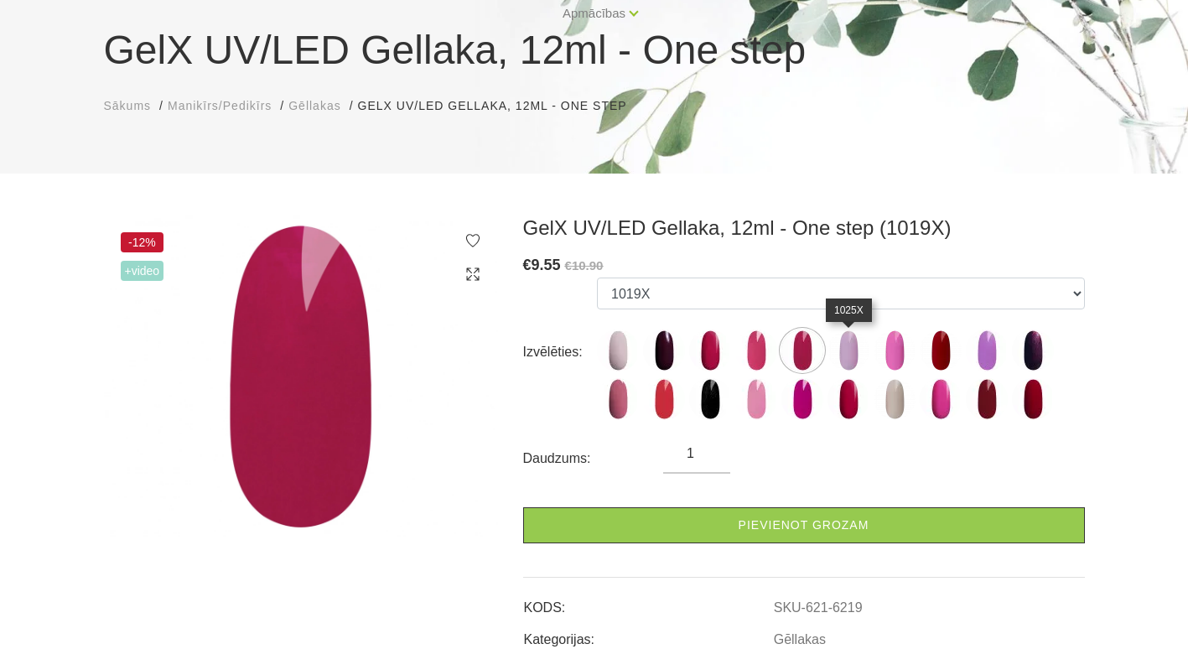
click at [846, 352] on img at bounding box center [849, 351] width 42 height 42
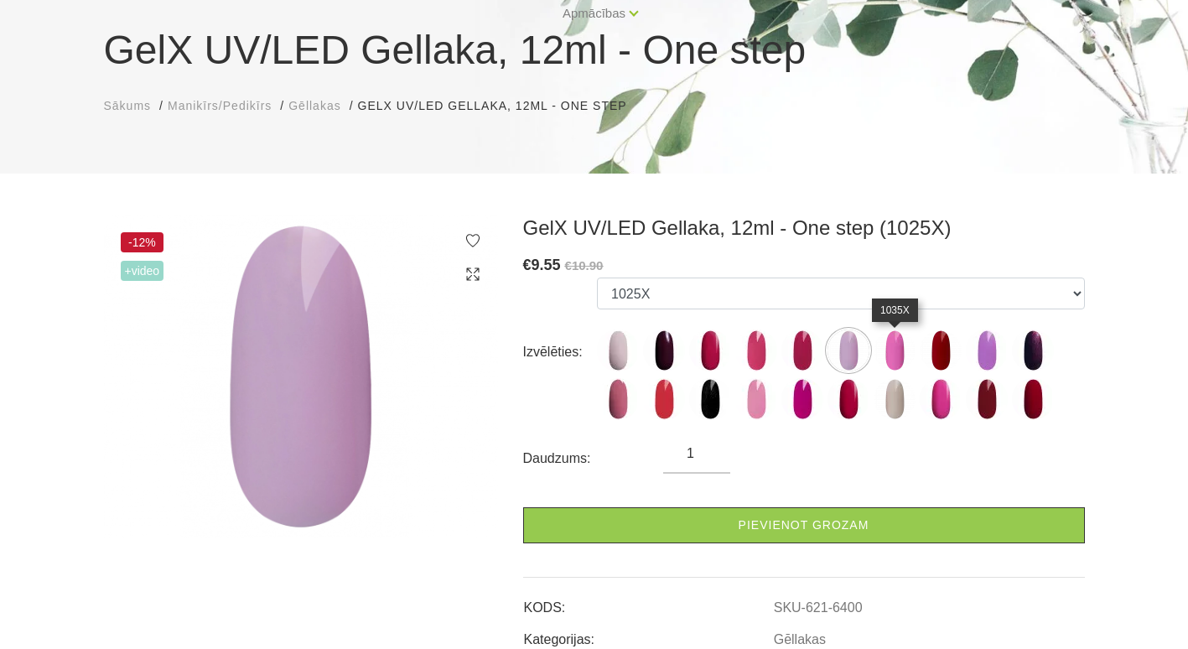
click at [901, 352] on img at bounding box center [895, 351] width 42 height 42
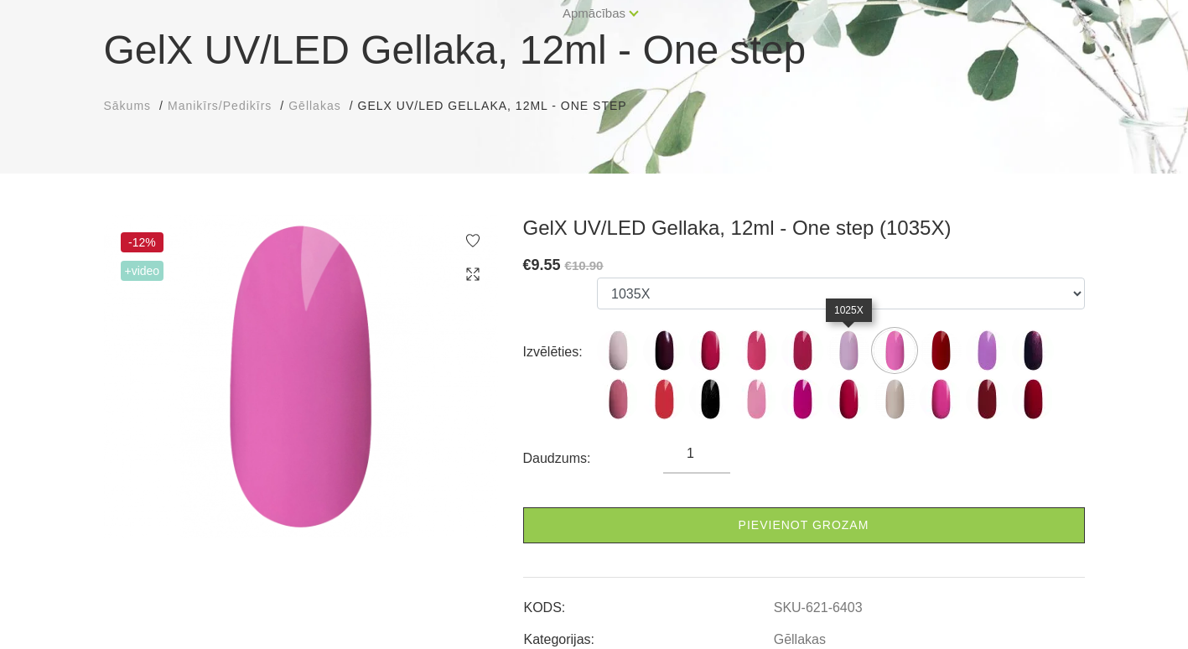
click at [843, 346] on img at bounding box center [849, 351] width 42 height 42
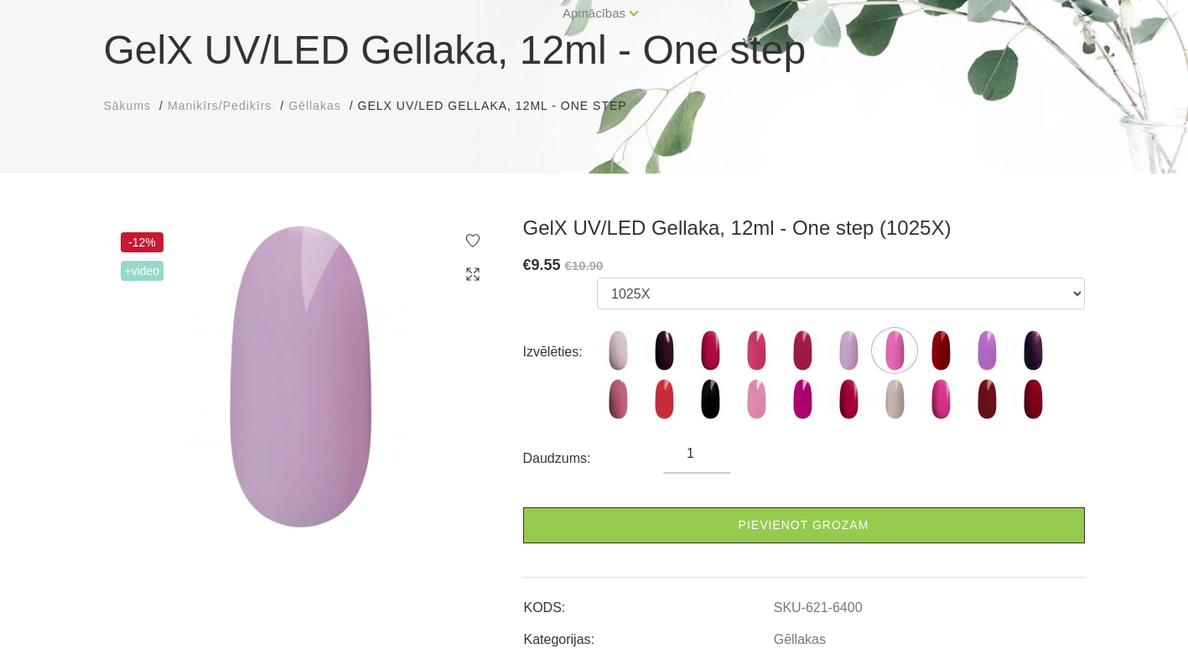
click at [901, 341] on img at bounding box center [895, 351] width 42 height 42
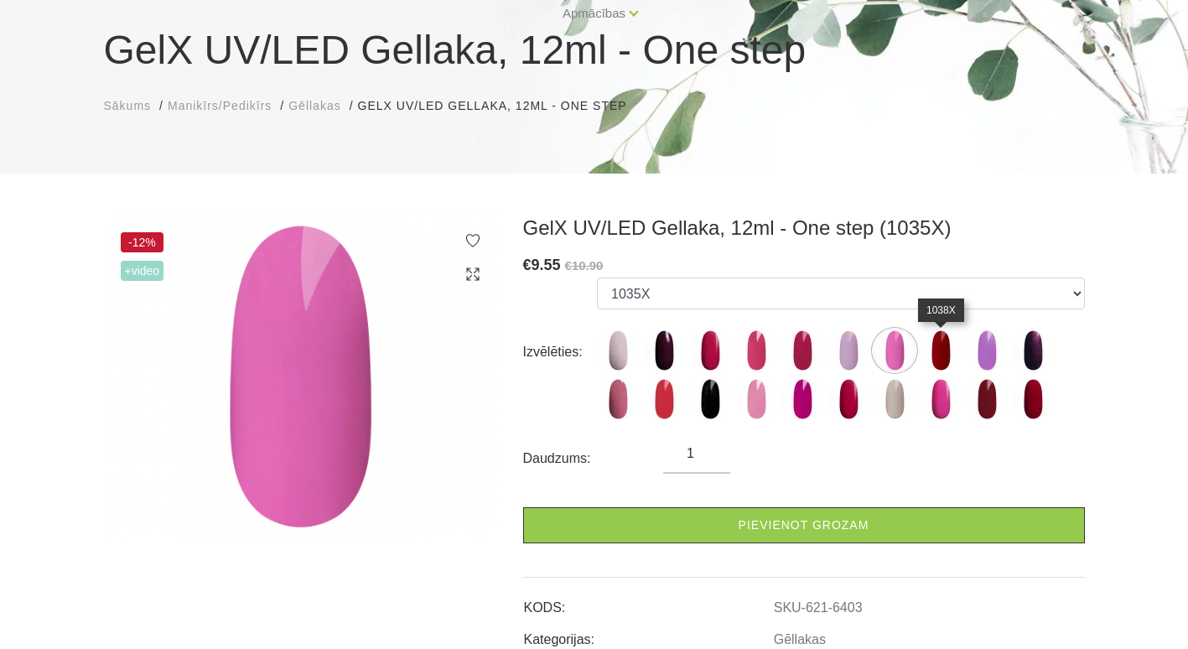
click at [939, 340] on img at bounding box center [941, 351] width 42 height 42
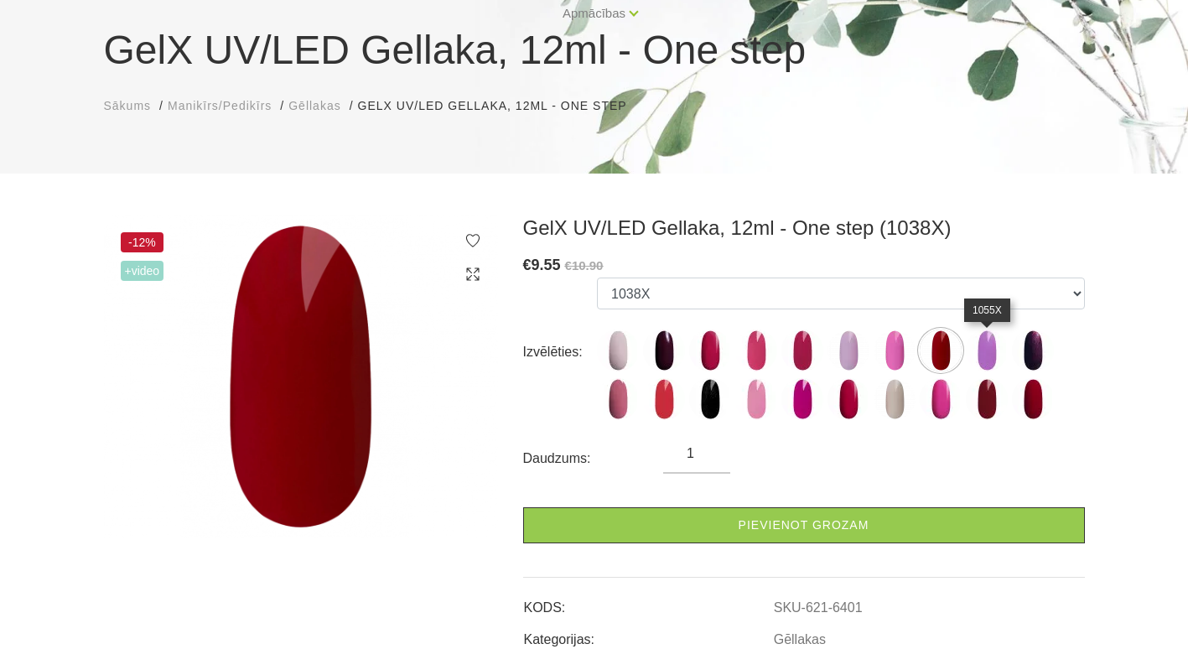
click at [991, 363] on img at bounding box center [987, 351] width 42 height 42
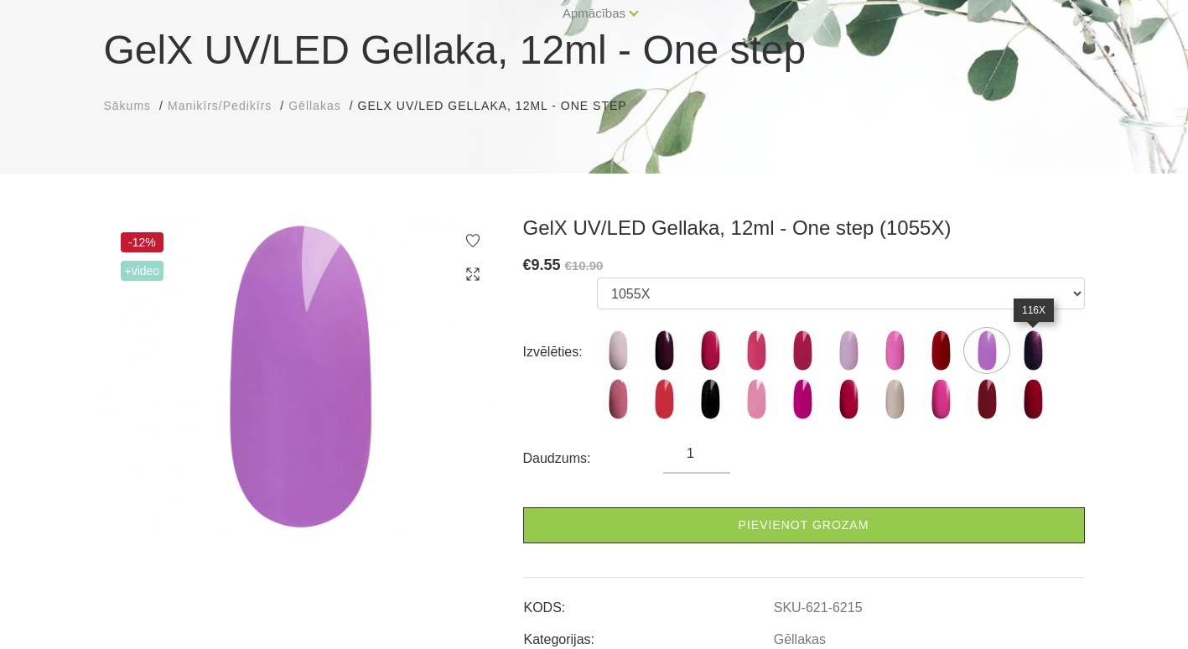
click at [1034, 356] on img at bounding box center [1033, 351] width 42 height 42
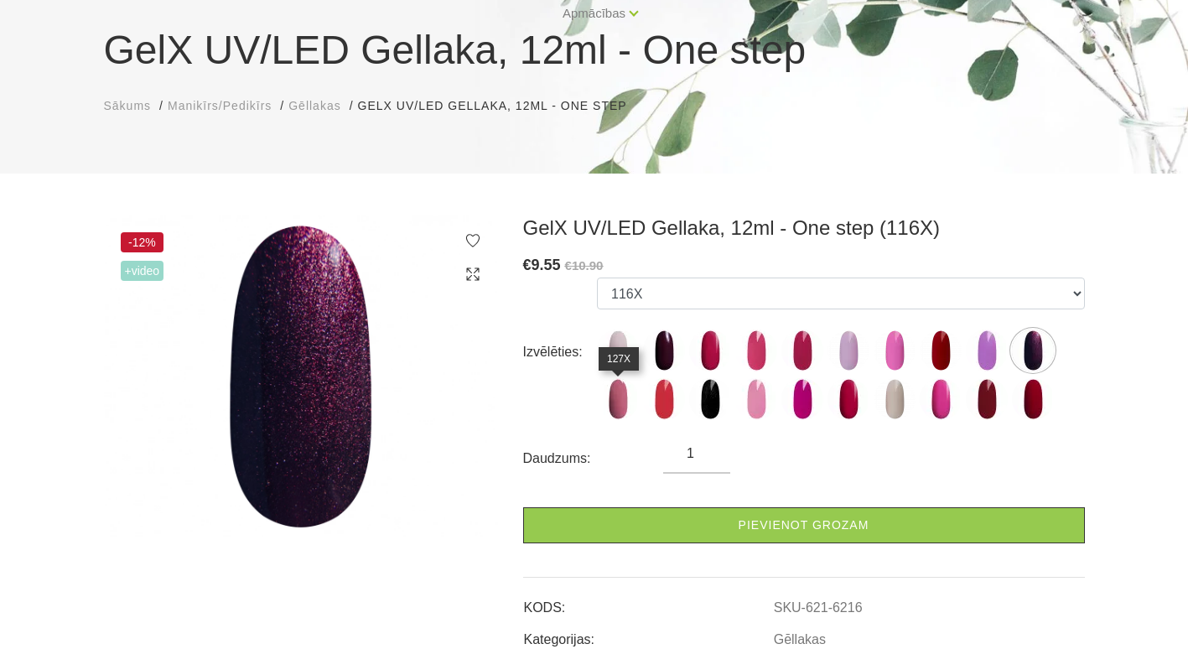
click at [620, 397] on img at bounding box center [618, 399] width 42 height 42
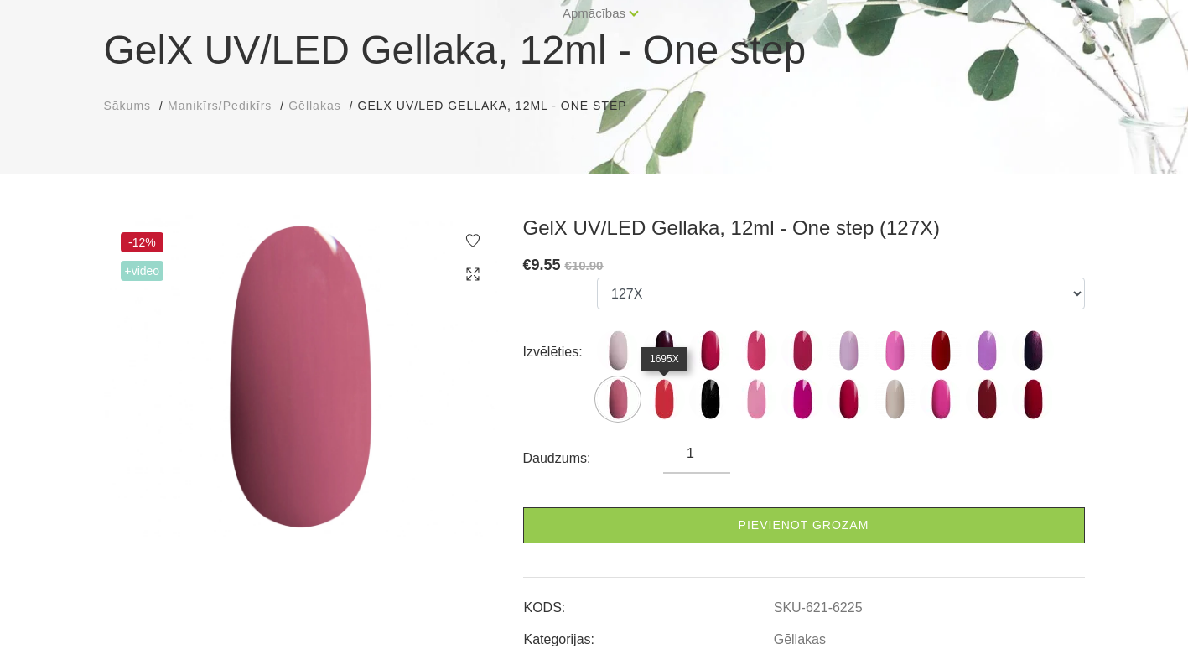
click at [656, 403] on img at bounding box center [664, 399] width 42 height 42
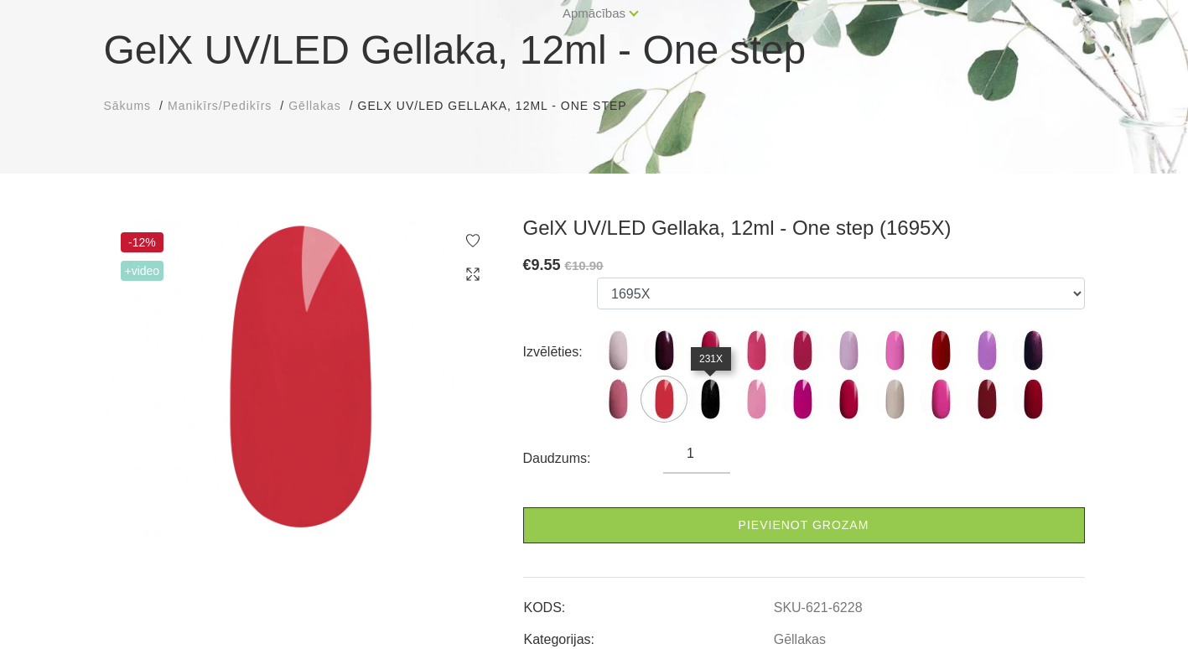
click at [695, 406] on img at bounding box center [710, 399] width 42 height 42
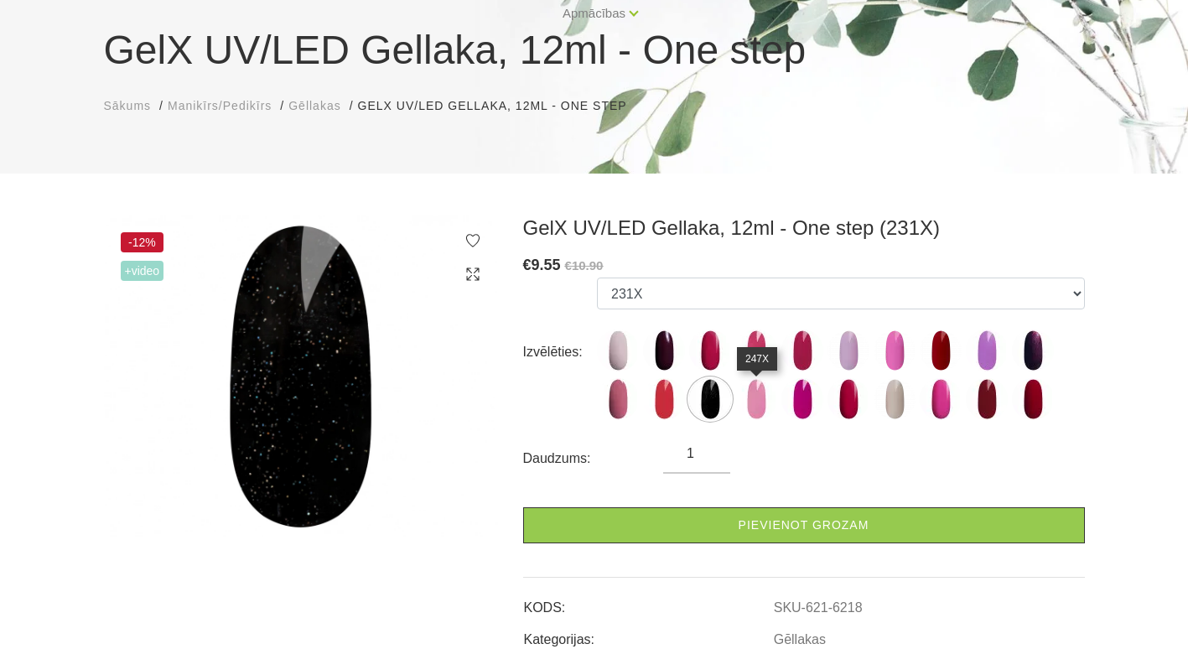
click at [755, 404] on img at bounding box center [756, 399] width 42 height 42
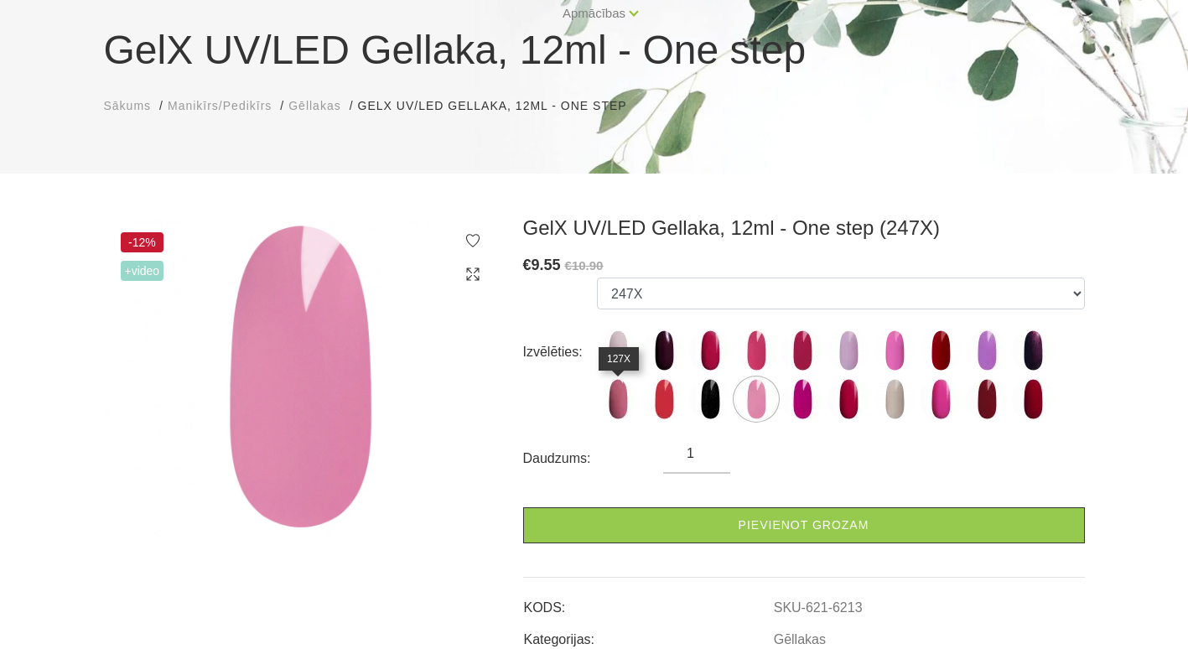
click at [619, 396] on img at bounding box center [618, 399] width 42 height 42
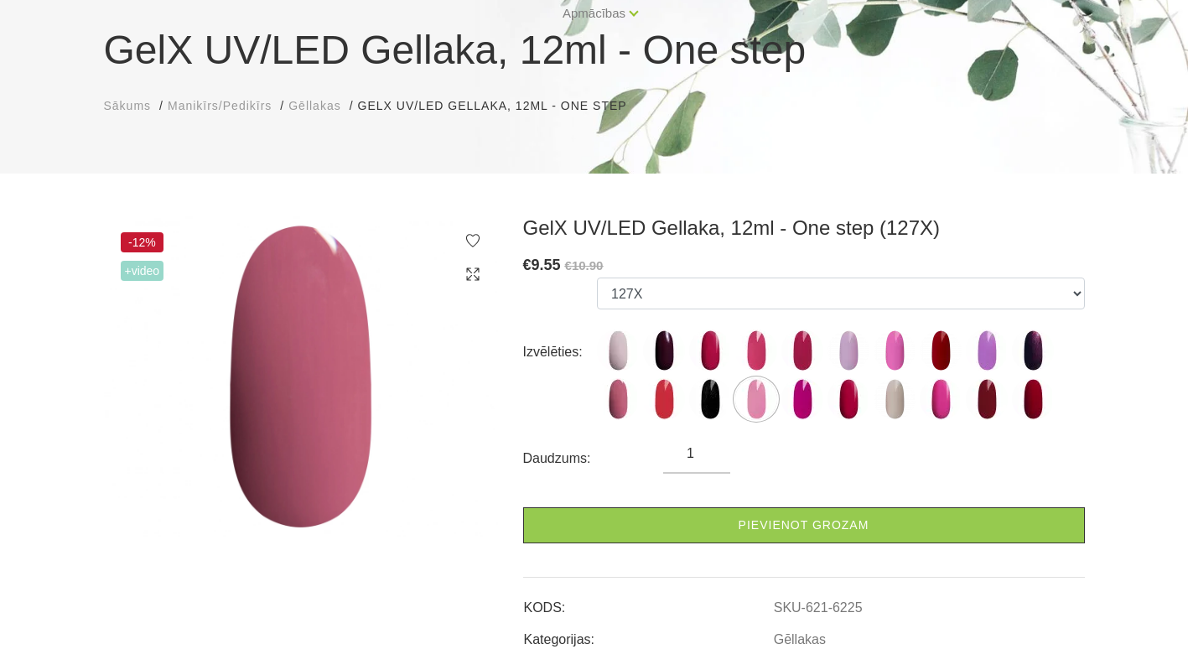
click at [767, 393] on img at bounding box center [756, 399] width 42 height 42
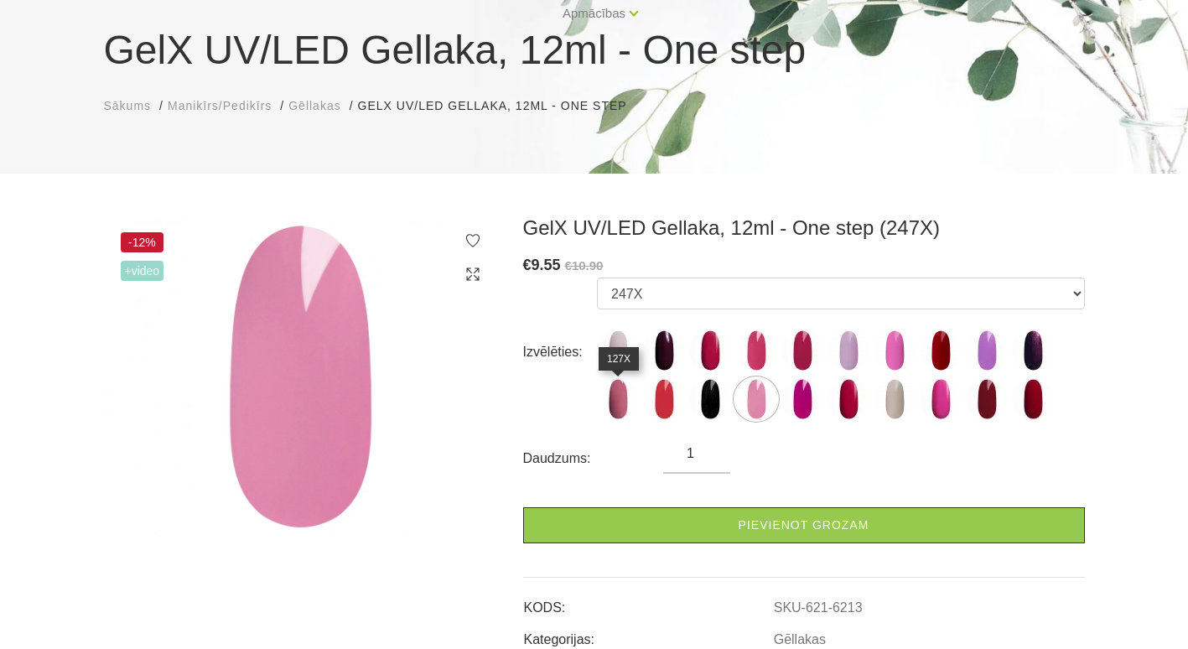
click at [626, 404] on img at bounding box center [618, 399] width 42 height 42
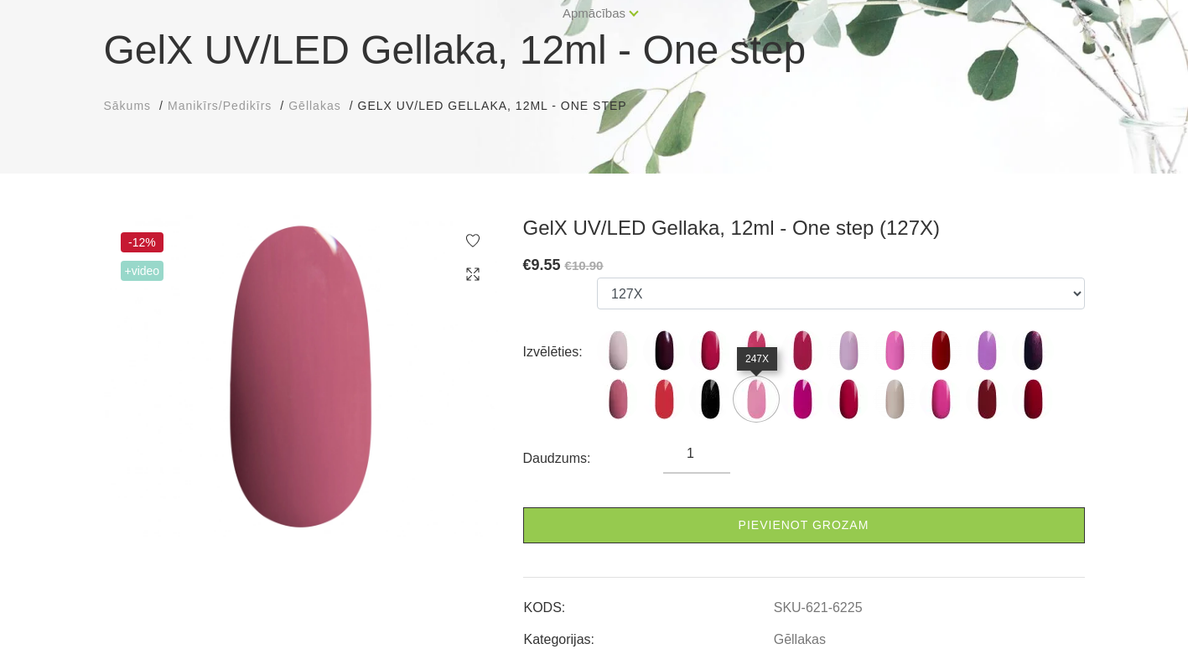
click at [755, 397] on img at bounding box center [756, 399] width 42 height 42
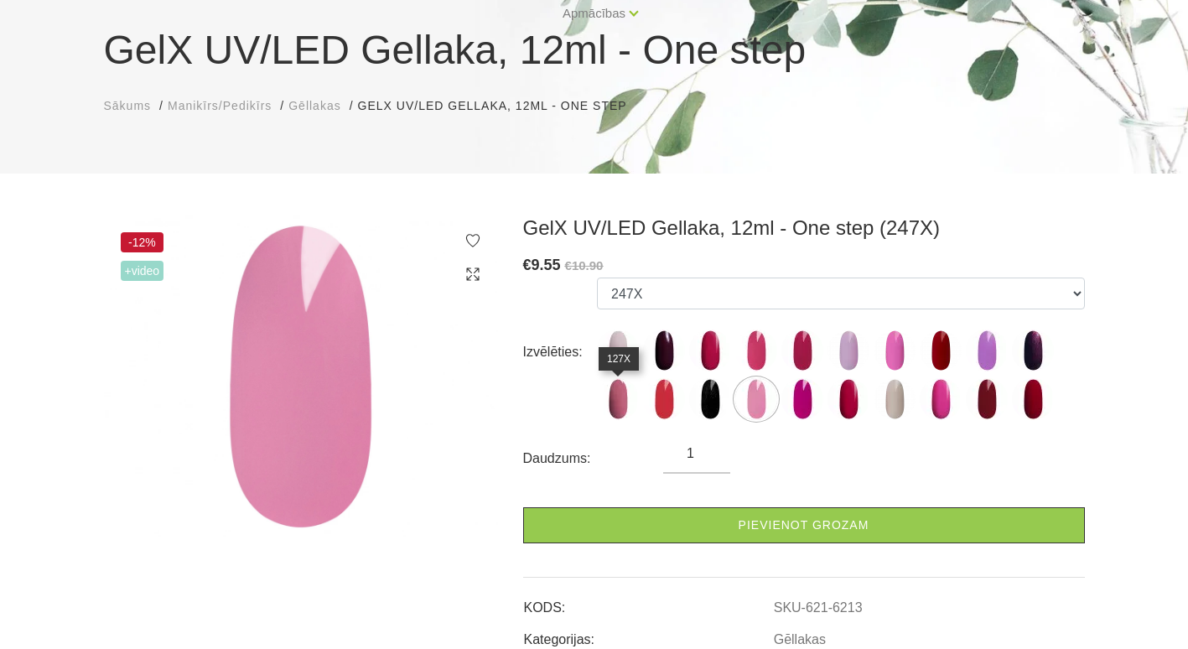
click at [618, 401] on img at bounding box center [618, 399] width 42 height 42
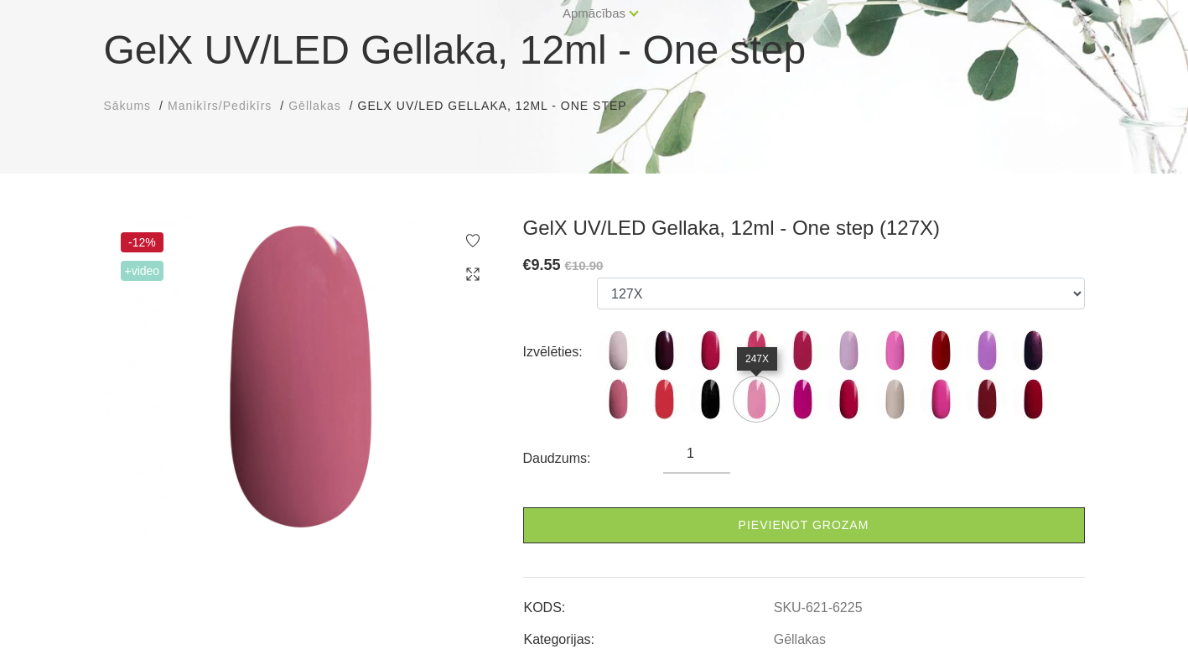
click at [740, 396] on img at bounding box center [756, 399] width 42 height 42
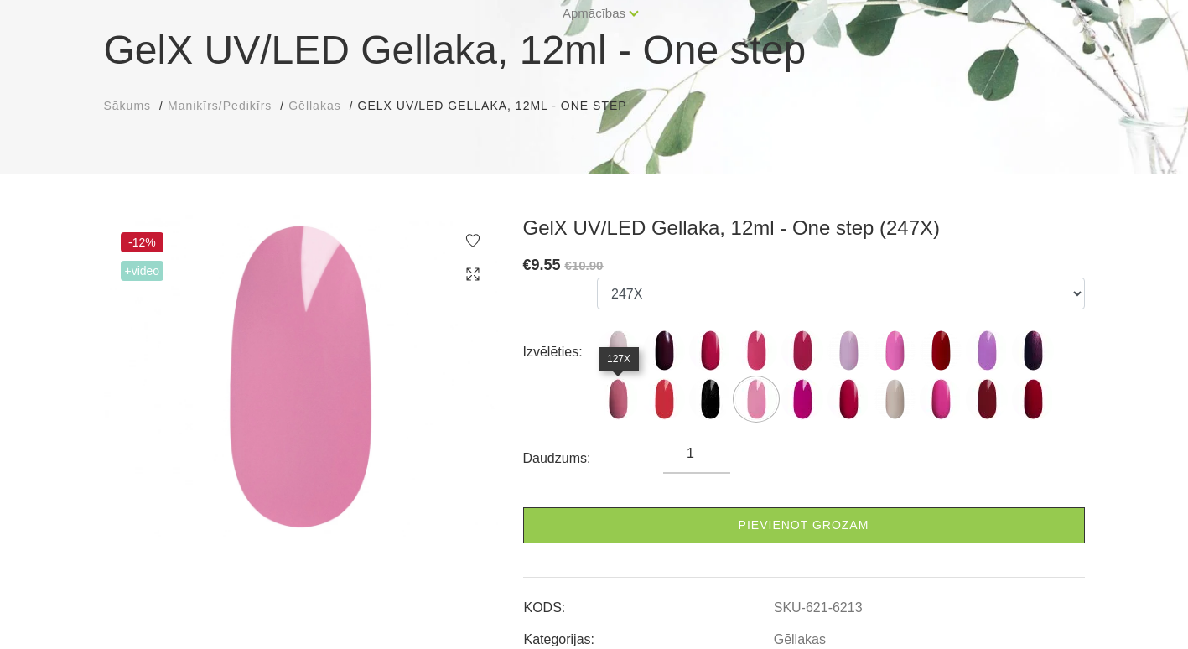
click at [614, 399] on img at bounding box center [618, 399] width 42 height 42
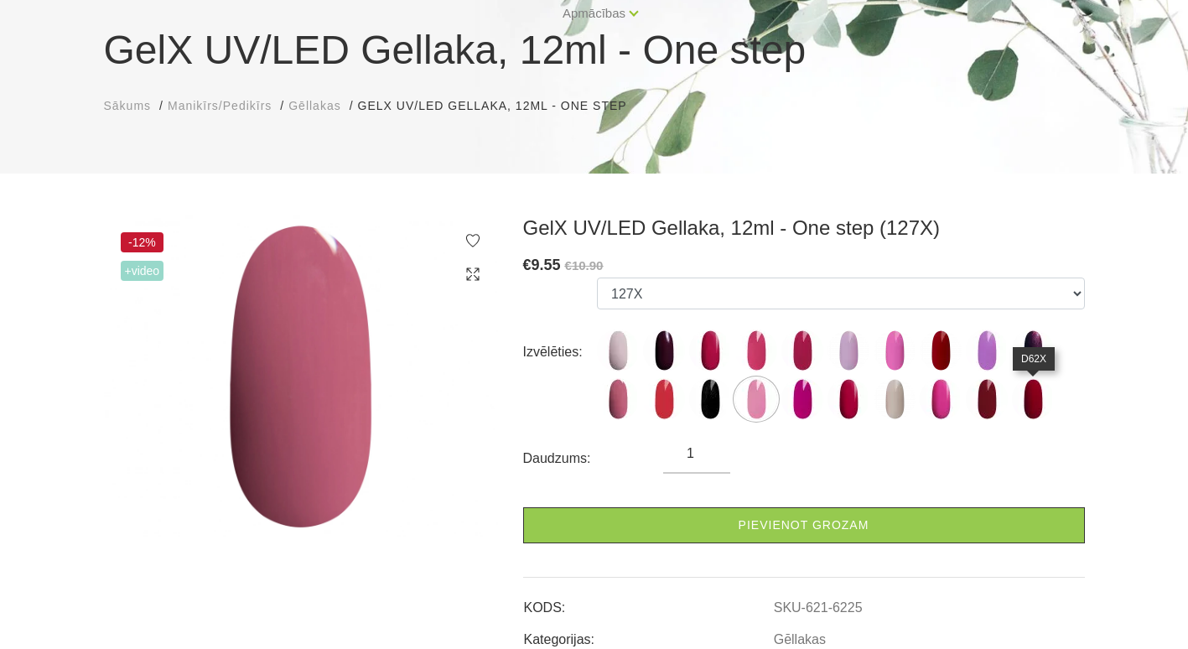
click at [1044, 393] on img at bounding box center [1033, 399] width 42 height 42
click at [1023, 407] on img at bounding box center [1033, 399] width 42 height 42
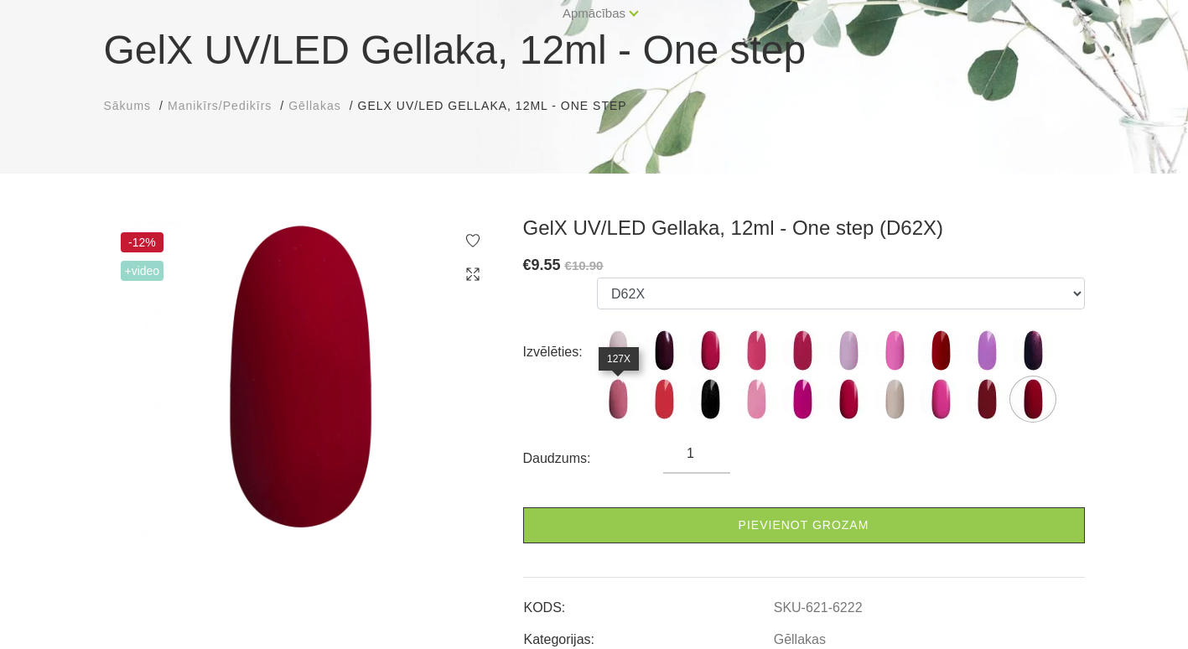
click at [604, 393] on img at bounding box center [618, 399] width 42 height 42
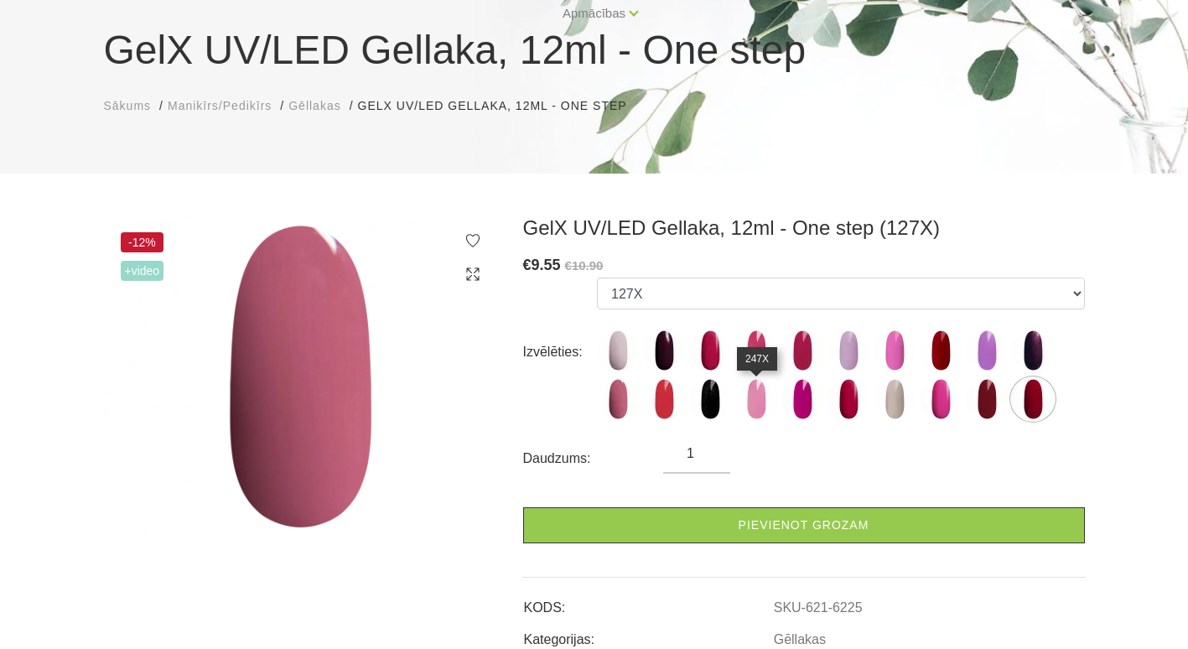
click at [759, 407] on img at bounding box center [756, 399] width 42 height 42
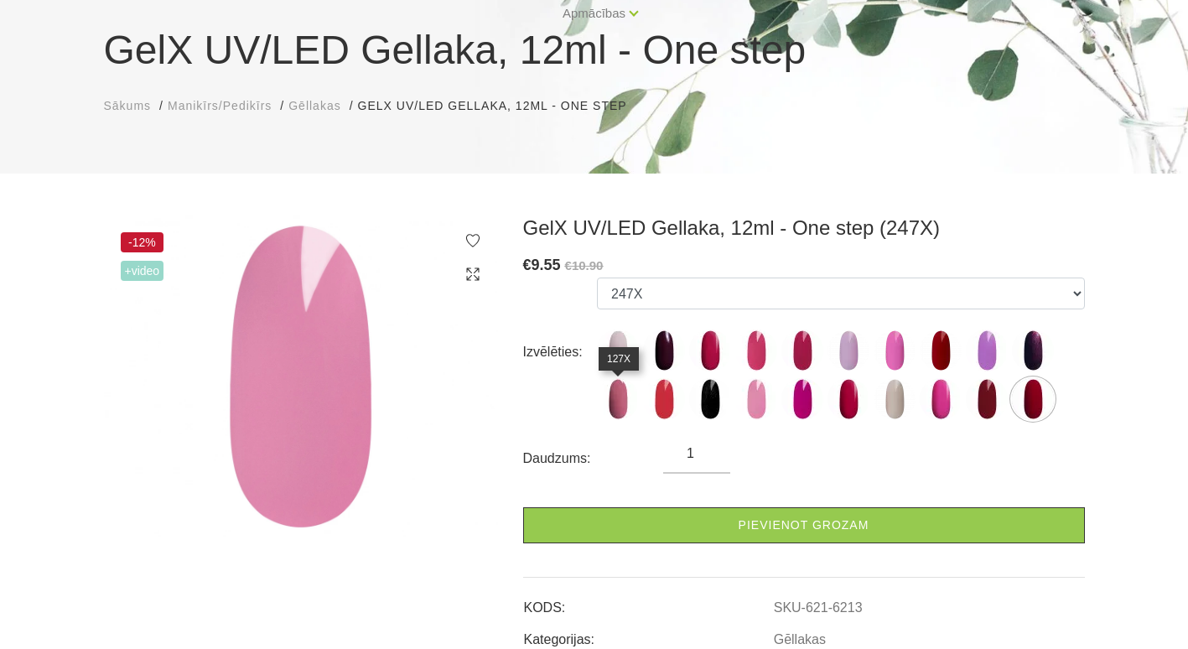
click at [615, 400] on img at bounding box center [618, 399] width 42 height 42
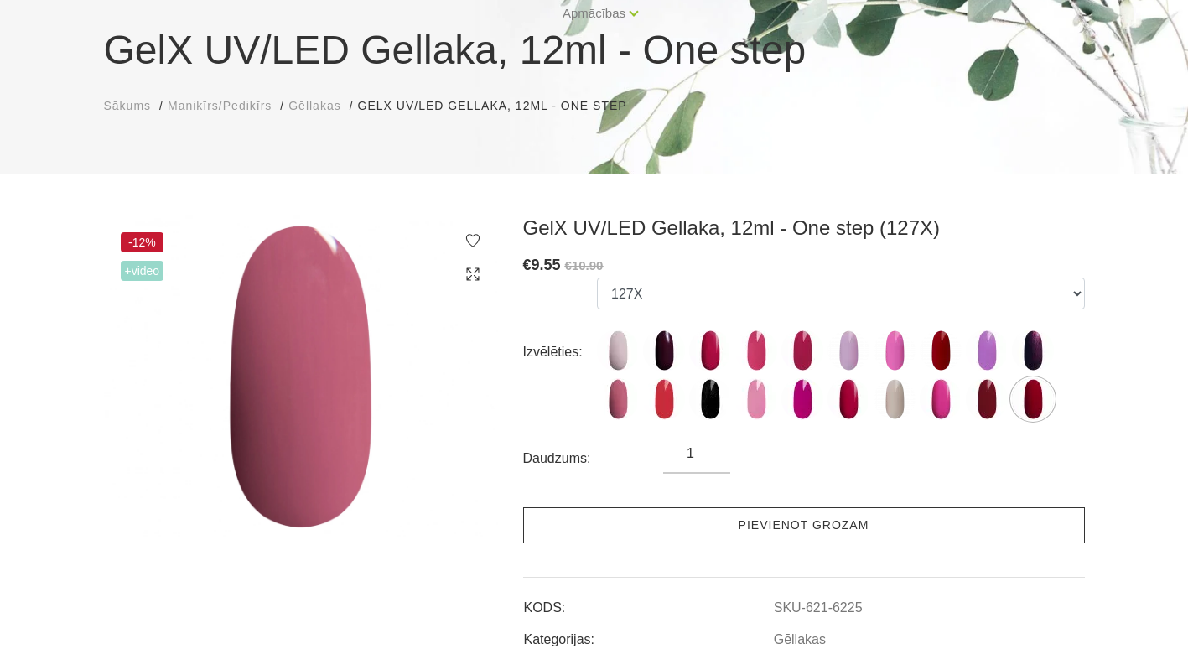
click at [697, 525] on link "Pievienot grozam" at bounding box center [804, 525] width 562 height 36
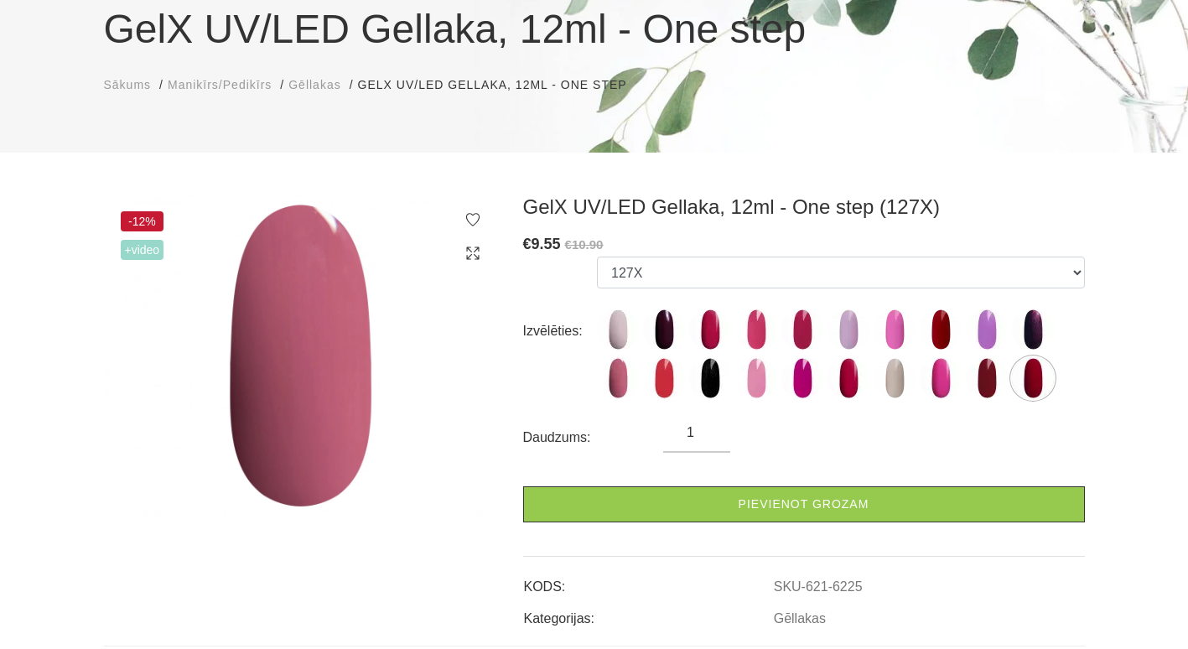
scroll to position [168, 0]
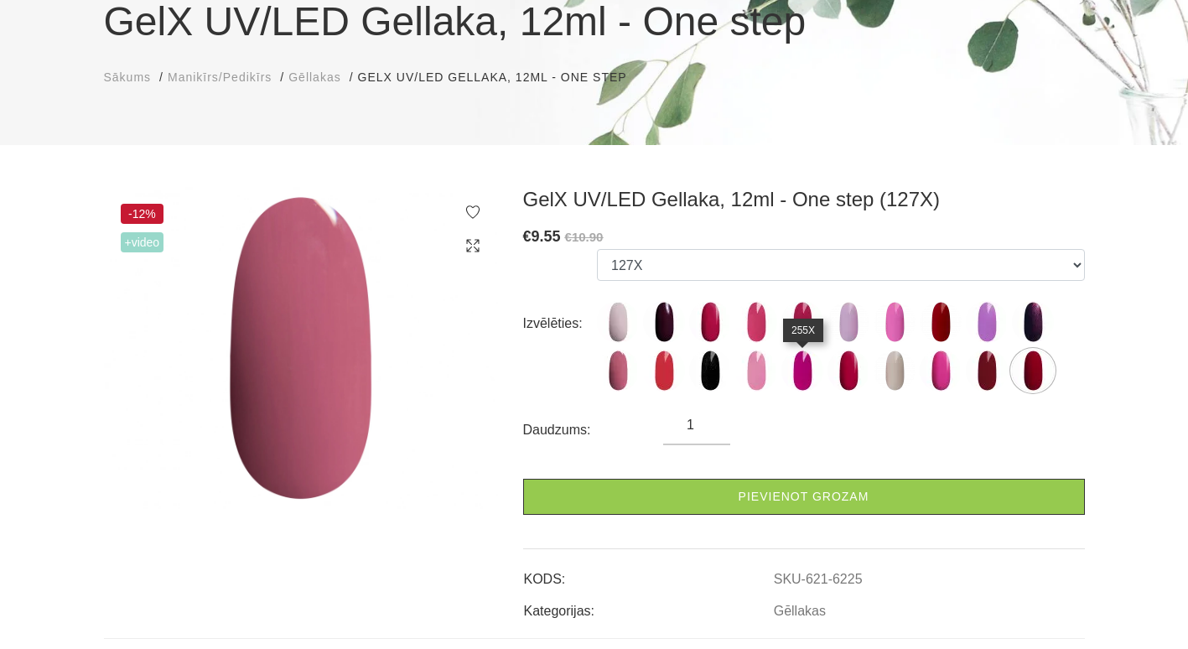
click at [811, 372] on img at bounding box center [802, 371] width 42 height 42
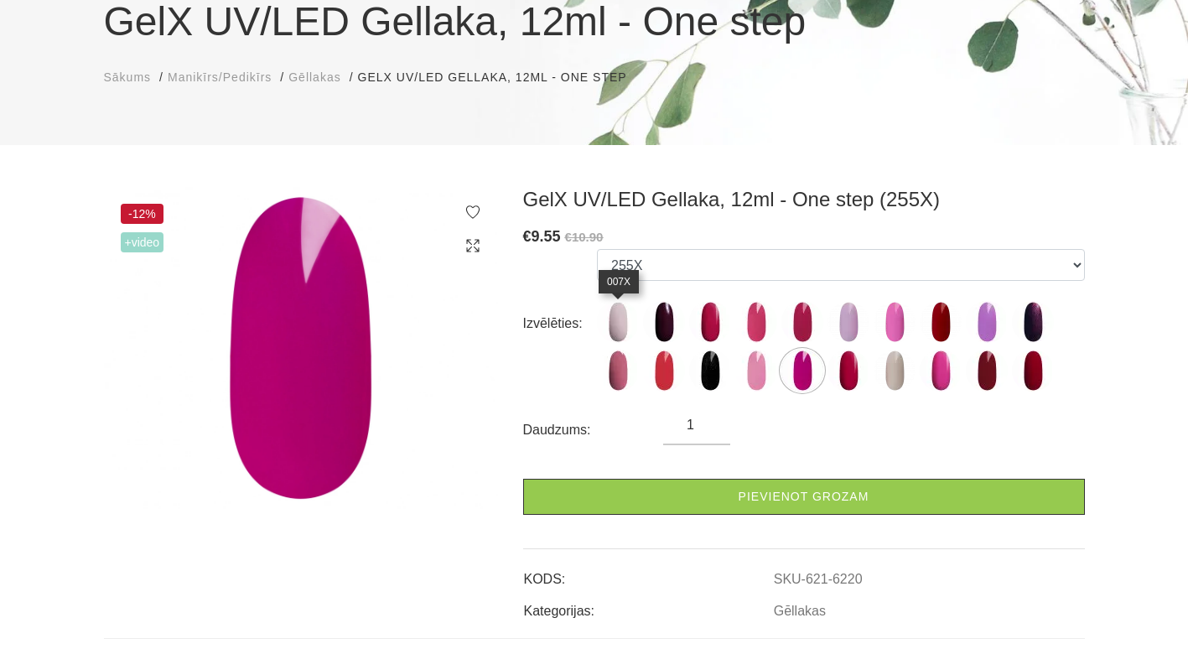
click at [613, 309] on img at bounding box center [618, 322] width 42 height 42
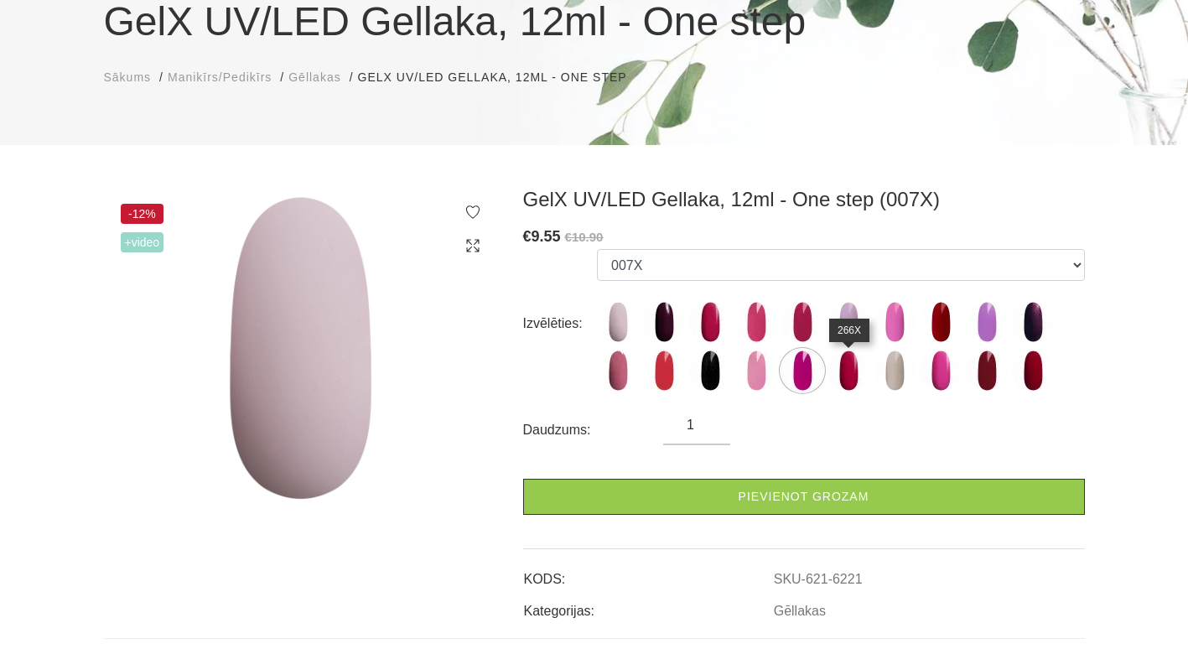
click at [849, 365] on img at bounding box center [849, 371] width 42 height 42
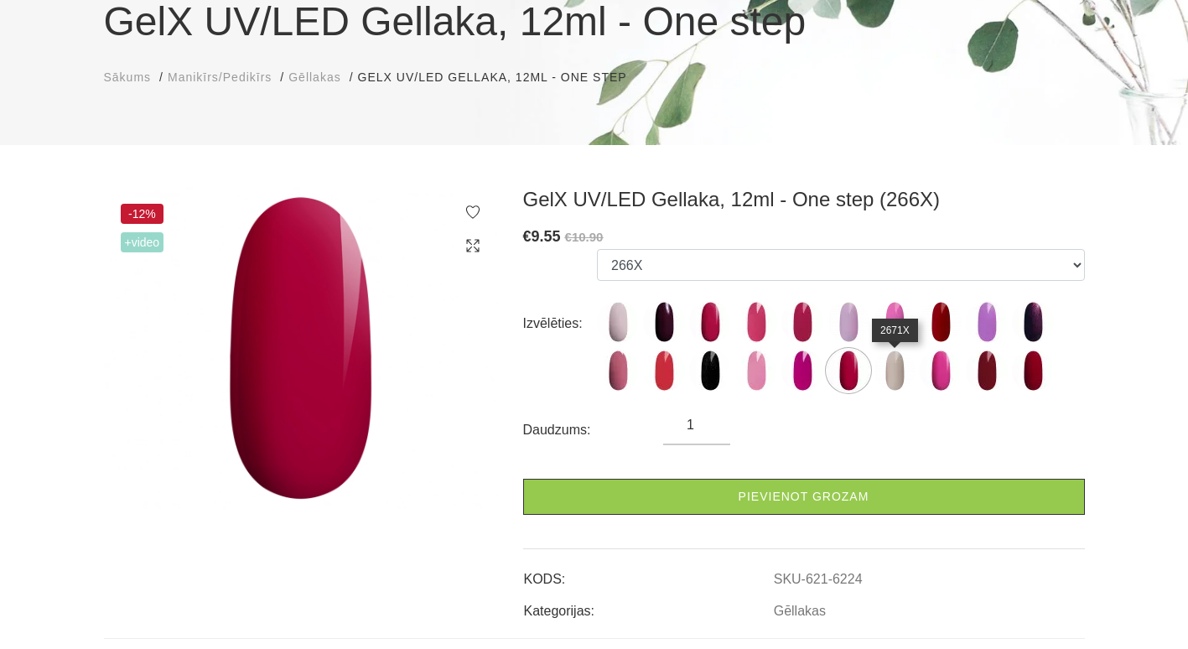
click at [897, 364] on img at bounding box center [895, 371] width 42 height 42
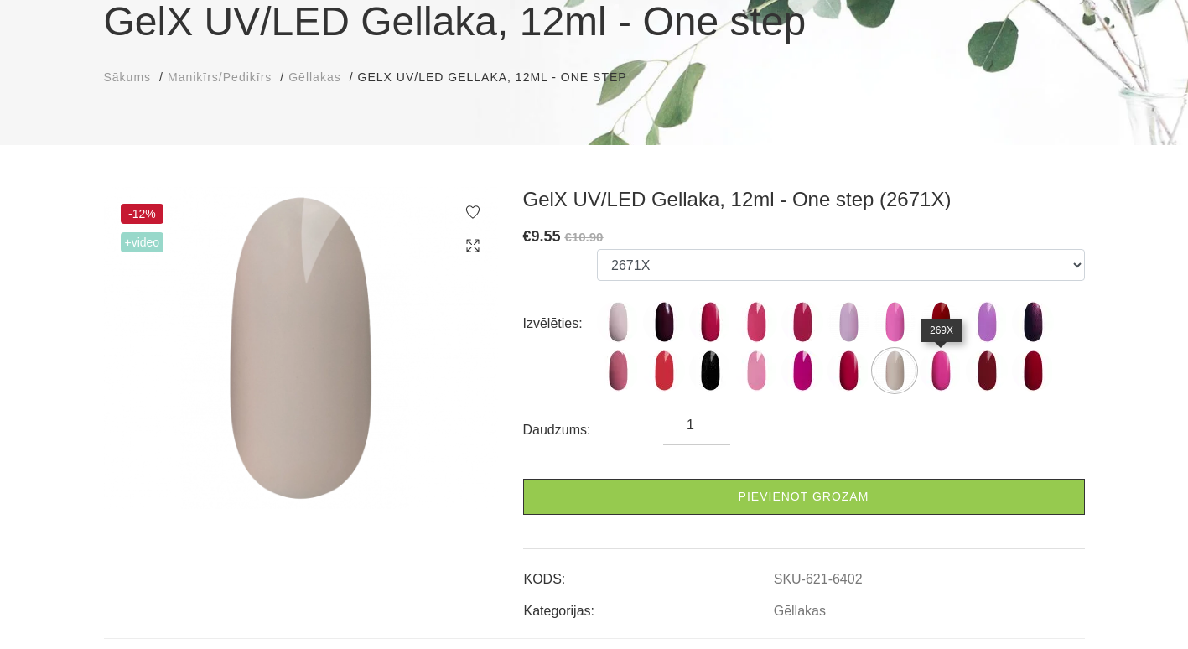
click at [937, 370] on img at bounding box center [941, 371] width 42 height 42
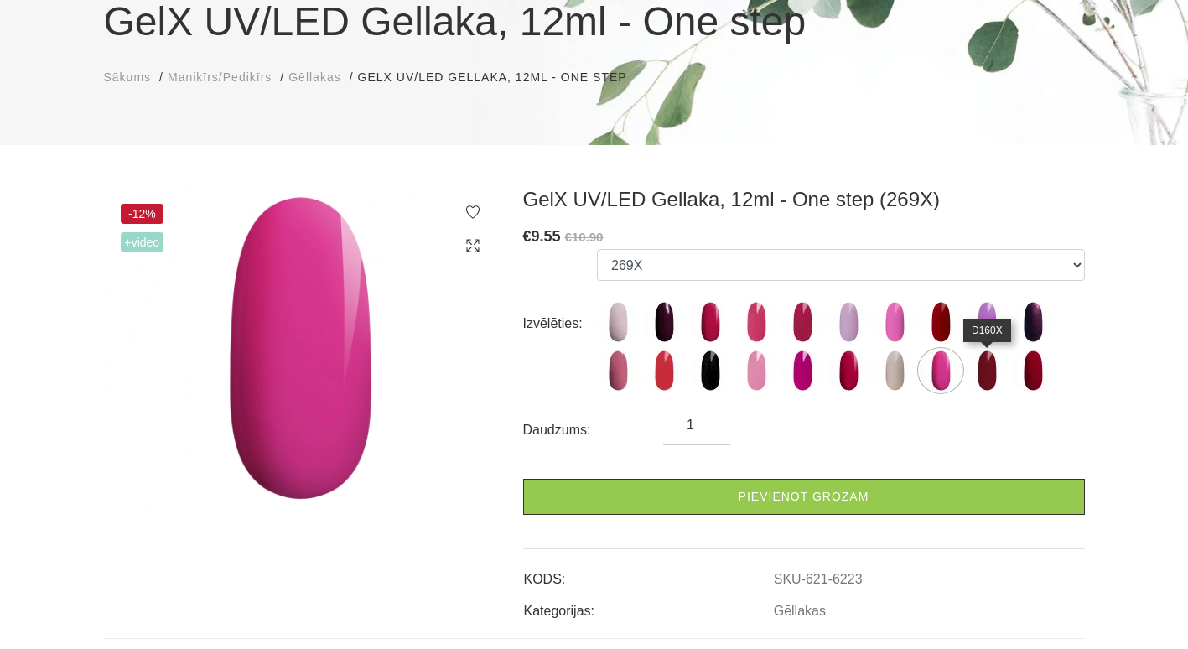
click at [986, 371] on img at bounding box center [987, 371] width 42 height 42
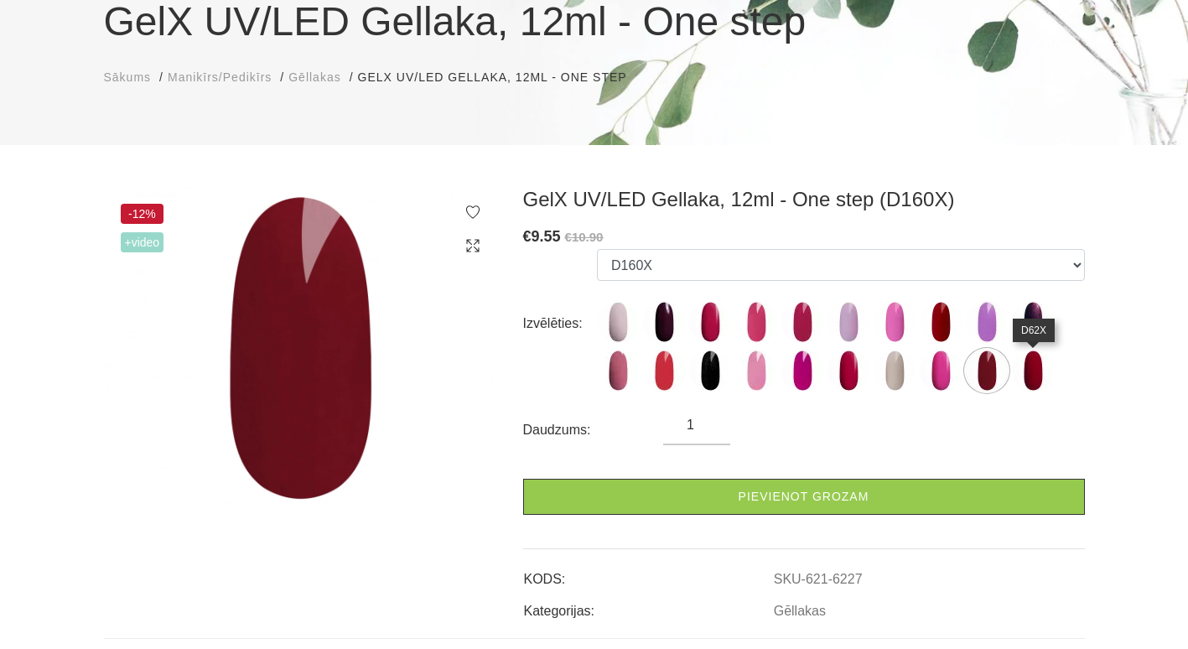
click at [1025, 361] on img at bounding box center [1033, 371] width 42 height 42
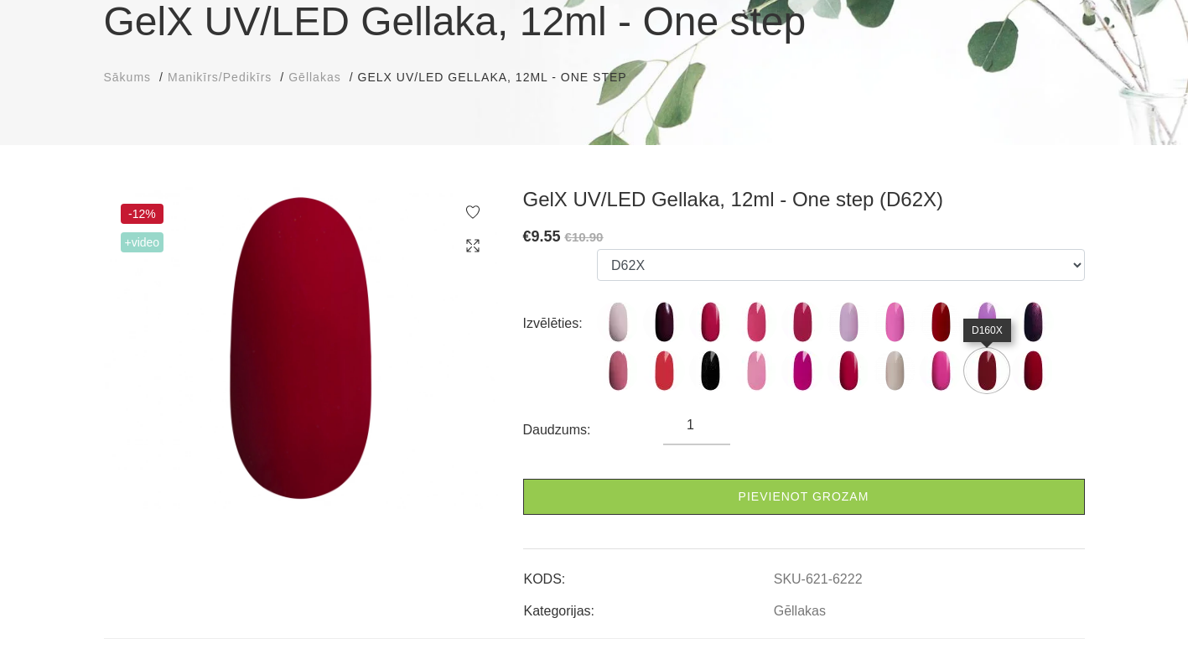
click at [988, 369] on img at bounding box center [987, 371] width 42 height 42
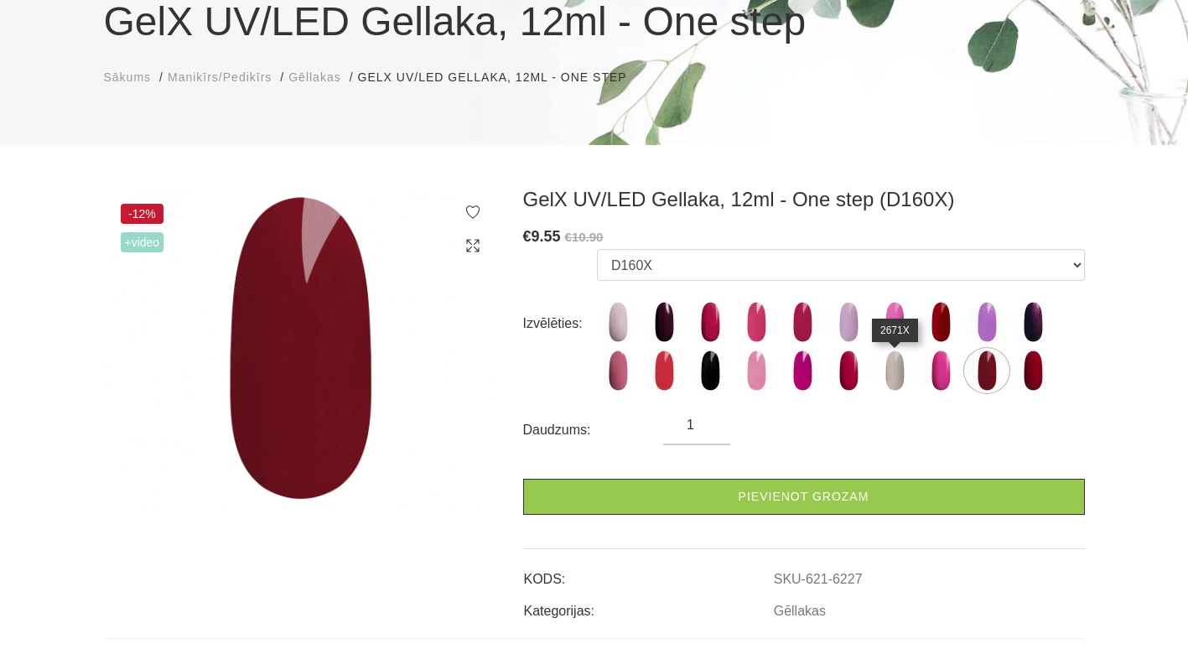
click at [887, 368] on img at bounding box center [895, 371] width 42 height 42
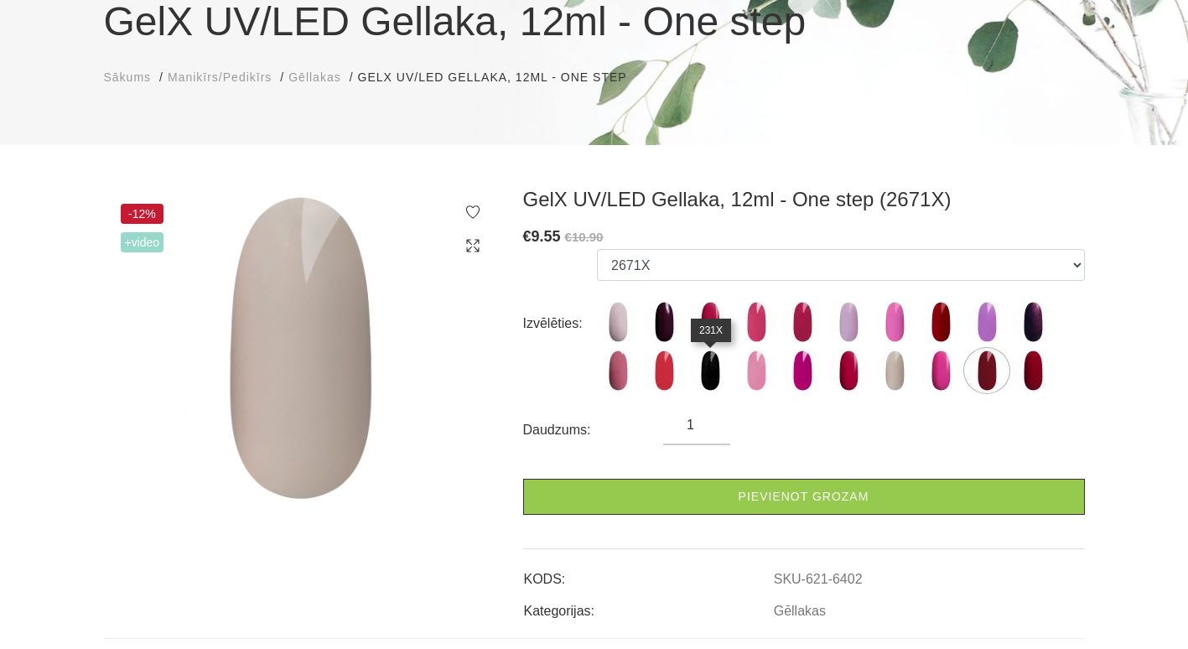
click at [704, 377] on img at bounding box center [710, 371] width 42 height 42
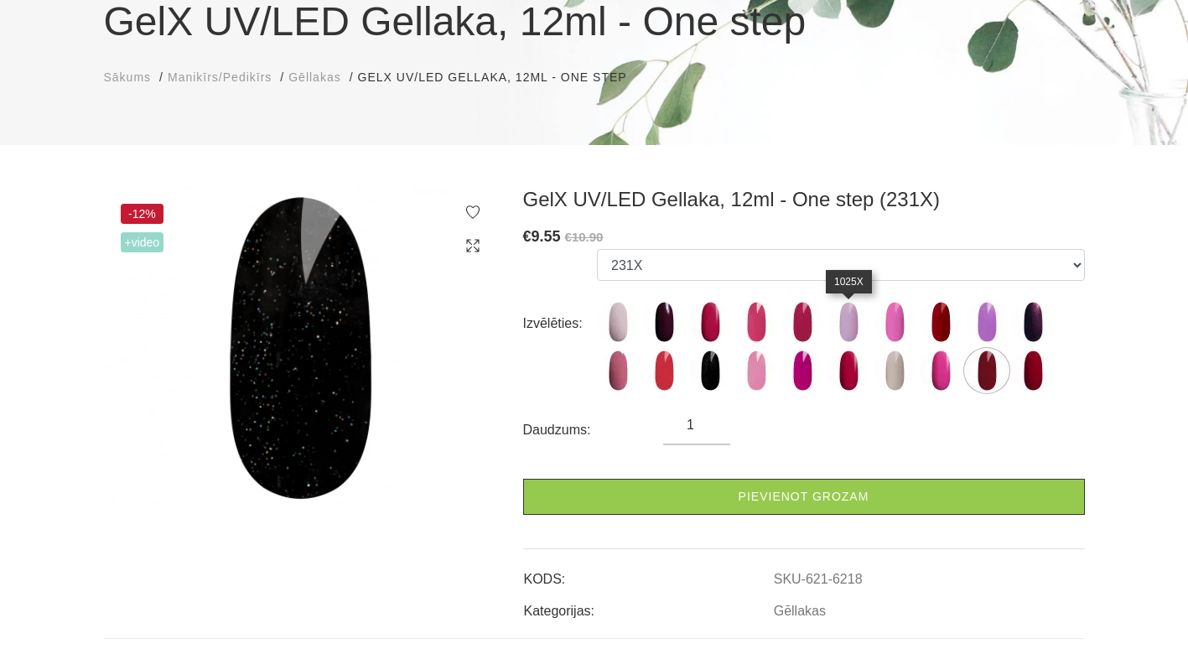
click at [854, 308] on img at bounding box center [849, 322] width 42 height 42
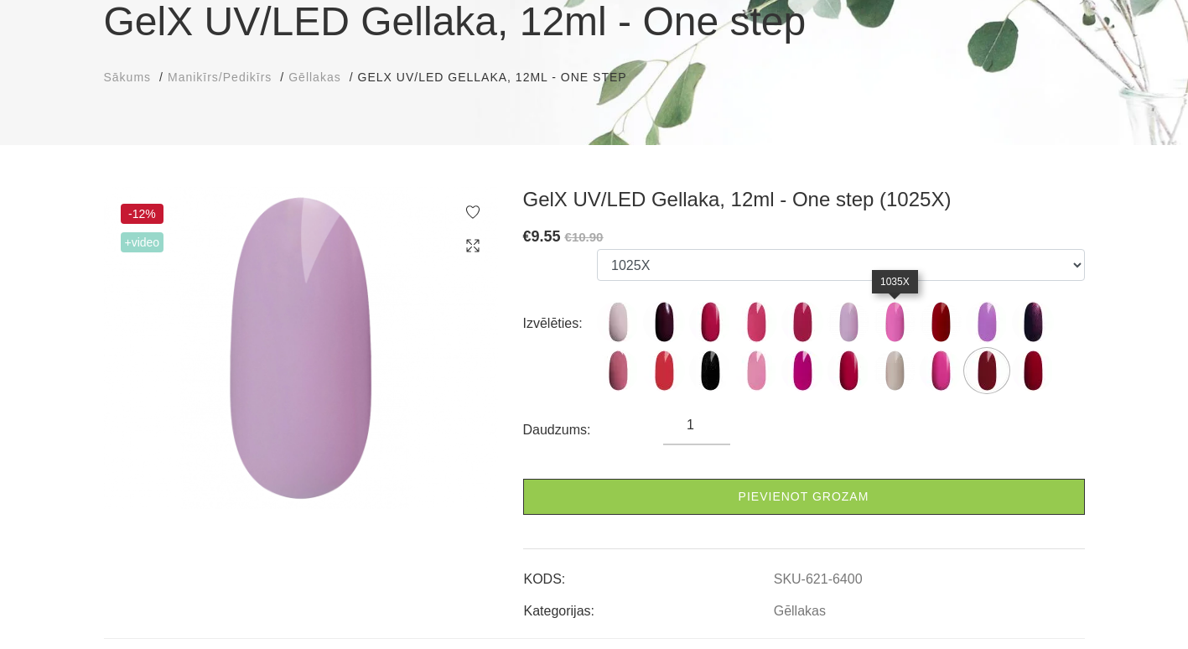
click at [895, 324] on img at bounding box center [895, 322] width 42 height 42
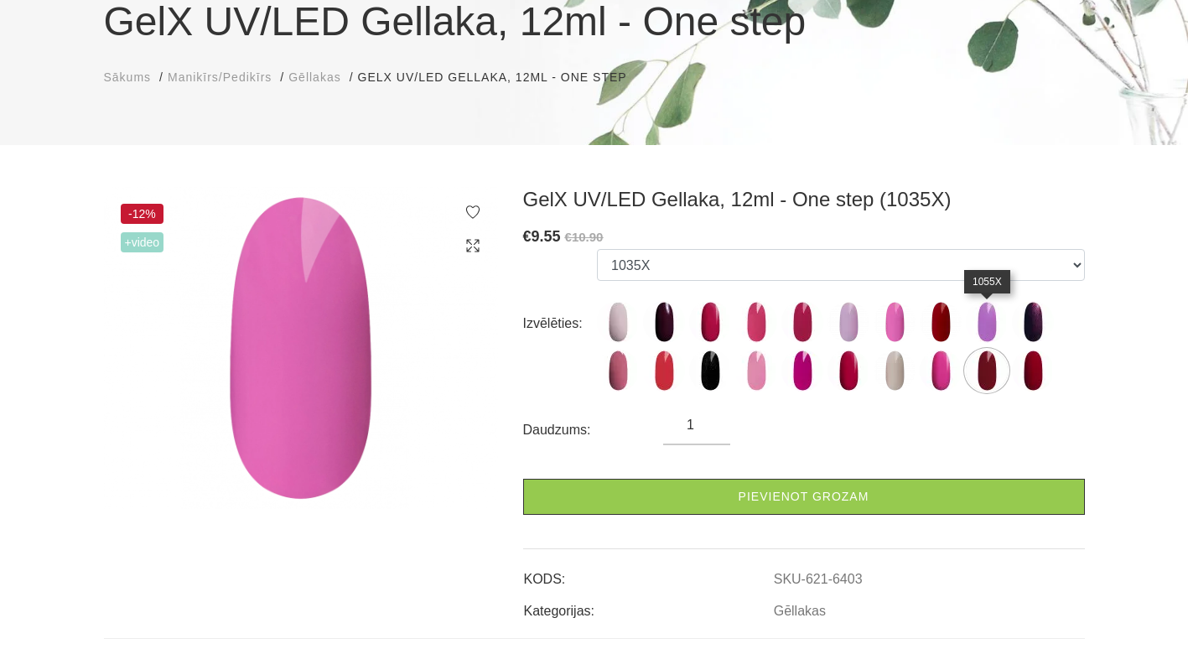
click at [993, 328] on img at bounding box center [987, 322] width 42 height 42
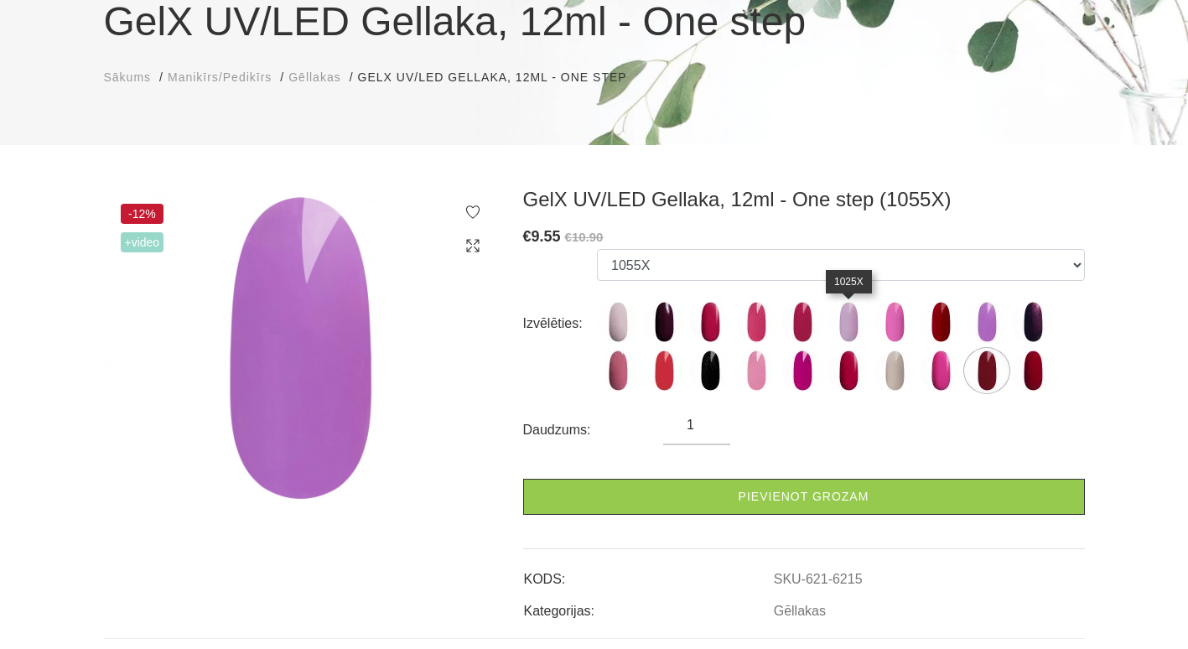
click at [845, 330] on img at bounding box center [849, 322] width 42 height 42
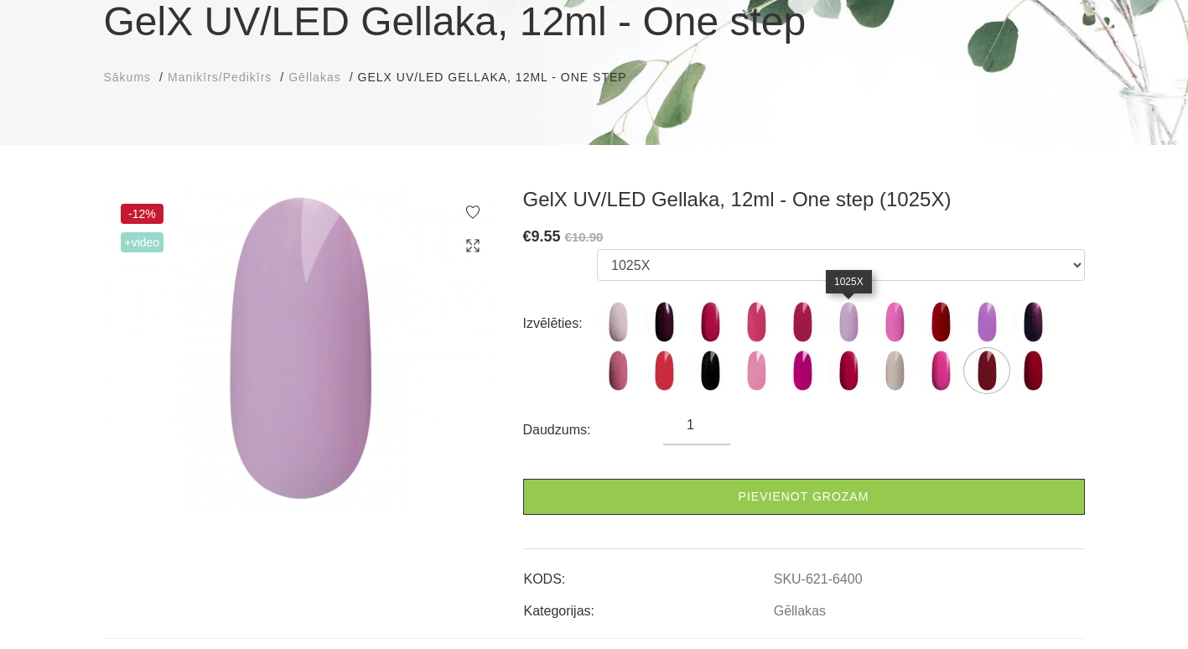
click at [842, 311] on img at bounding box center [849, 322] width 42 height 42
click at [854, 328] on img at bounding box center [849, 322] width 42 height 42
click at [797, 329] on img at bounding box center [802, 322] width 42 height 42
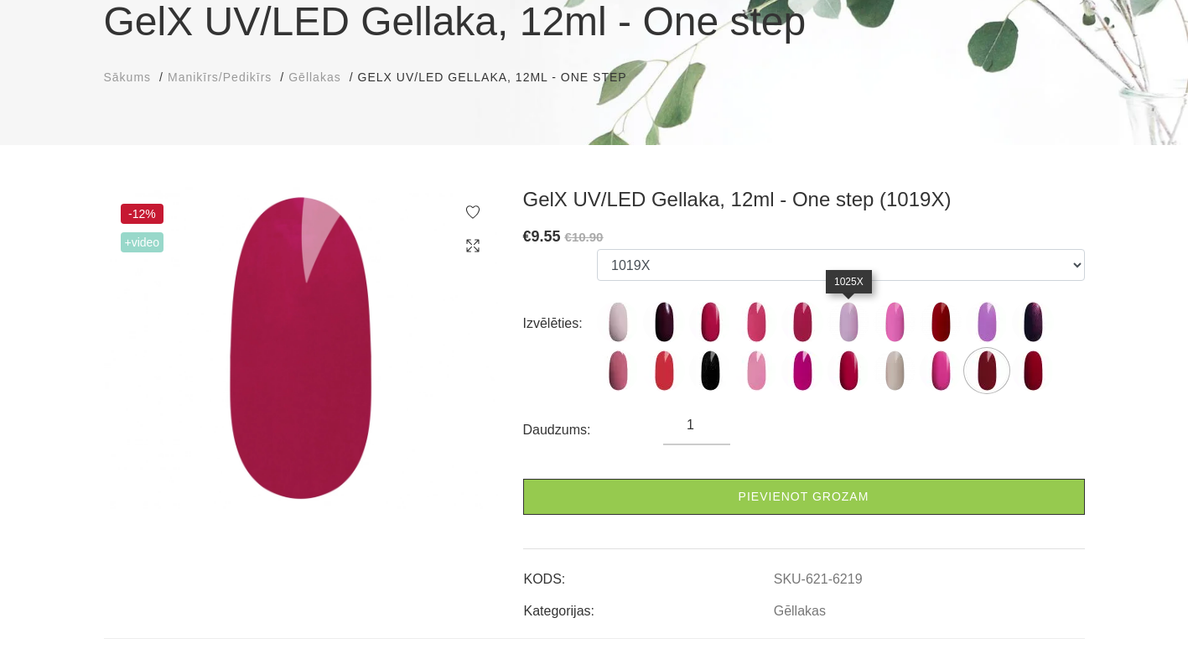
click at [859, 324] on img at bounding box center [849, 322] width 42 height 42
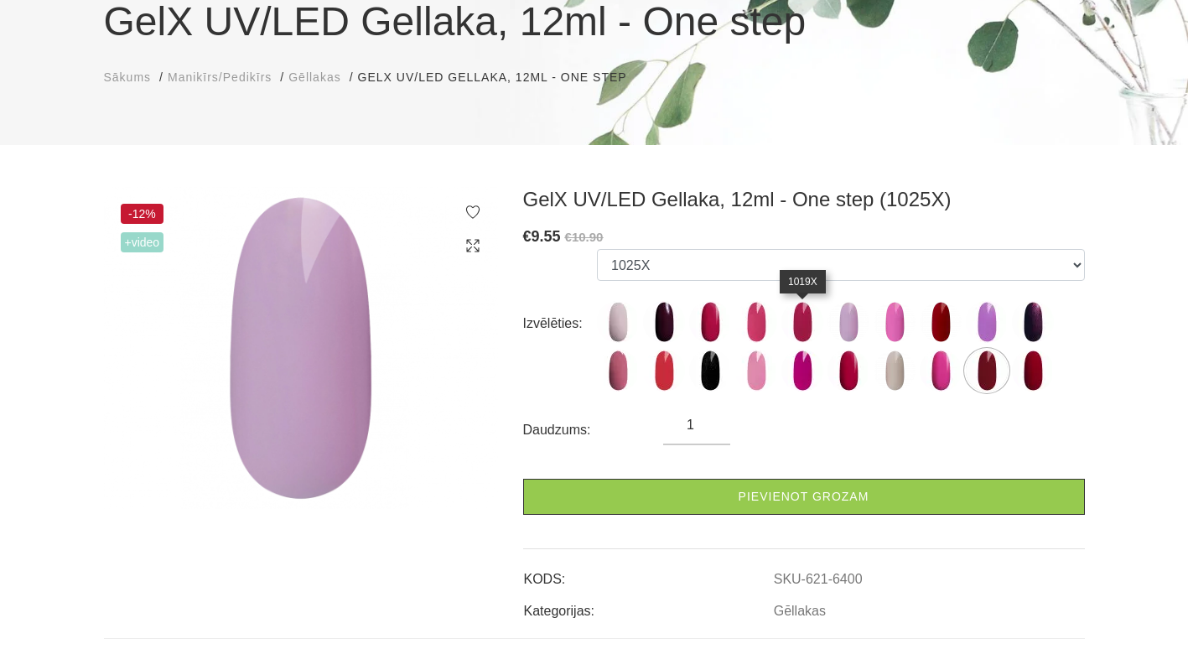
click at [807, 324] on img at bounding box center [802, 322] width 42 height 42
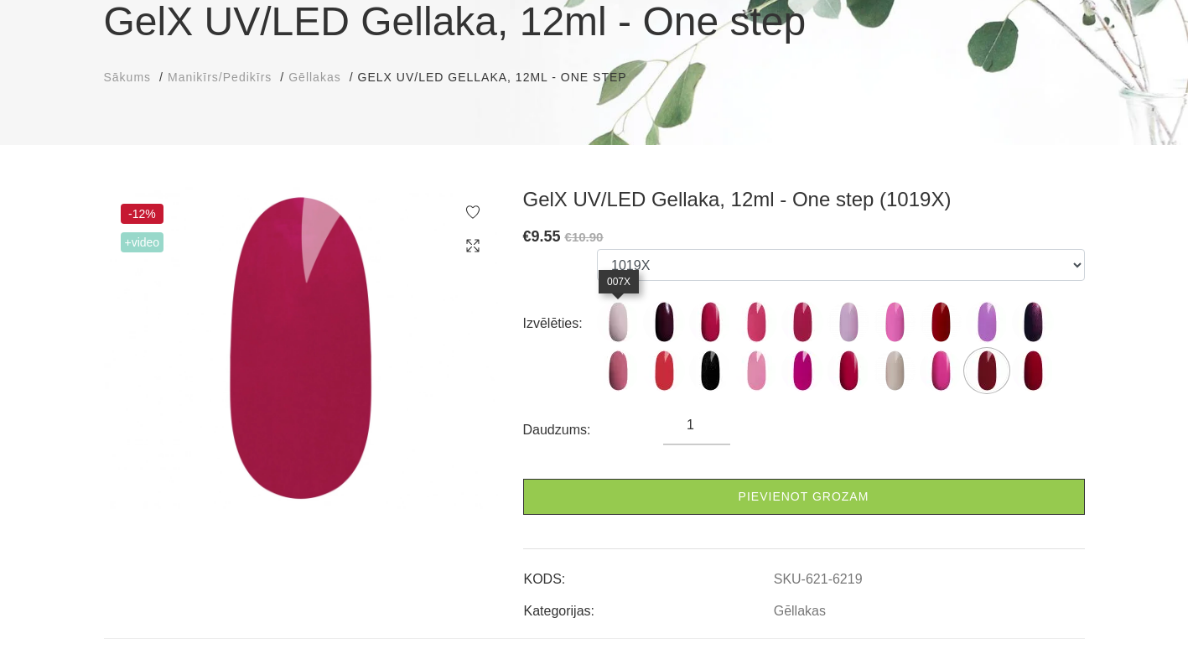
click at [614, 335] on img at bounding box center [618, 322] width 42 height 42
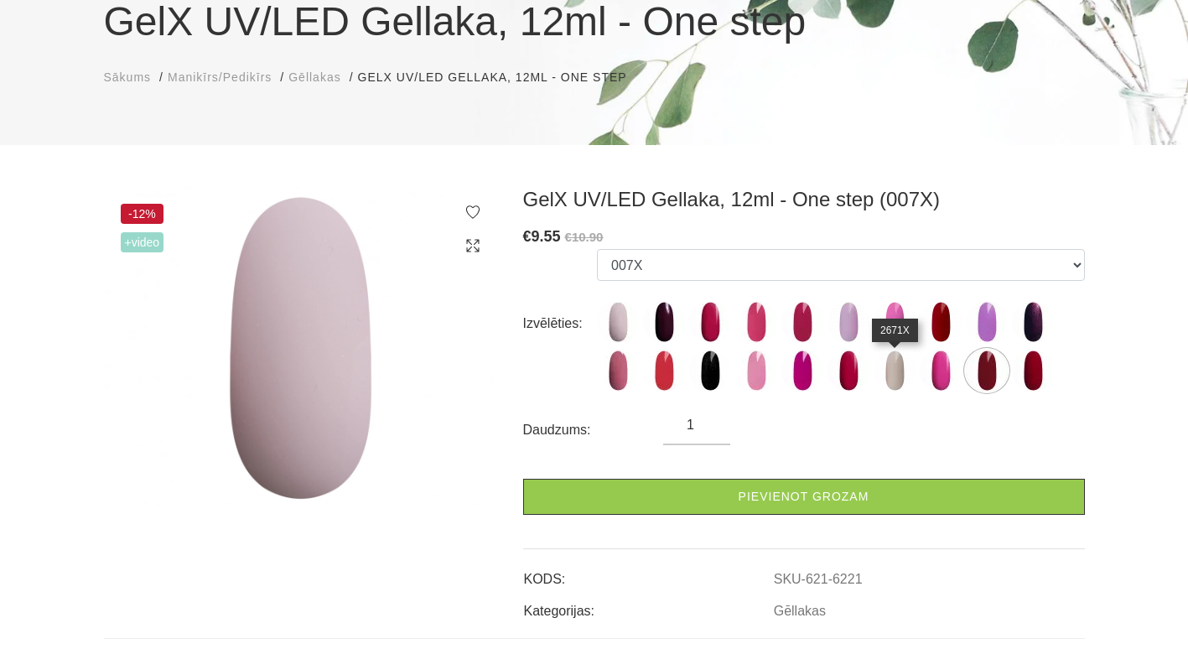
click at [898, 375] on img at bounding box center [895, 371] width 42 height 42
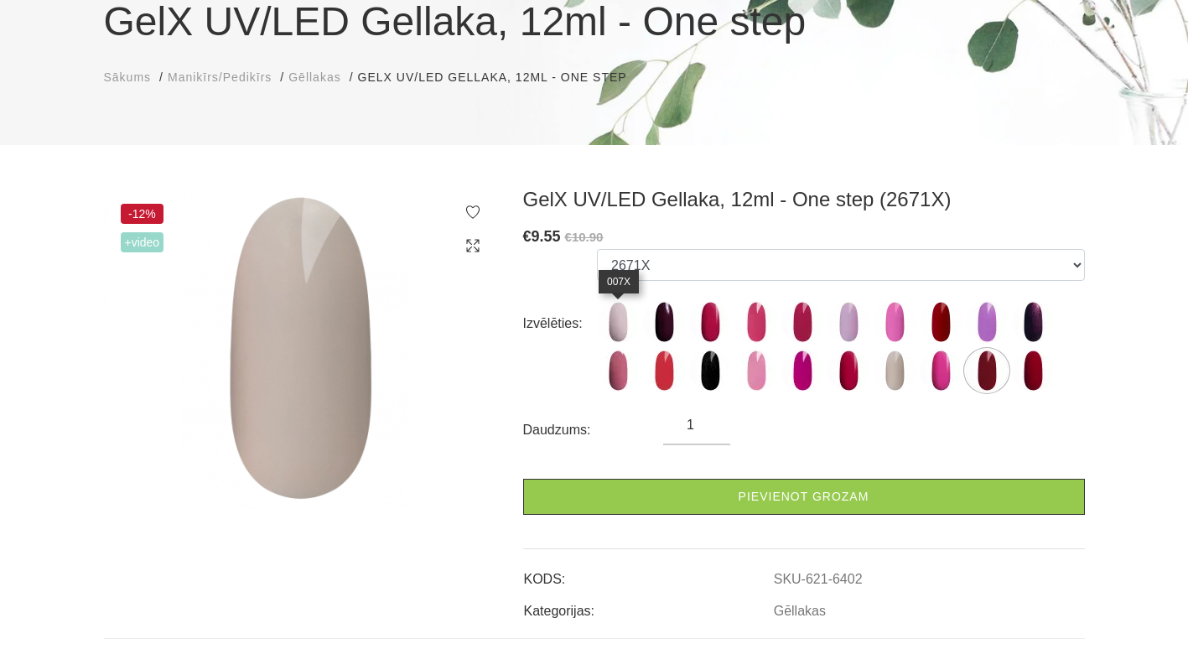
click at [632, 334] on img at bounding box center [618, 322] width 42 height 42
select select "6221"
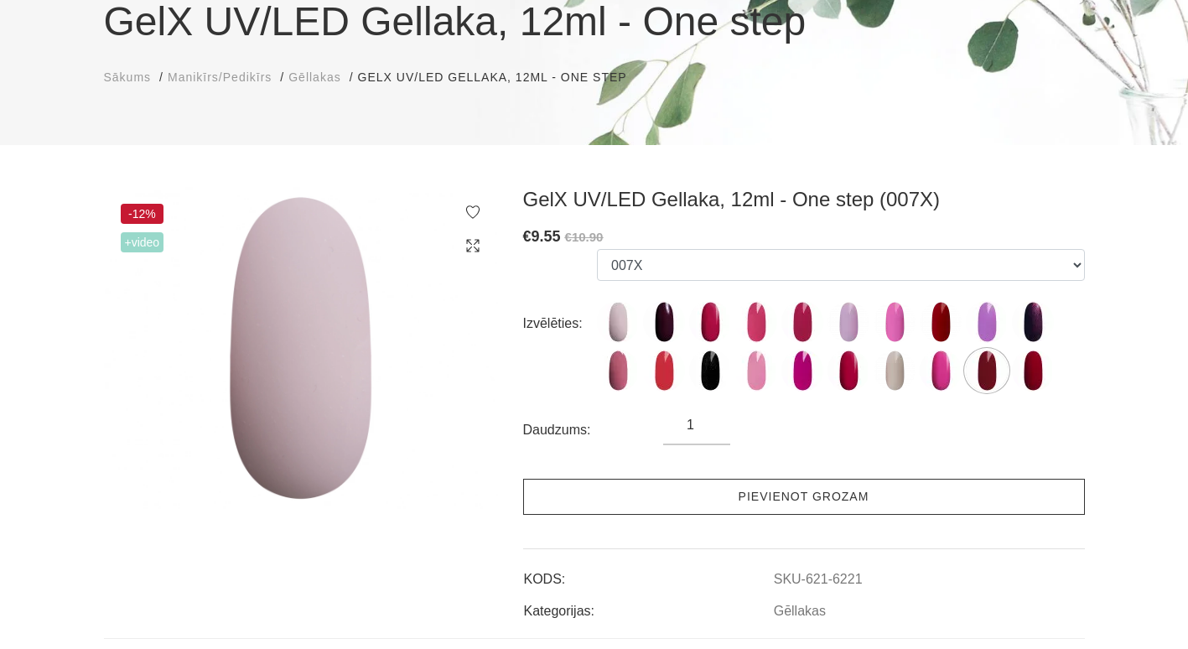
click at [780, 506] on link "Pievienot grozam" at bounding box center [804, 497] width 562 height 36
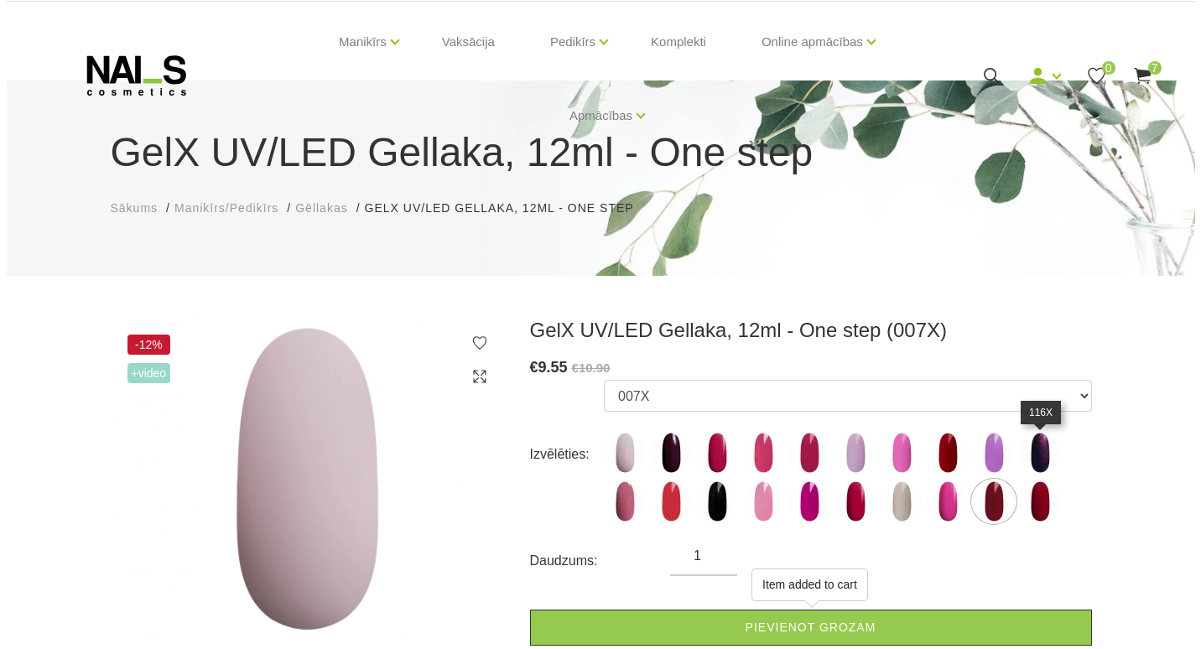
scroll to position [0, 0]
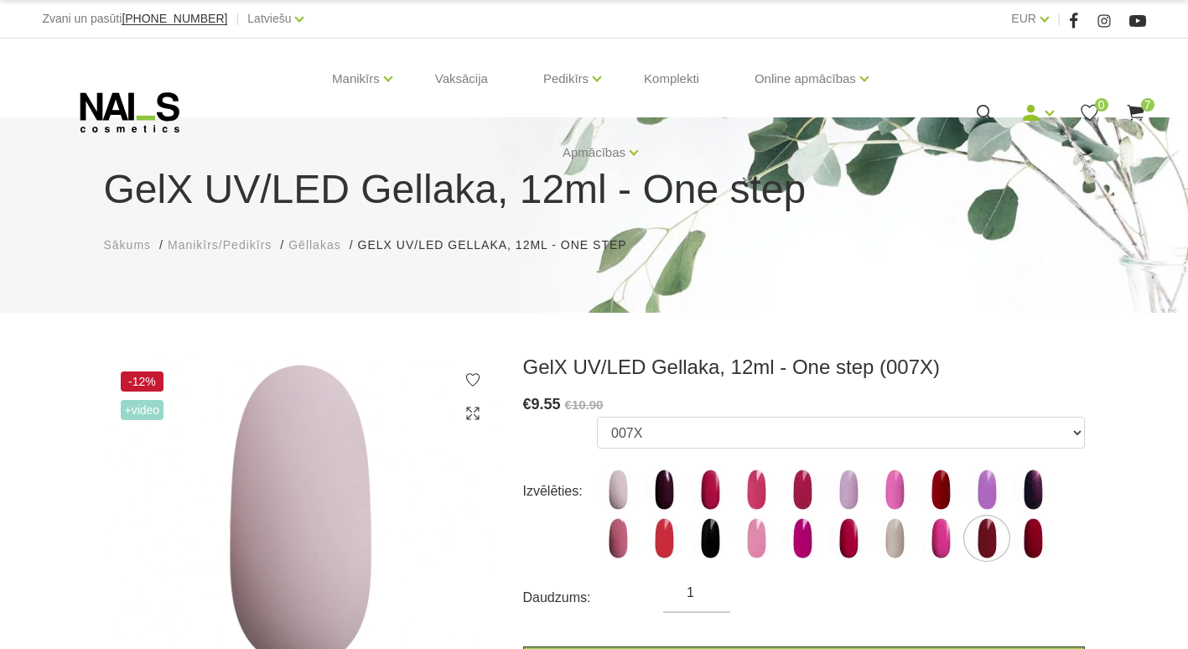
click at [1149, 106] on span "7" at bounding box center [1147, 104] width 13 height 13
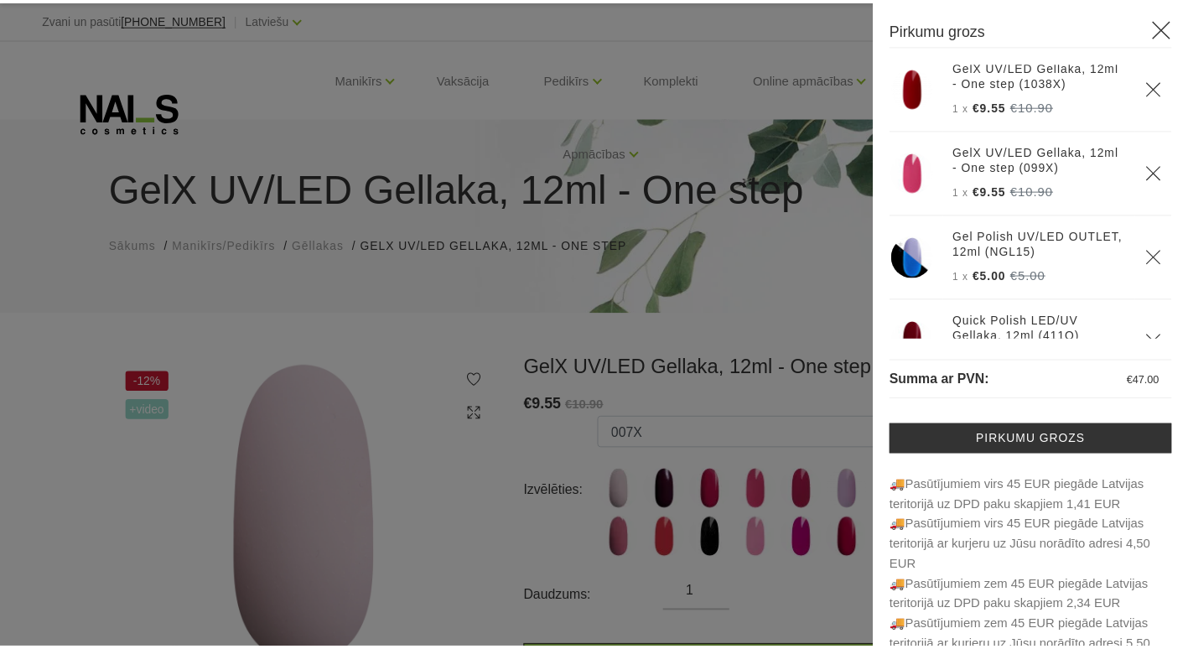
scroll to position [28, 0]
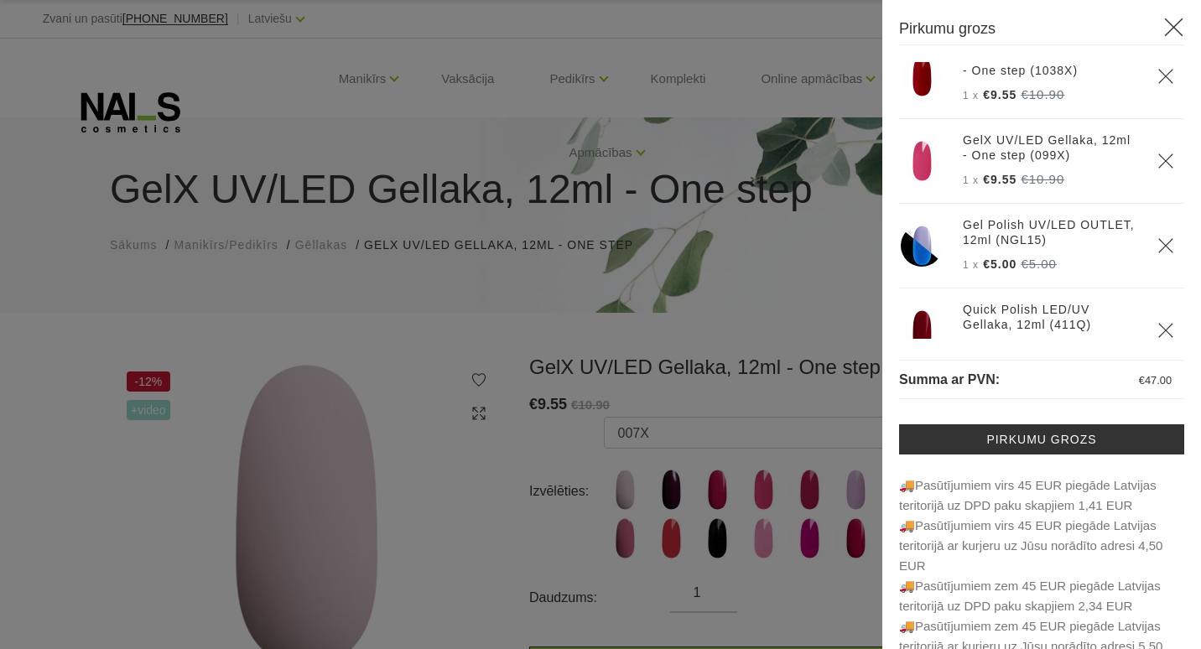
drag, startPoint x: 1166, startPoint y: 29, endPoint x: 1150, endPoint y: 33, distance: 15.5
click at [1166, 29] on icon at bounding box center [1173, 27] width 21 height 21
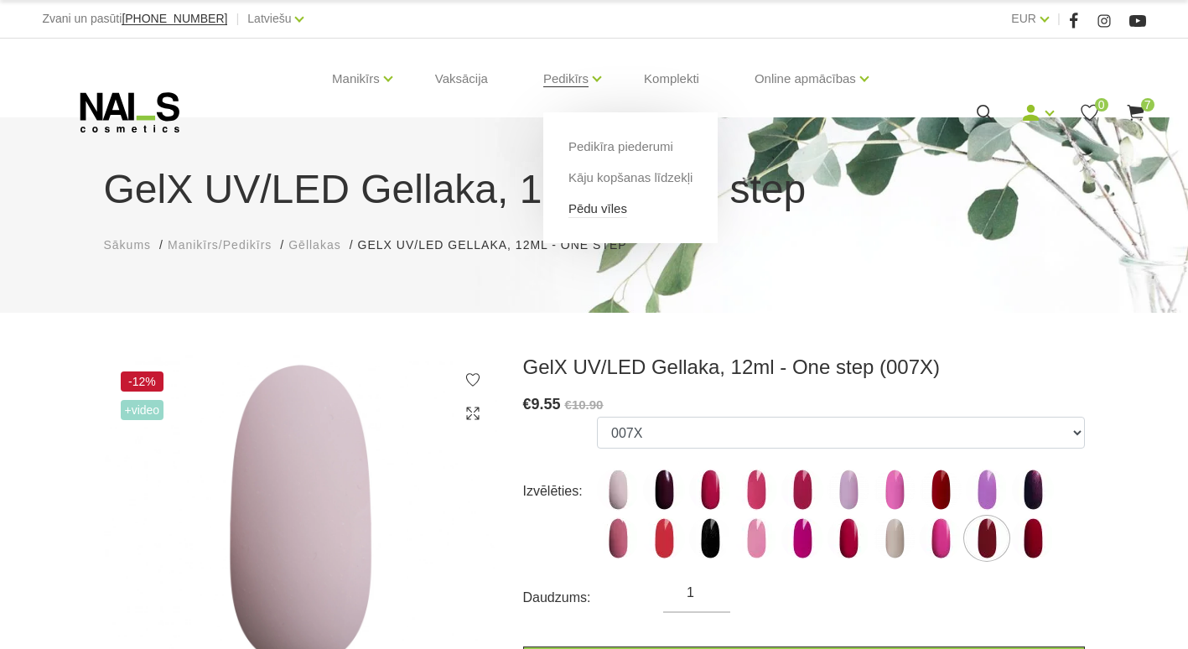
click at [591, 209] on link "Pēdu vīles" at bounding box center [598, 209] width 59 height 18
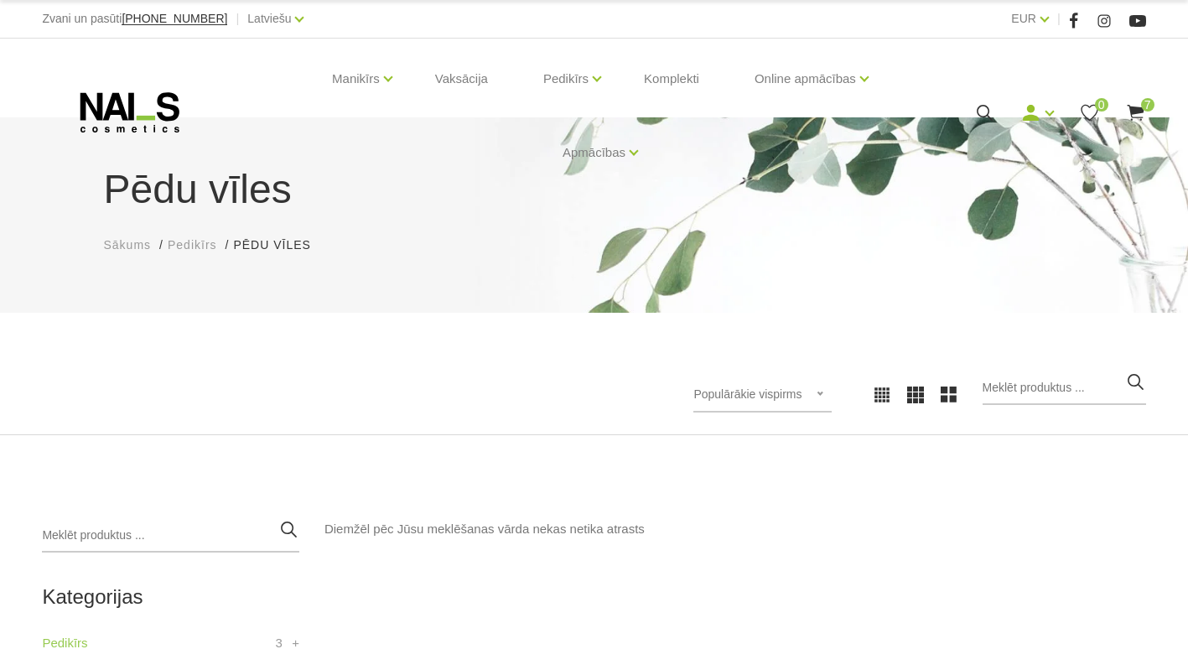
click at [182, 240] on span "Pedikīrs" at bounding box center [192, 244] width 49 height 13
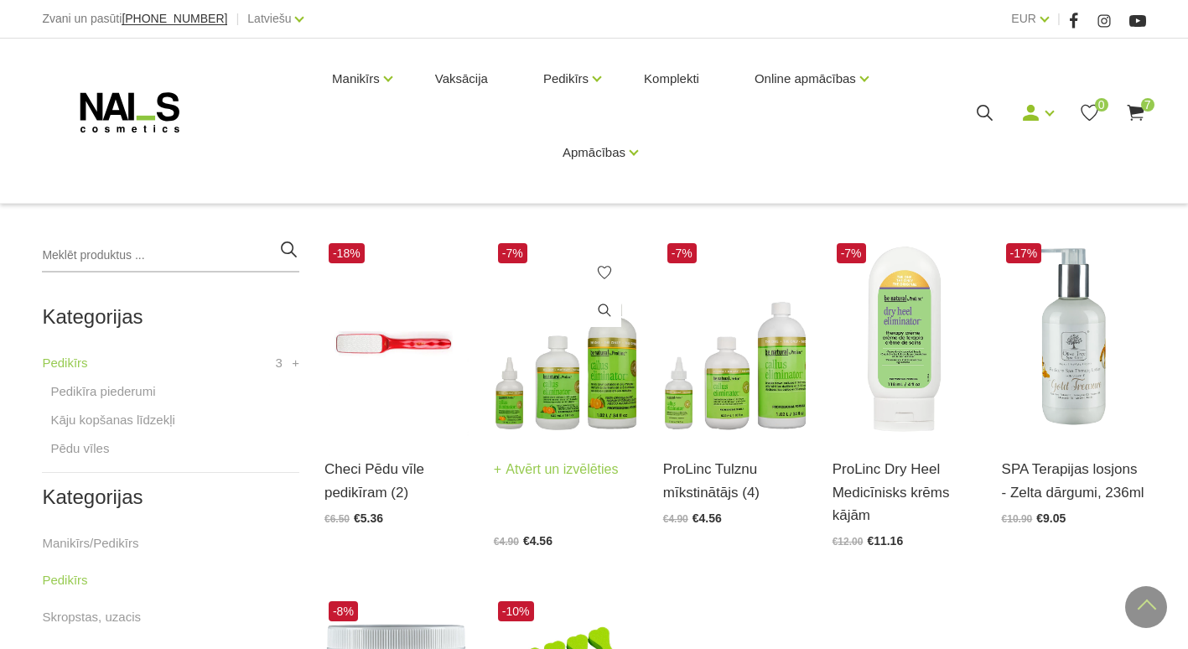
scroll to position [279, 0]
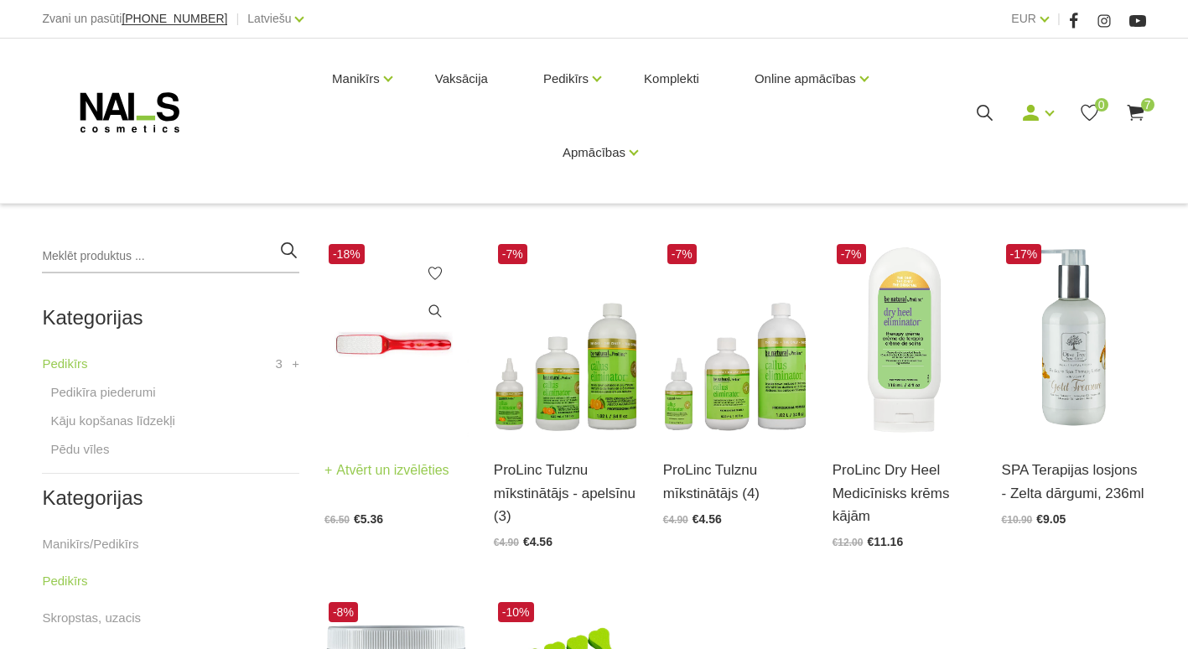
click at [390, 368] on img at bounding box center [396, 339] width 144 height 198
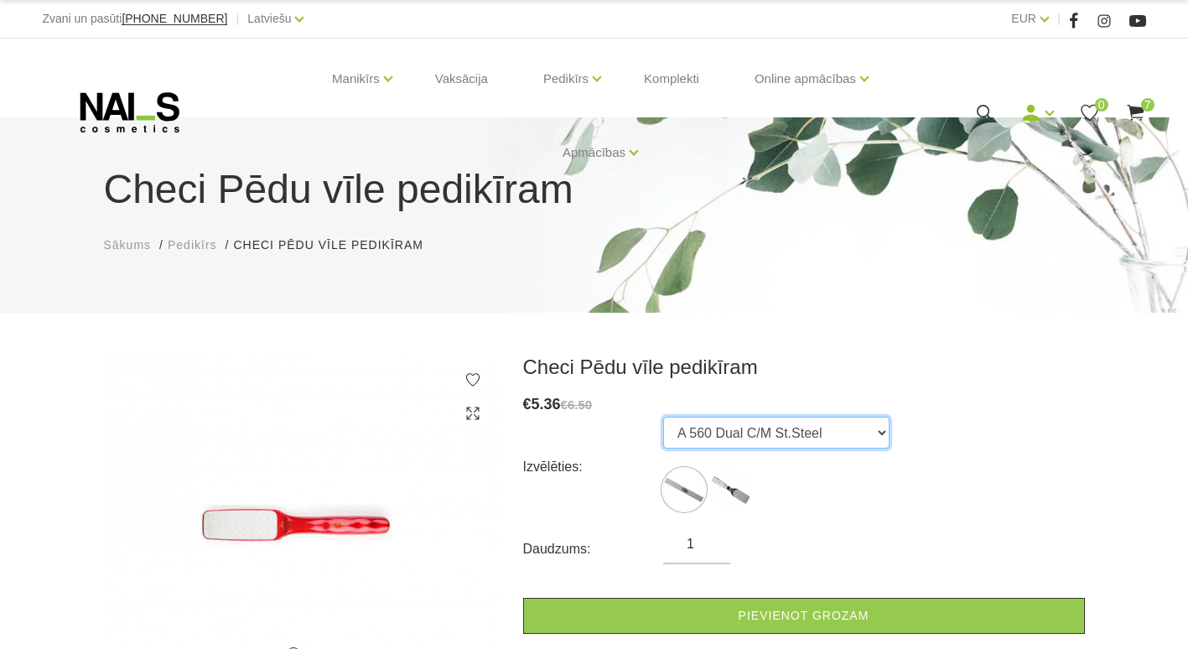
click at [752, 435] on select "A 560 Dual C/M St.Steel A 115 Dual C/M St.Steel - large" at bounding box center [776, 433] width 226 height 32
click at [663, 417] on select "A 560 Dual C/M St.Steel A 115 Dual C/M St.Steel - large" at bounding box center [776, 433] width 226 height 32
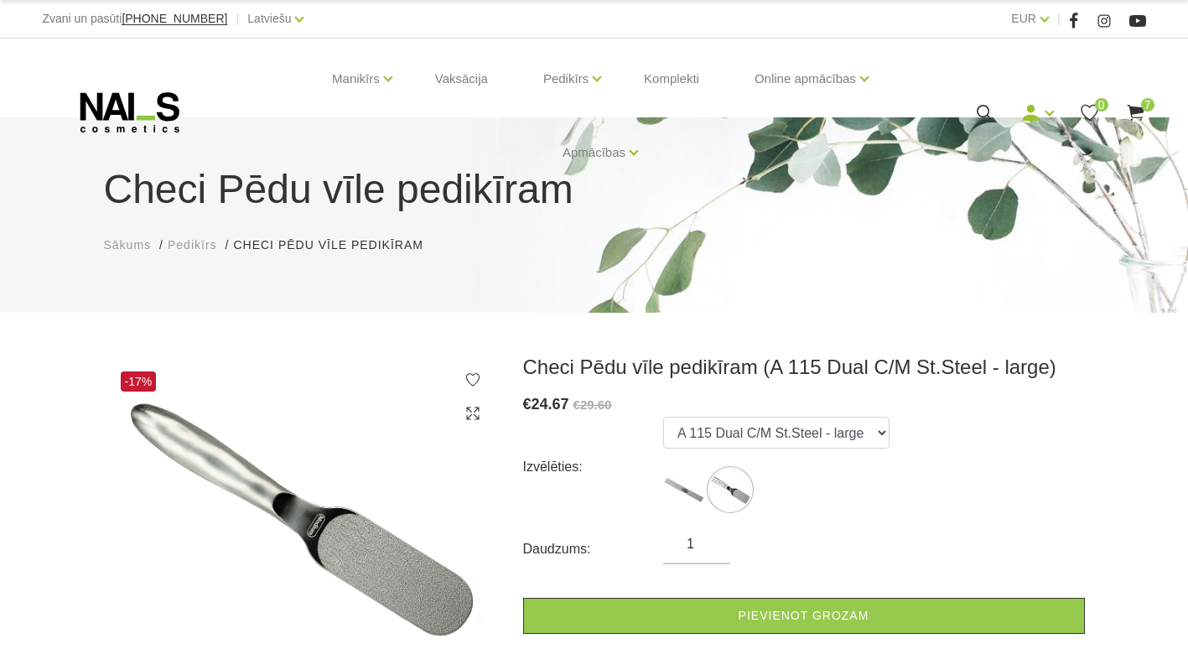
click at [907, 526] on form "Izvēlēties: A 560 Dual C/M St.Steel A 115 Dual C/M St.Steel - large Daudzums: 1…" at bounding box center [804, 525] width 562 height 217
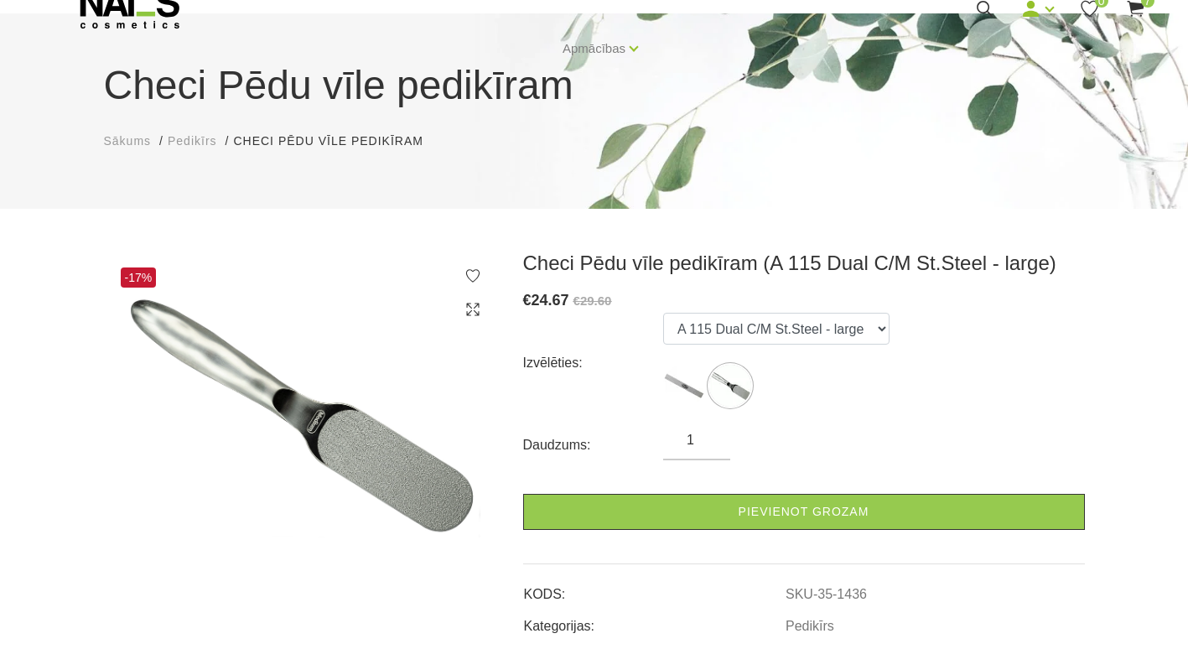
scroll to position [112, 0]
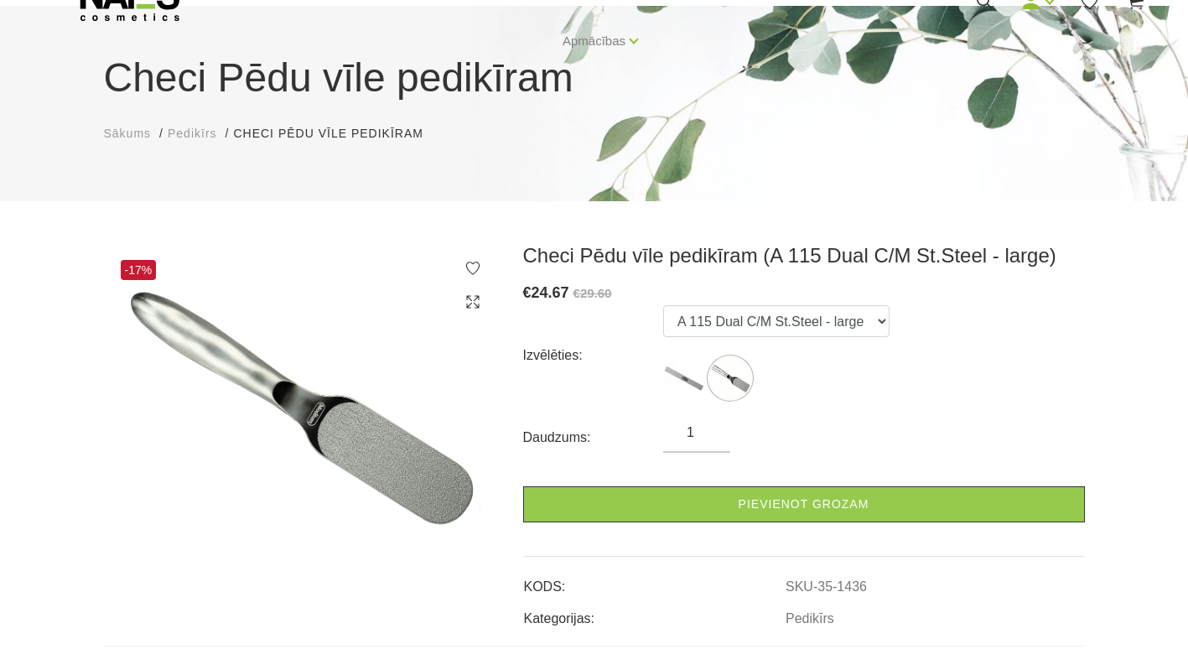
drag, startPoint x: 263, startPoint y: 385, endPoint x: 258, endPoint y: 396, distance: 12.0
click at [263, 386] on img at bounding box center [301, 405] width 394 height 324
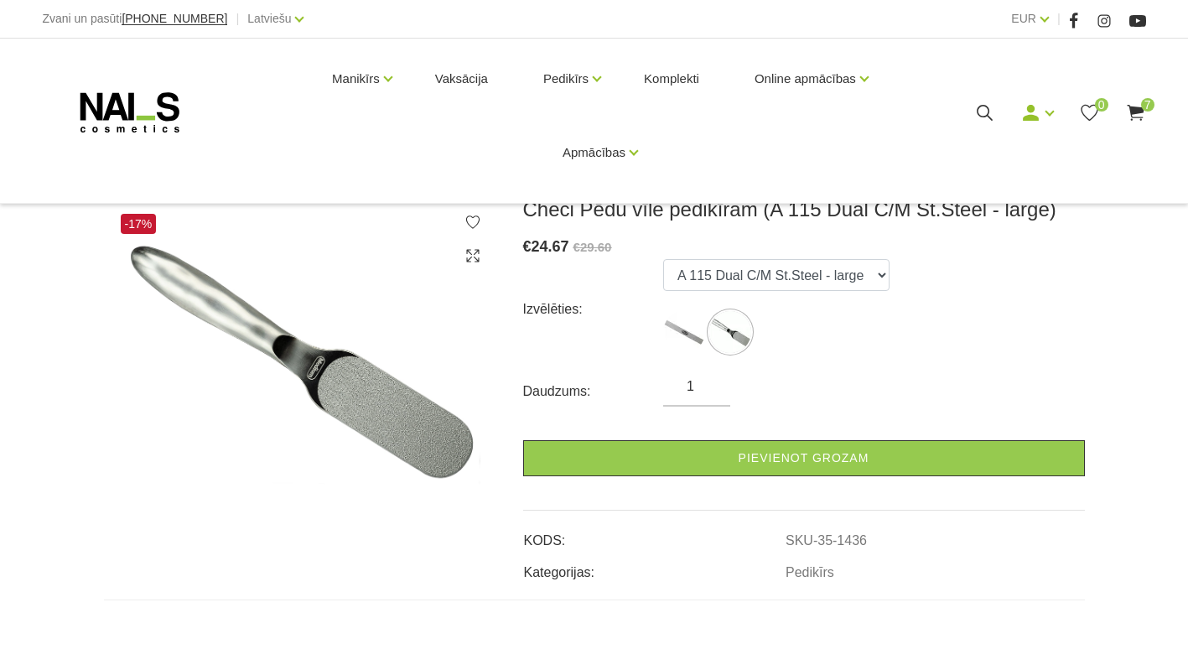
scroll to position [139, 0]
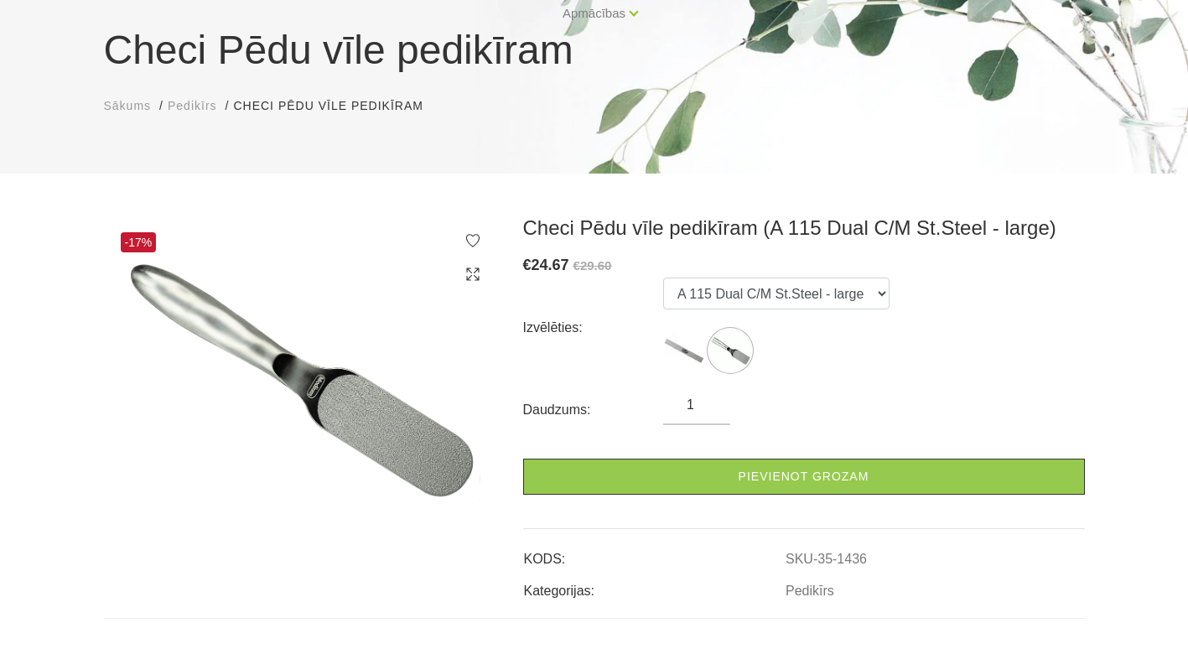
click at [478, 276] on use at bounding box center [472, 273] width 13 height 13
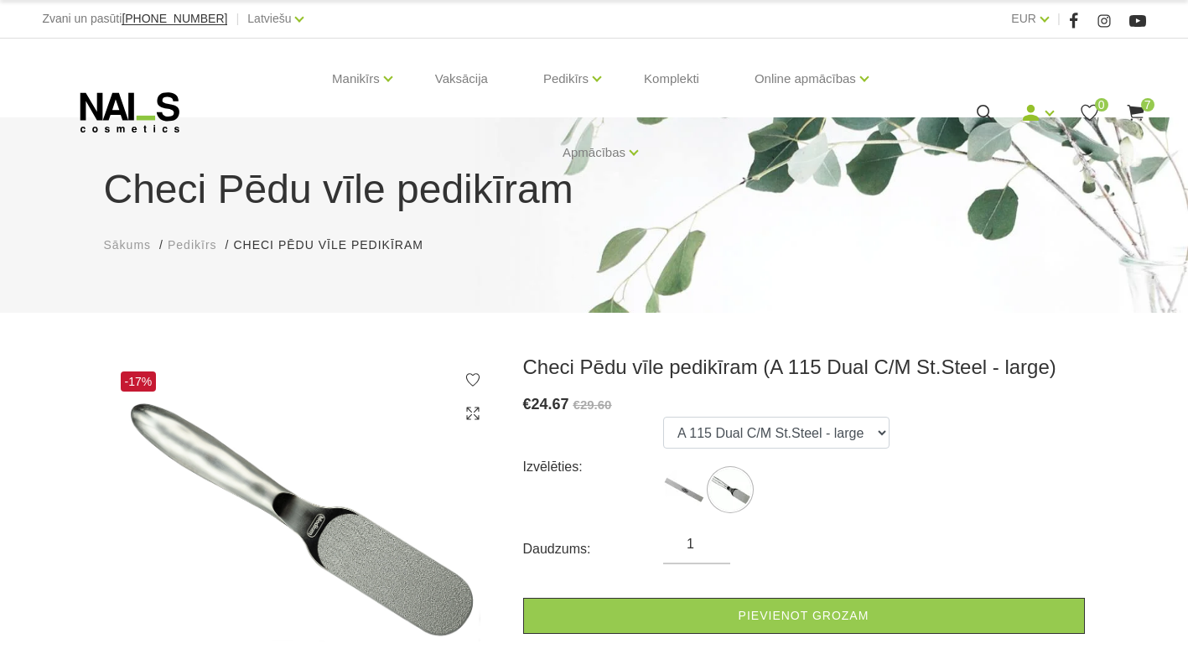
click at [459, 410] on img at bounding box center [301, 517] width 394 height 324
click at [474, 408] on icon at bounding box center [473, 413] width 17 height 17
click at [471, 413] on icon at bounding box center [473, 413] width 17 height 17
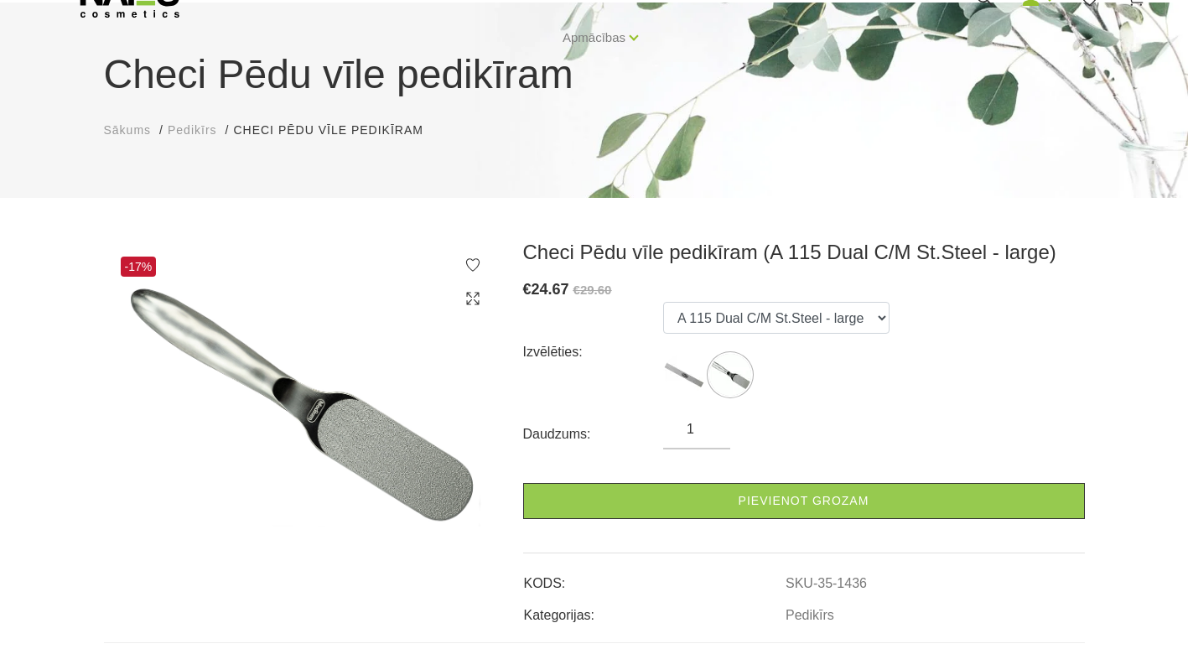
scroll to position [168, 0]
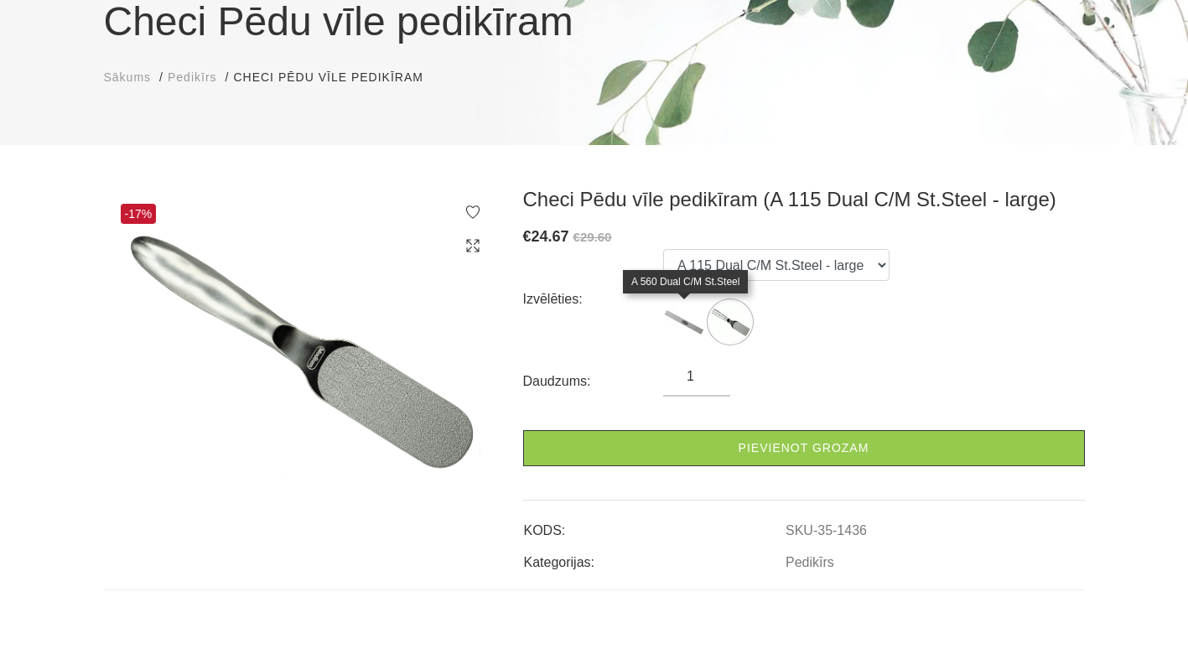
click at [678, 313] on img at bounding box center [684, 322] width 42 height 42
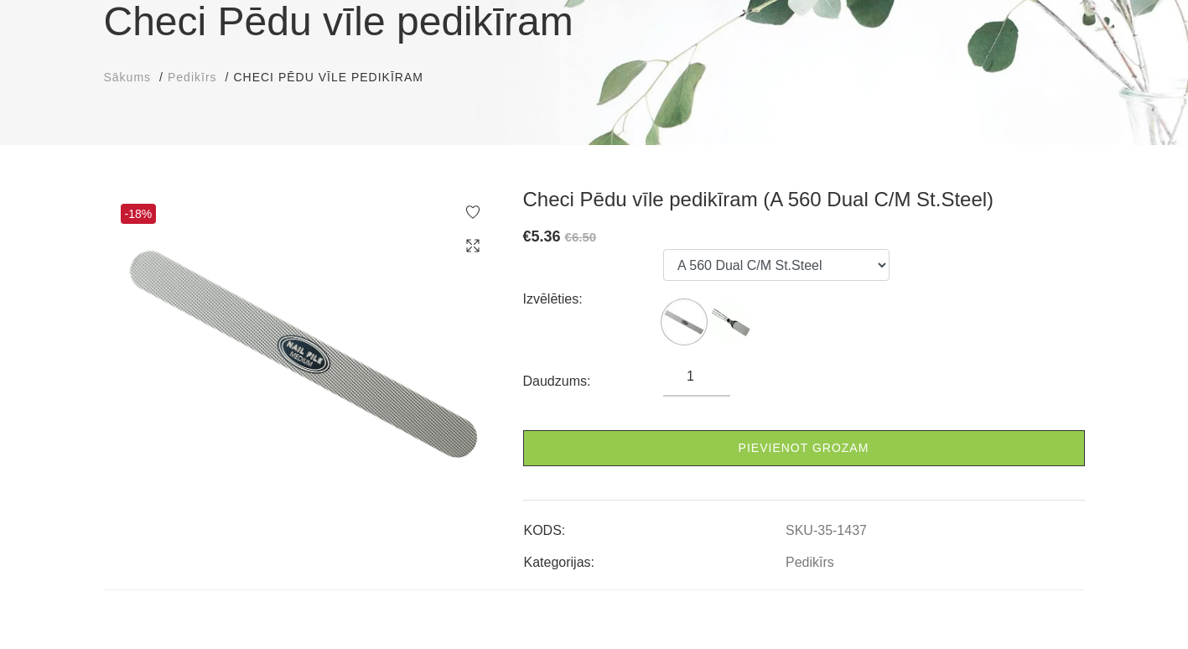
click at [674, 315] on img at bounding box center [684, 322] width 42 height 42
click at [725, 304] on img at bounding box center [730, 322] width 42 height 42
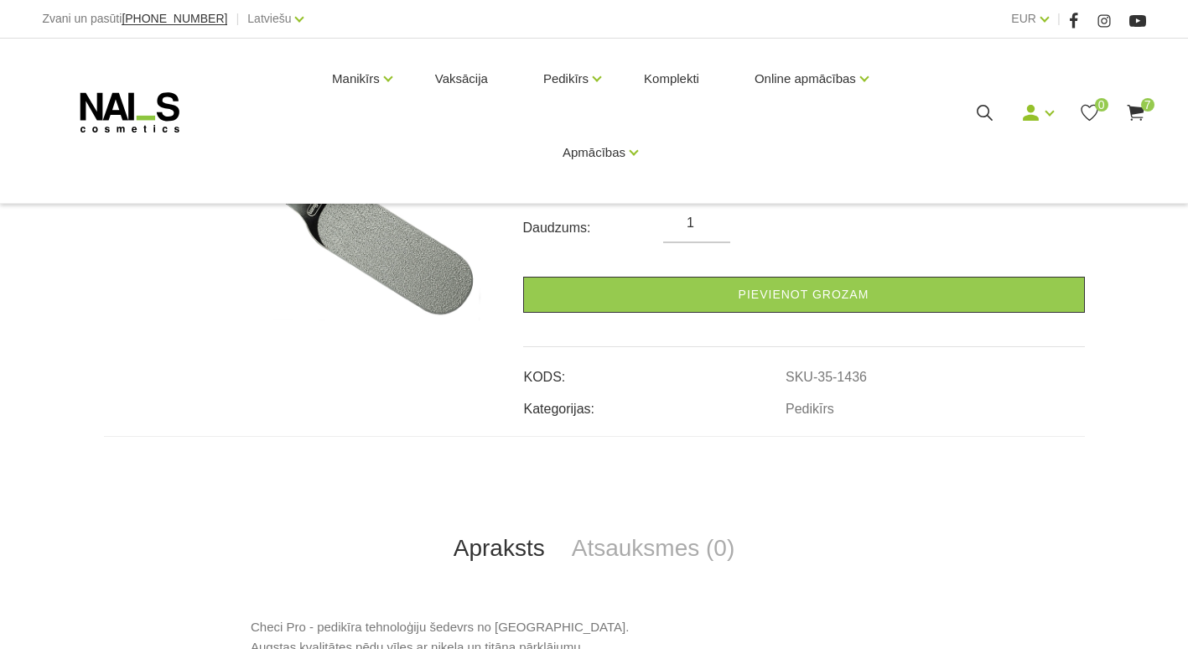
scroll to position [335, 0]
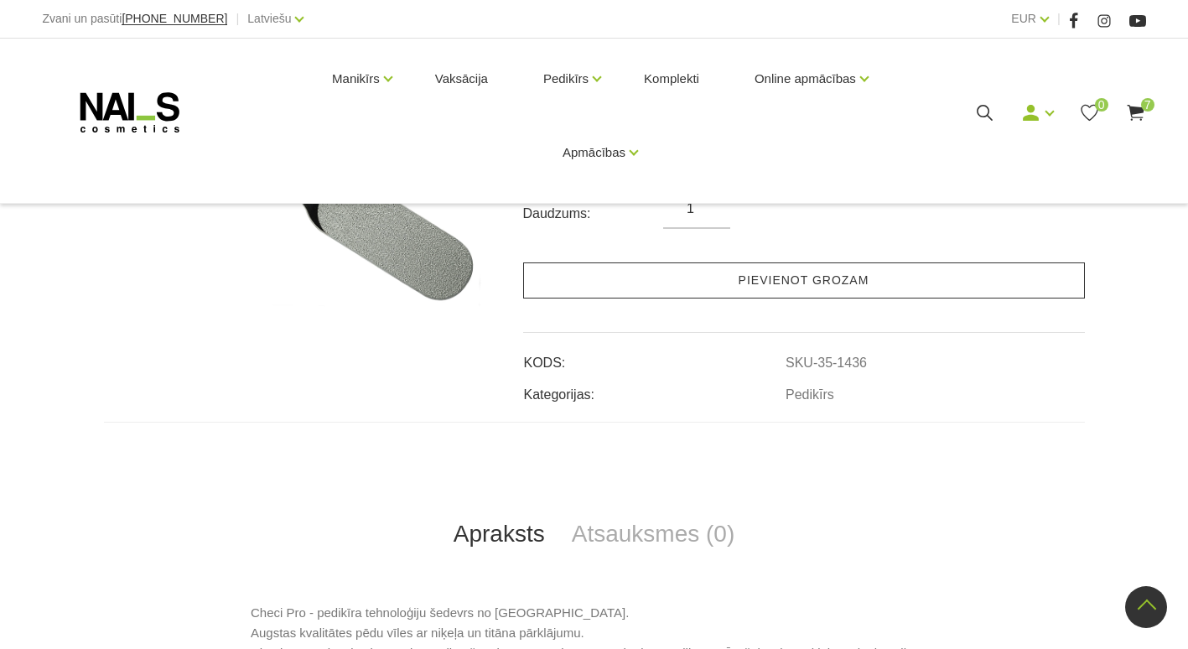
click at [812, 284] on link "Pievienot grozam" at bounding box center [804, 280] width 562 height 36
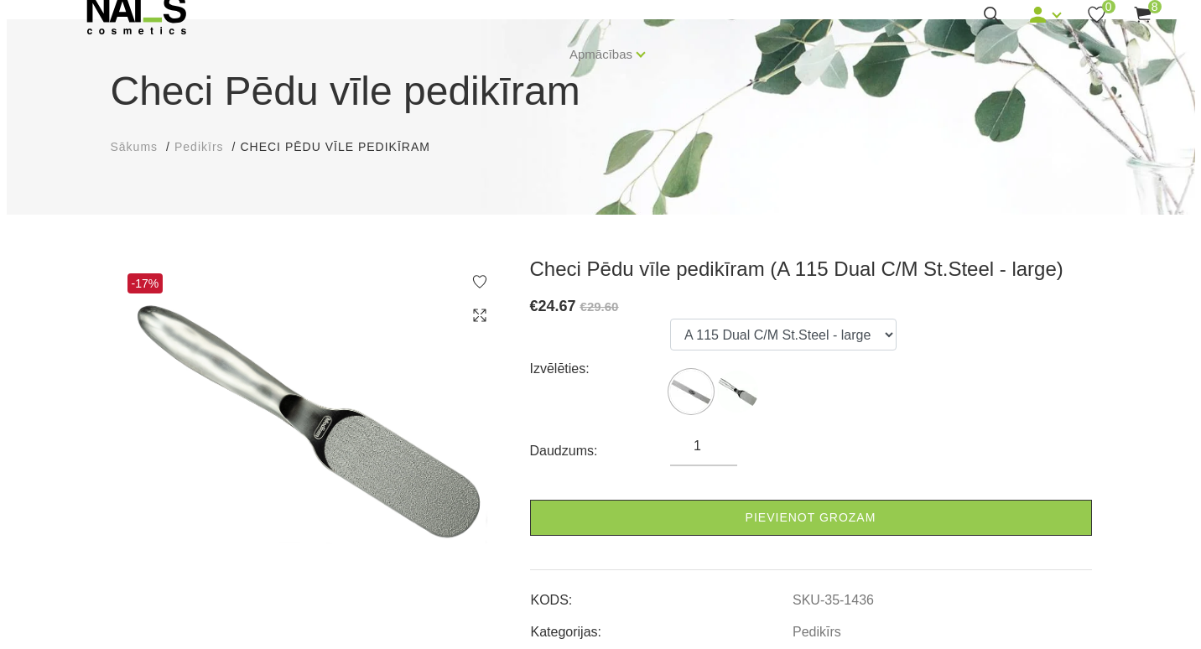
scroll to position [56, 0]
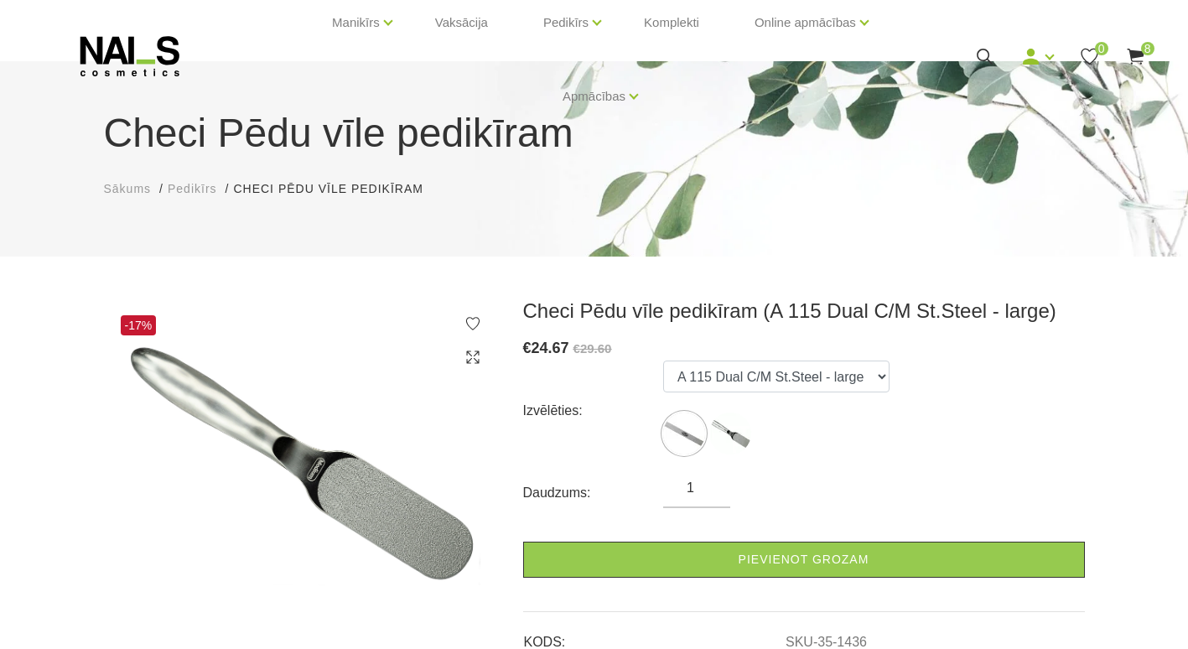
click at [1132, 55] on use at bounding box center [1135, 57] width 17 height 16
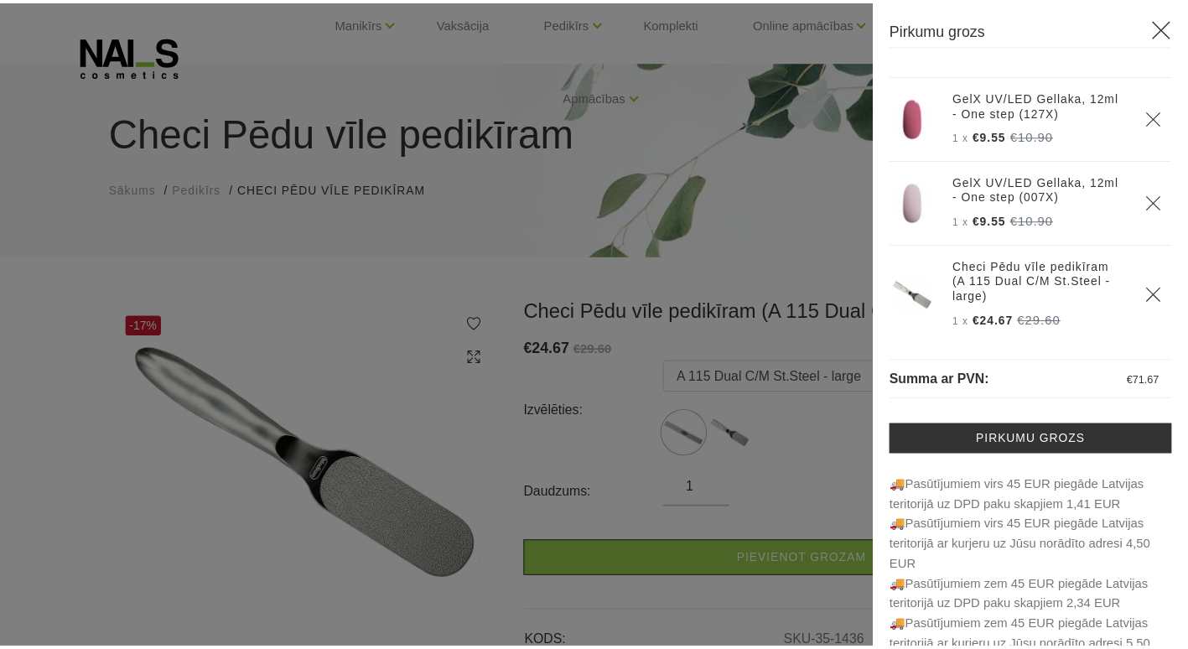
scroll to position [416, 0]
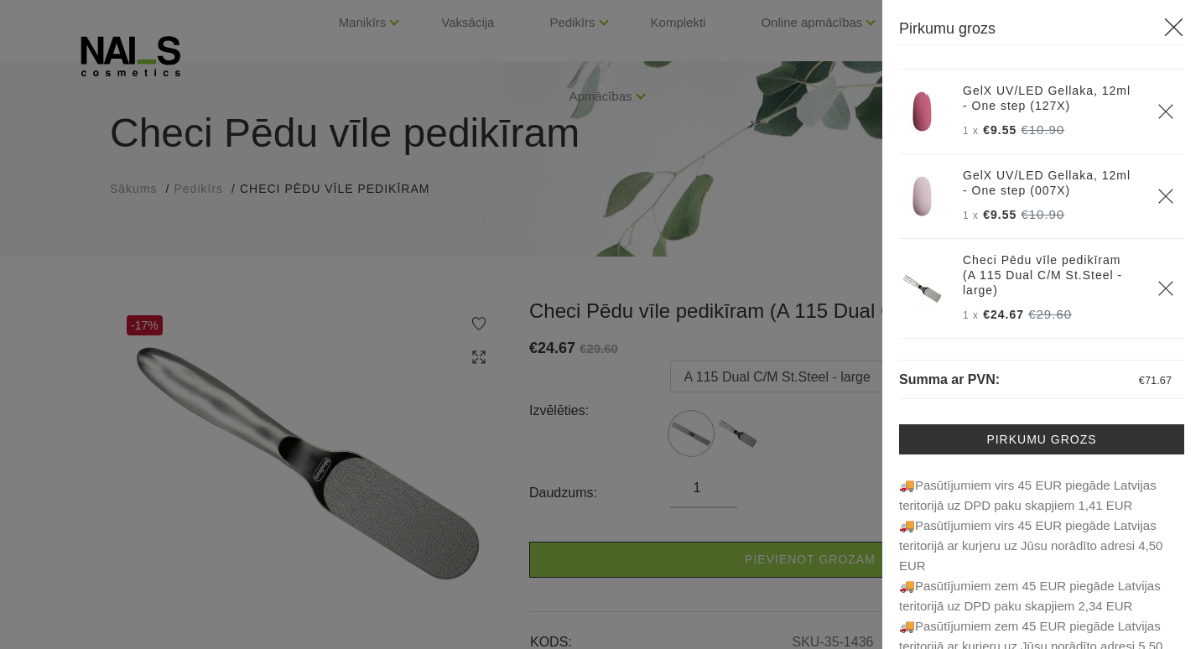
click at [1163, 28] on icon at bounding box center [1173, 27] width 21 height 21
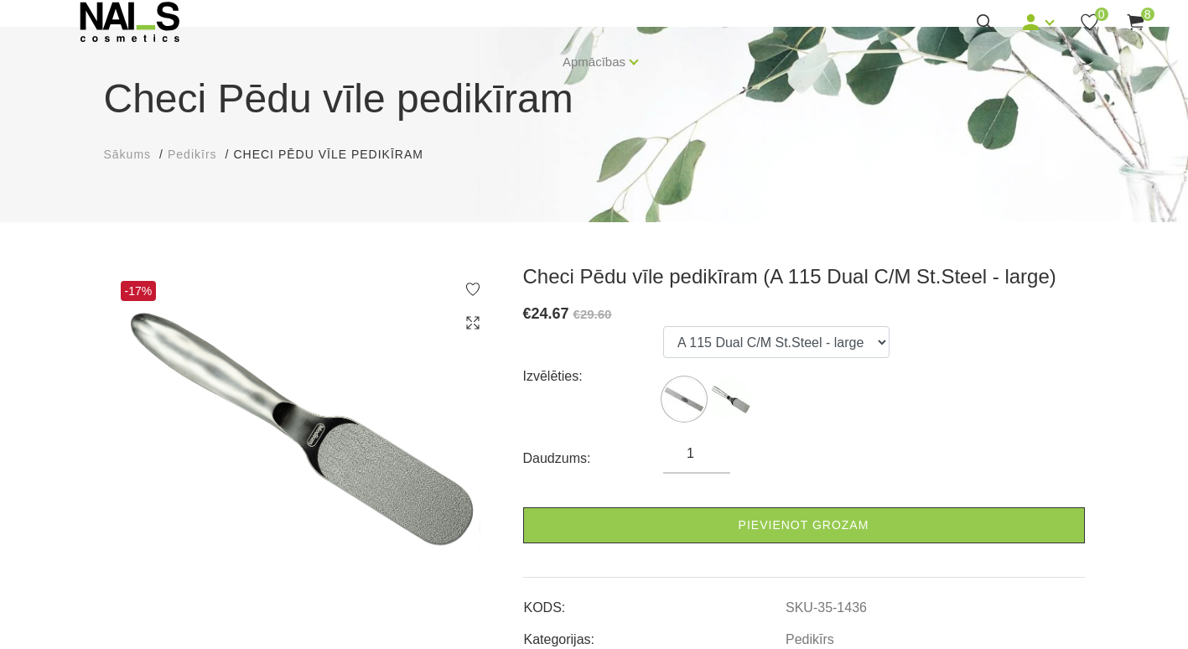
scroll to position [195, 0]
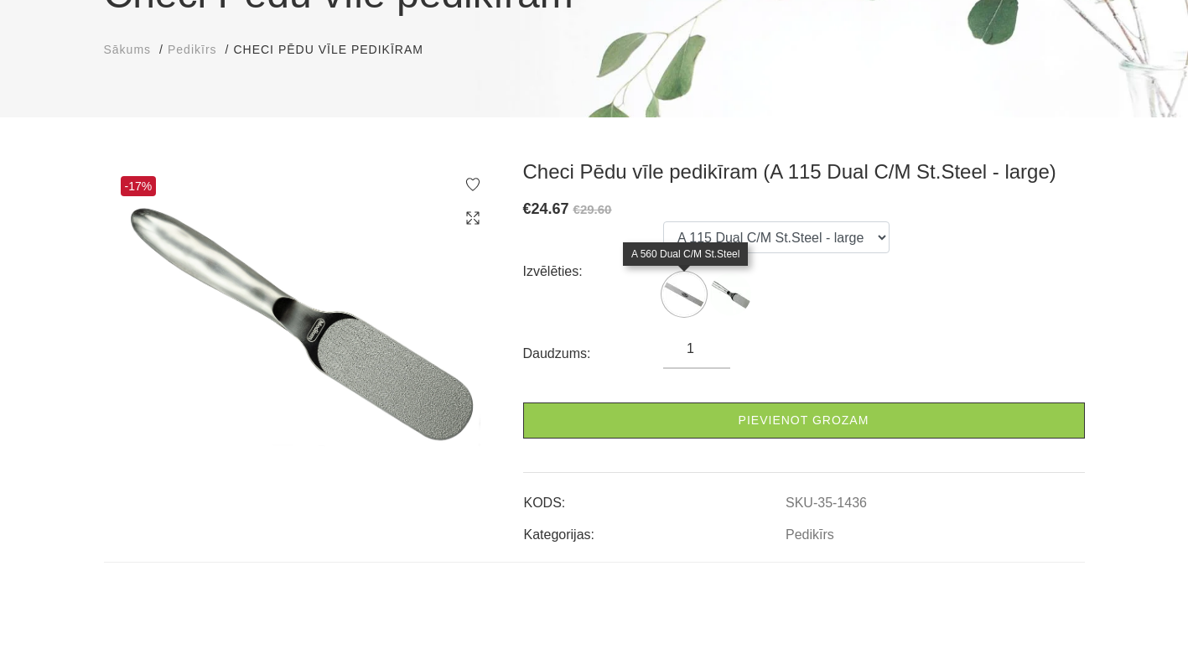
click at [680, 287] on img at bounding box center [684, 294] width 42 height 42
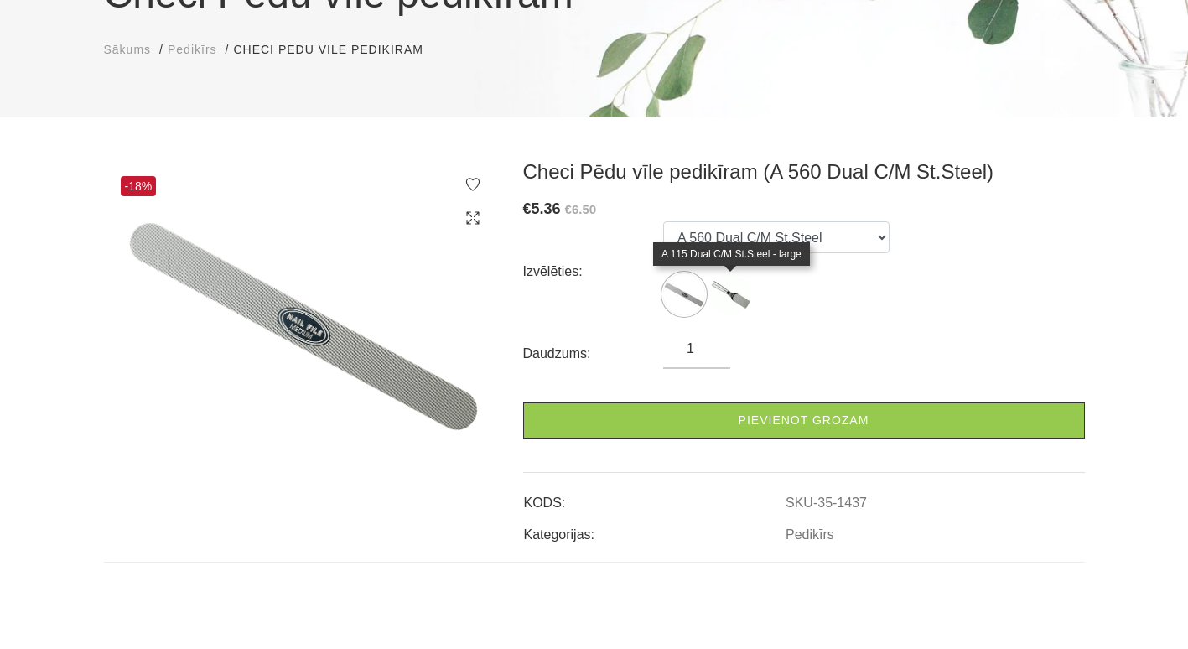
click at [733, 283] on img at bounding box center [730, 294] width 42 height 42
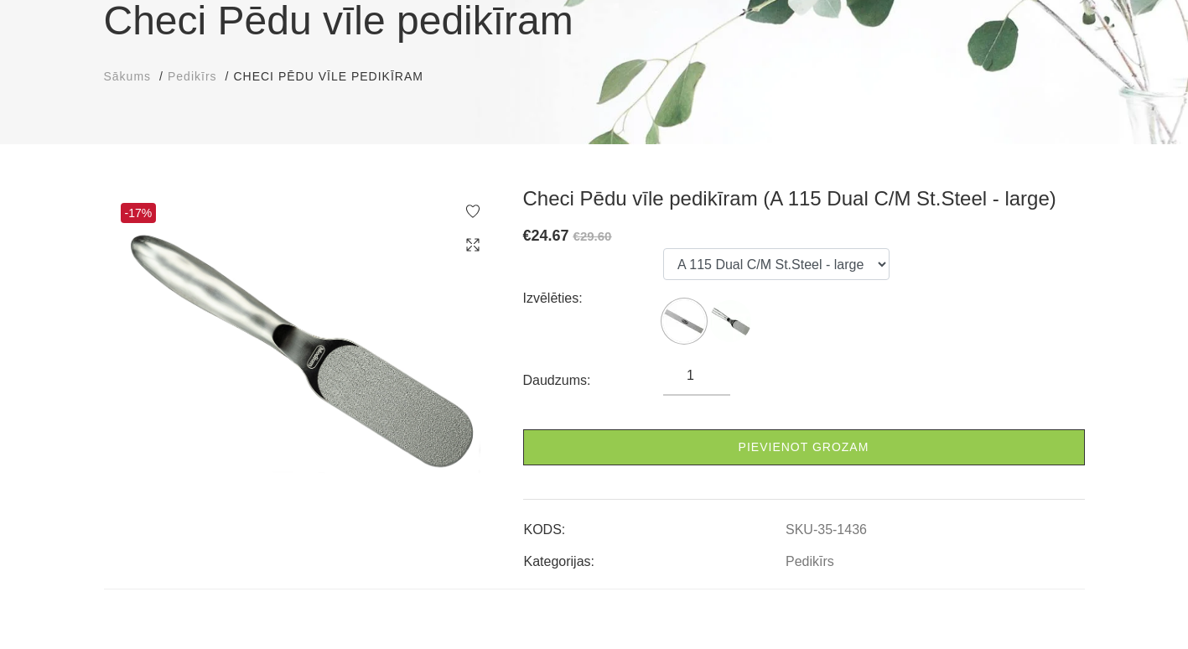
scroll to position [140, 0]
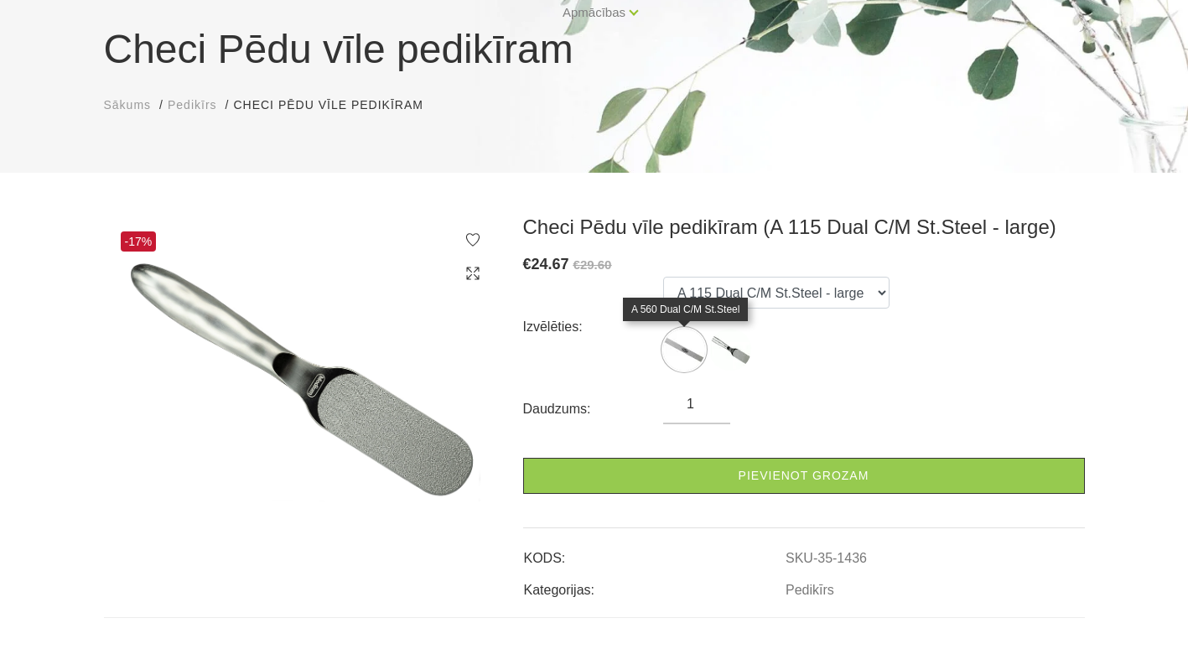
click at [676, 350] on img at bounding box center [684, 350] width 42 height 42
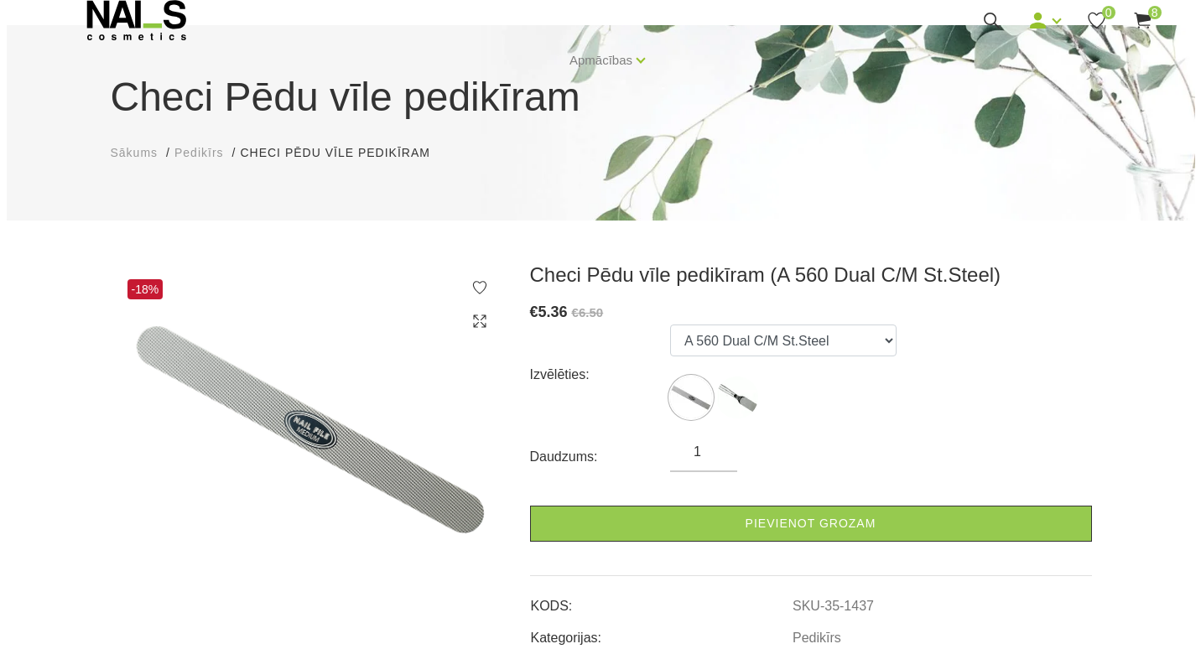
scroll to position [84, 0]
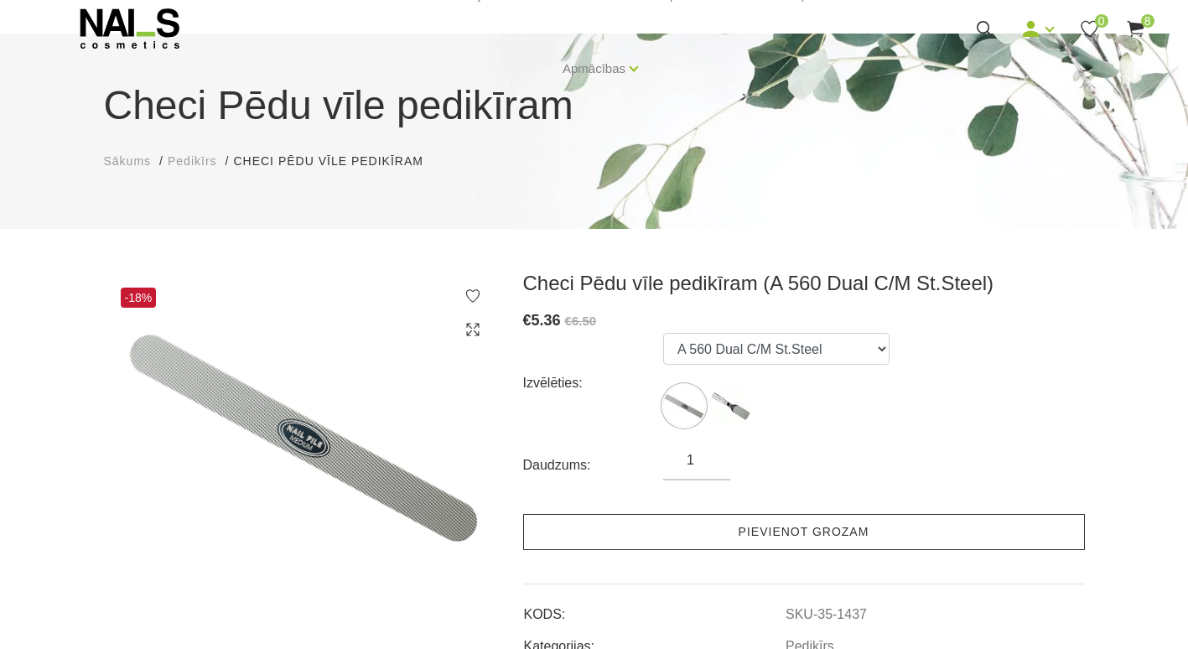
click at [804, 530] on link "Pievienot grozam" at bounding box center [804, 532] width 562 height 36
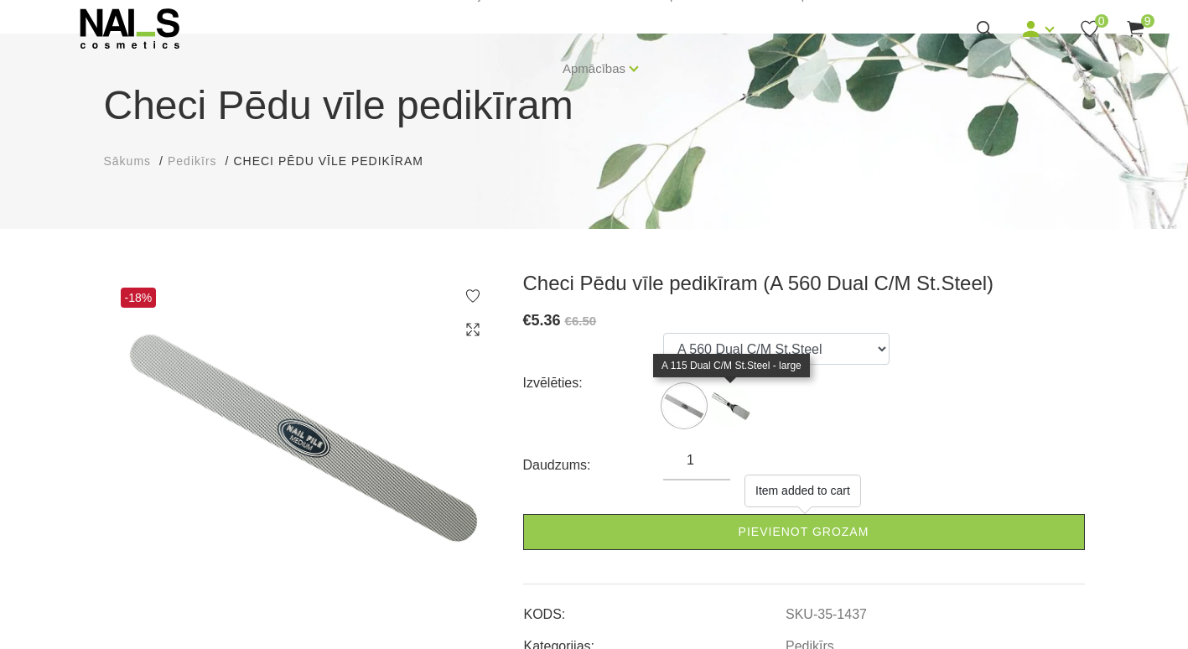
click at [729, 397] on img at bounding box center [730, 406] width 42 height 42
select select "1436"
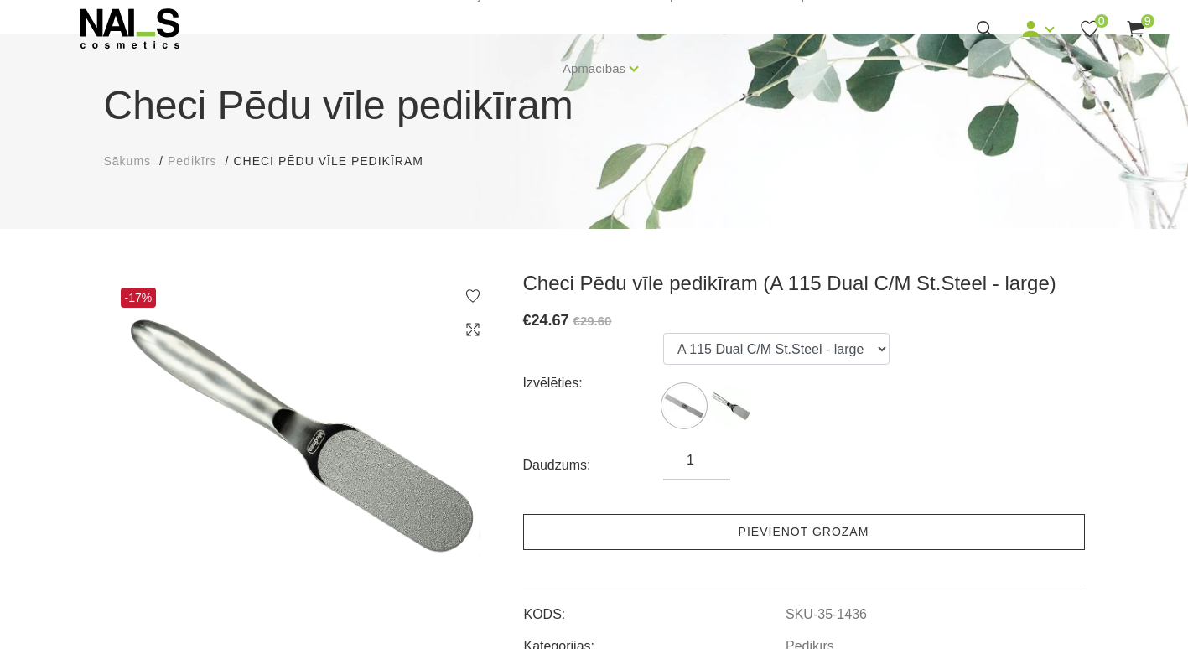
click at [808, 524] on link "Pievienot grozam" at bounding box center [804, 532] width 562 height 36
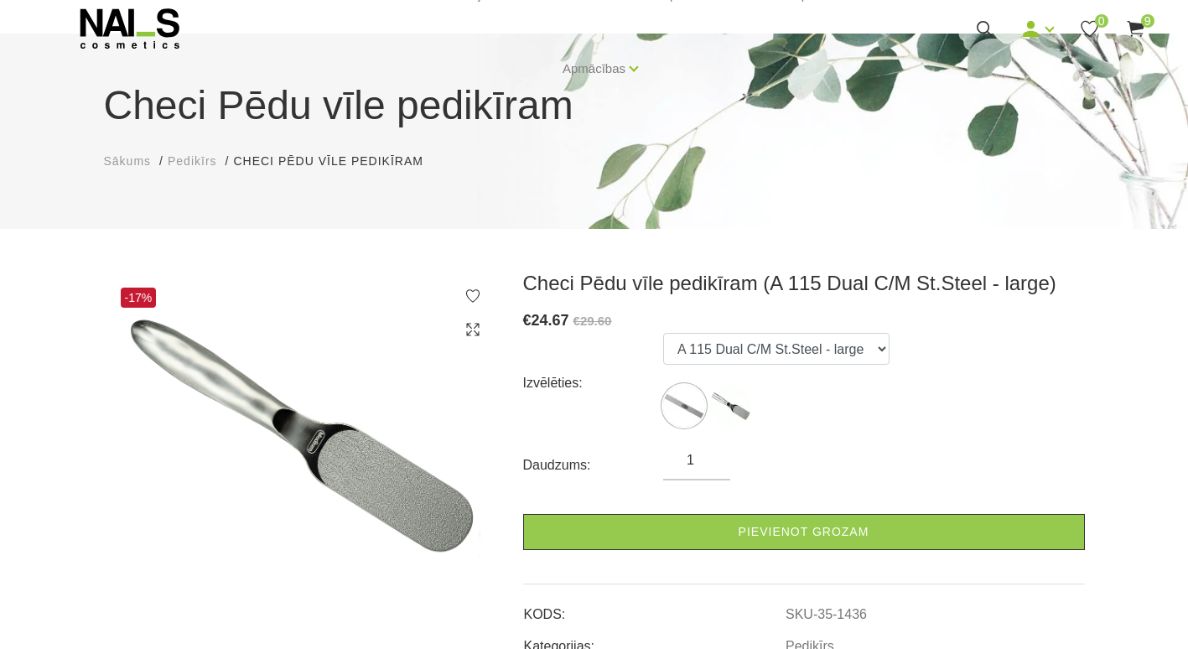
click at [1127, 22] on icon at bounding box center [1135, 28] width 21 height 21
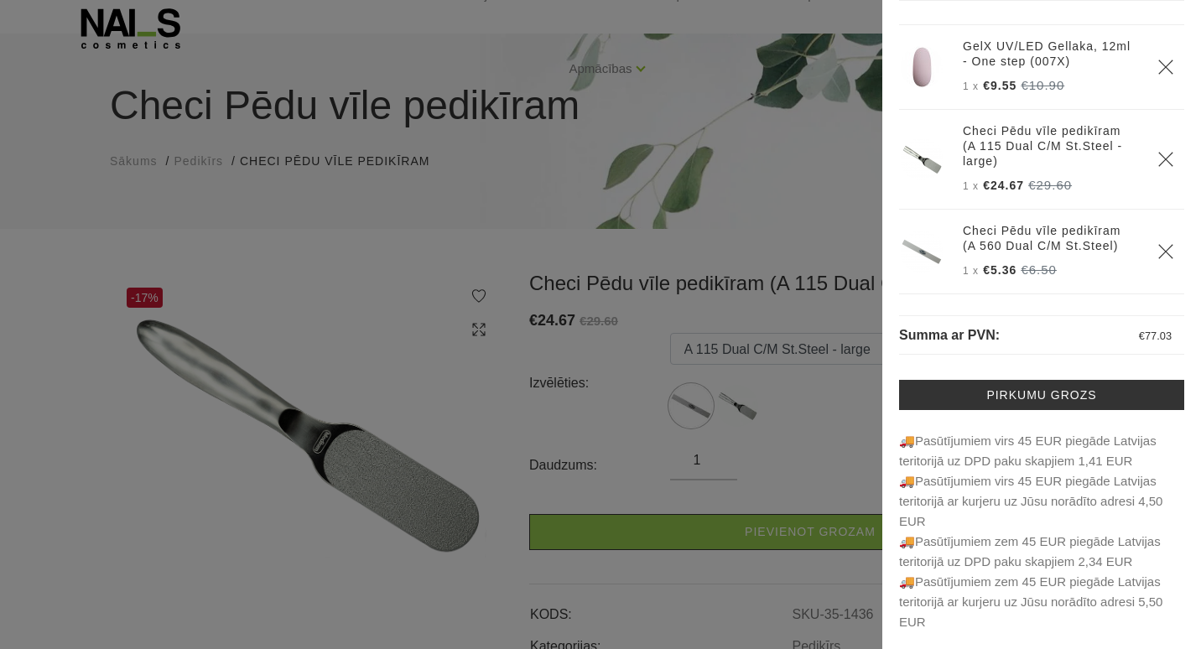
scroll to position [516, 0]
click at [1004, 179] on span "€24.67" at bounding box center [1003, 185] width 41 height 13
click at [973, 180] on span "1 x" at bounding box center [971, 186] width 16 height 12
click at [810, 379] on div at bounding box center [600, 324] width 1201 height 649
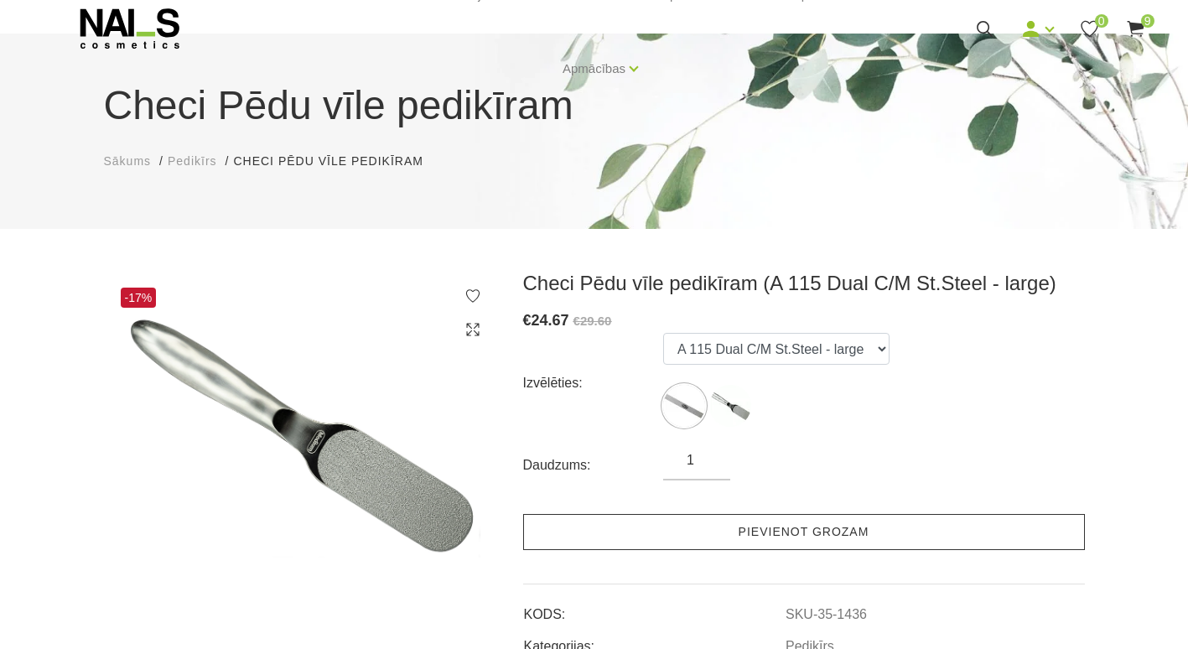
click at [805, 532] on link "Pievienot grozam" at bounding box center [804, 532] width 562 height 36
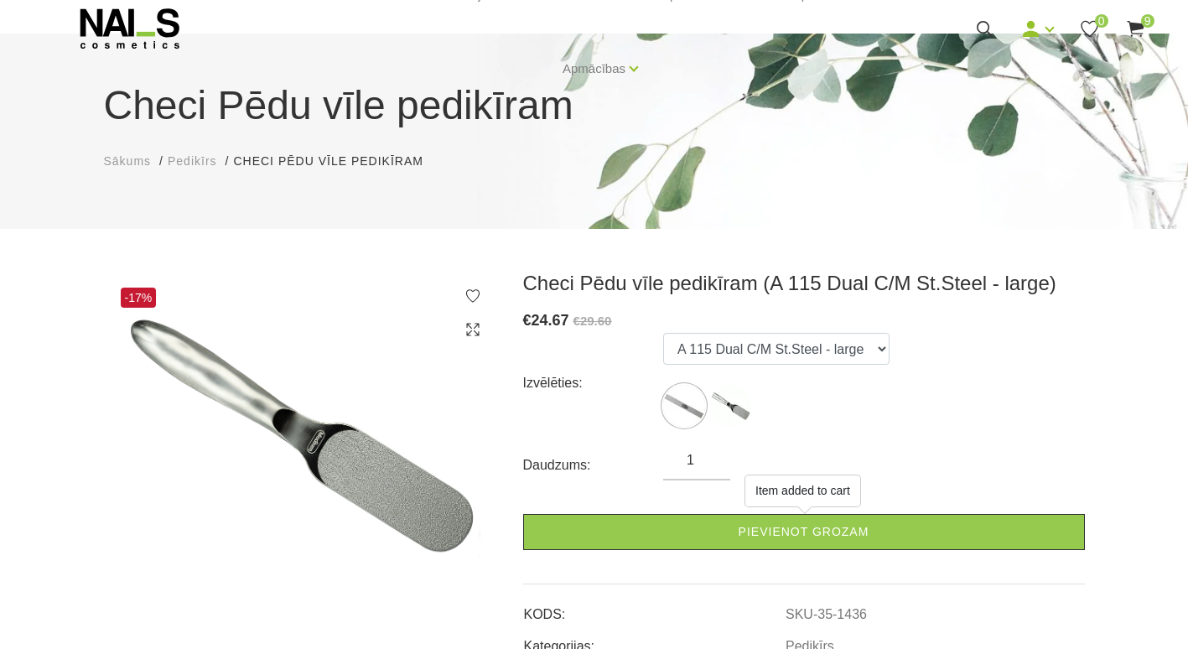
click at [867, 444] on form "Izvēlēties: A 560 Dual C/M St.Steel A 115 Dual C/M St.Steel - large Daudzums: 1…" at bounding box center [804, 441] width 562 height 217
type input "2"
click at [713, 456] on input "2" at bounding box center [696, 460] width 67 height 20
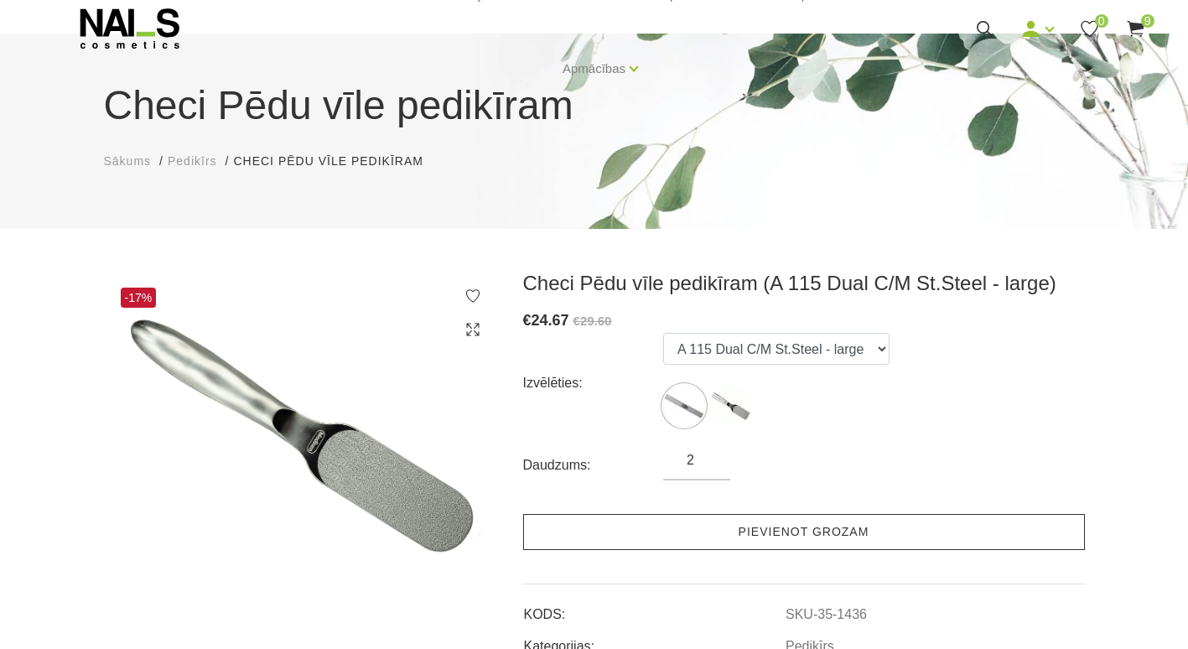
click at [756, 544] on link "Pievienot grozam" at bounding box center [804, 532] width 562 height 36
click at [823, 536] on link "Pievienot grozam" at bounding box center [804, 532] width 562 height 36
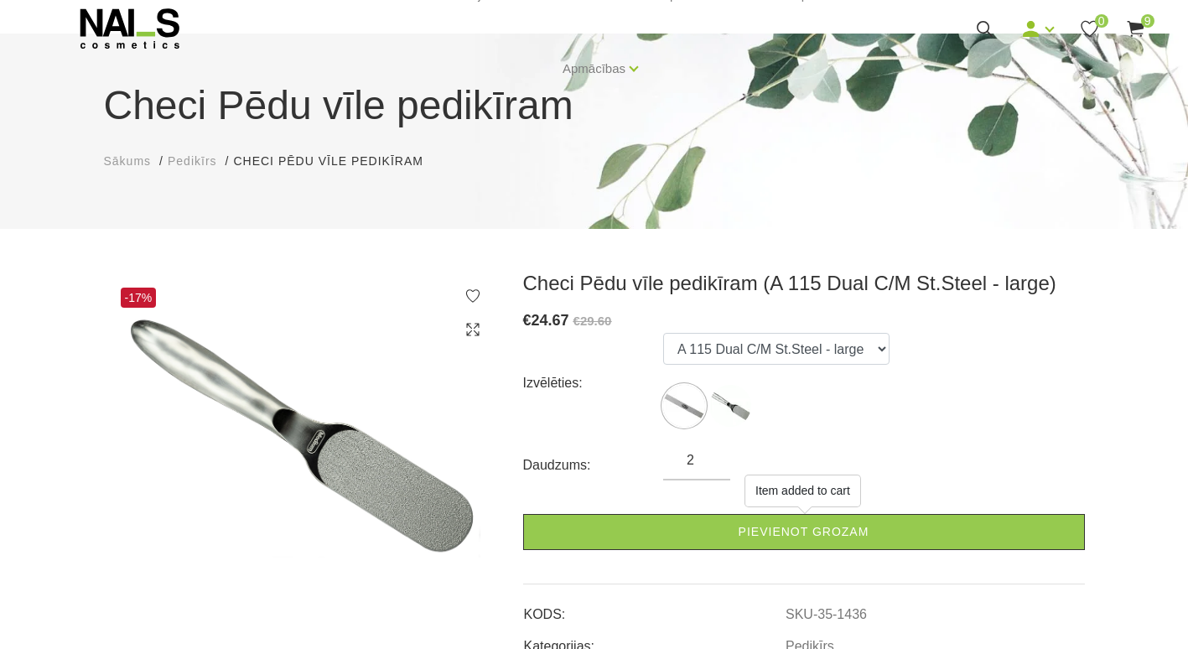
click at [1135, 24] on use at bounding box center [1135, 29] width 17 height 16
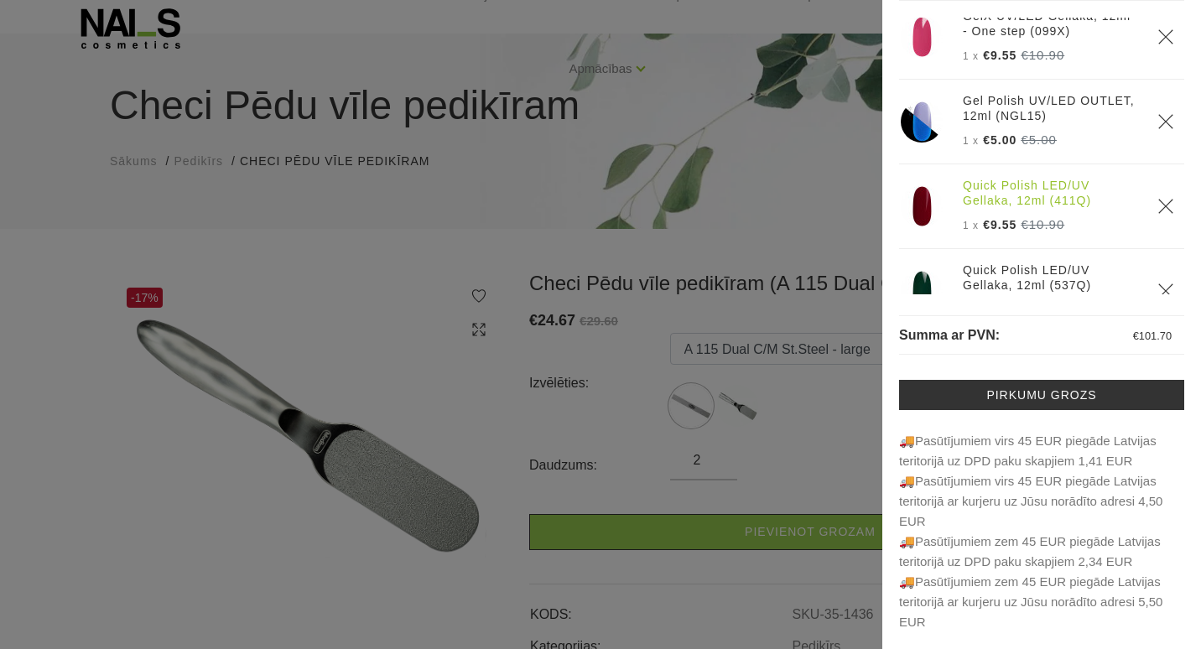
scroll to position [139, 0]
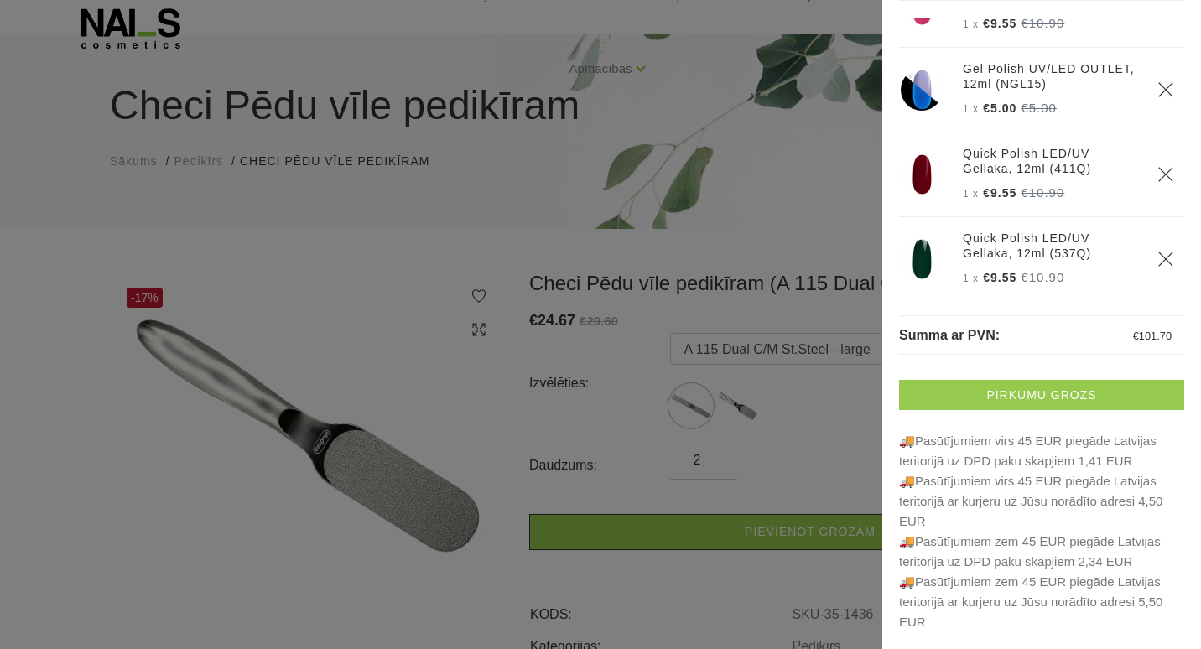
click at [1029, 400] on link "Pirkumu grozs" at bounding box center [1041, 395] width 285 height 30
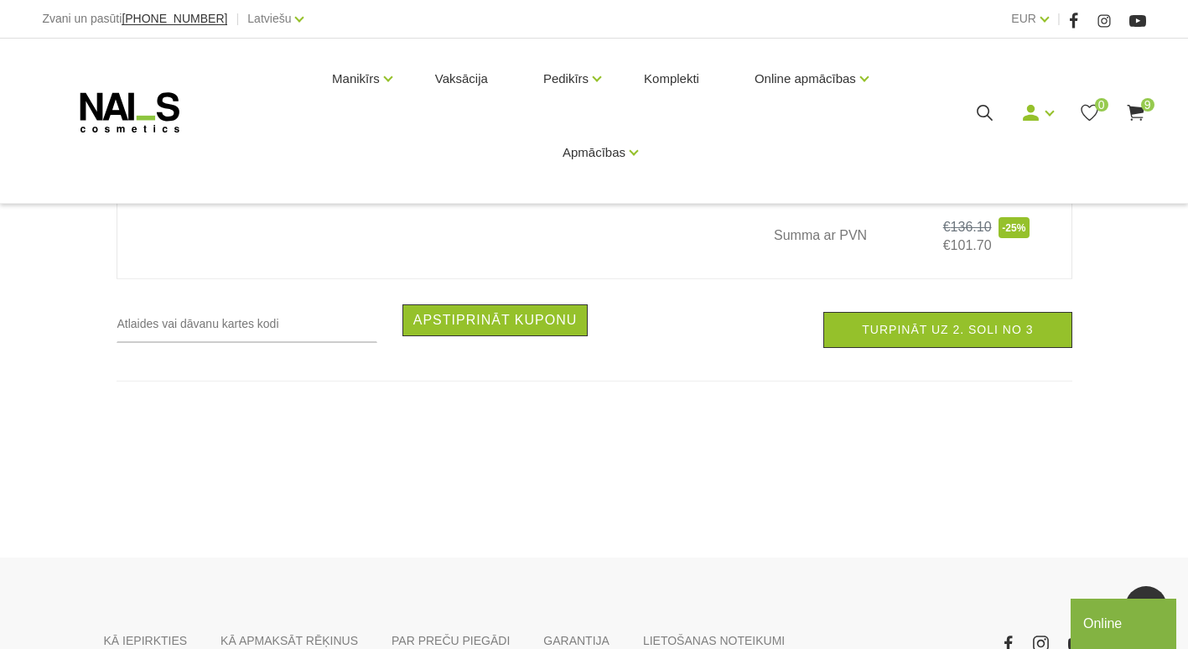
scroll to position [2012, 0]
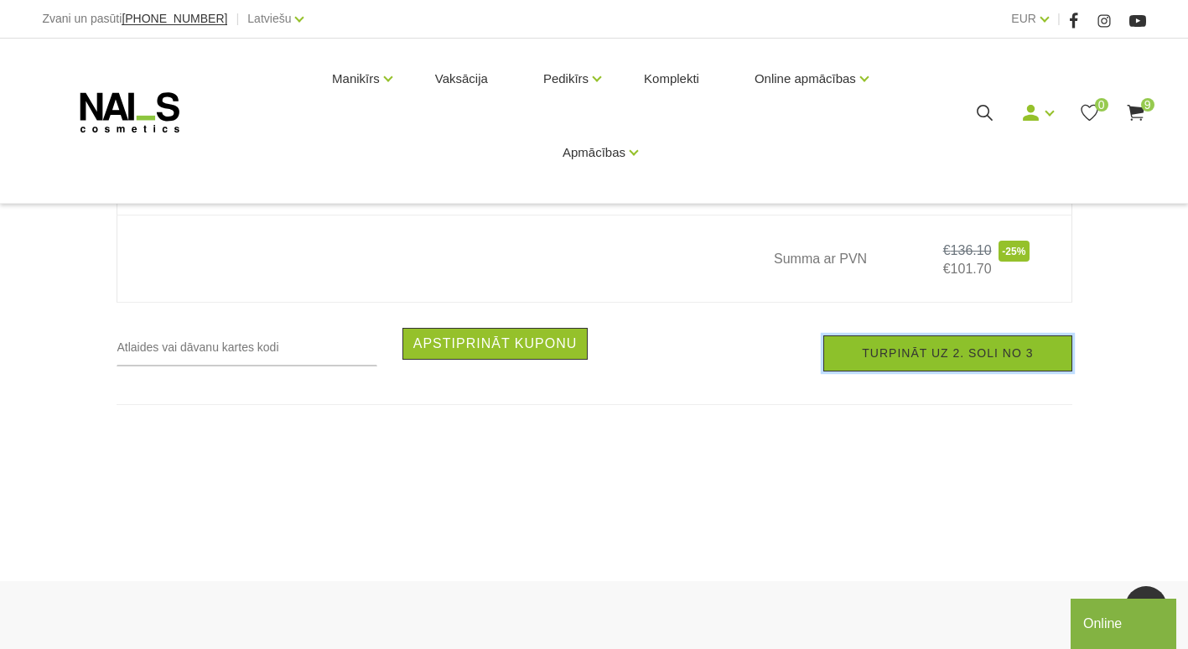
click at [916, 371] on link "Turpināt uz 2. soli no 3" at bounding box center [947, 353] width 248 height 36
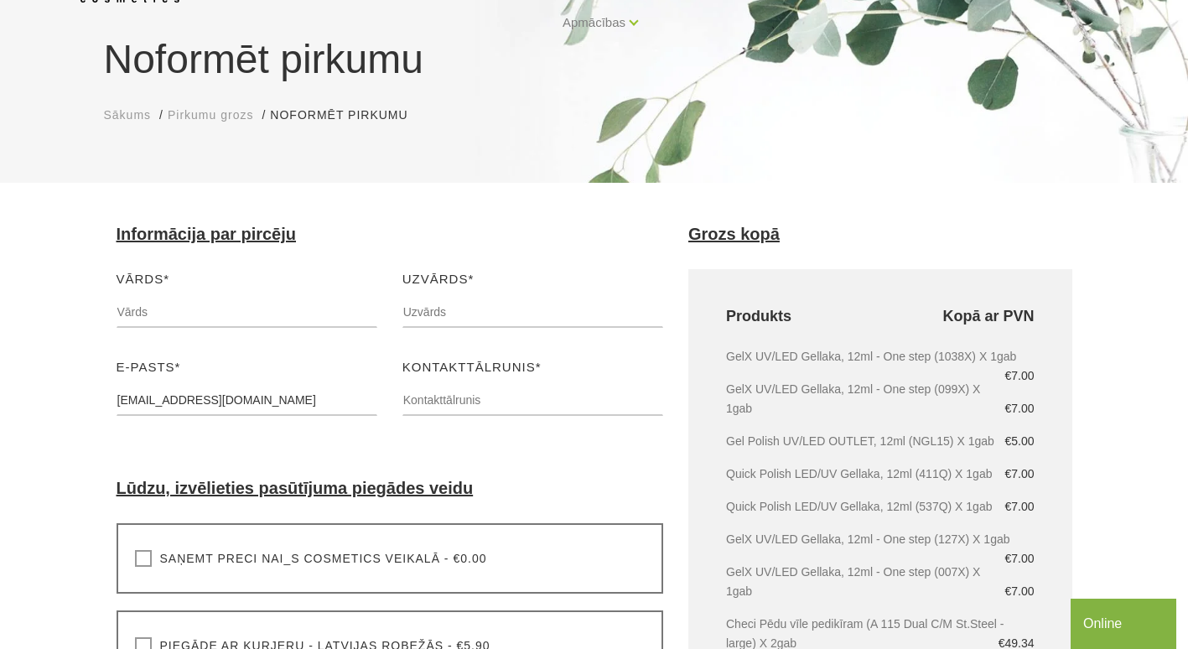
scroll to position [168, 0]
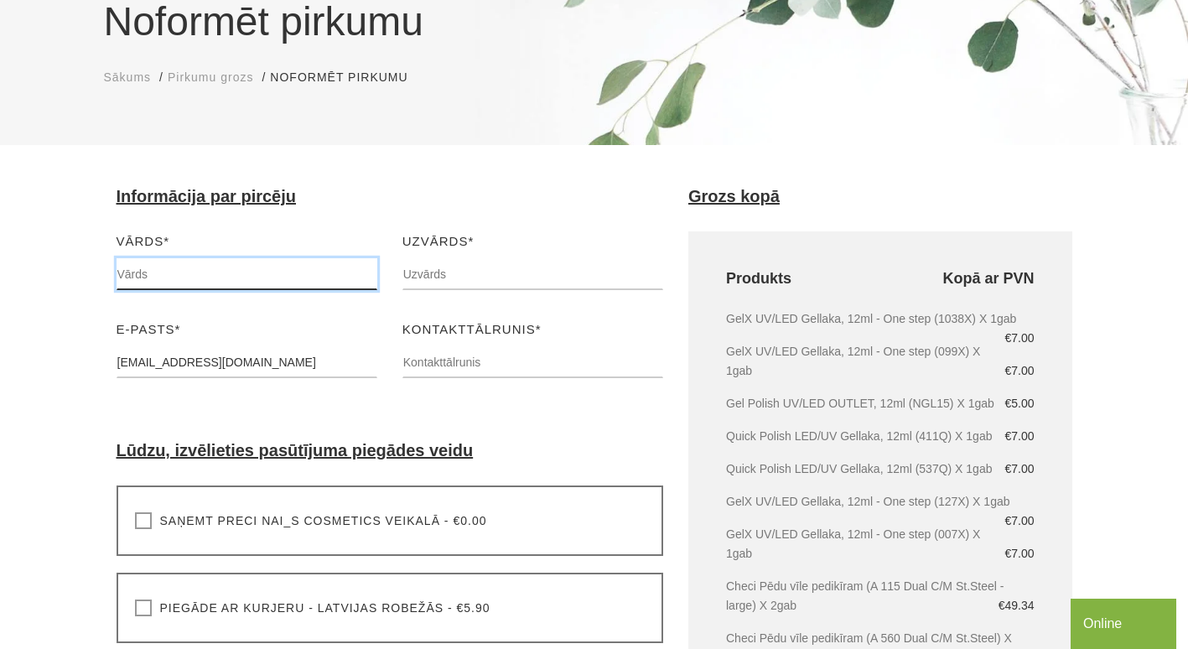
click at [288, 271] on input "text" at bounding box center [247, 274] width 261 height 32
type input "[PERSON_NAME]"
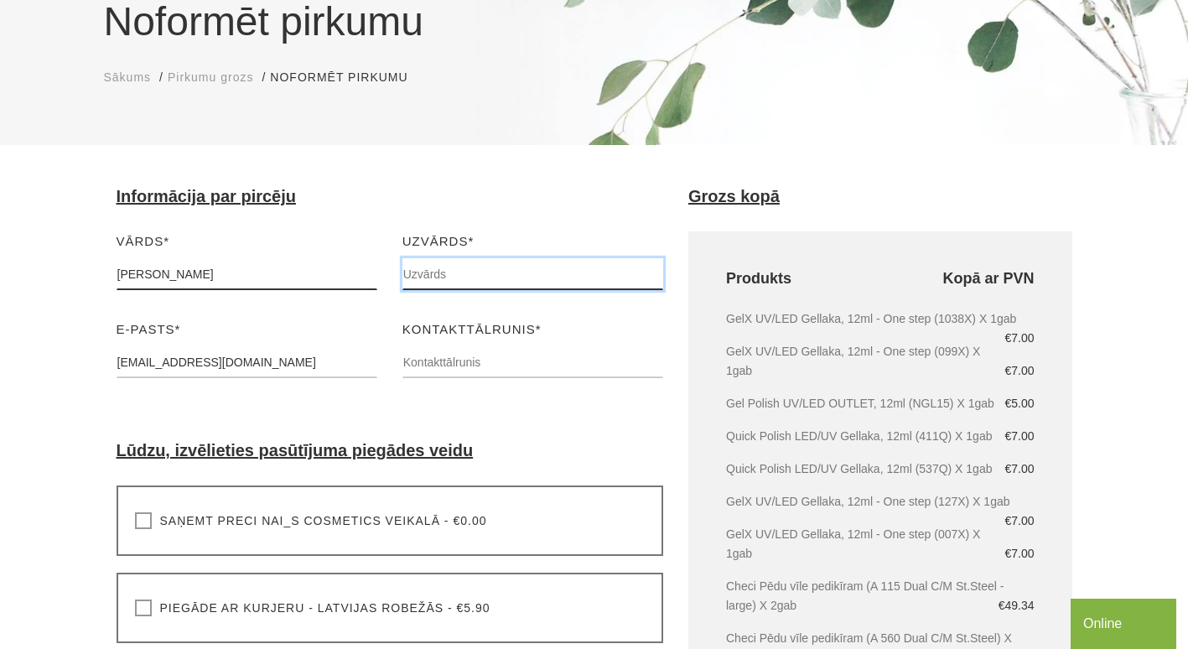
type input "ZANDERSONE"
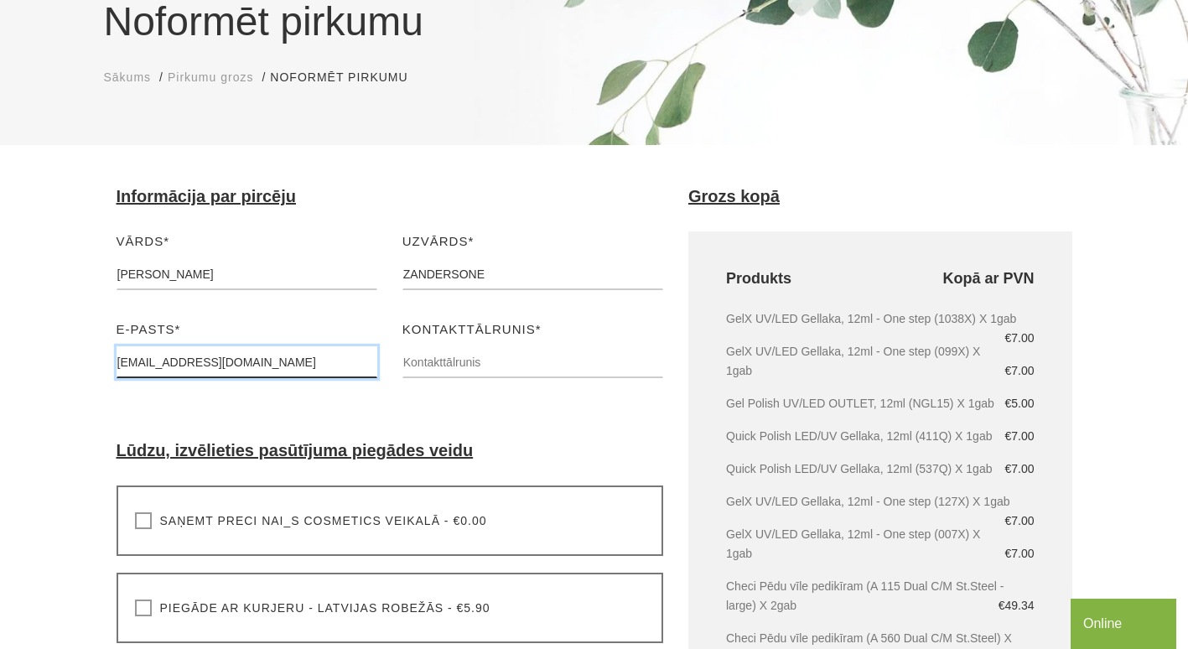
click at [192, 356] on input "[EMAIL_ADDRESS][DOMAIN_NAME]" at bounding box center [247, 362] width 261 height 32
click at [450, 338] on label "Kontakttālrunis*" at bounding box center [471, 329] width 139 height 20
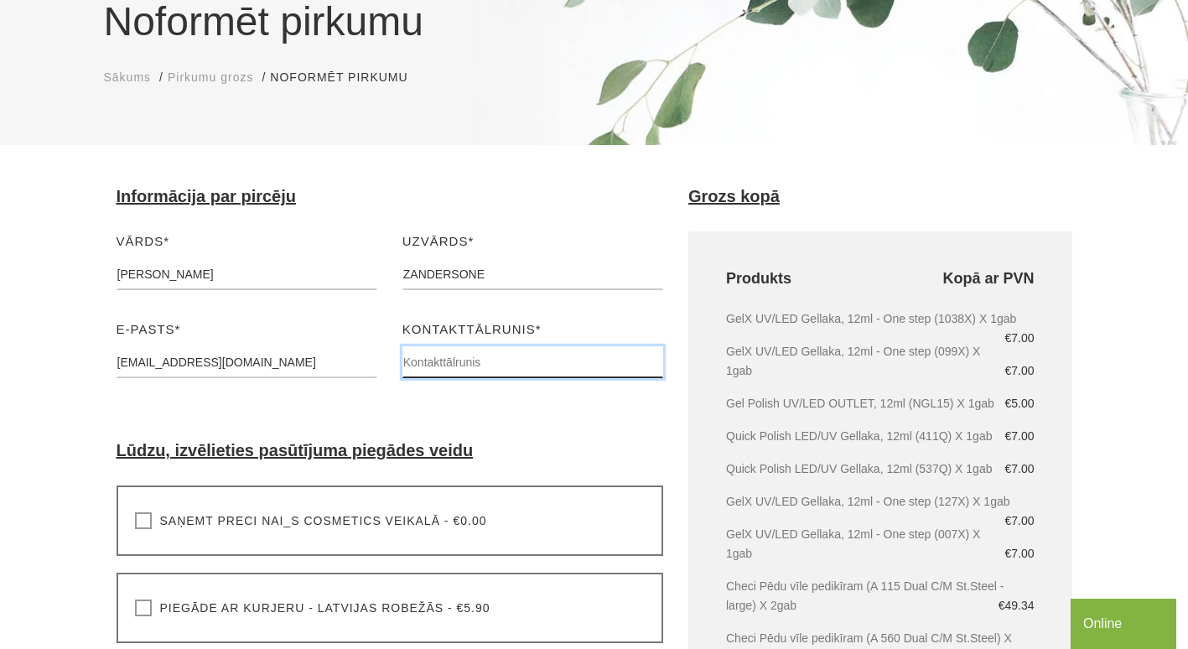
click at [449, 372] on input "text" at bounding box center [532, 362] width 261 height 32
type input "29916526"
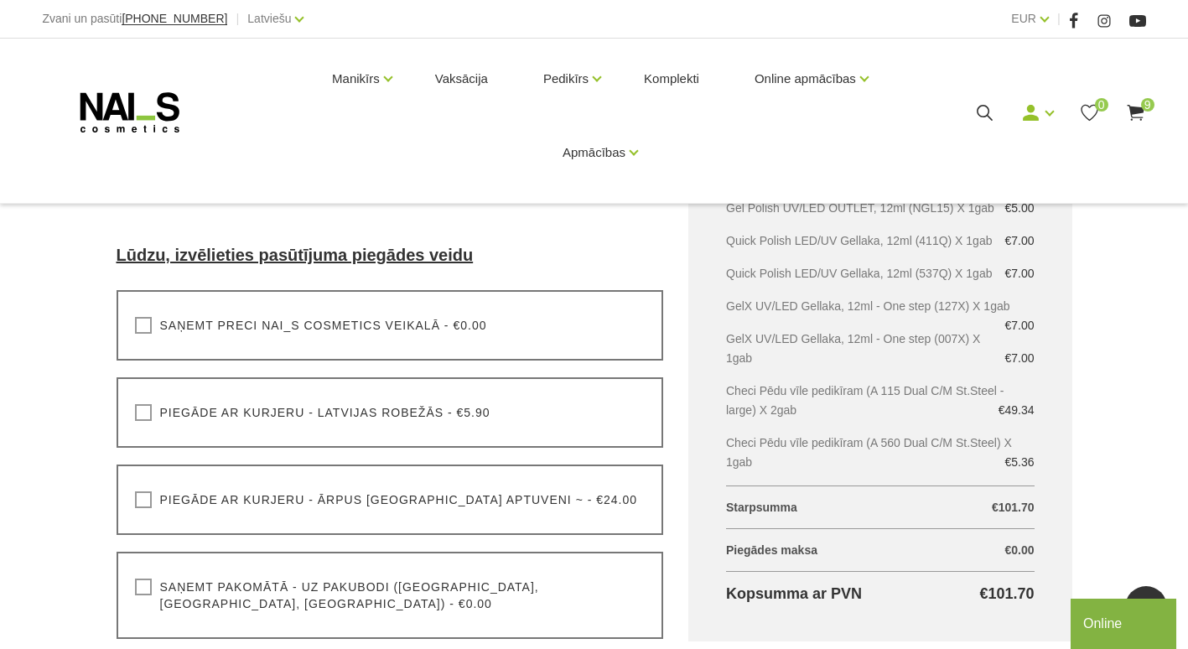
scroll to position [391, 0]
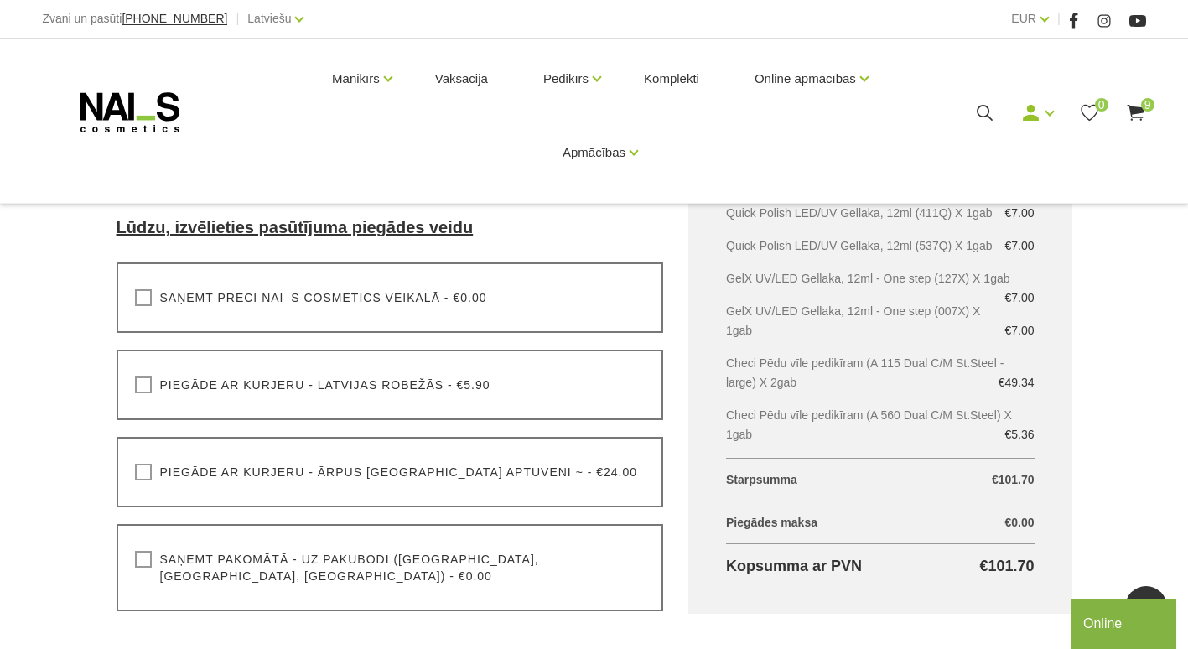
click at [427, 552] on label "Saņemt pakomātā - uz pakubodi ([GEOGRAPHIC_DATA], [GEOGRAPHIC_DATA], [GEOGRAPHI…" at bounding box center [390, 568] width 511 height 34
click at [0, 0] on input "Saņemt pakomātā - uz pakubodi ([GEOGRAPHIC_DATA], [GEOGRAPHIC_DATA], [GEOGRAPHI…" at bounding box center [0, 0] width 0 height 0
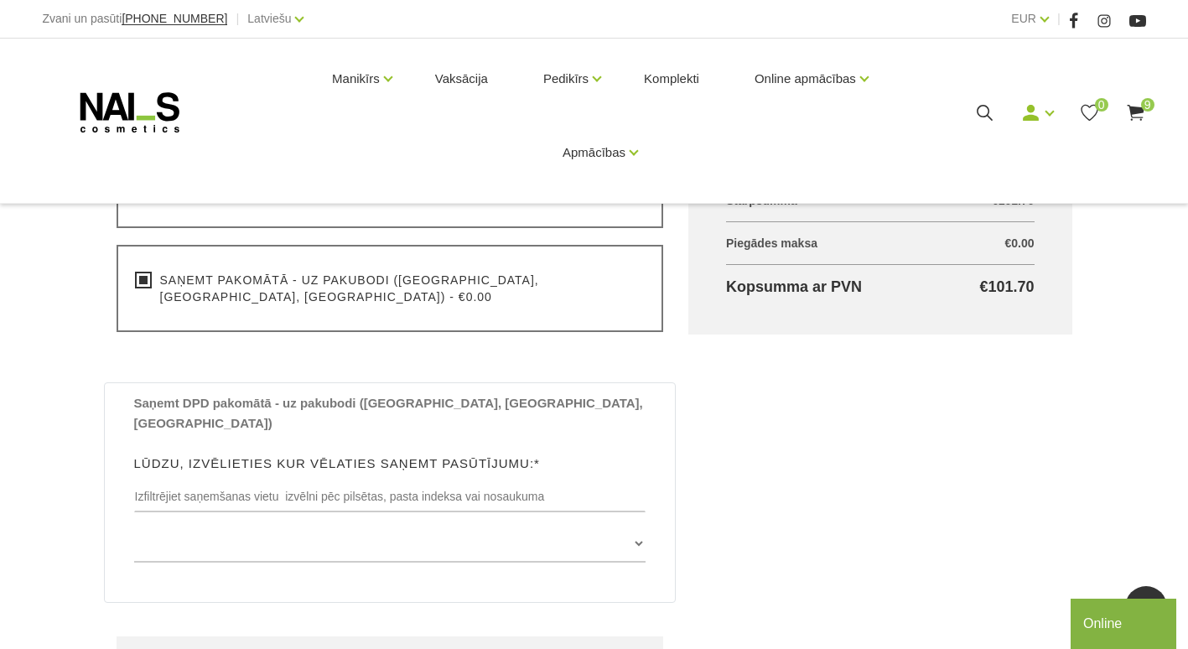
scroll to position [671, 0]
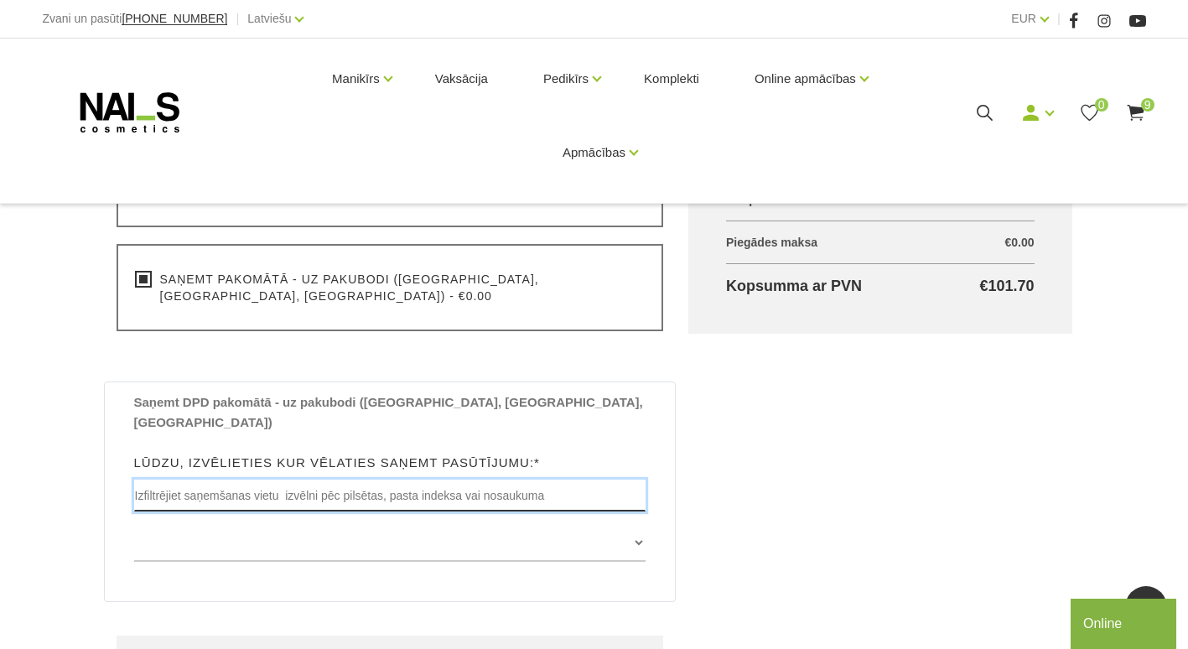
click at [332, 480] on input "text" at bounding box center [390, 496] width 512 height 32
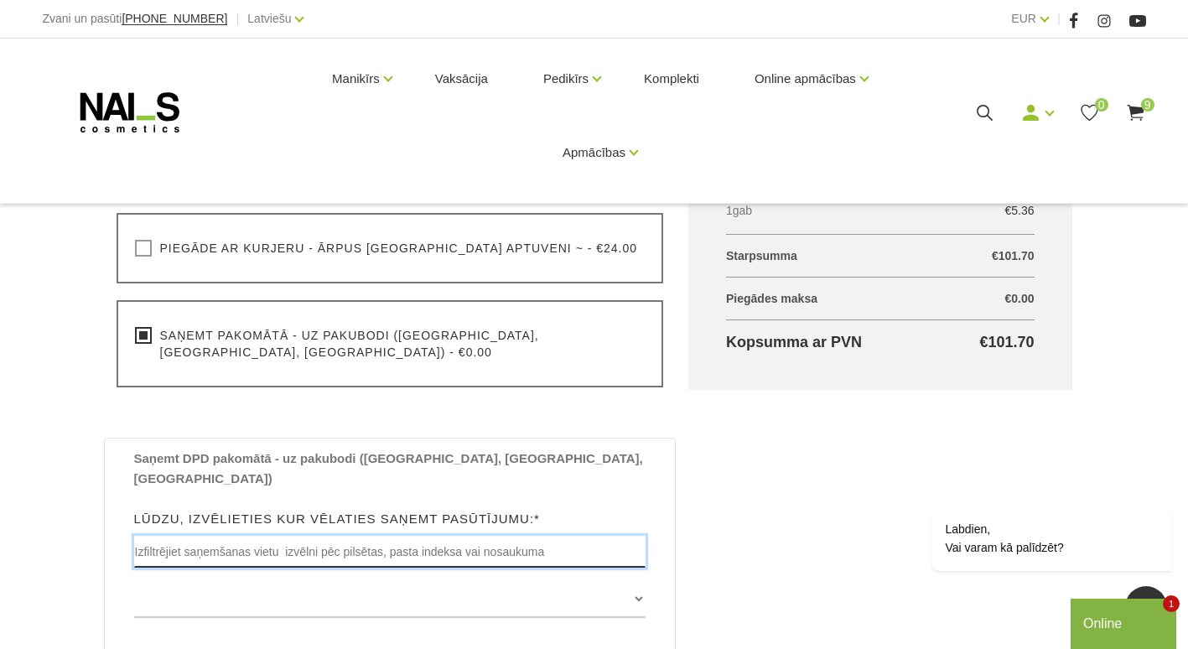
scroll to position [615, 0]
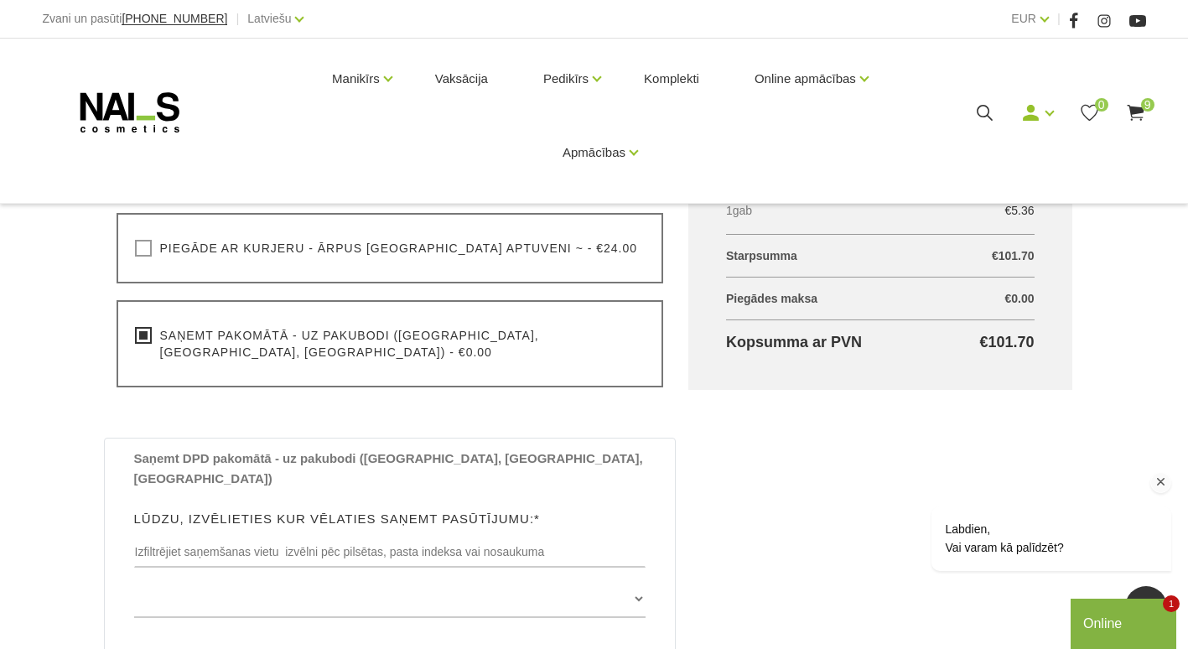
click at [1161, 475] on icon "Logrīka uzmanības tvērējs" at bounding box center [1161, 482] width 15 height 15
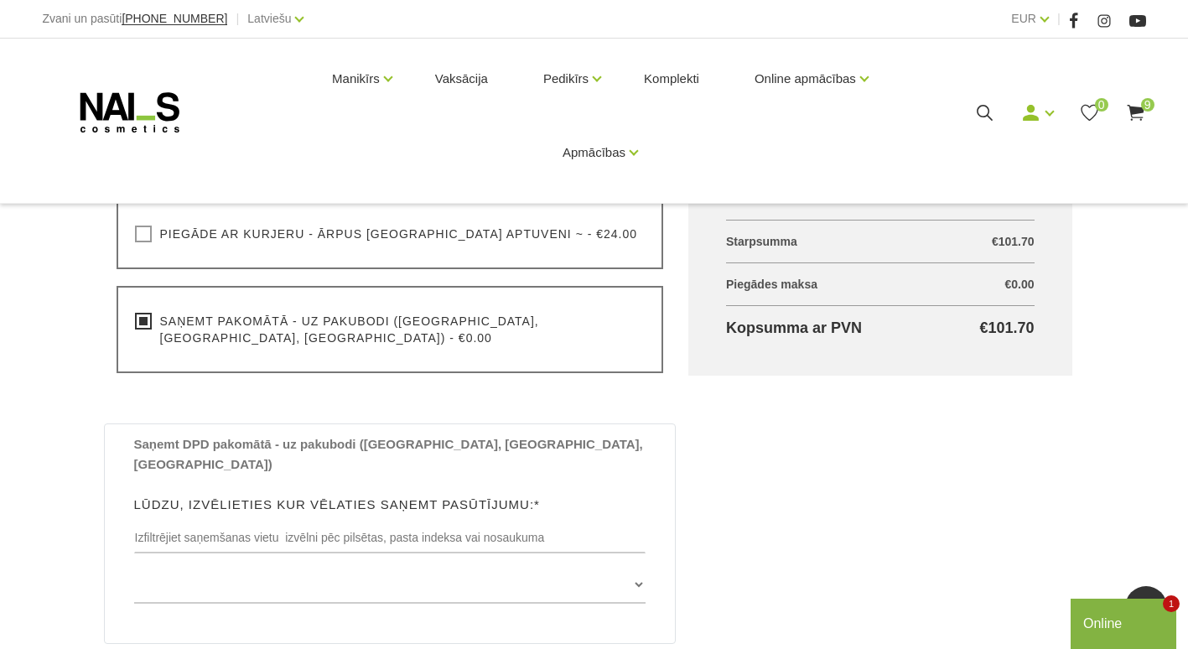
scroll to position [642, 0]
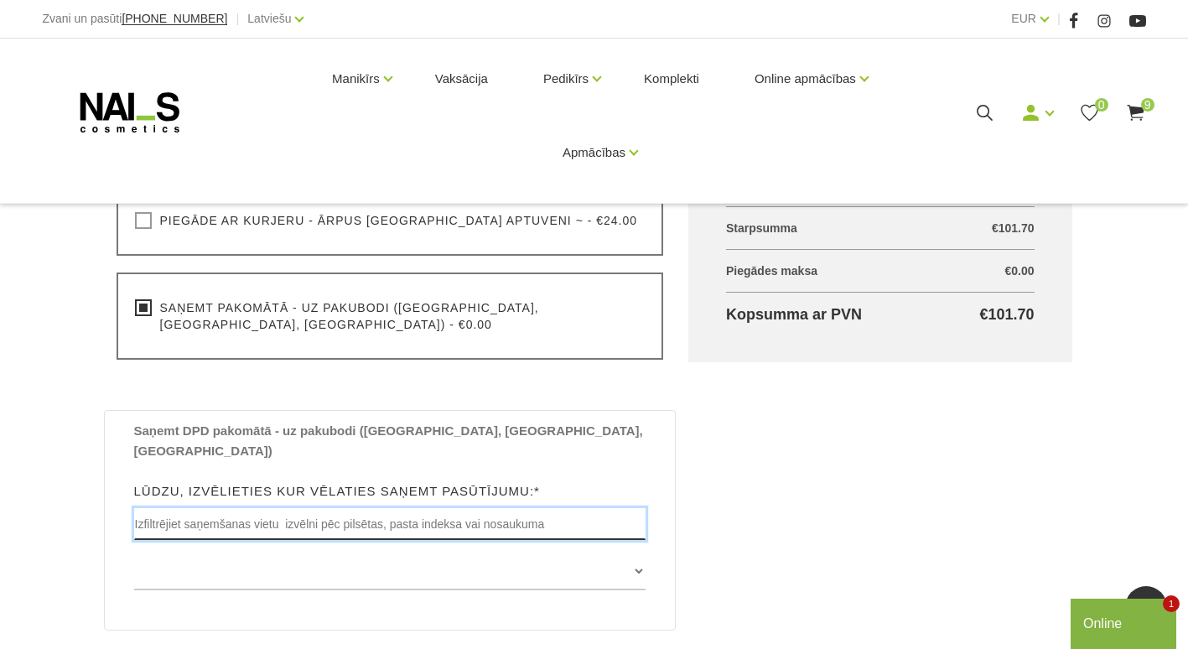
click at [345, 508] on input "text" at bounding box center [390, 524] width 512 height 32
click at [339, 508] on input "text" at bounding box center [390, 524] width 512 height 32
type input "r"
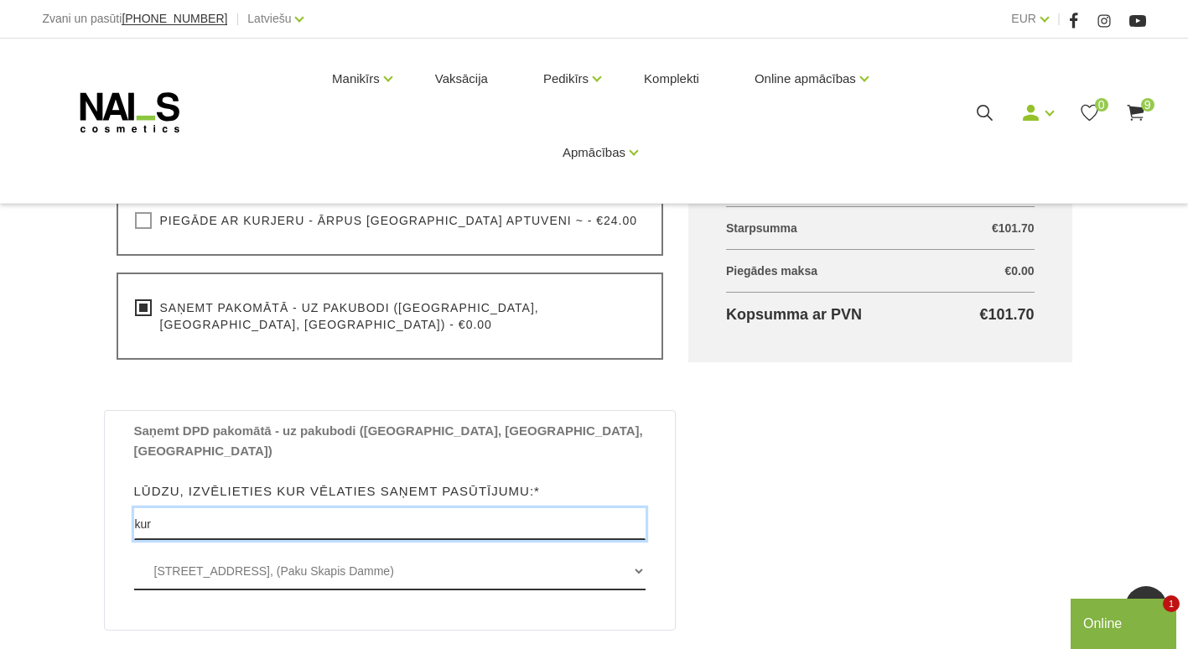
type input "kur"
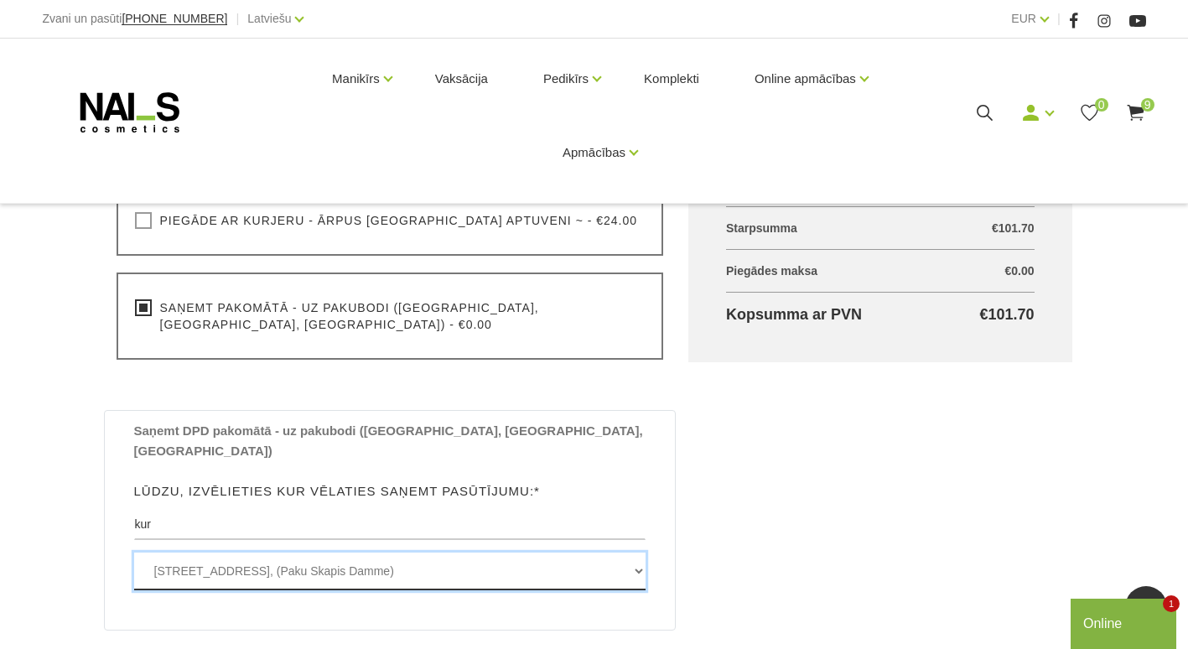
click at [359, 553] on select "[STREET_ADDRESS], ([GEOGRAPHIC_DATA]) [STREET_ADDRESS], ([GEOGRAPHIC_DATA]) [ST…" at bounding box center [390, 572] width 512 height 38
click at [134, 553] on select "[STREET_ADDRESS], ([GEOGRAPHIC_DATA]) [STREET_ADDRESS], ([GEOGRAPHIC_DATA]) [ST…" at bounding box center [390, 572] width 512 height 38
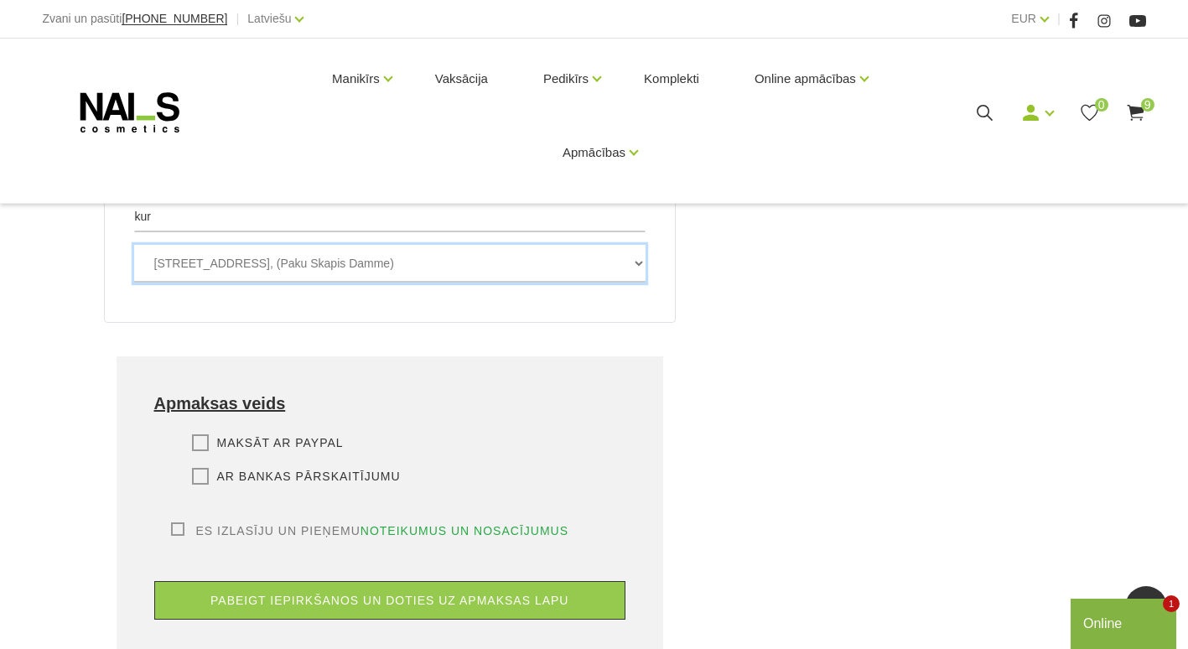
scroll to position [950, 0]
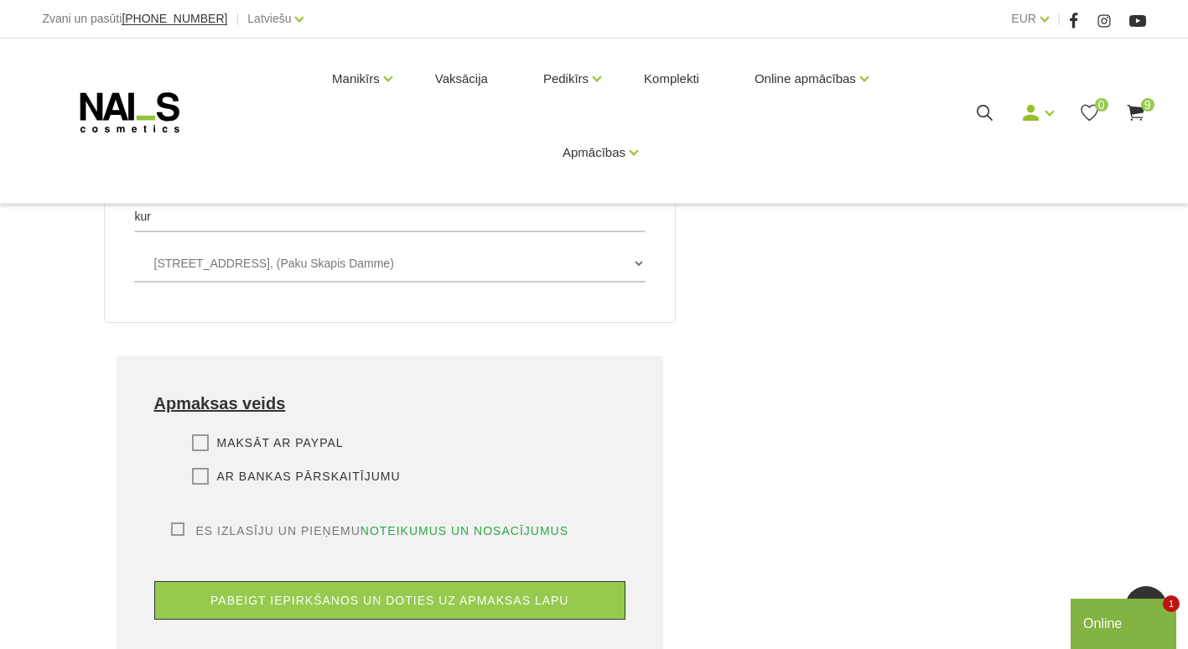
click at [202, 468] on label "Ar bankas pārskaitījumu" at bounding box center [296, 476] width 209 height 17
click at [0, 0] on input "Ar bankas pārskaitījumu" at bounding box center [0, 0] width 0 height 0
click at [177, 522] on label "Es izlasīju un pieņemu noteikumus un nosacījumus" at bounding box center [370, 530] width 398 height 17
click at [0, 0] on input "Es izlasīju un pieņemu noteikumus un nosacījumus" at bounding box center [0, 0] width 0 height 0
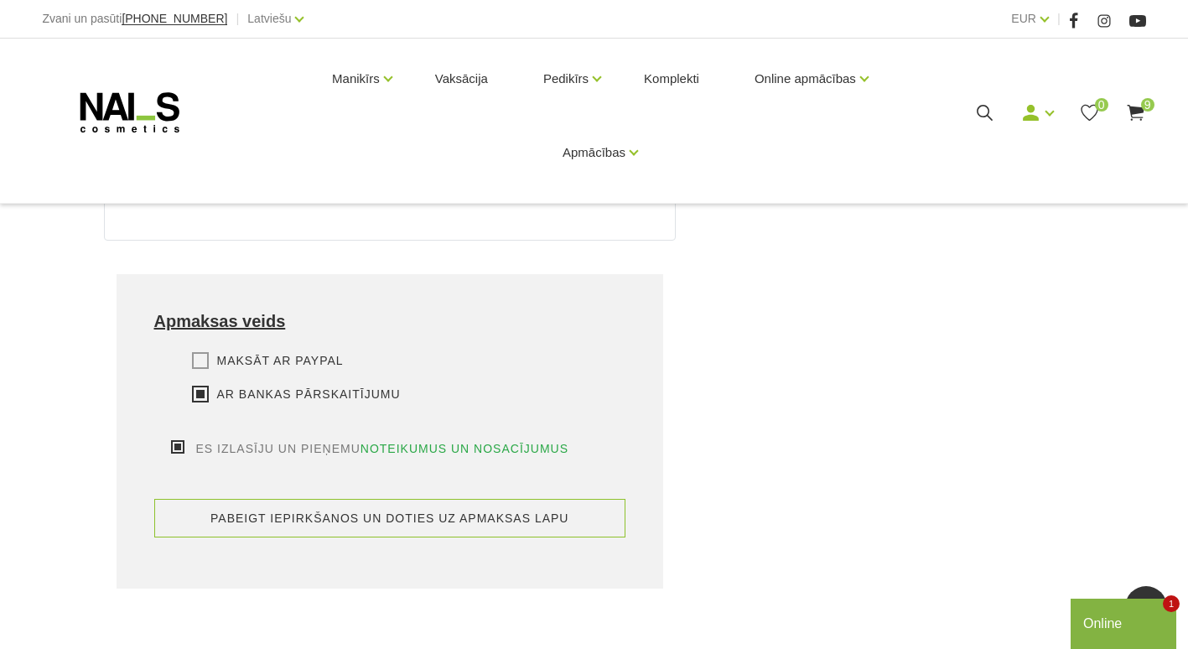
scroll to position [1034, 0]
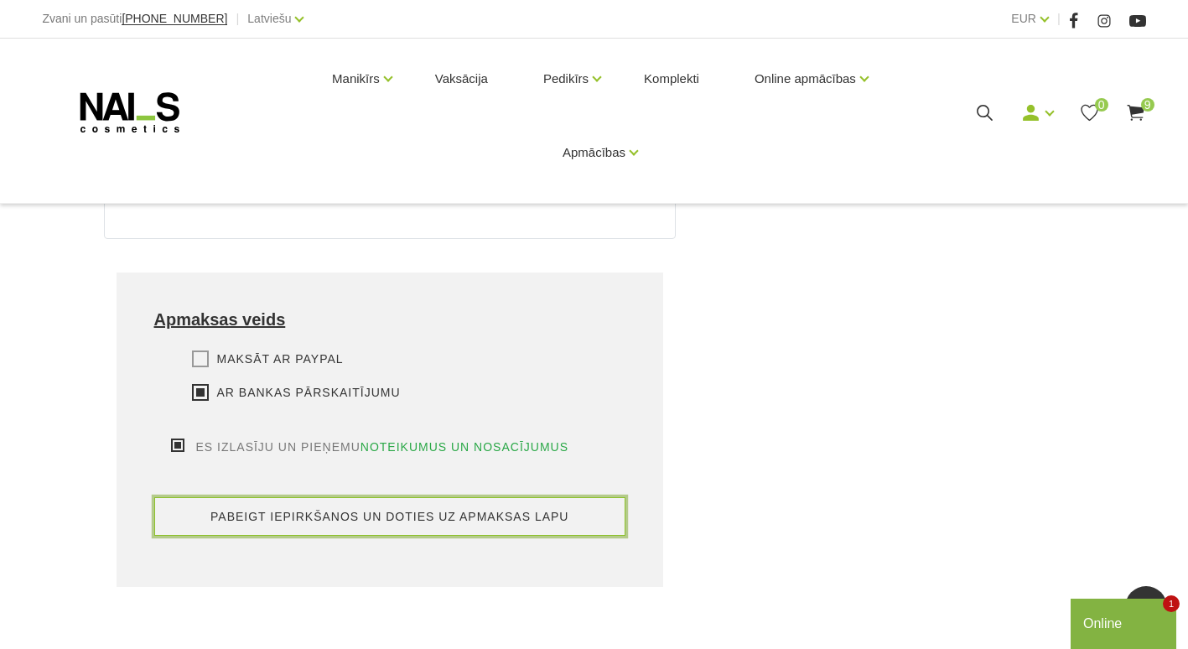
click at [480, 497] on button "pabeigt iepirkšanos un doties uz apmaksas lapu" at bounding box center [390, 516] width 472 height 39
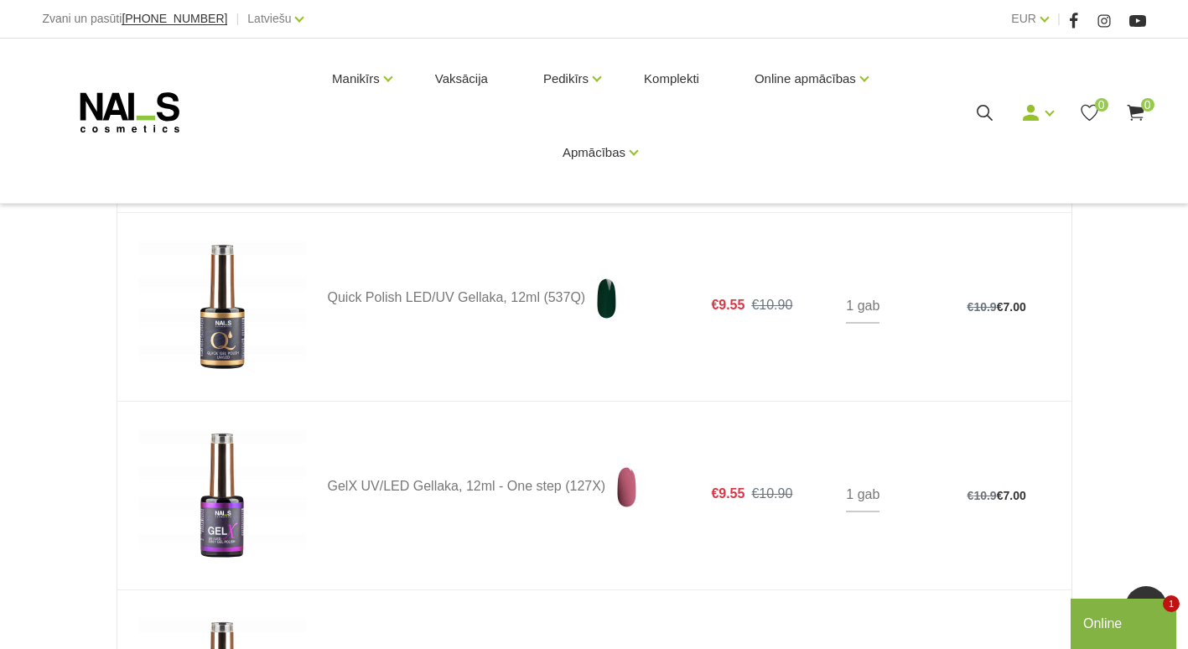
scroll to position [1397, 0]
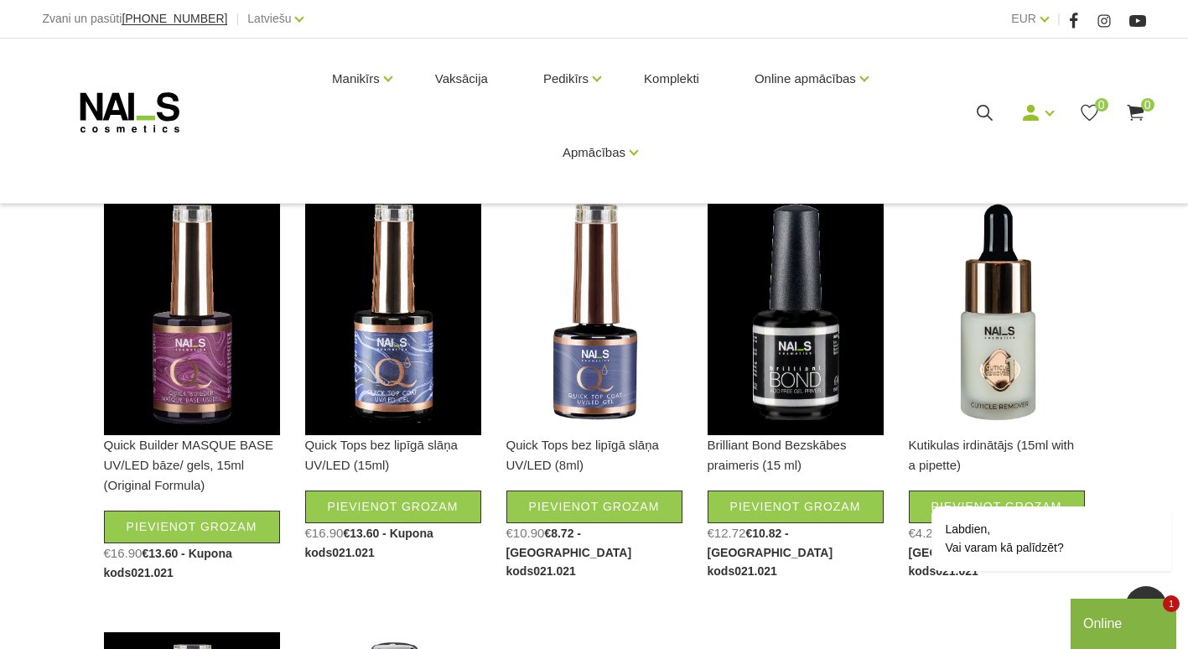
scroll to position [1909, 0]
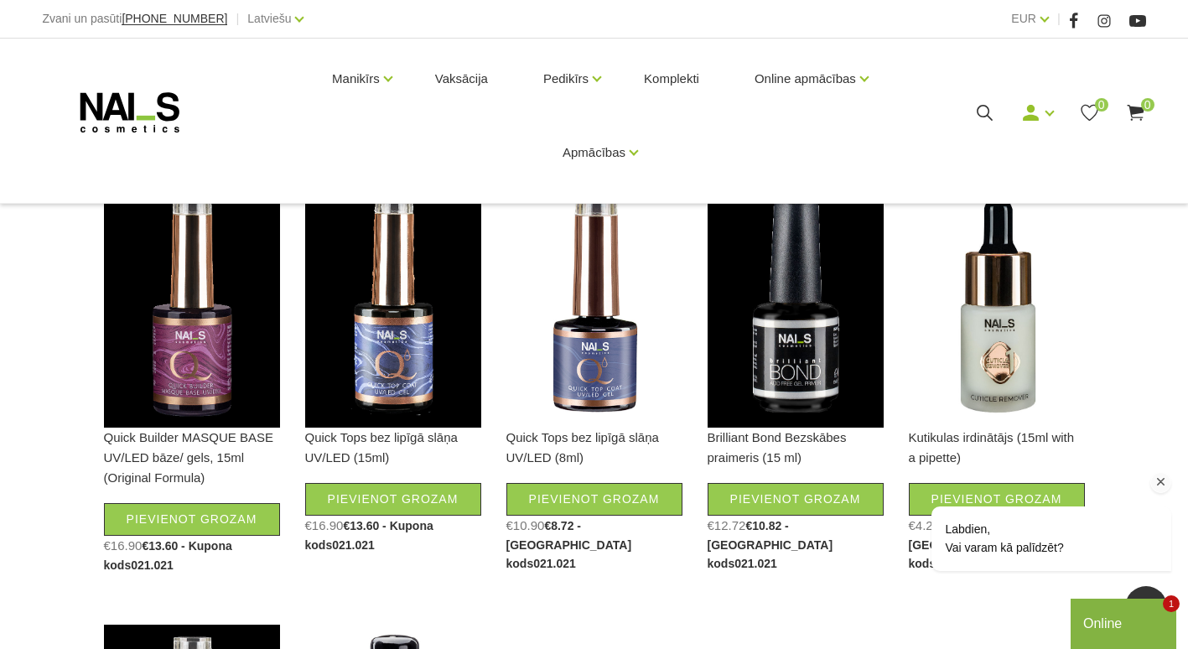
click at [1163, 472] on div "Logrīka uzmanības tvērējs" at bounding box center [1160, 482] width 21 height 21
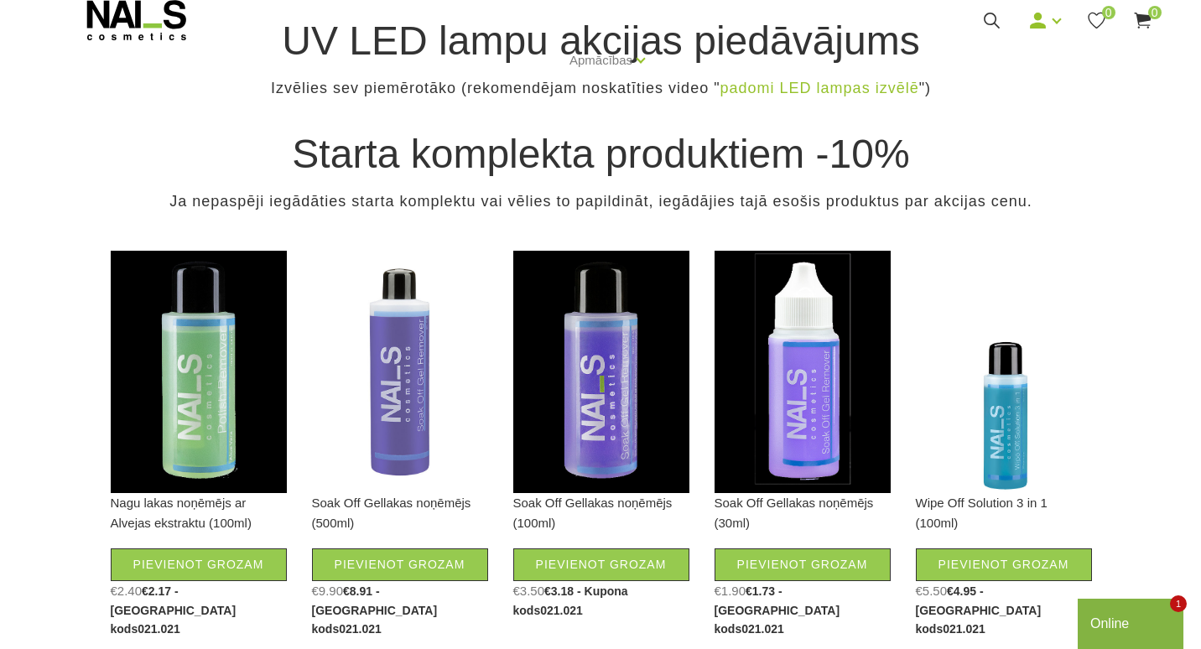
scroll to position [0, 0]
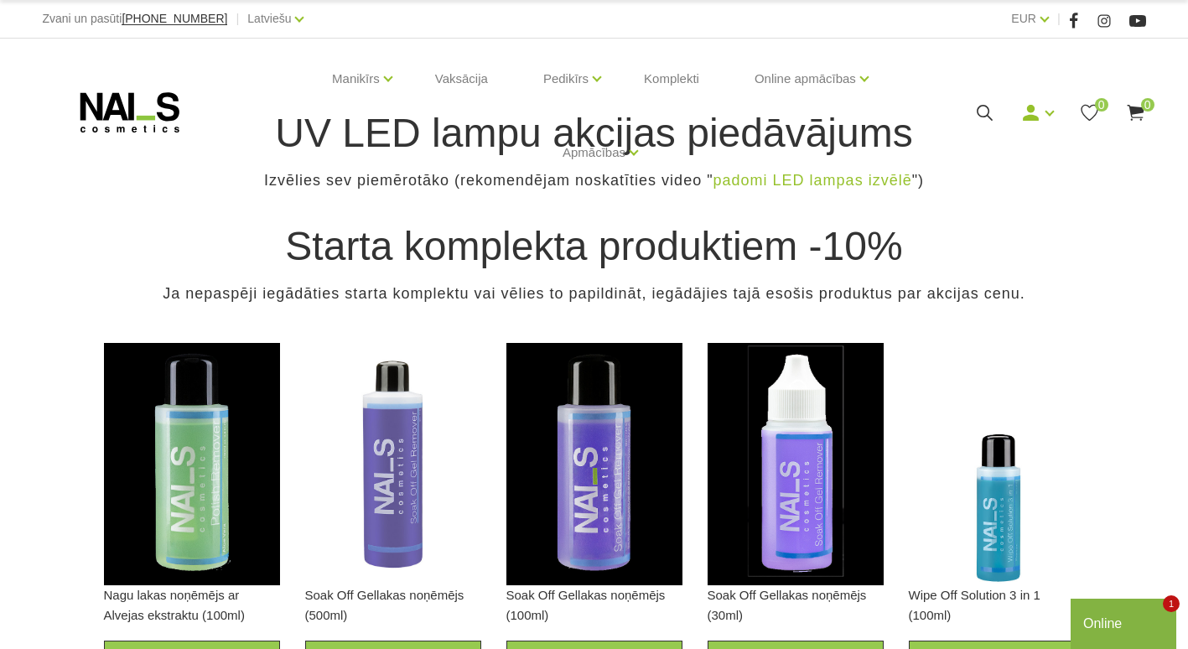
click at [985, 112] on icon at bounding box center [984, 112] width 21 height 21
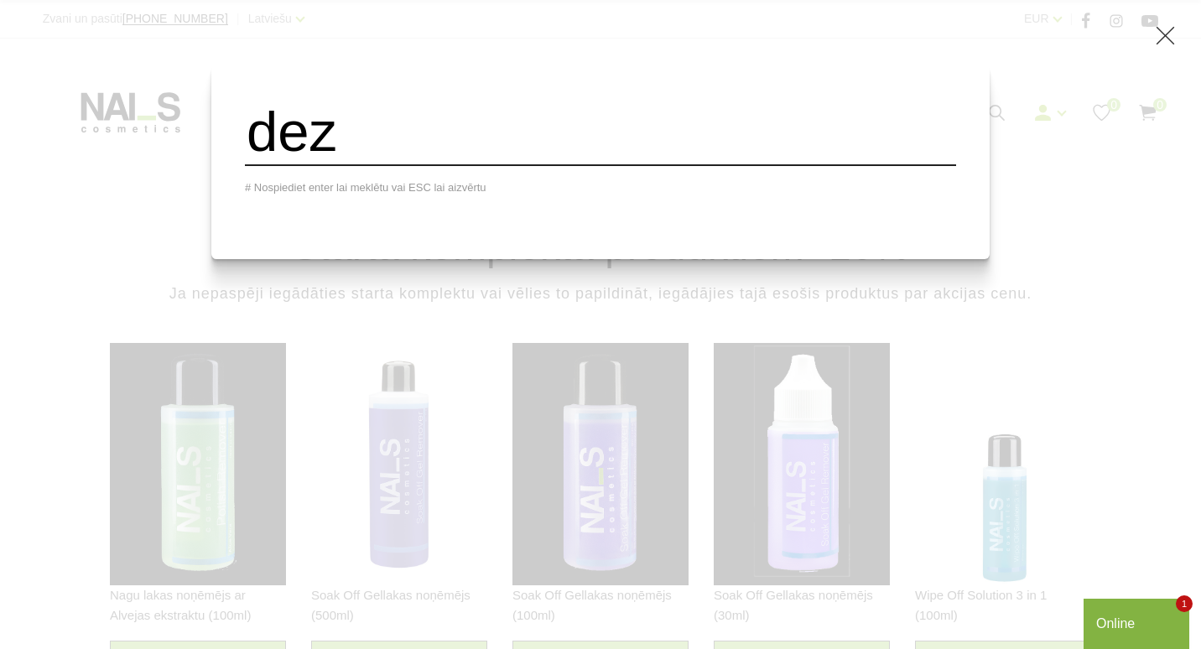
type input "dez"
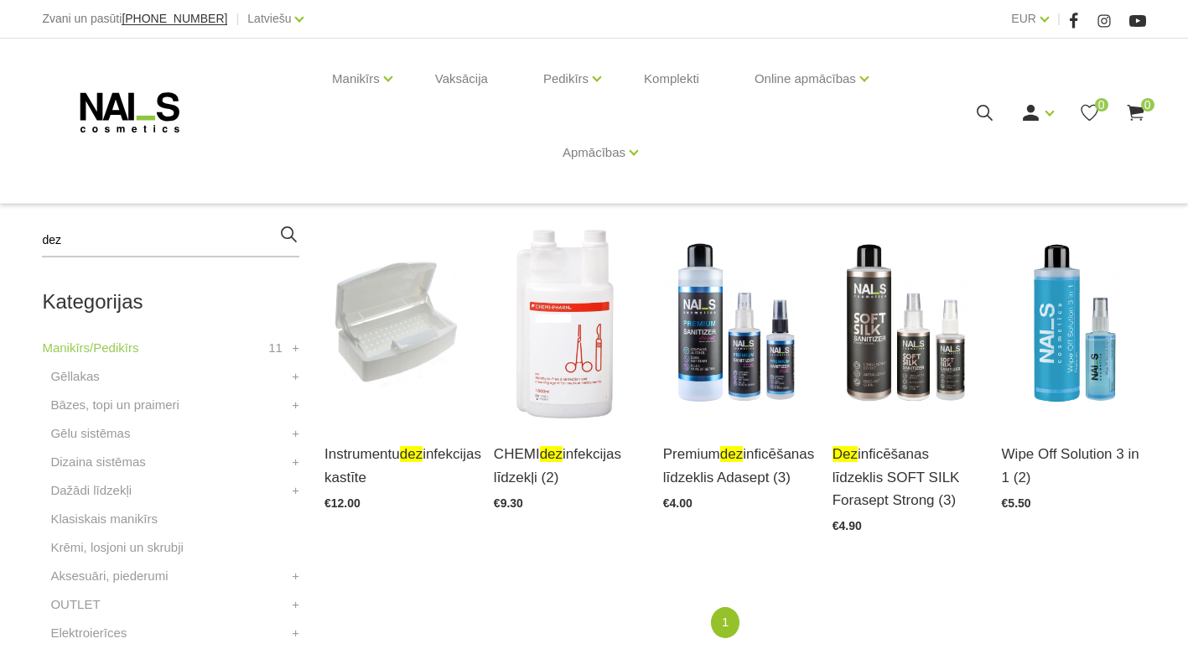
scroll to position [335, 0]
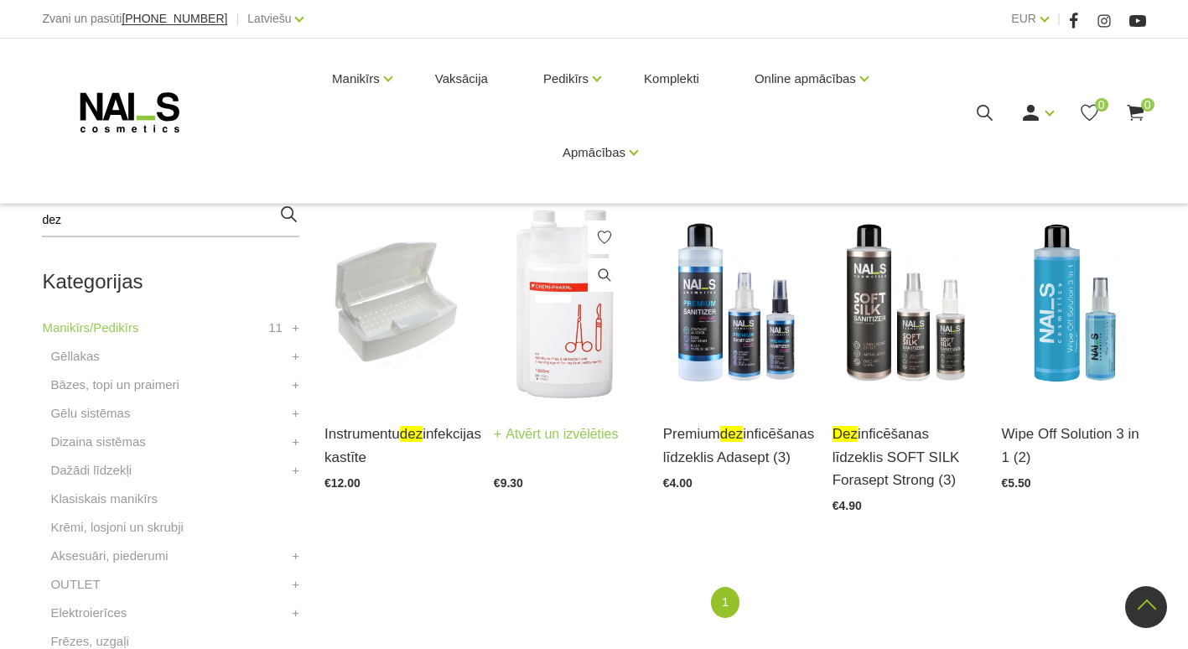
click at [555, 343] on img at bounding box center [566, 303] width 144 height 198
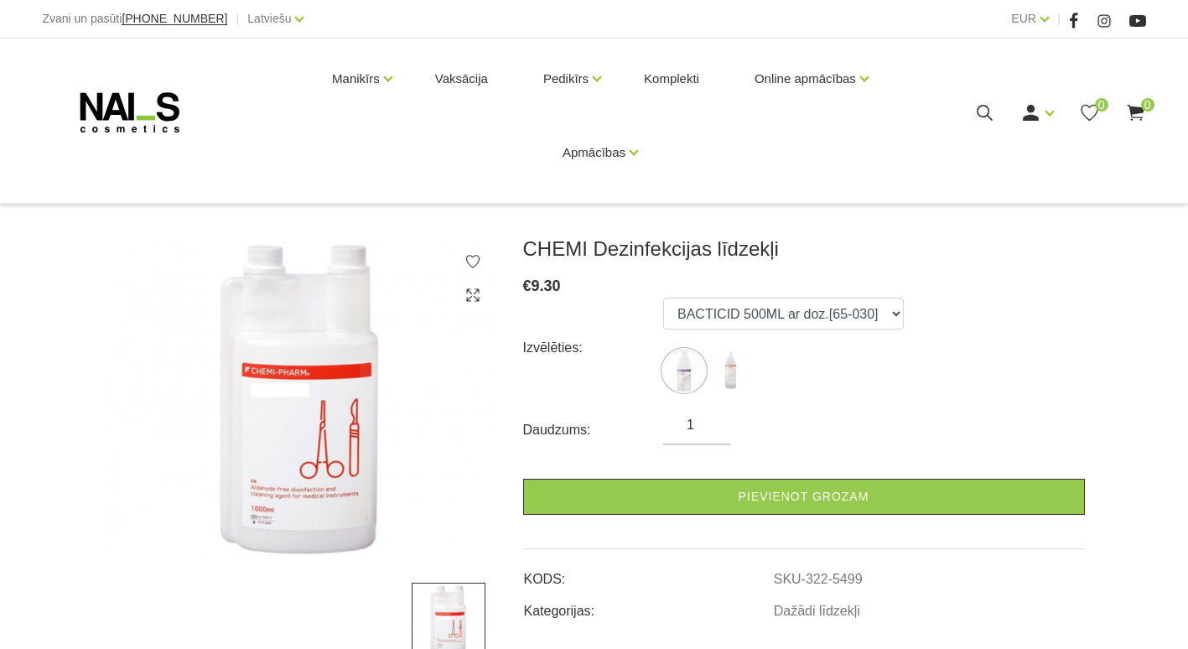
scroll to position [84, 0]
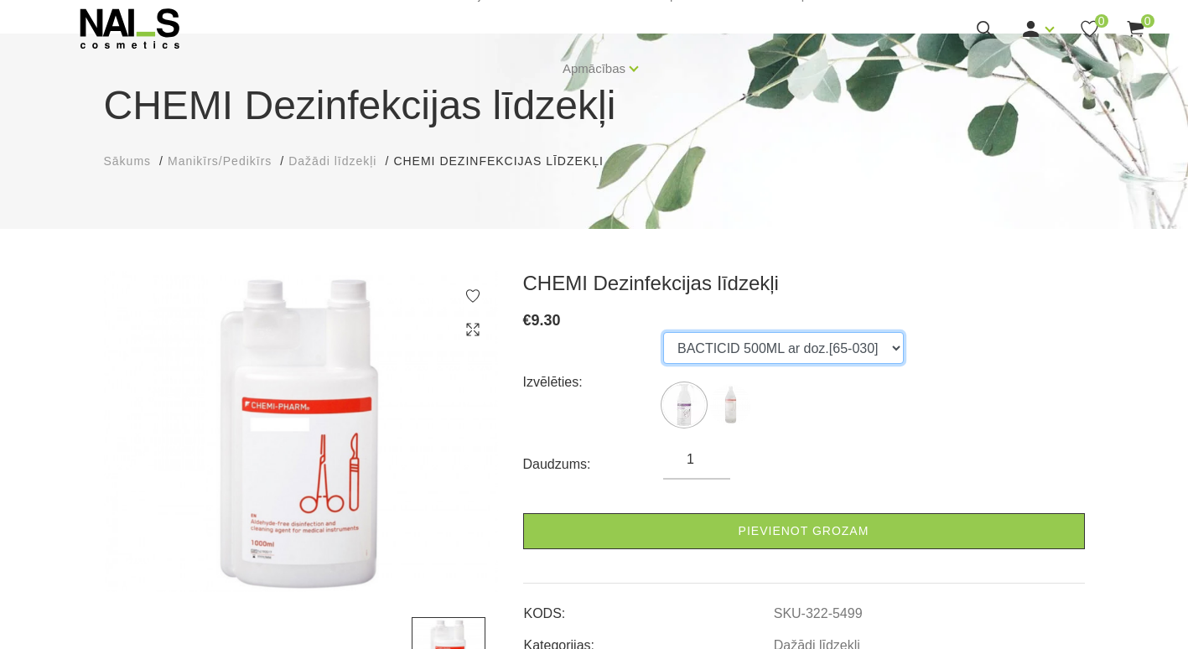
click at [808, 354] on select "BACTICID 500ML ar doz.[65-030] DES INSURANCE 1L [65-009]" at bounding box center [783, 348] width 241 height 32
click at [663, 332] on select "BACTICID 500ML ar doz.[65-030] DES INSURANCE 1L [65-009]" at bounding box center [783, 348] width 241 height 32
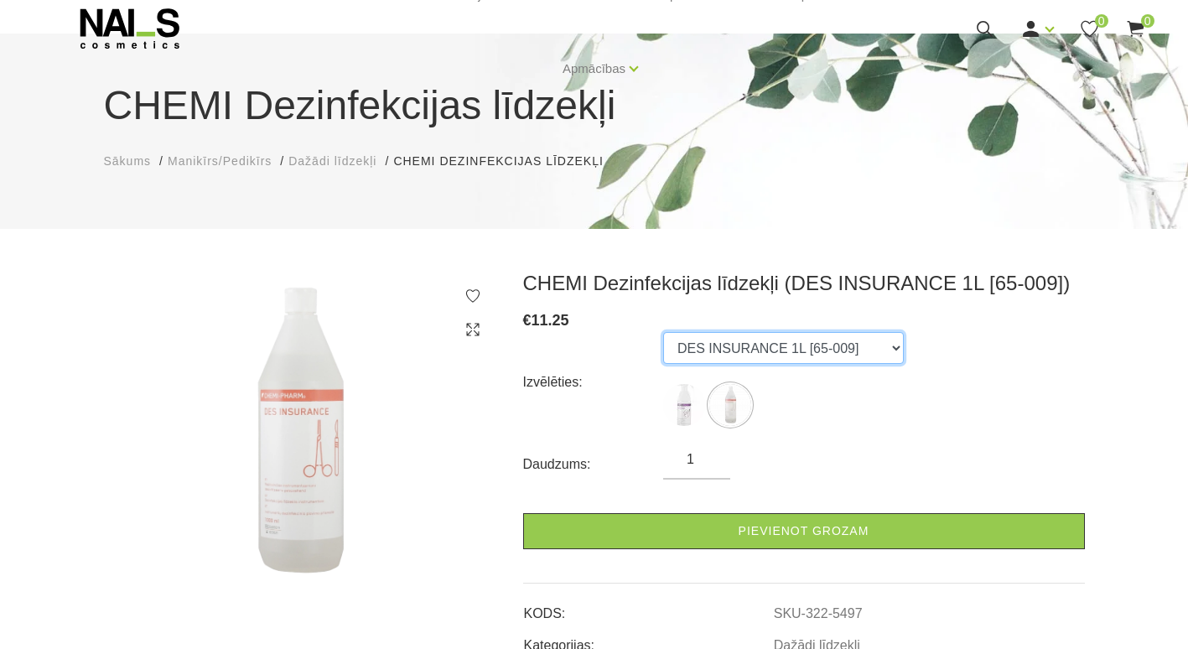
click at [828, 356] on select "BACTICID 500ML ar doz.[65-030] DES INSURANCE 1L [65-009]" at bounding box center [783, 348] width 241 height 32
click at [663, 332] on select "BACTICID 500ML ar doz.[65-030] DES INSURANCE 1L [65-009]" at bounding box center [783, 348] width 241 height 32
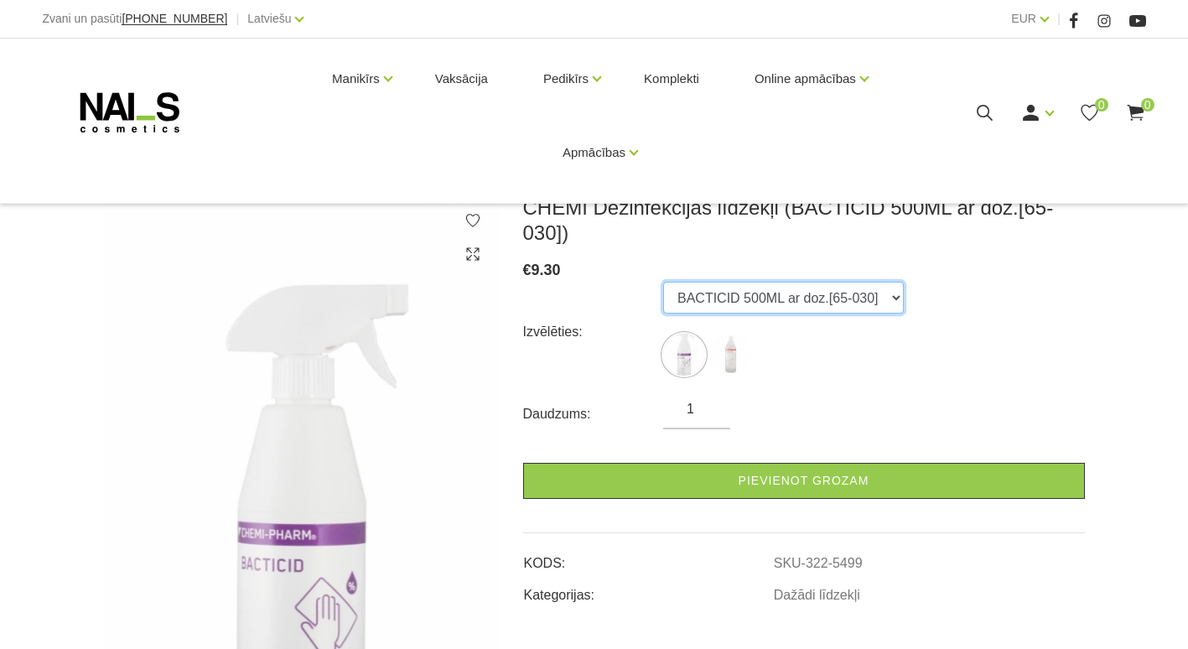
scroll to position [139, 0]
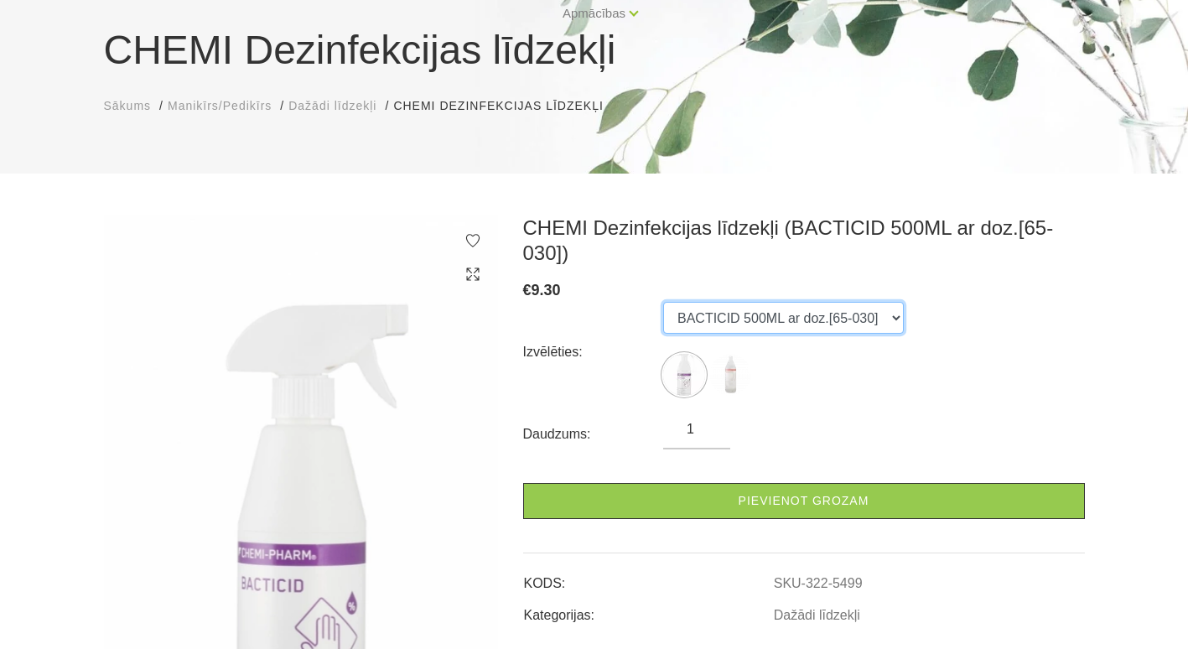
click at [781, 302] on select "BACTICID 500ML ar doz.[65-030] DES INSURANCE 1L [65-009]" at bounding box center [783, 318] width 241 height 32
click at [663, 302] on select "BACTICID 500ML ar doz.[65-030] DES INSURANCE 1L [65-009]" at bounding box center [783, 318] width 241 height 32
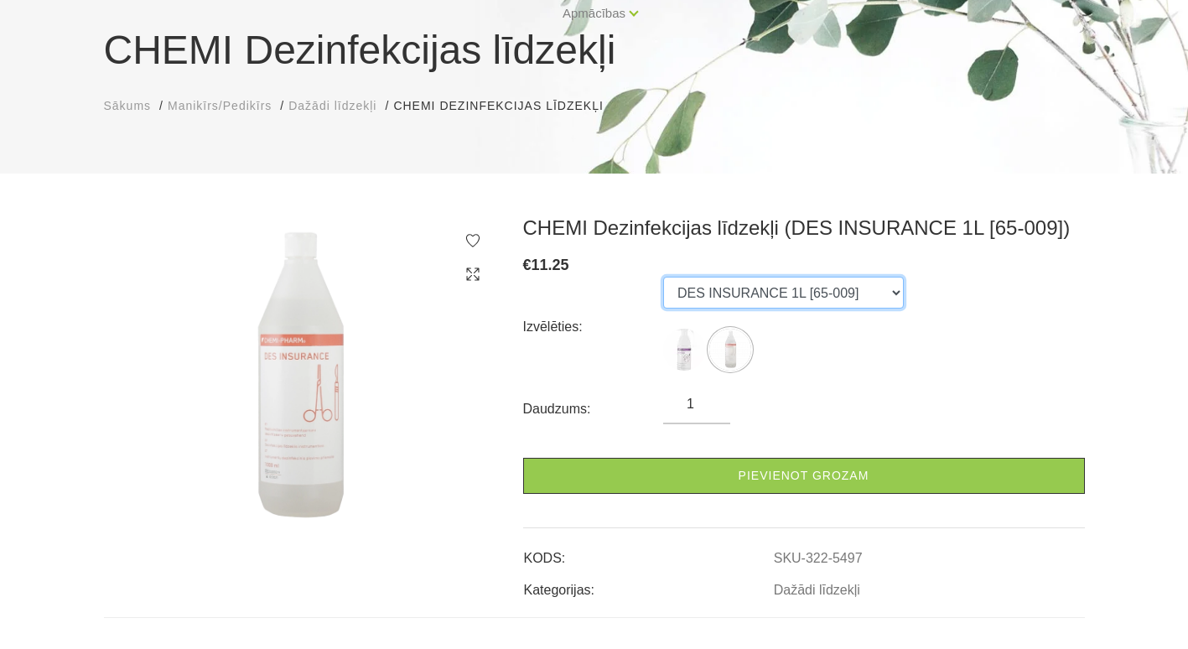
click at [771, 292] on select "BACTICID 500ML ar doz.[65-030] DES INSURANCE 1L [65-009]" at bounding box center [783, 293] width 241 height 32
select select "5499"
click at [663, 277] on select "BACTICID 500ML ar doz.[65-030] DES INSURANCE 1L [65-009]" at bounding box center [783, 293] width 241 height 32
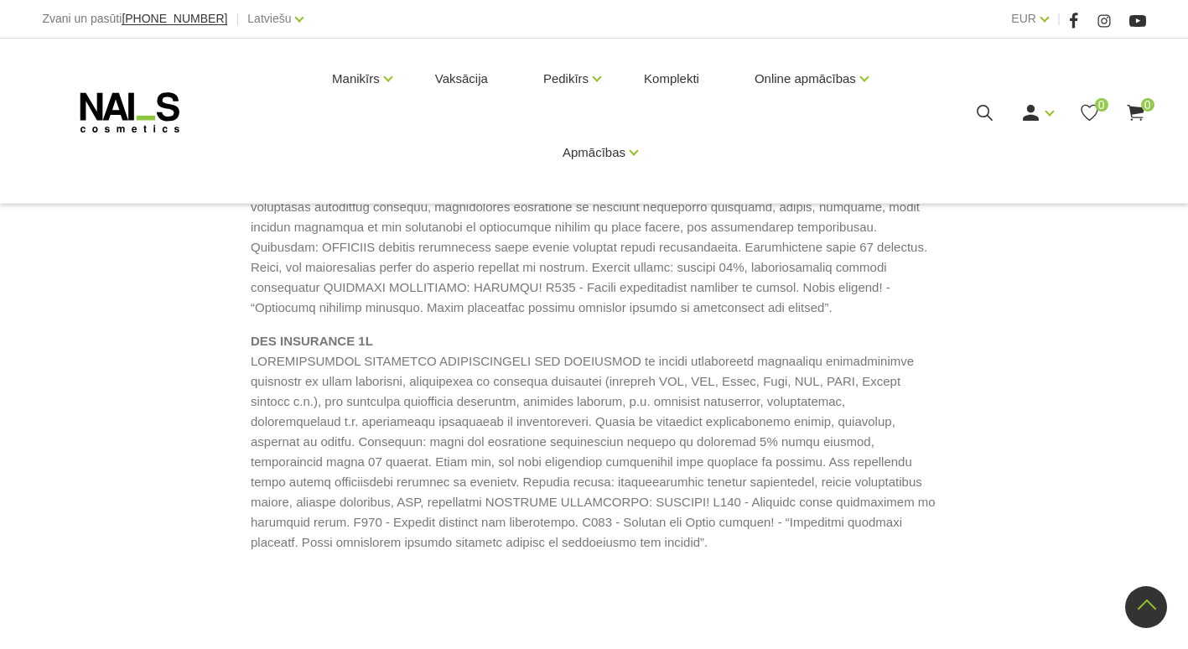
scroll to position [1900, 0]
